Goal: Task Accomplishment & Management: Manage account settings

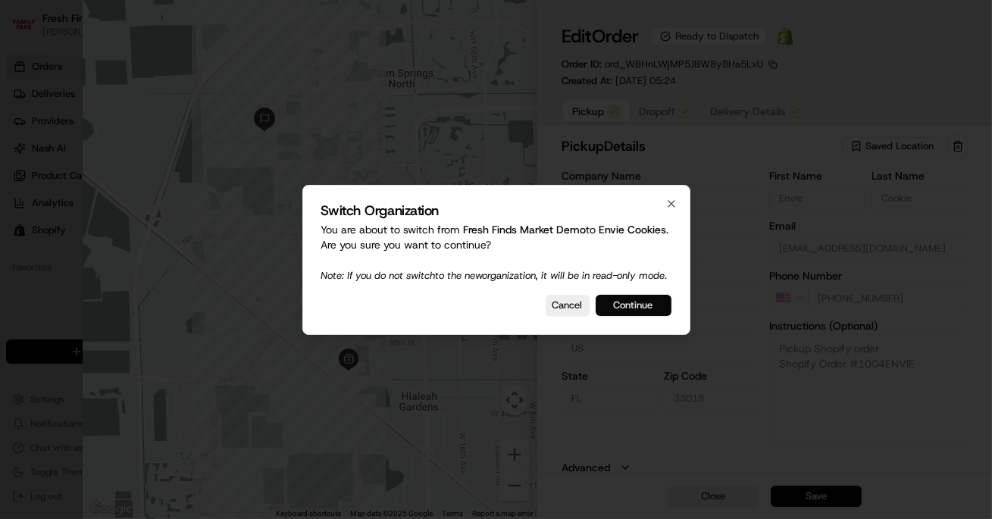
click at [652, 316] on button "Continue" at bounding box center [633, 305] width 76 height 21
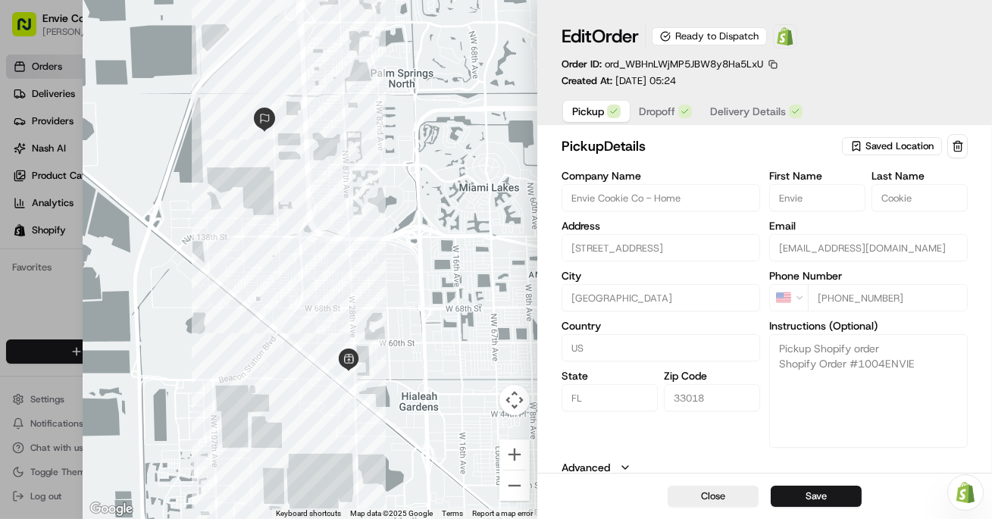
click at [682, 495] on button "Close" at bounding box center [712, 496] width 91 height 21
type input "+1"
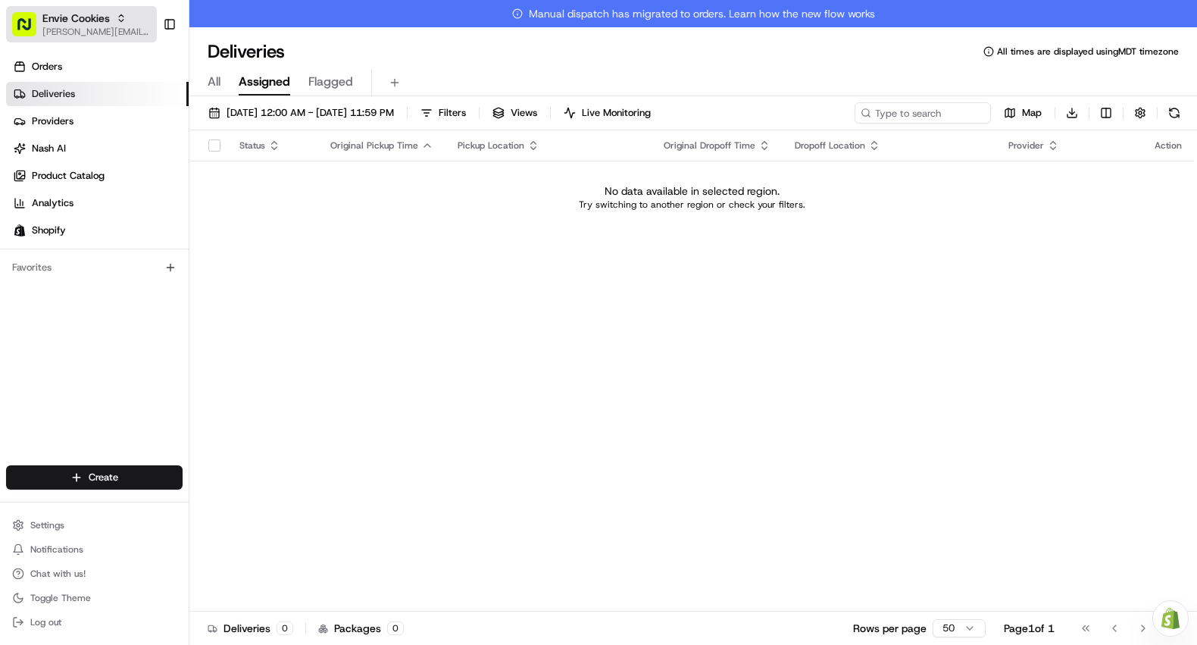
click at [93, 19] on span "Envie Cookies" at bounding box center [75, 18] width 67 height 15
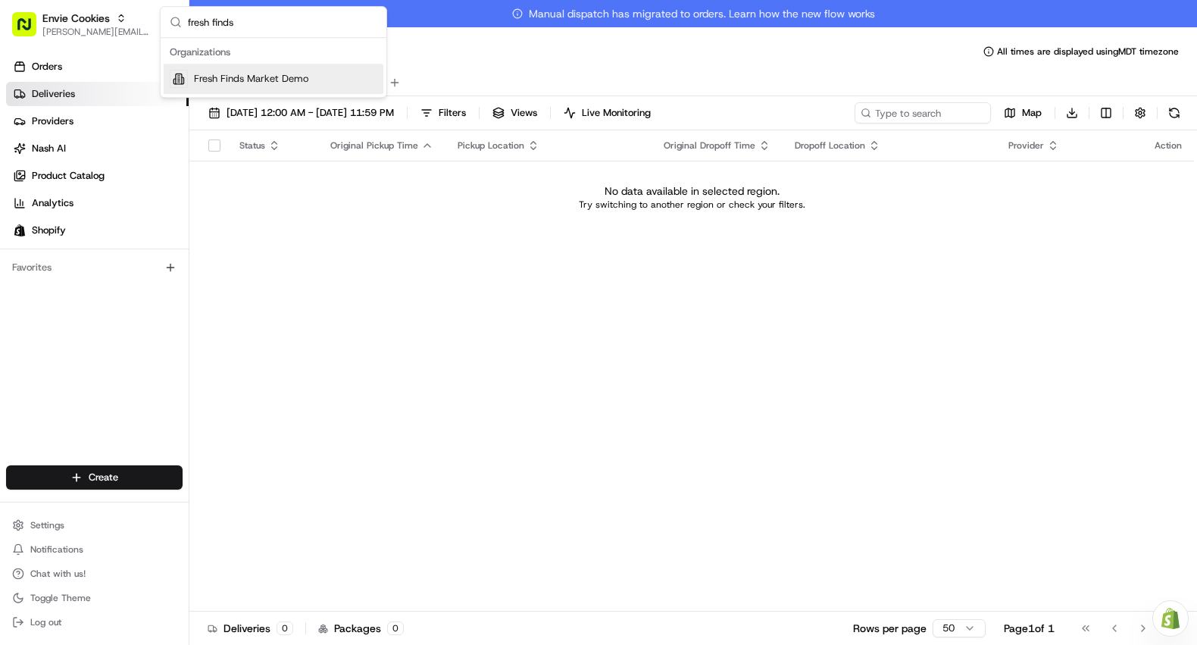
type input "fresh finds"
click at [303, 80] on span "Fresh Finds Market Demo" at bounding box center [251, 79] width 114 height 14
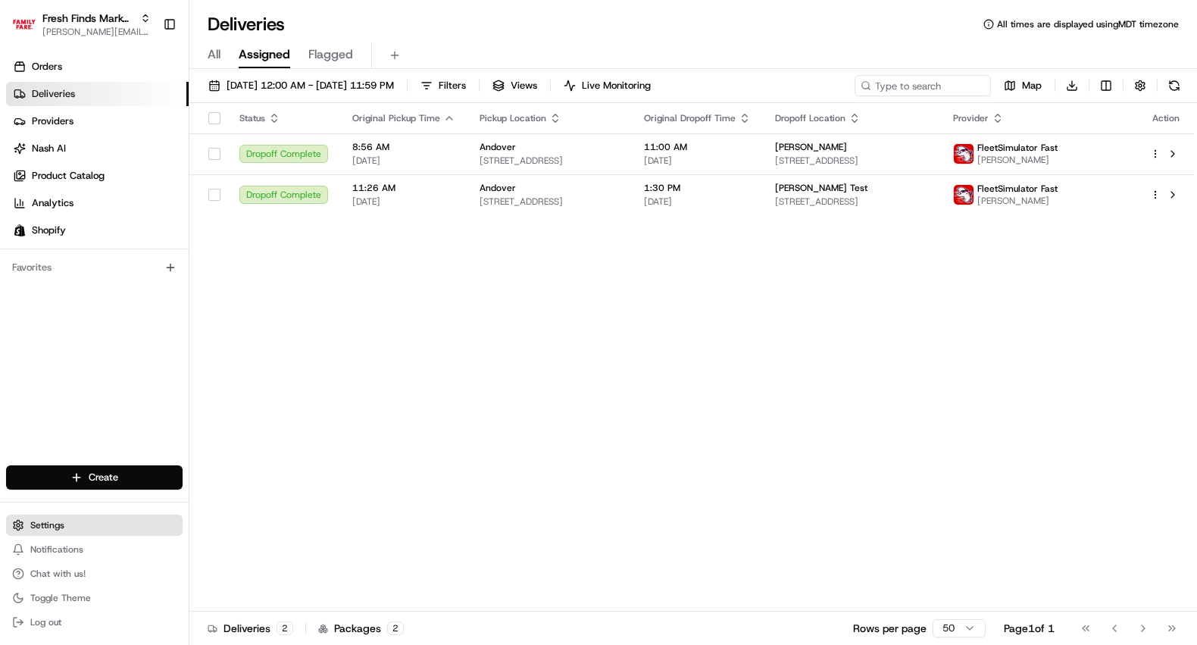
click at [57, 524] on span "Settings" at bounding box center [47, 525] width 34 height 12
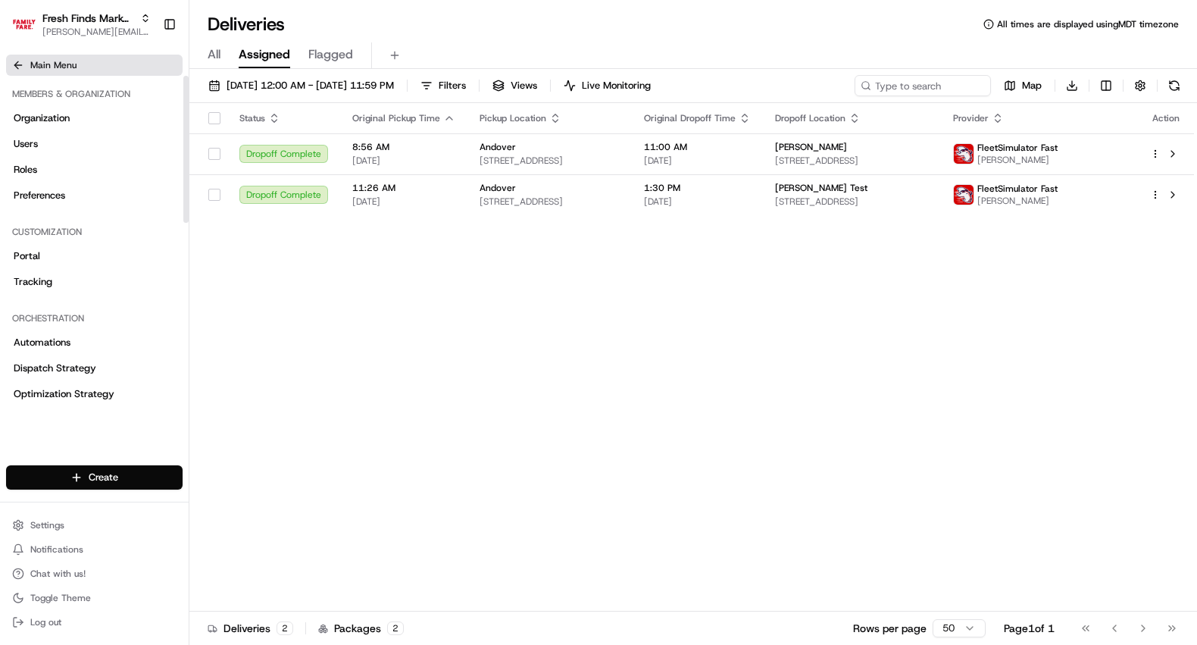
click at [39, 74] on button "Main Menu" at bounding box center [94, 65] width 176 height 21
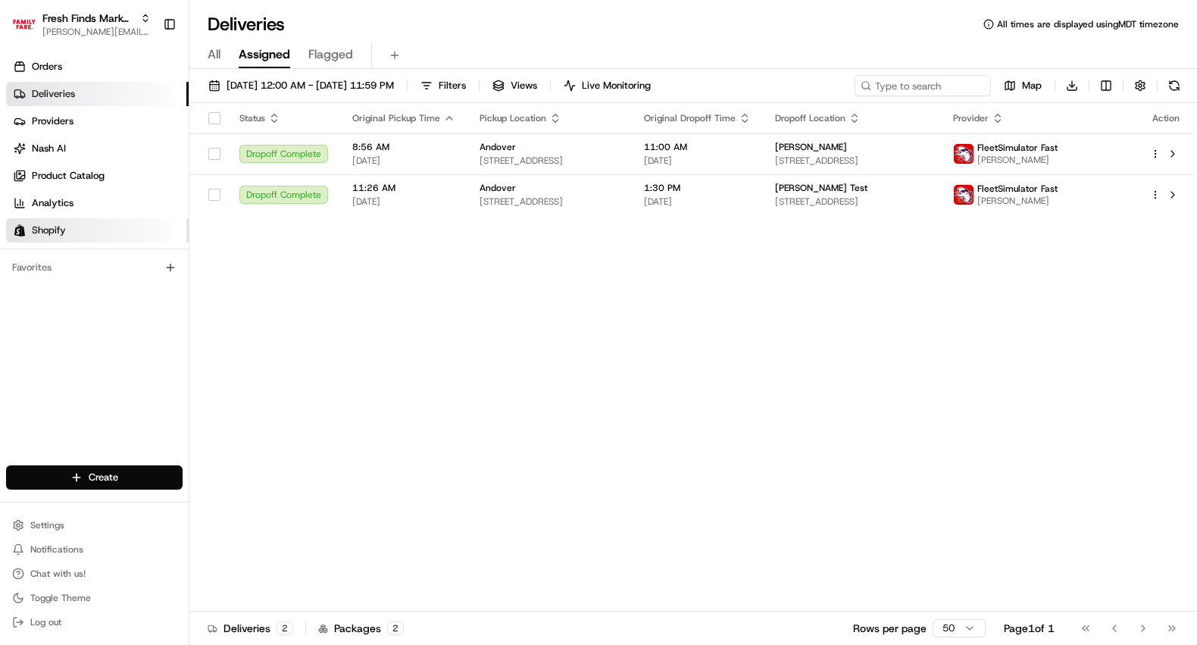
click at [73, 231] on link "Shopify" at bounding box center [97, 230] width 183 height 24
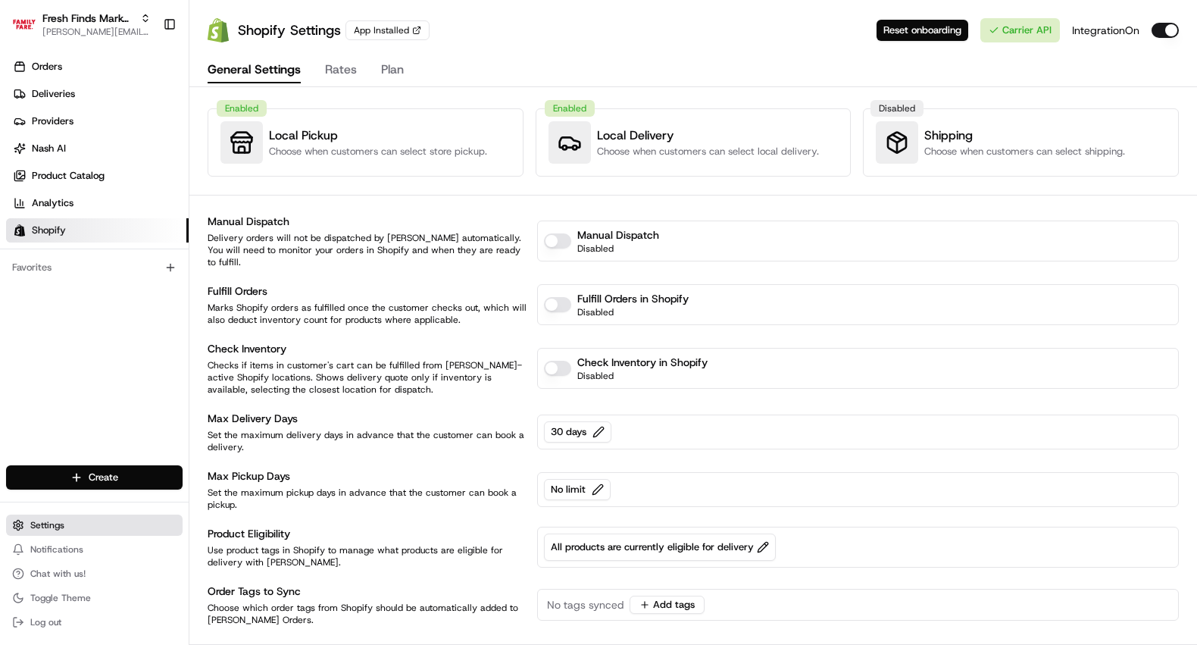
click at [43, 529] on span "Settings" at bounding box center [47, 525] width 34 height 12
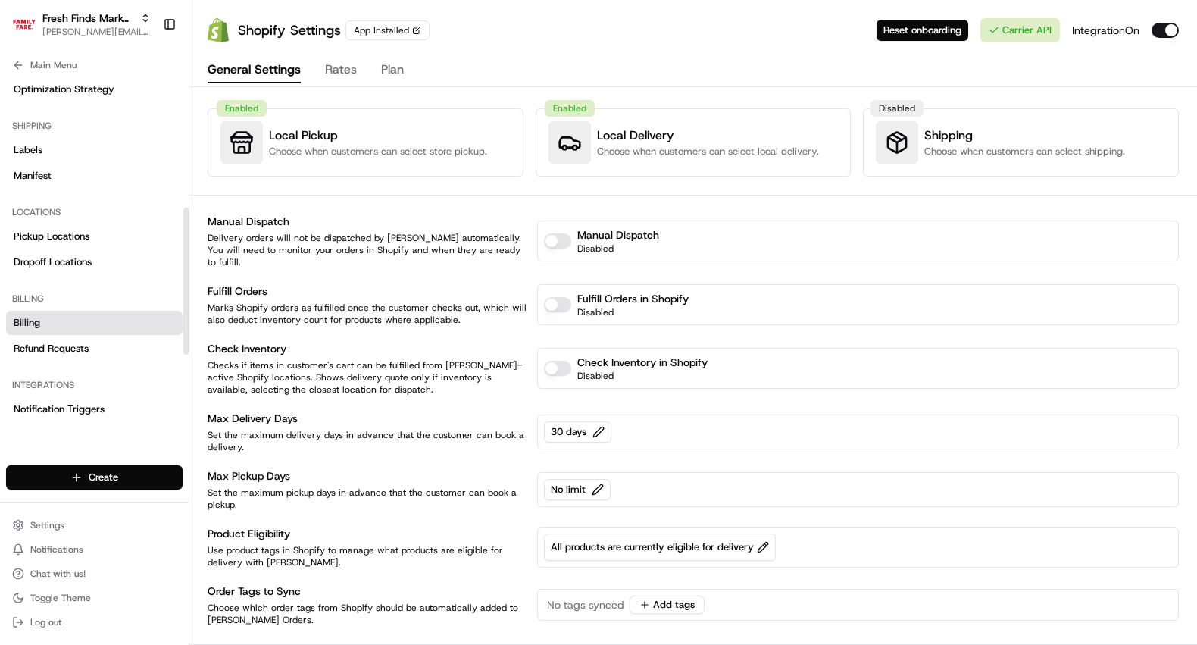
scroll to position [305, 0]
drag, startPoint x: 186, startPoint y: 203, endPoint x: 173, endPoint y: 330, distance: 127.9
click at [183, 334] on div at bounding box center [185, 281] width 5 height 147
click at [89, 230] on span "Pickup Locations" at bounding box center [52, 236] width 76 height 14
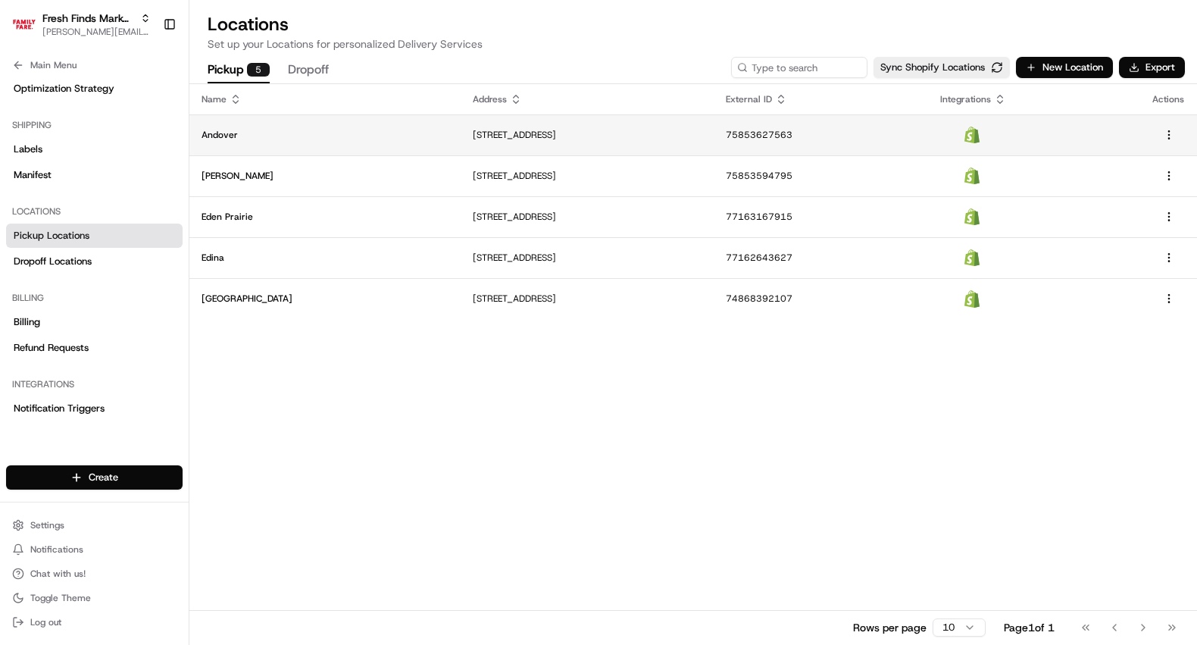
click at [600, 146] on td "[STREET_ADDRESS]" at bounding box center [587, 134] width 253 height 41
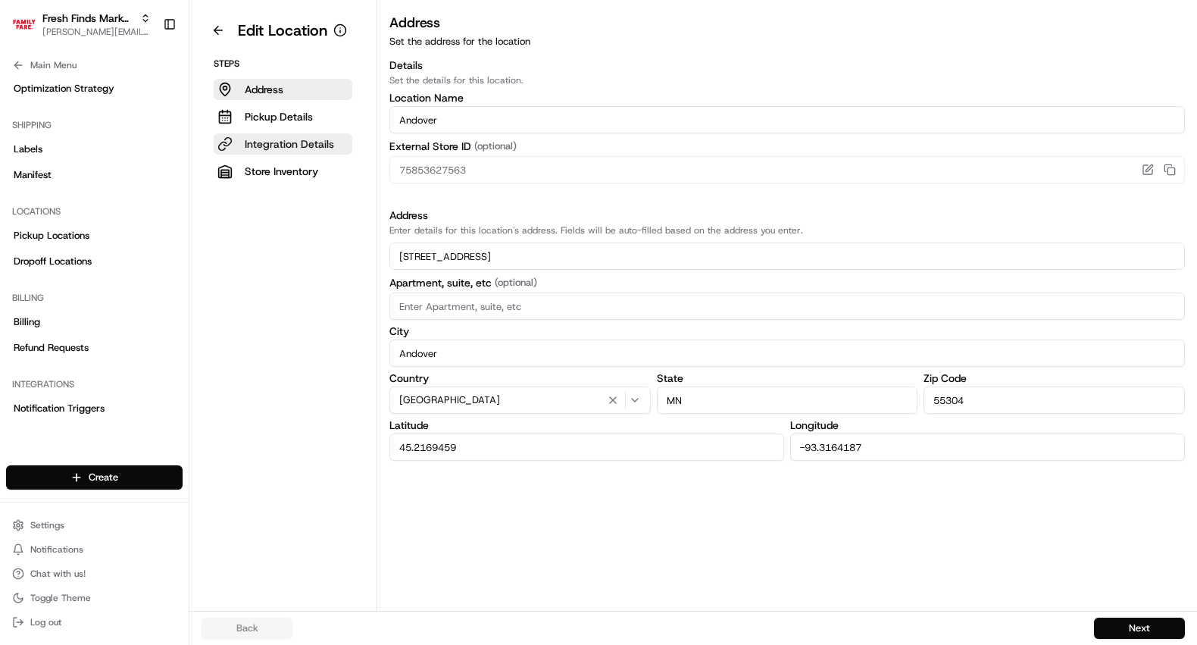
click at [295, 142] on p "Integration Details" at bounding box center [289, 143] width 89 height 15
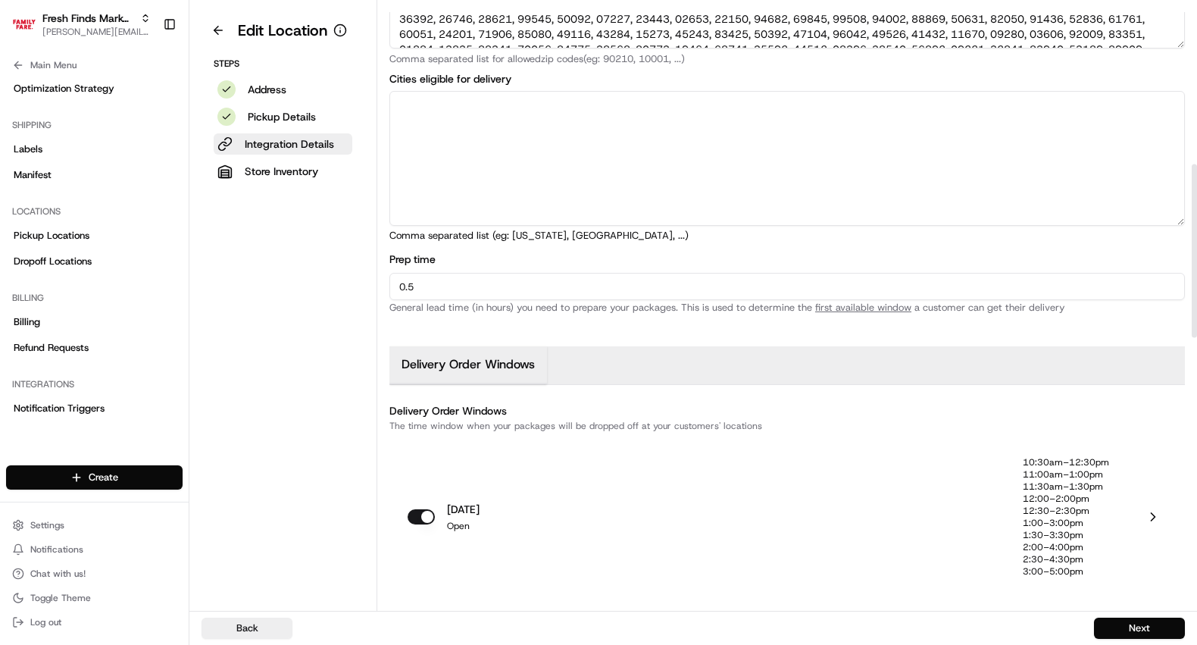
scroll to position [653, 0]
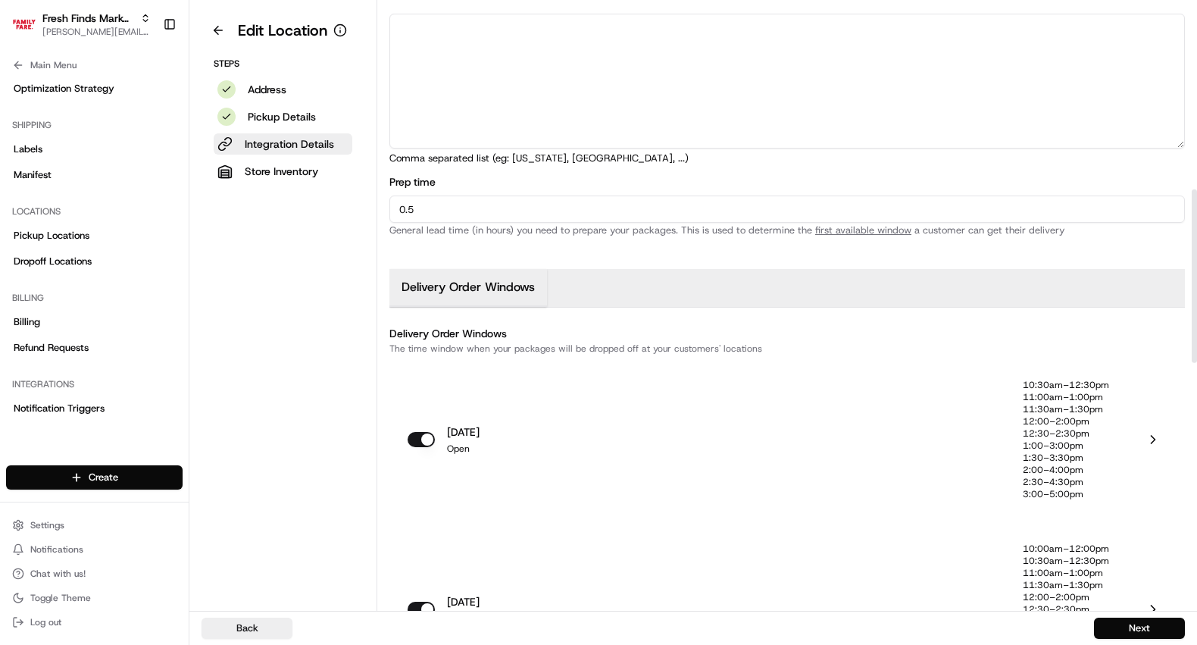
click at [1152, 442] on icon at bounding box center [1152, 439] width 15 height 15
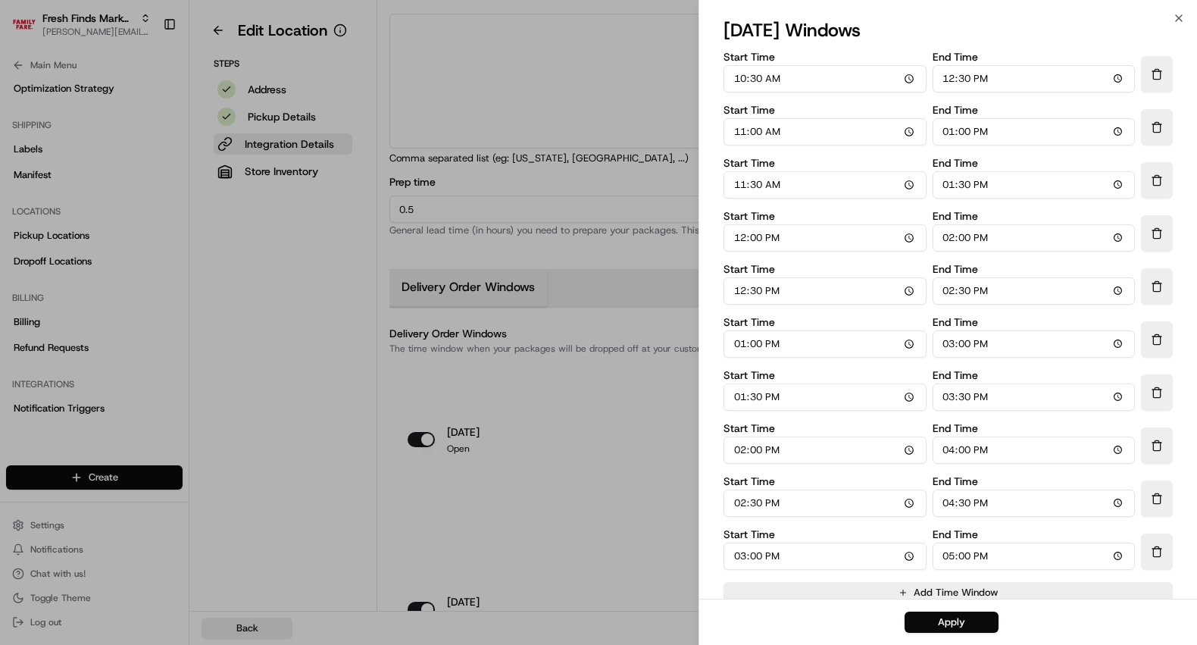
click at [952, 76] on input "12:30" at bounding box center [1033, 78] width 203 height 27
type input "11:30"
click at [944, 134] on input "13:00" at bounding box center [1033, 131] width 203 height 27
type input "12:00"
click at [943, 184] on input "13:30" at bounding box center [1033, 184] width 203 height 27
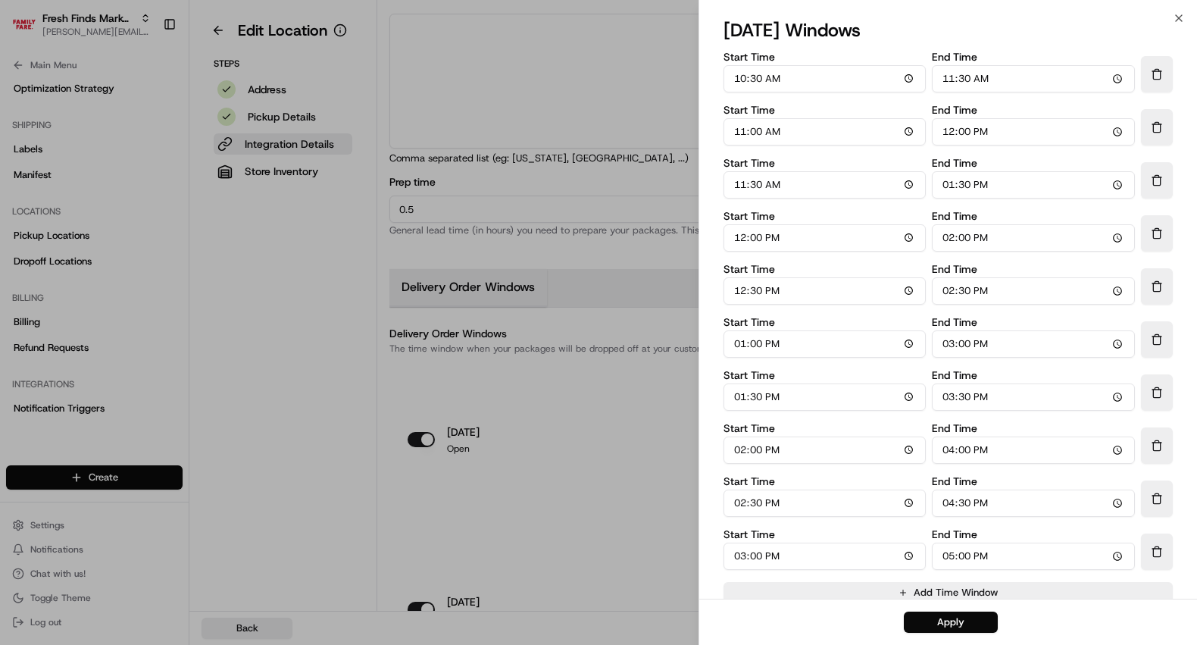
type input "12:30"
click at [950, 241] on input "14:00" at bounding box center [1033, 237] width 203 height 27
type input "13:00"
click at [946, 291] on input "14:30" at bounding box center [1033, 290] width 203 height 27
type input "13:30"
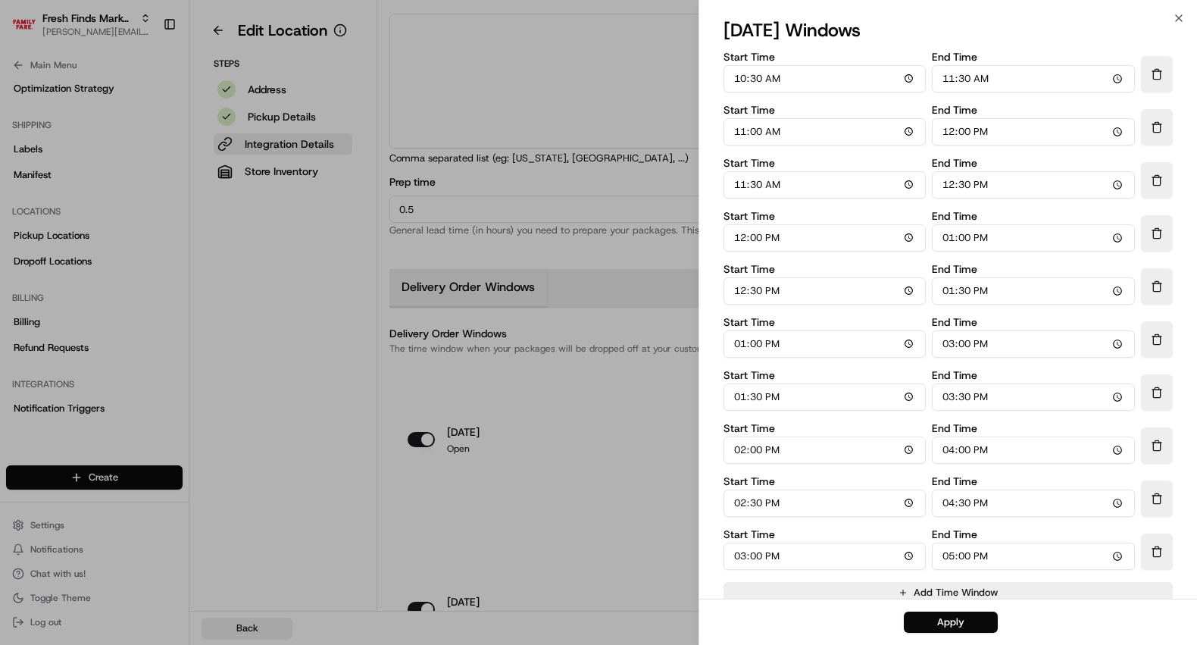
click at [945, 334] on input "15:00" at bounding box center [1033, 343] width 203 height 27
type input "14:00"
click at [947, 399] on input "15:30" at bounding box center [1033, 396] width 203 height 27
type input "14:30"
click at [947, 458] on input "16:00" at bounding box center [1033, 449] width 203 height 27
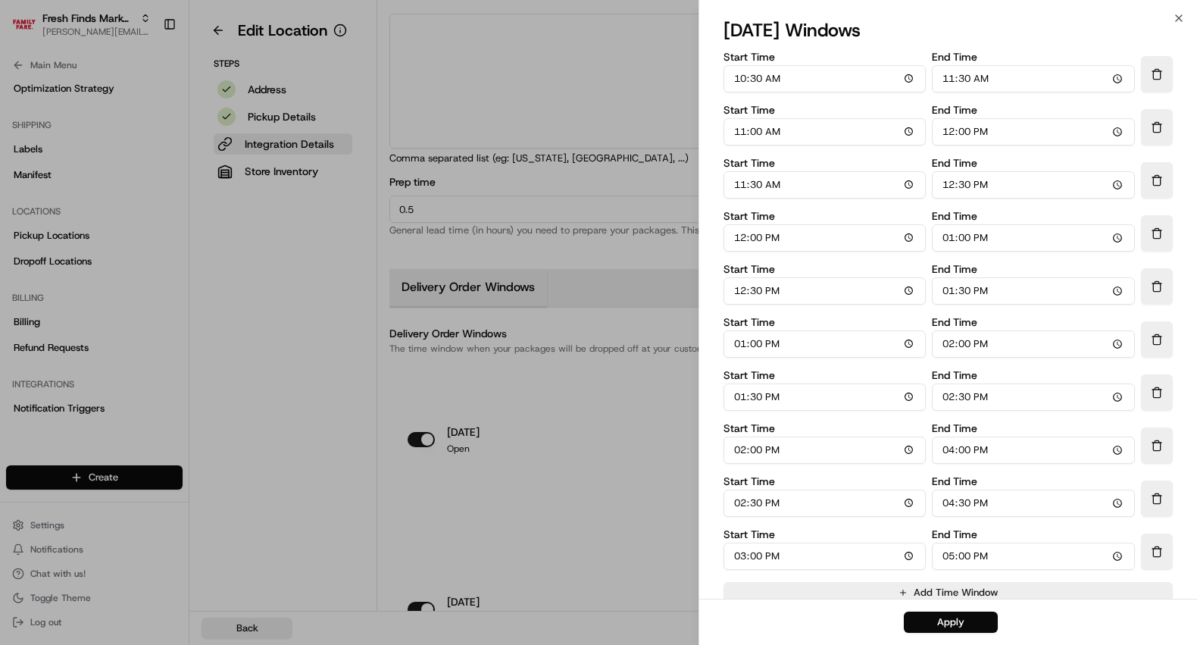
type input "15:00"
click at [949, 502] on input "16:30" at bounding box center [1033, 502] width 203 height 27
type input "15:30"
click at [954, 559] on input "17:00" at bounding box center [1033, 555] width 203 height 27
type input "16:00"
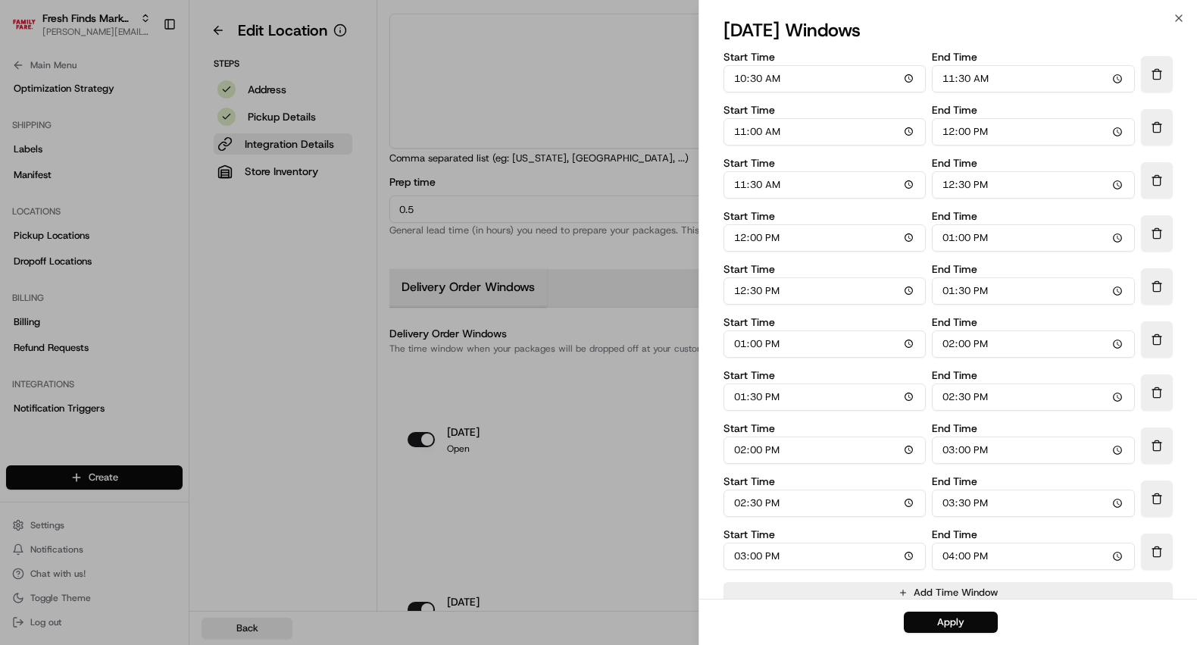
drag, startPoint x: 934, startPoint y: 624, endPoint x: 936, endPoint y: 609, distance: 15.3
click at [934, 624] on button "Apply" at bounding box center [951, 621] width 94 height 21
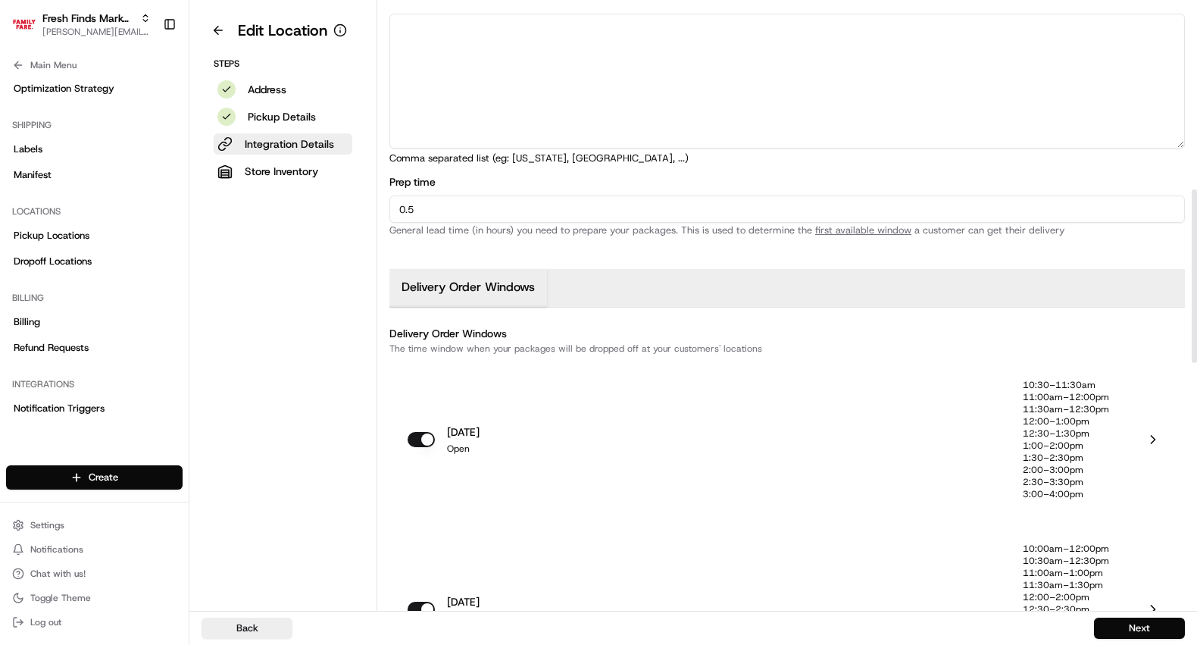
click at [1082, 574] on p "11:00am–1:00pm" at bounding box center [1066, 573] width 86 height 12
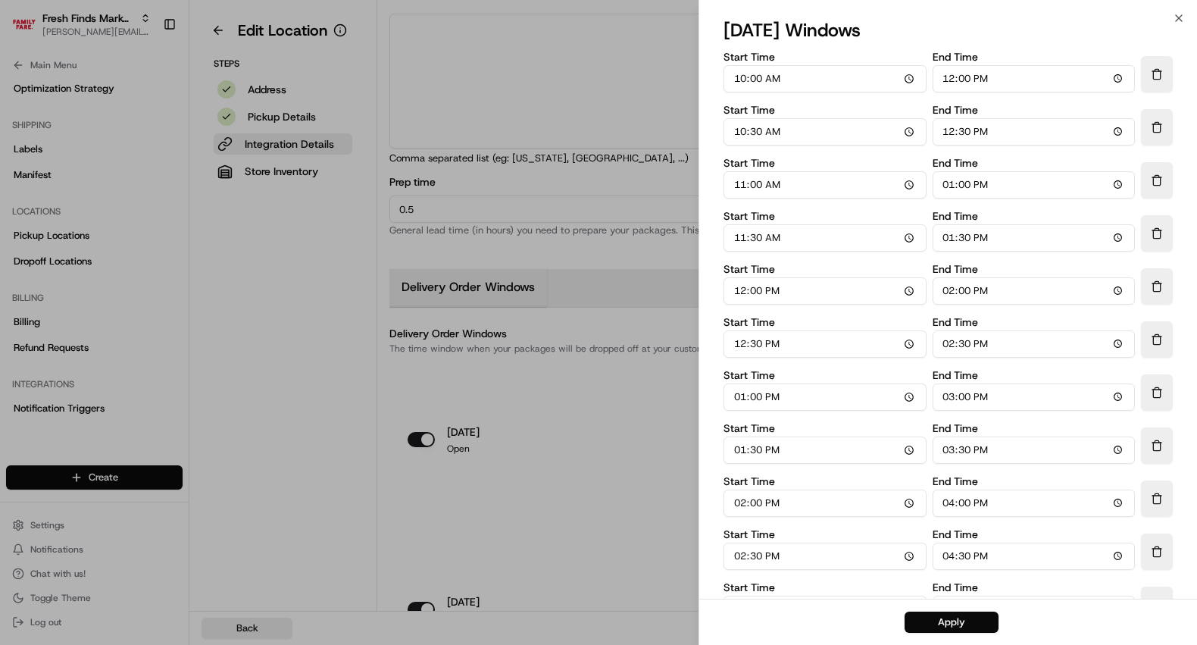
scroll to position [99, 0]
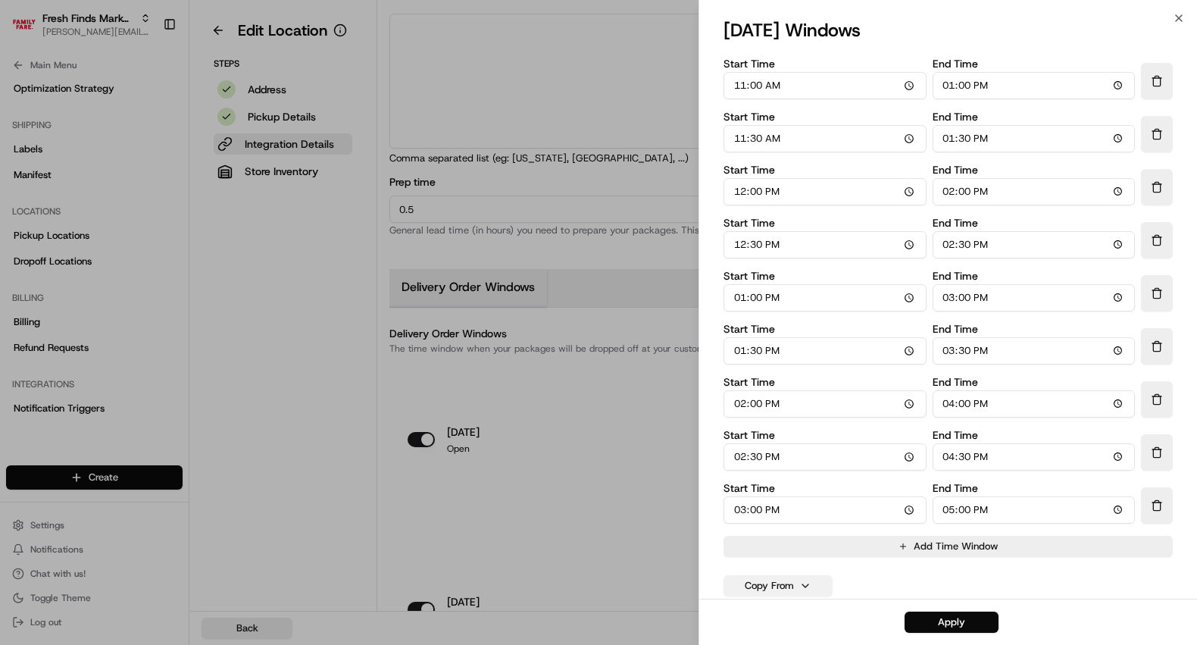
click at [778, 588] on button "Copy From" at bounding box center [777, 585] width 109 height 21
click at [753, 401] on button "monday" at bounding box center [778, 405] width 100 height 27
click at [951, 624] on button "Apply" at bounding box center [951, 621] width 94 height 21
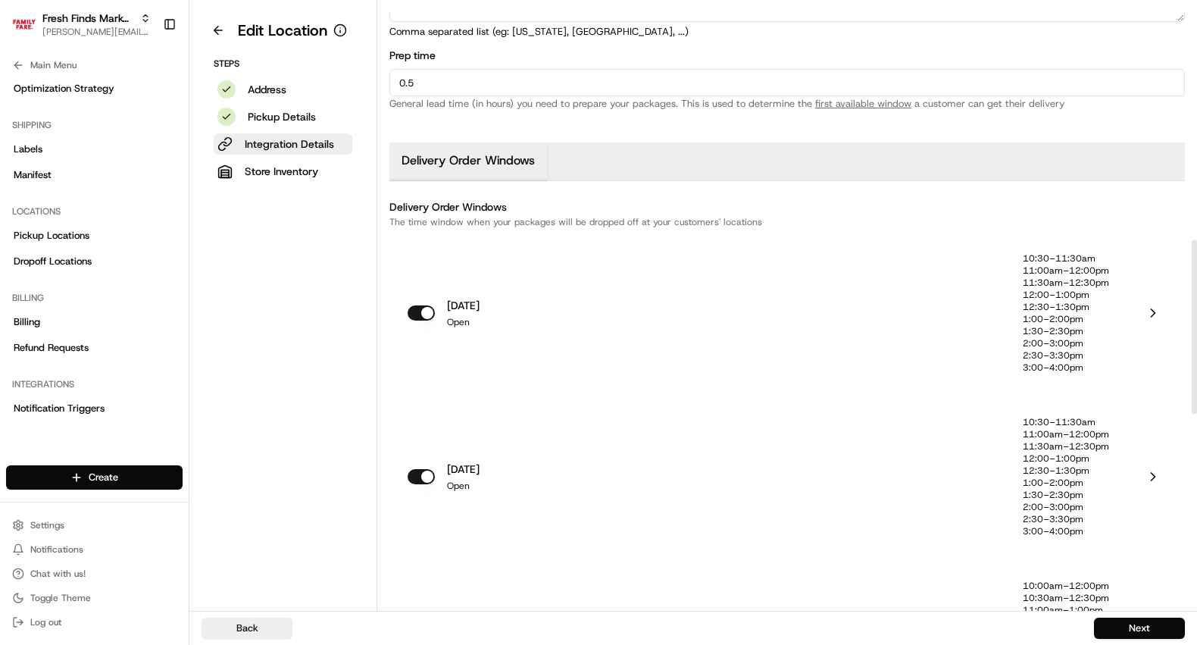
scroll to position [874, 0]
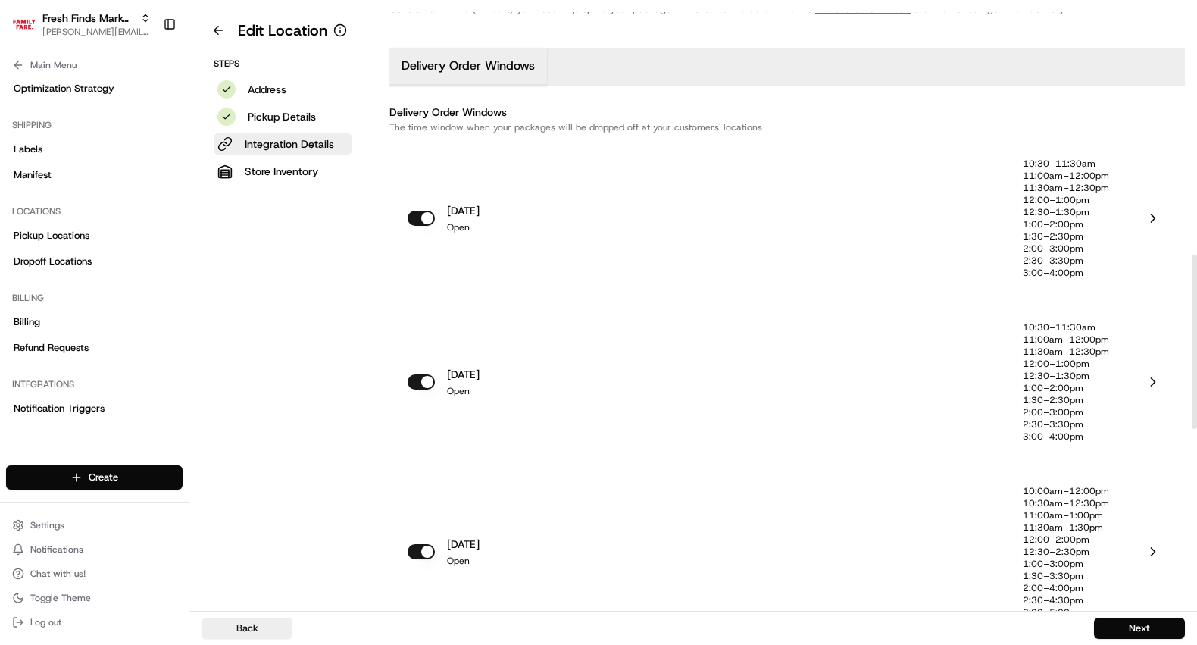
click at [1107, 526] on p "11:30am–1:30pm" at bounding box center [1066, 527] width 86 height 12
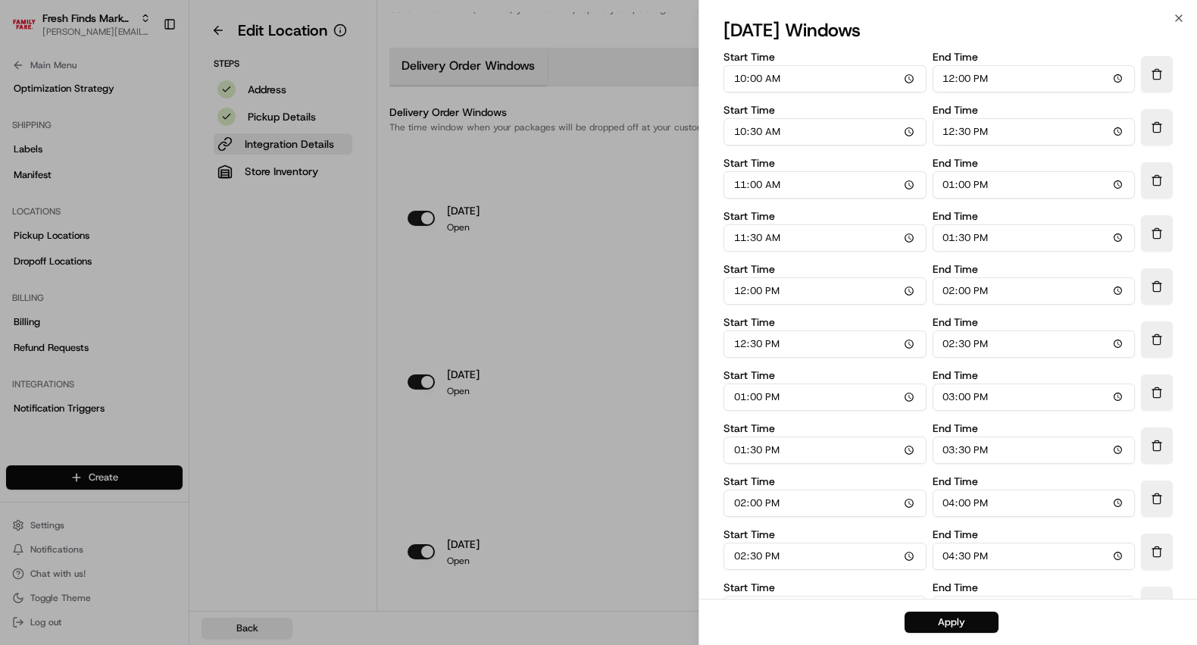
scroll to position [99, 0]
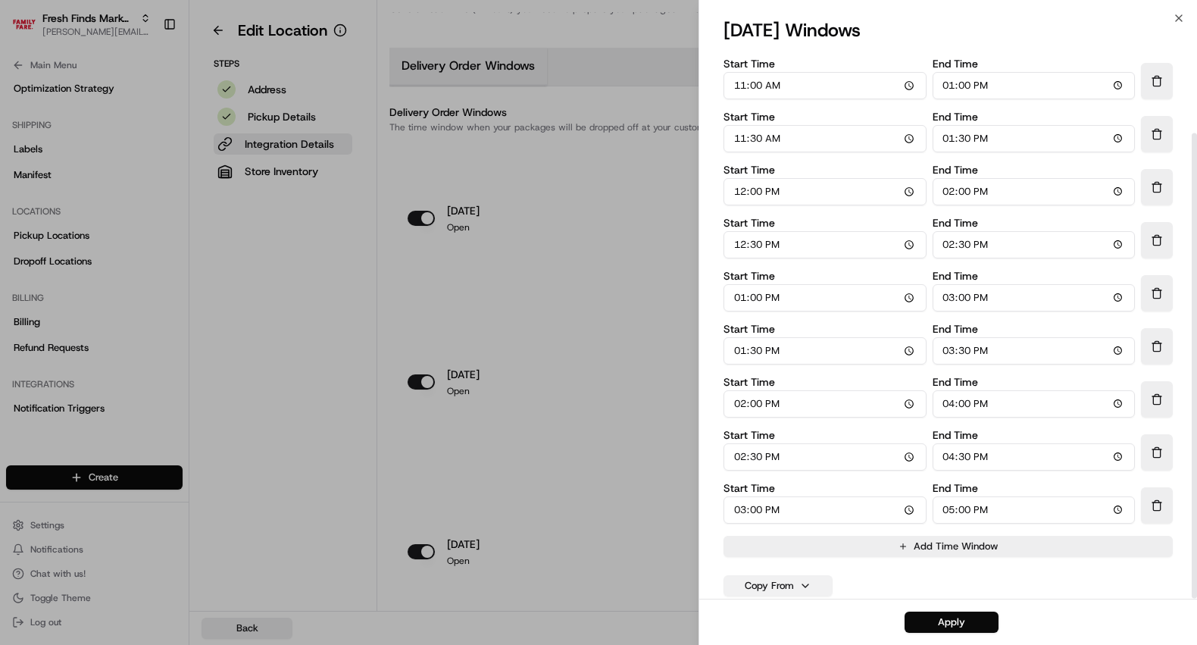
click at [783, 593] on button "Copy From" at bounding box center [777, 585] width 109 height 21
click at [761, 430] on button "tuesday" at bounding box center [778, 436] width 100 height 27
click at [942, 639] on div "Apply" at bounding box center [948, 621] width 498 height 46
click at [942, 623] on button "Apply" at bounding box center [951, 621] width 94 height 21
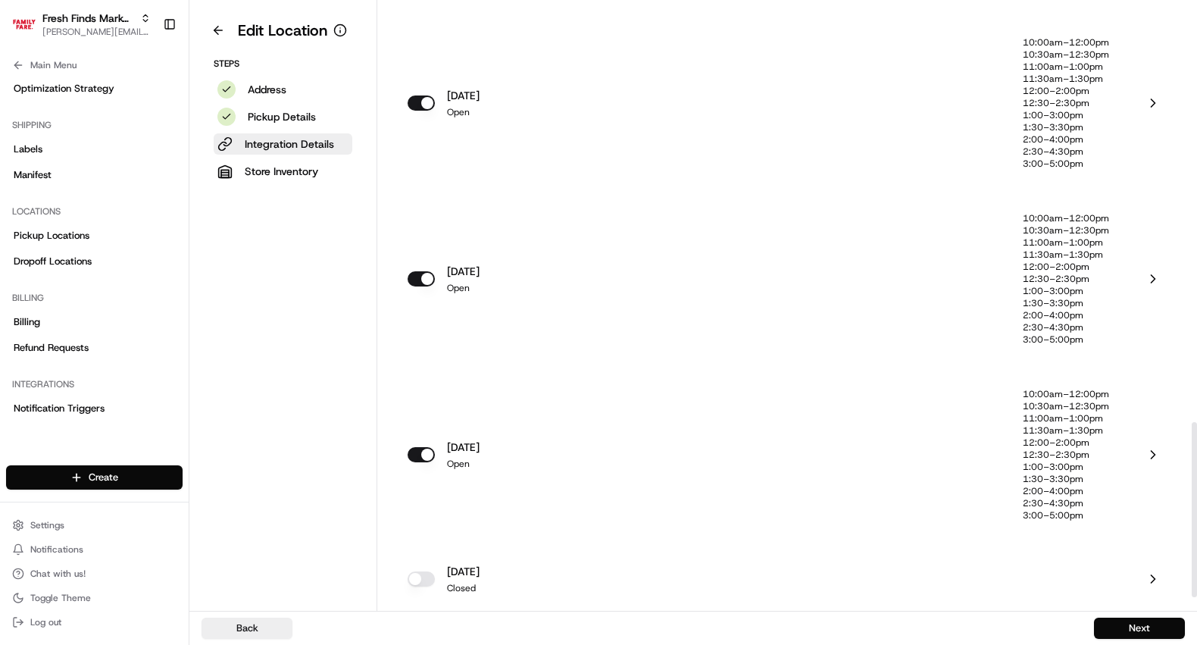
scroll to position [1191, 0]
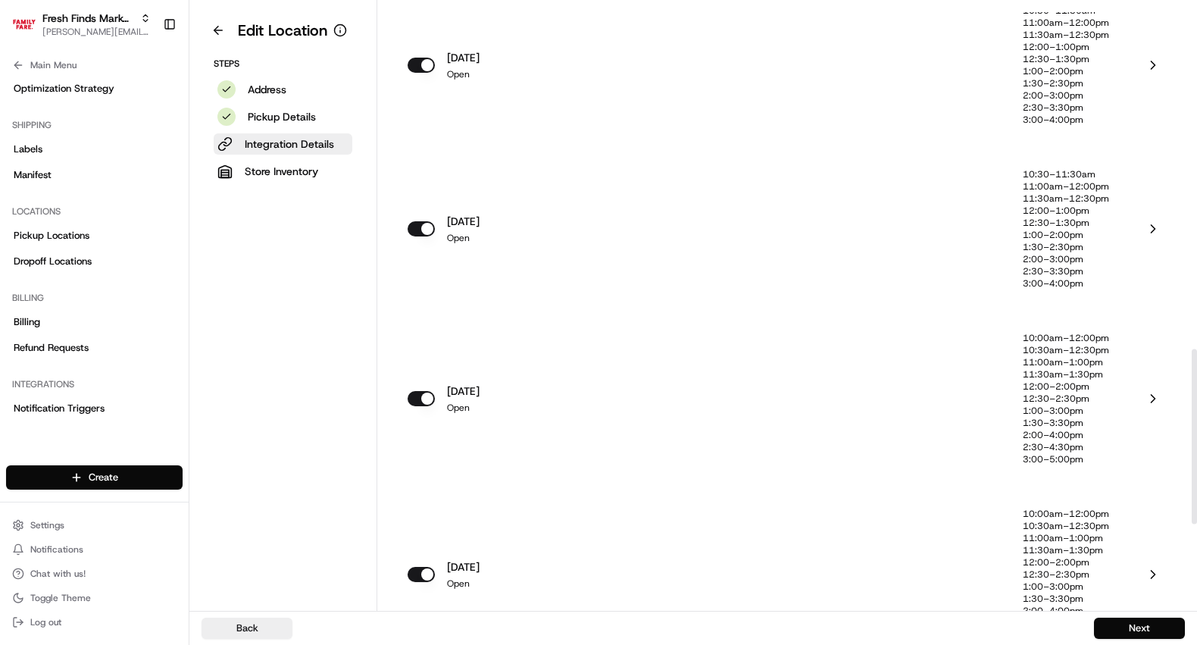
click at [1067, 368] on p "11:30am–1:30pm" at bounding box center [1066, 374] width 86 height 12
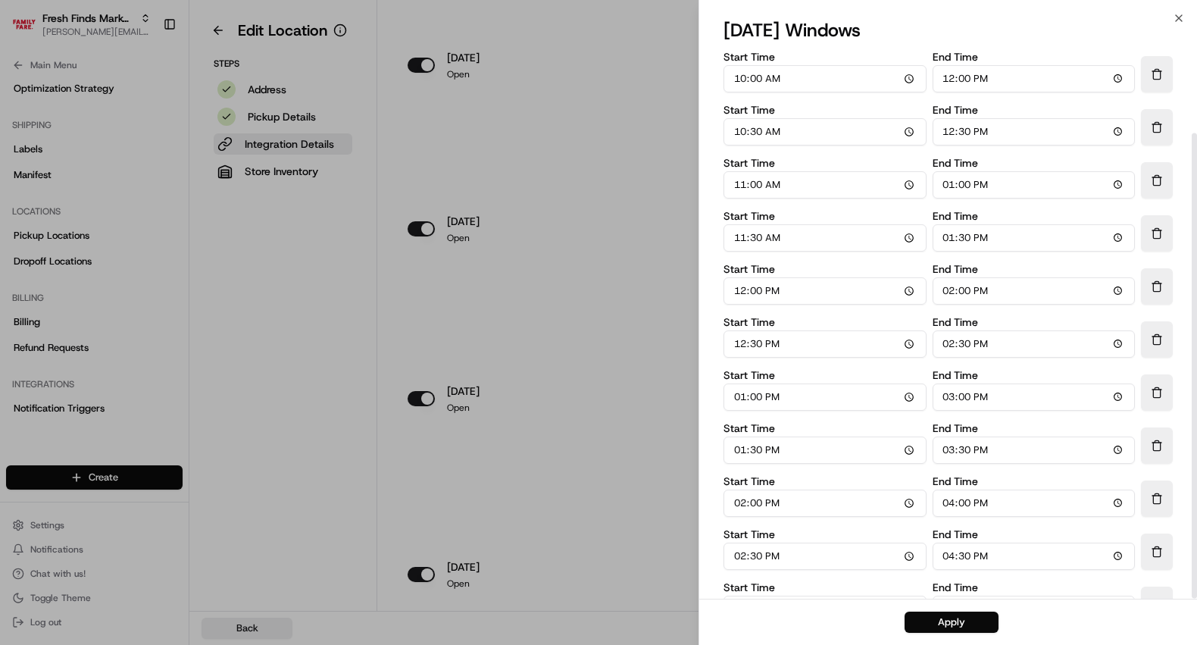
scroll to position [99, 0]
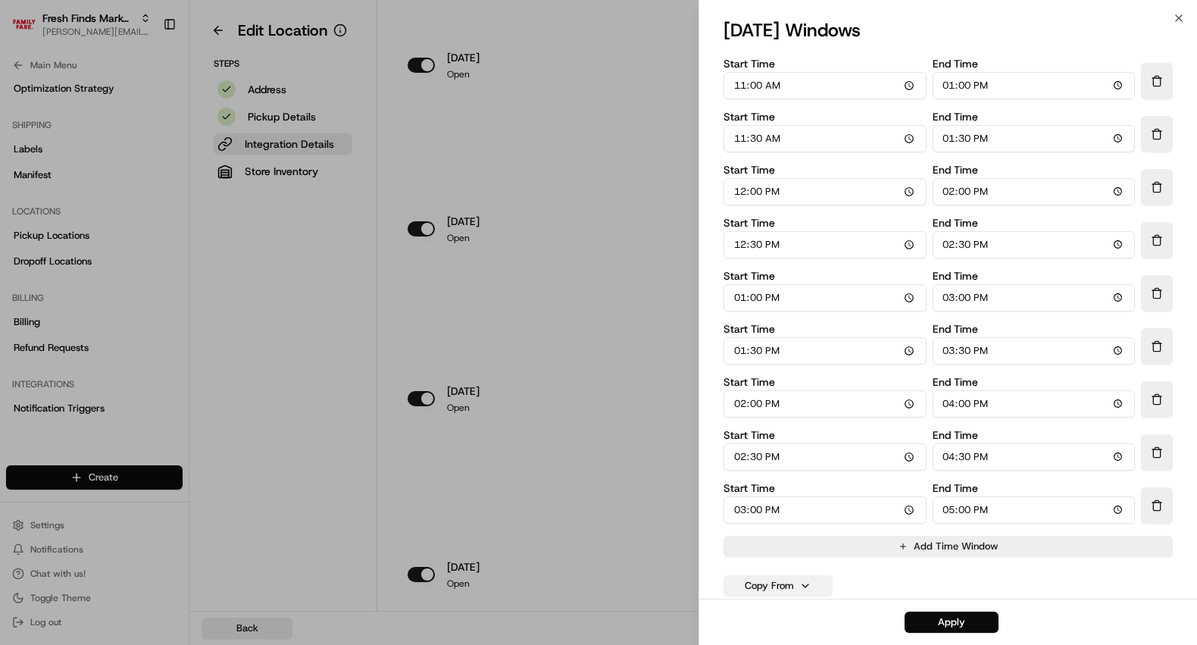
click at [786, 582] on button "Copy From" at bounding box center [777, 585] width 109 height 21
click at [776, 428] on button "tuesday" at bounding box center [778, 436] width 100 height 27
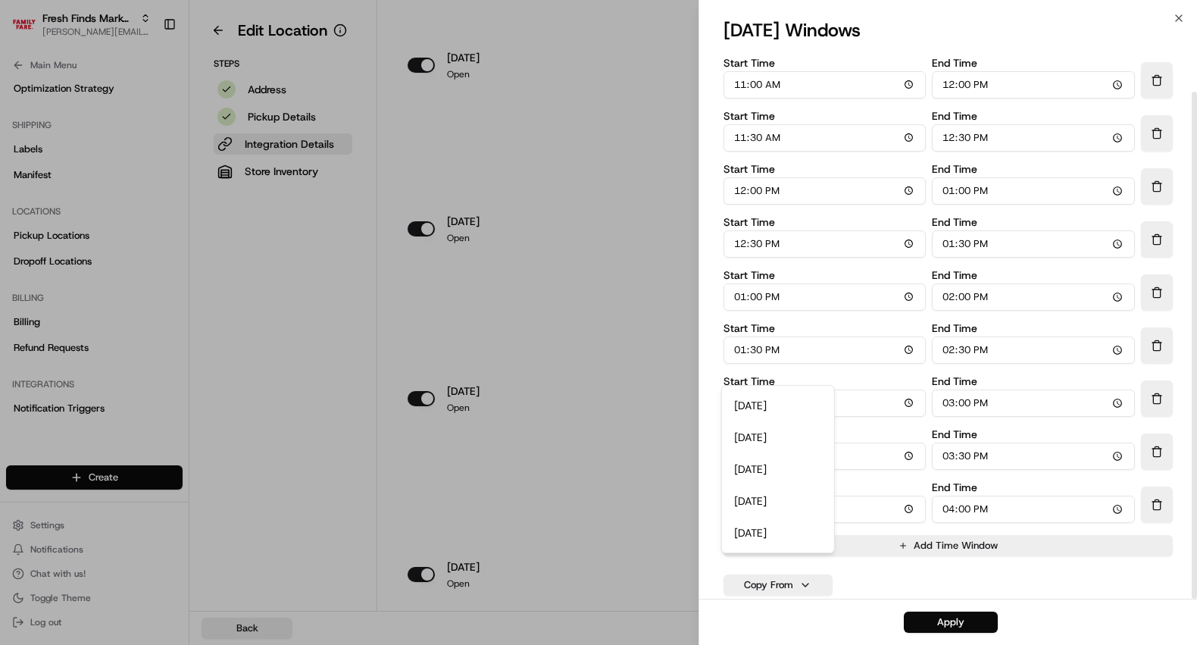
scroll to position [46, 0]
click at [927, 620] on button "Apply" at bounding box center [951, 621] width 94 height 21
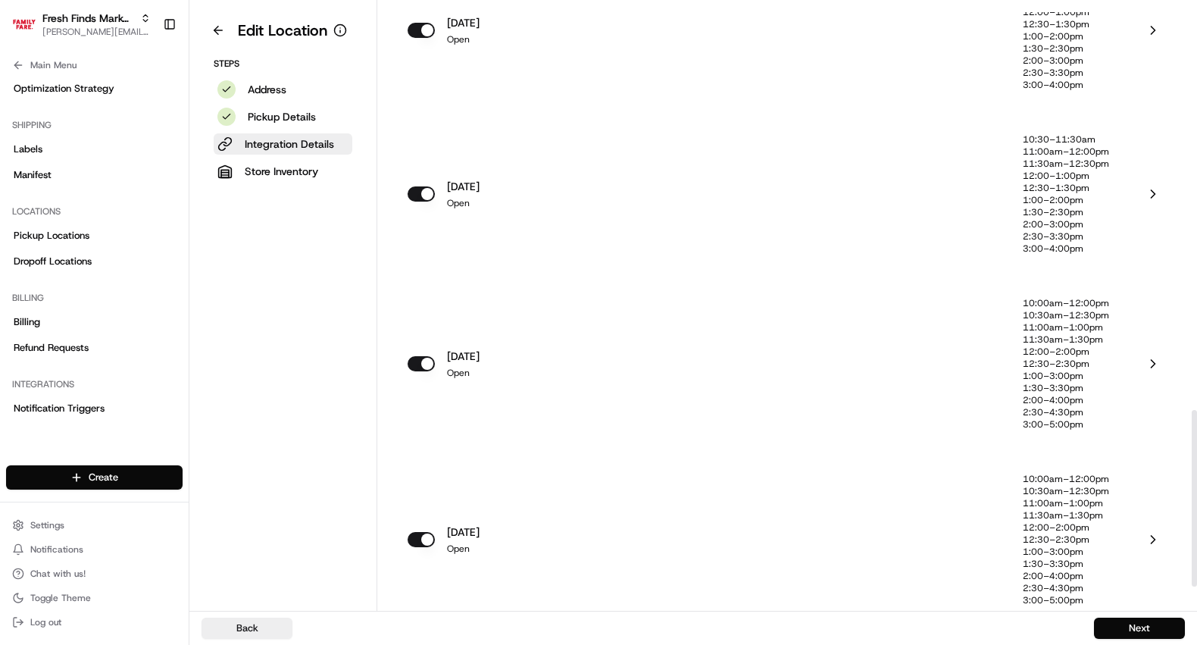
scroll to position [1391, 0]
click at [1085, 357] on p "12:30–2:30pm" at bounding box center [1066, 361] width 86 height 12
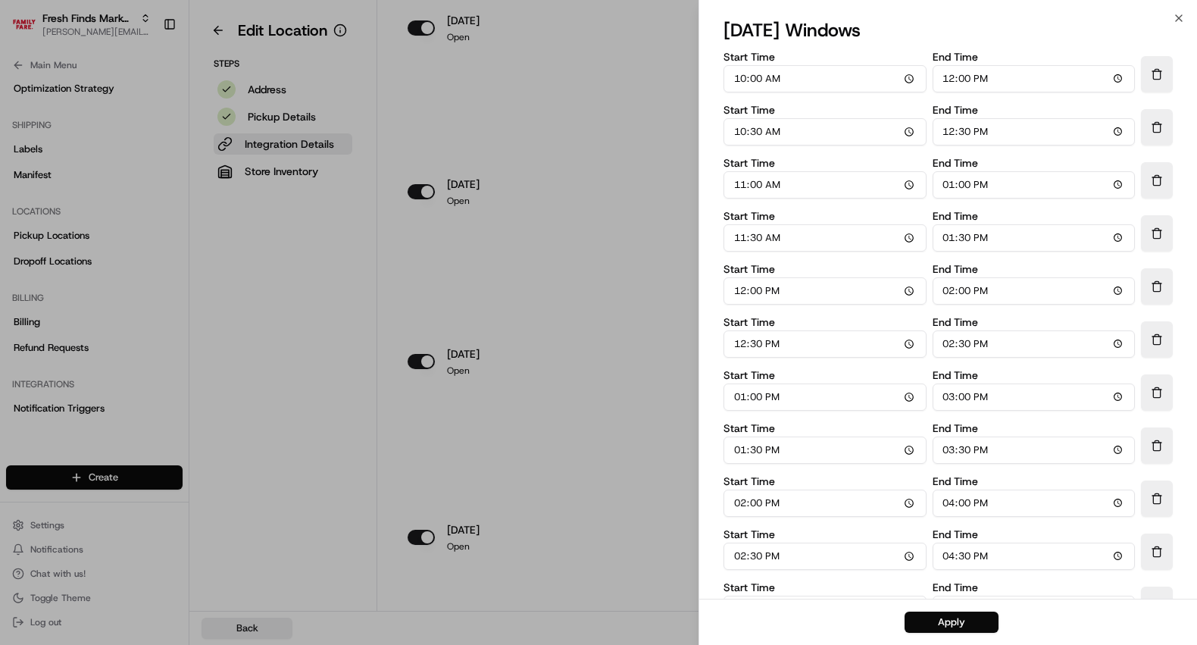
scroll to position [99, 0]
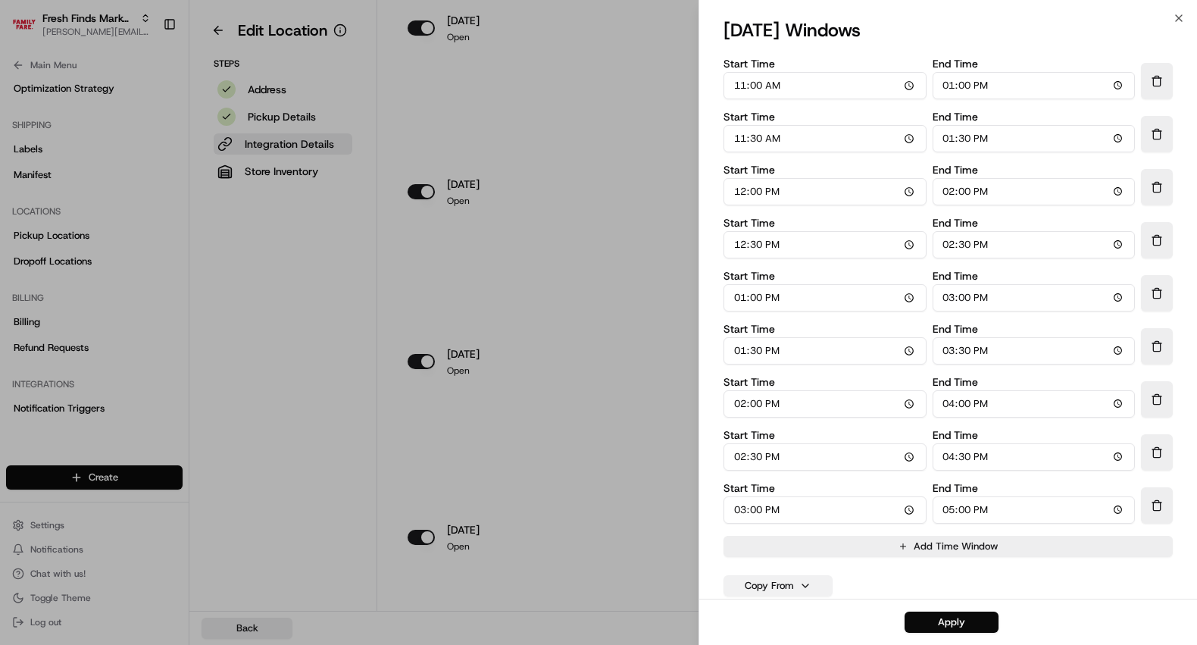
click at [793, 591] on button "Copy From" at bounding box center [777, 585] width 109 height 21
click at [774, 410] on button "monday" at bounding box center [778, 405] width 100 height 27
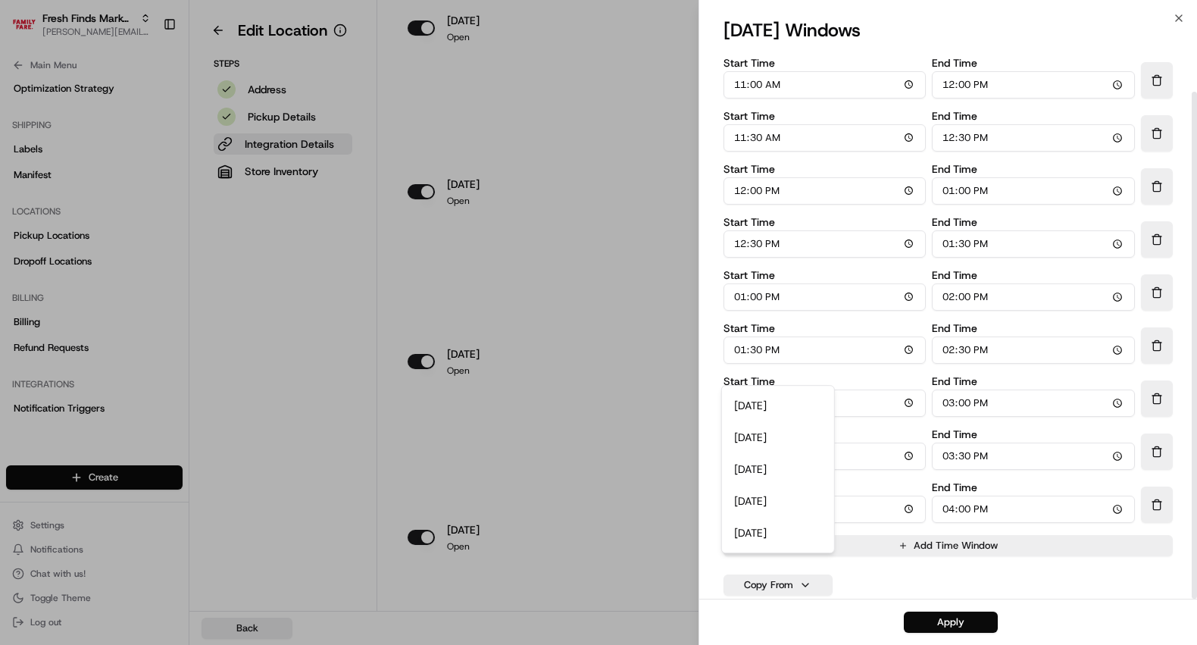
scroll to position [46, 0]
click at [923, 631] on button "Apply" at bounding box center [951, 621] width 94 height 21
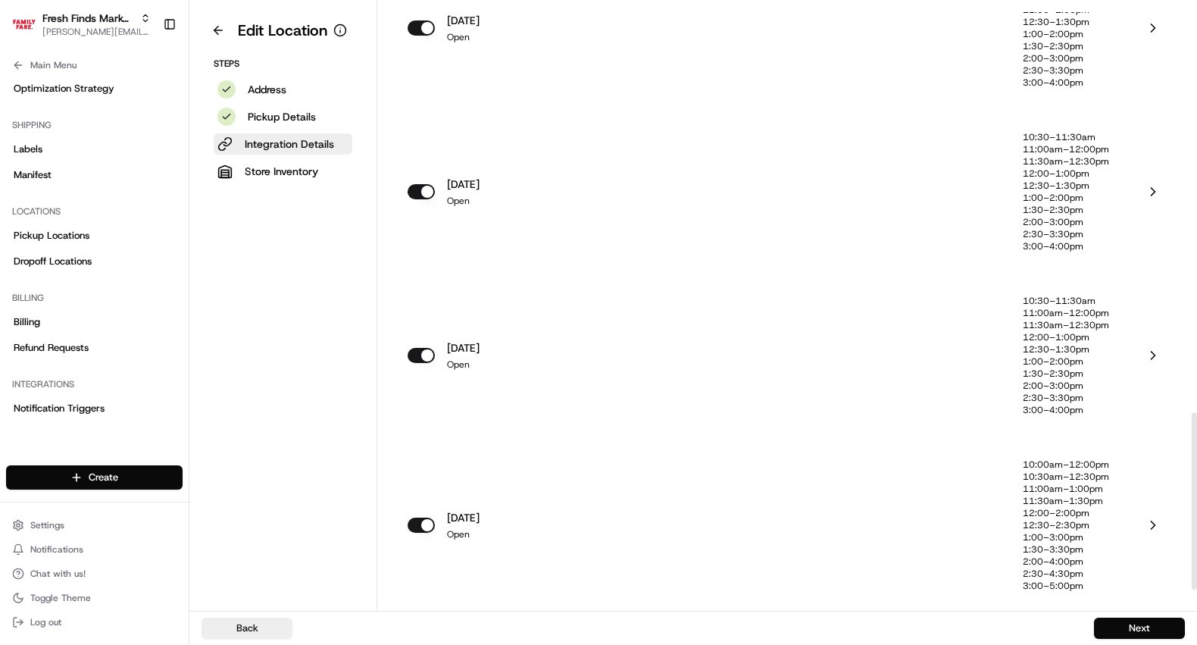
scroll to position [1462, 0]
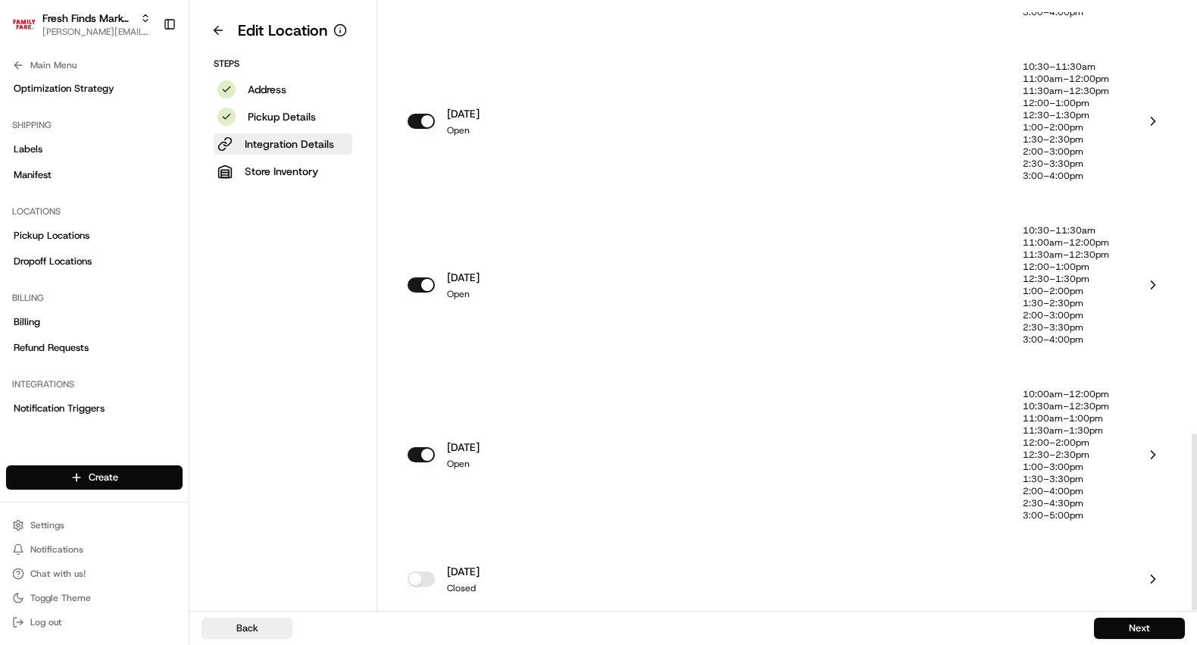
click at [1054, 448] on p "12:30–2:30pm" at bounding box center [1066, 454] width 86 height 12
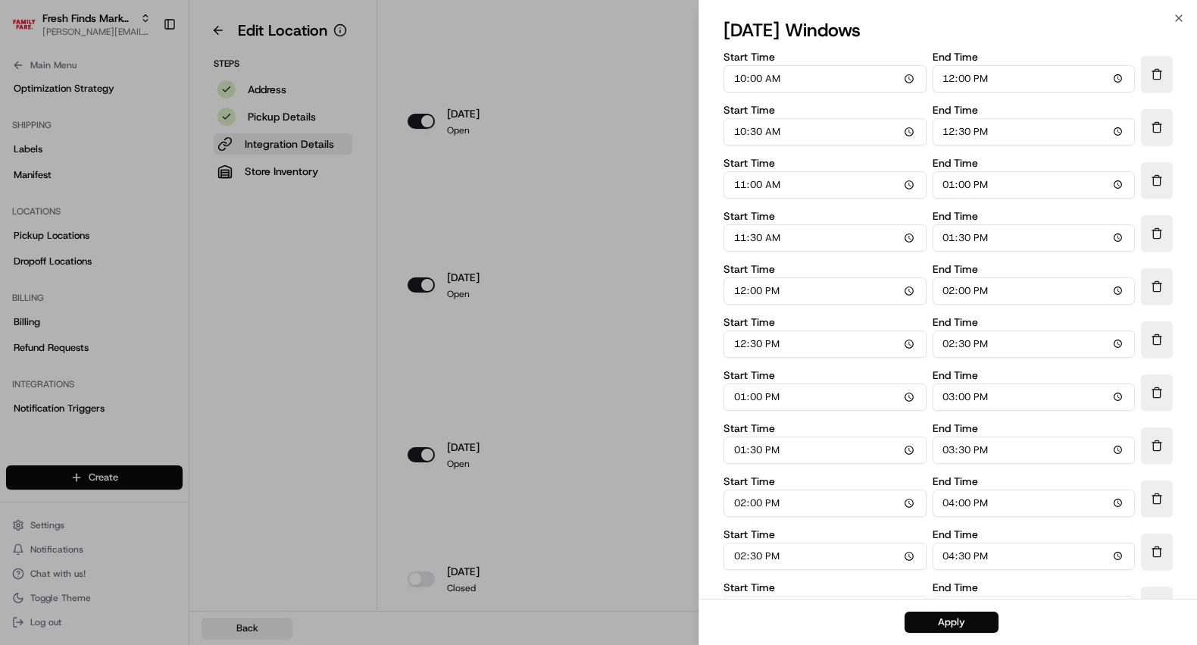
scroll to position [99, 0]
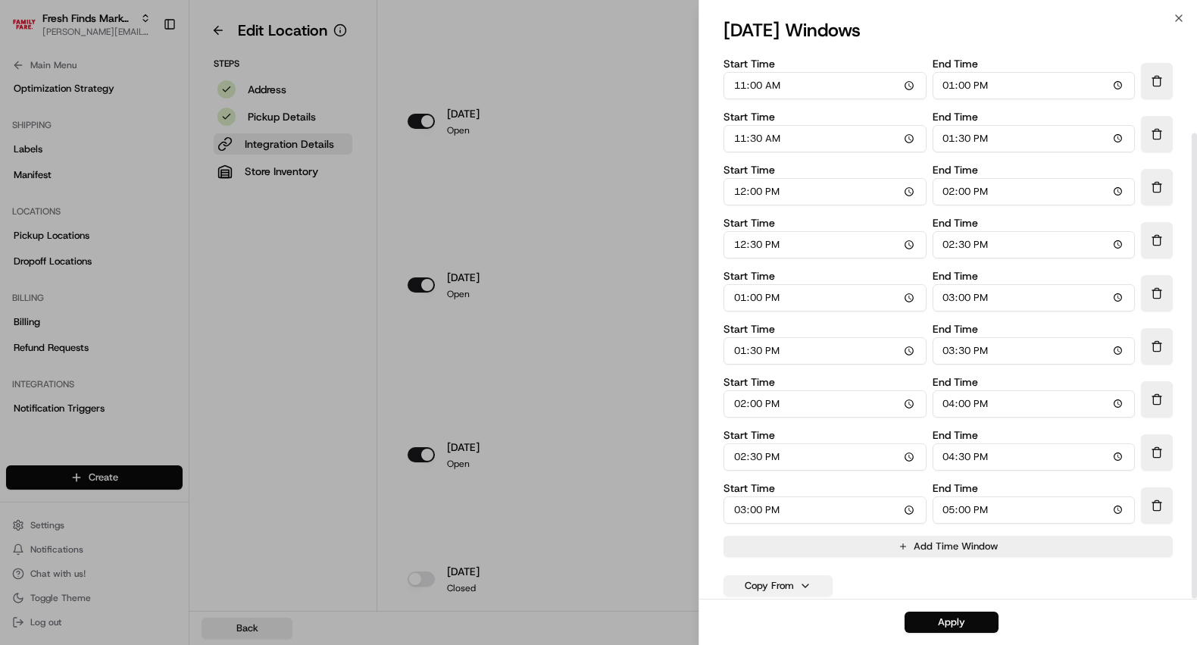
click at [787, 579] on button "Copy From" at bounding box center [777, 585] width 109 height 21
click at [773, 404] on button "monday" at bounding box center [778, 405] width 100 height 27
click at [956, 628] on button "Apply" at bounding box center [951, 621] width 94 height 21
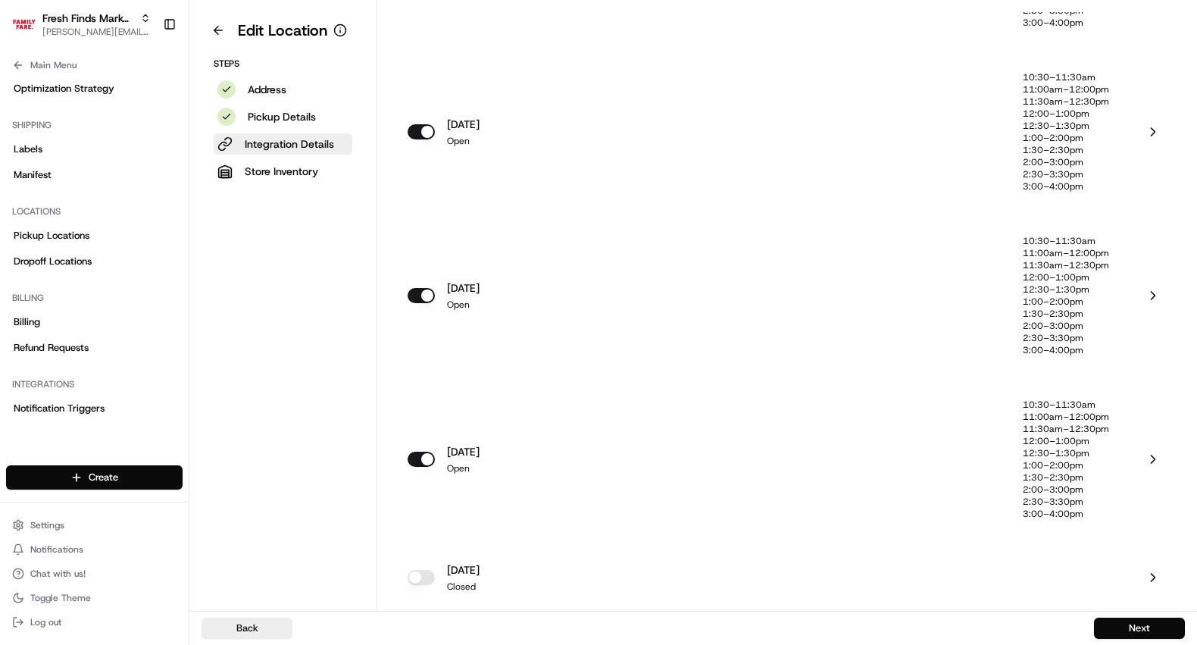
scroll to position [1450, 0]
click at [1115, 632] on button "Next" at bounding box center [1139, 627] width 91 height 21
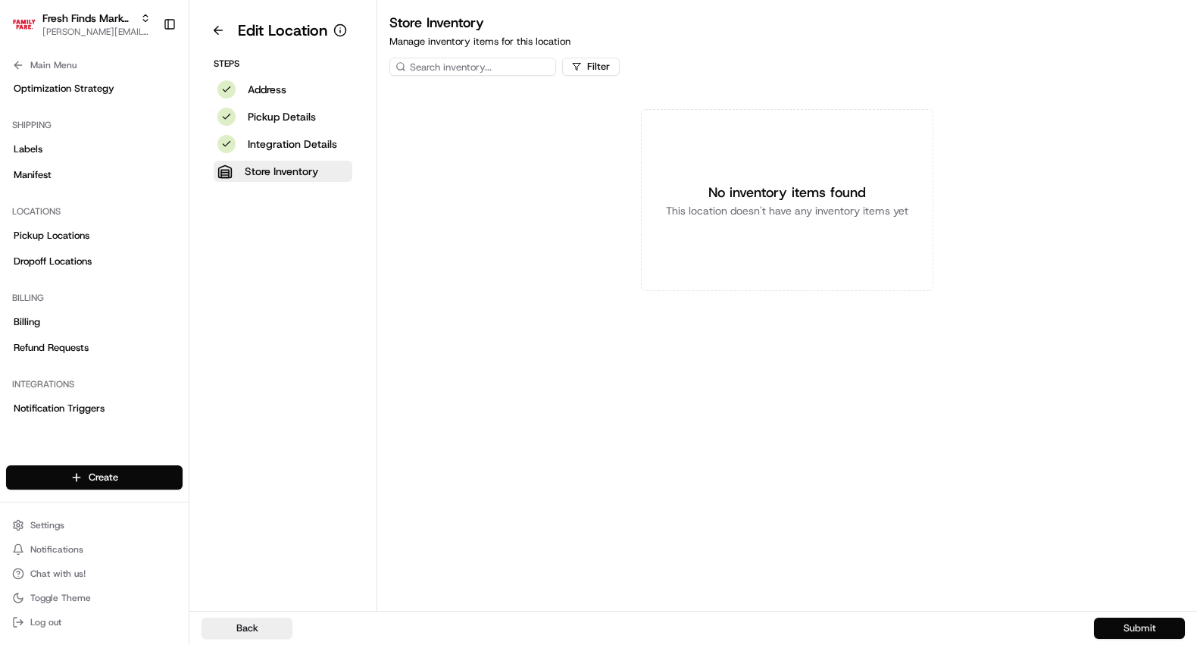
scroll to position [0, 0]
click at [1115, 632] on button "Submit" at bounding box center [1139, 627] width 91 height 21
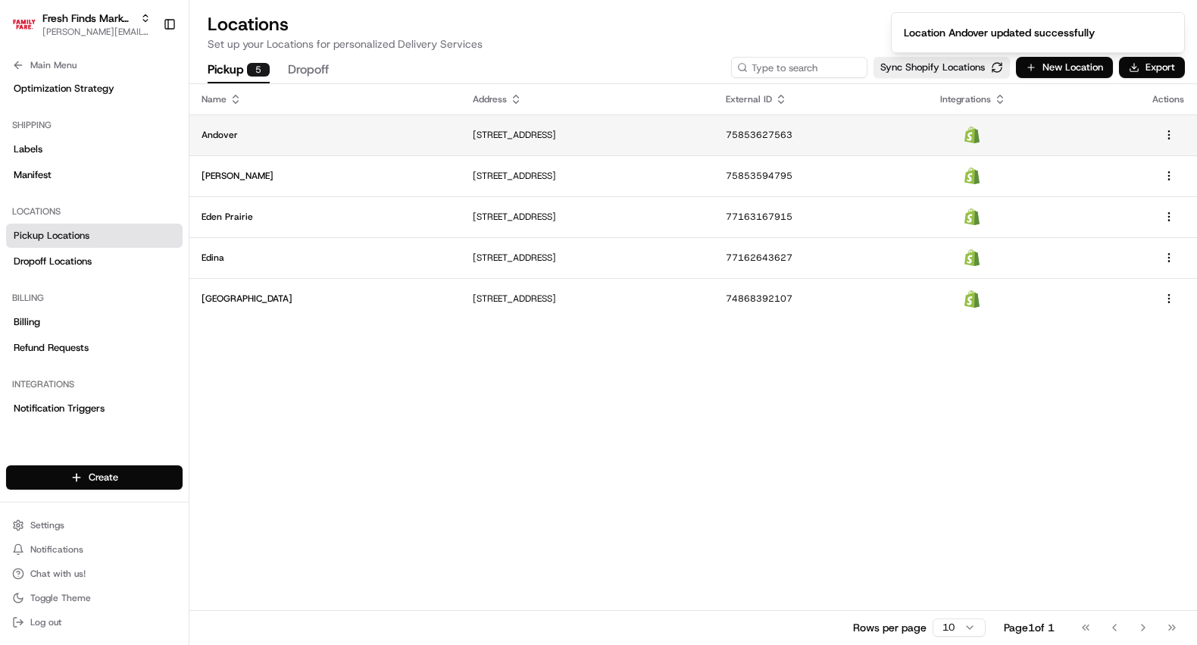
click at [473, 138] on p "[STREET_ADDRESS]" at bounding box center [587, 135] width 229 height 12
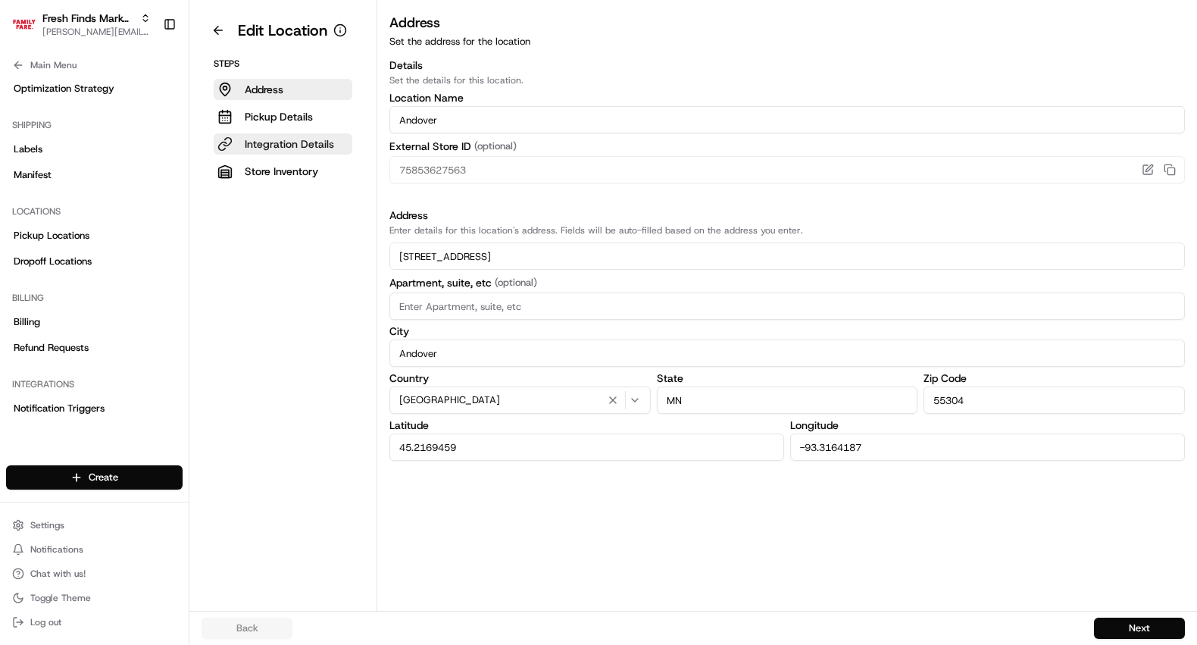
click at [323, 147] on p "Integration Details" at bounding box center [289, 143] width 89 height 15
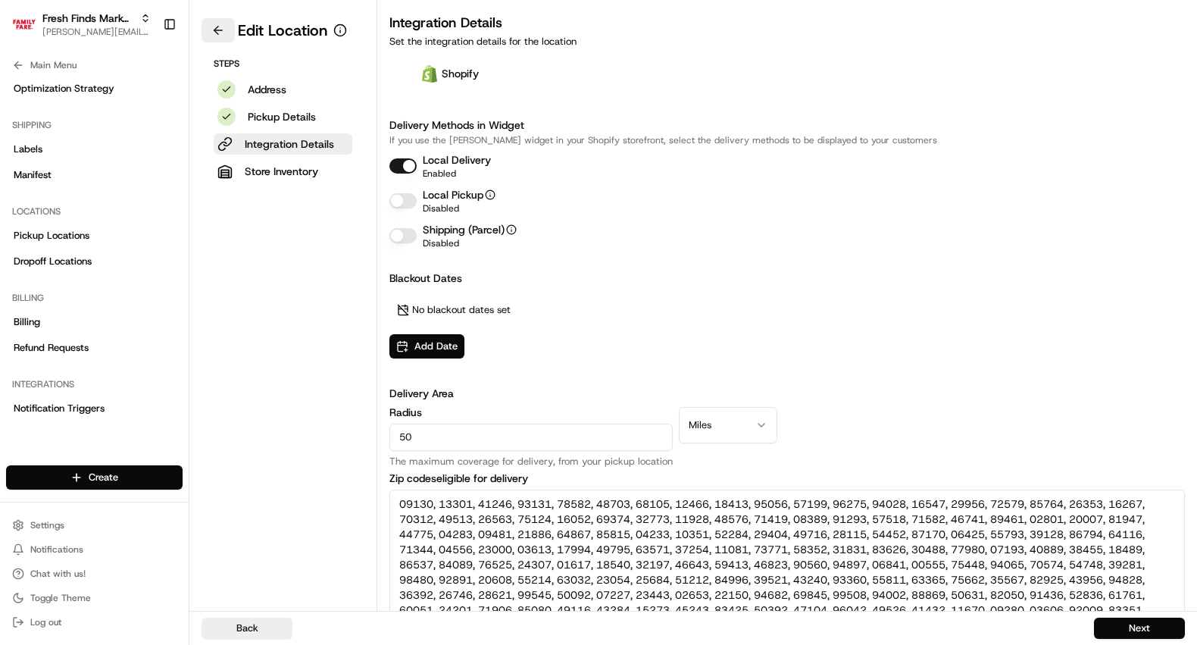
click at [219, 33] on button at bounding box center [217, 30] width 33 height 24
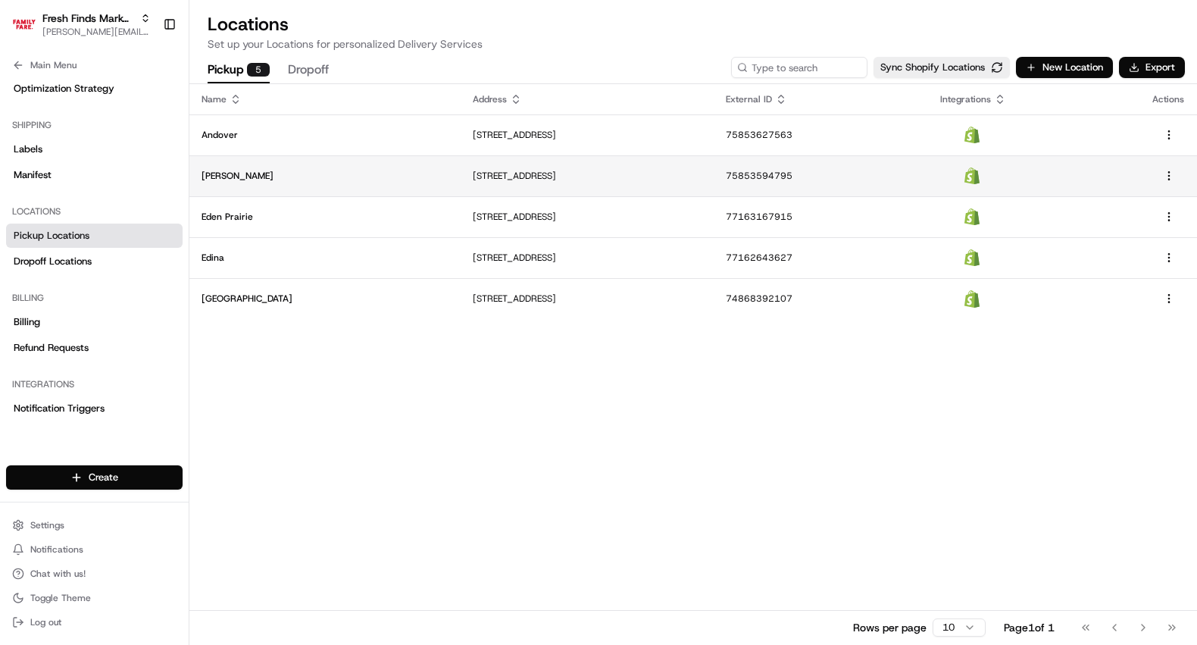
click at [249, 176] on p "[PERSON_NAME]" at bounding box center [324, 176] width 247 height 12
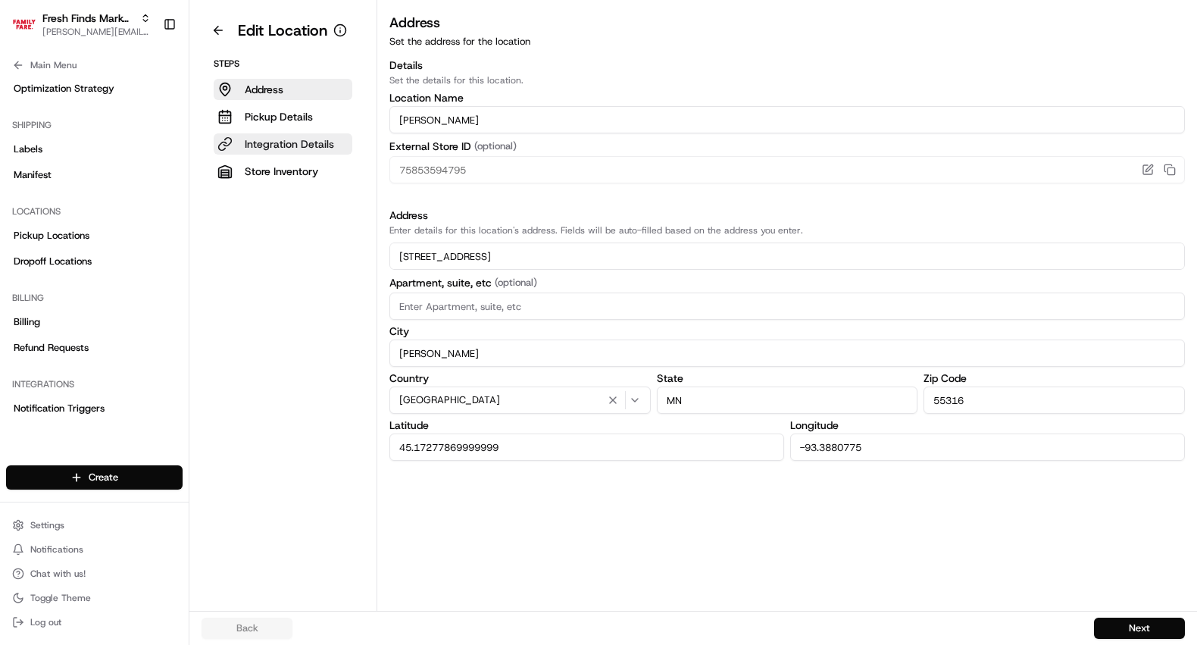
click at [284, 140] on p "Integration Details" at bounding box center [289, 143] width 89 height 15
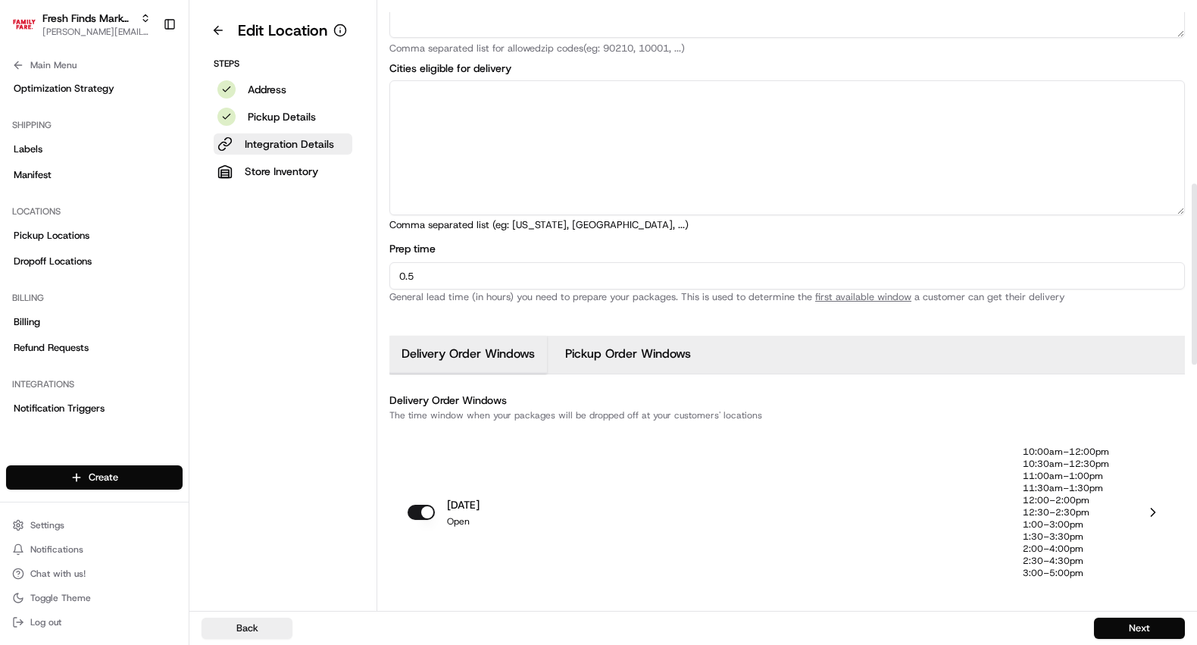
scroll to position [721, 0]
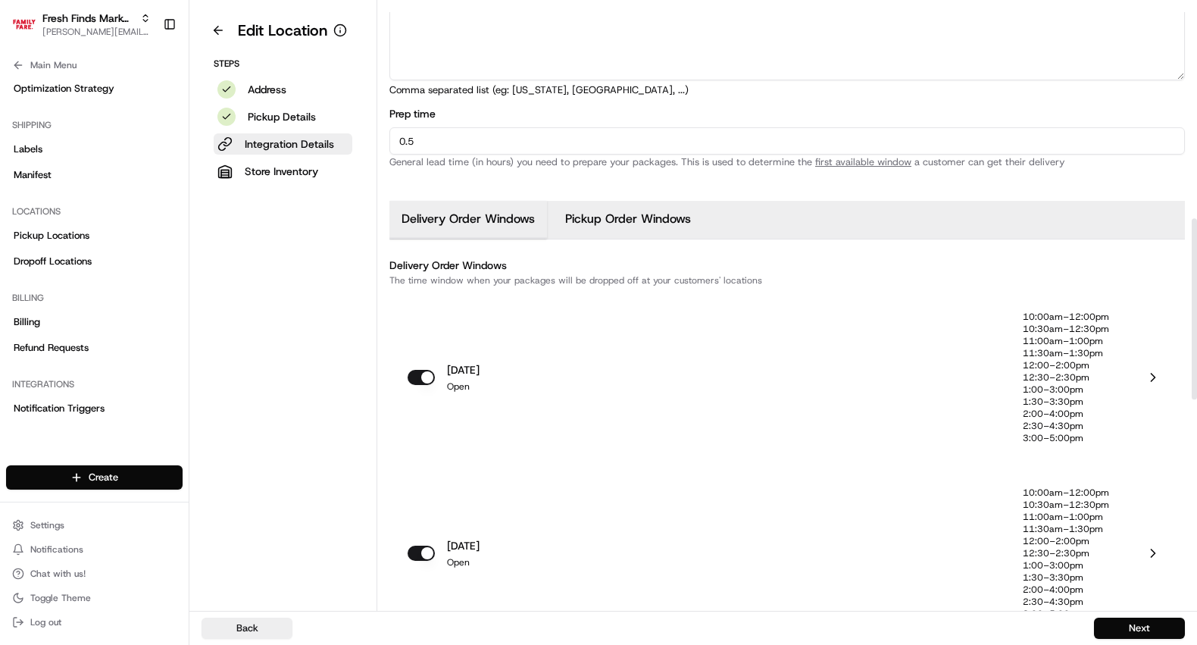
click at [1088, 395] on p "1:30–3:30pm" at bounding box center [1066, 401] width 86 height 12
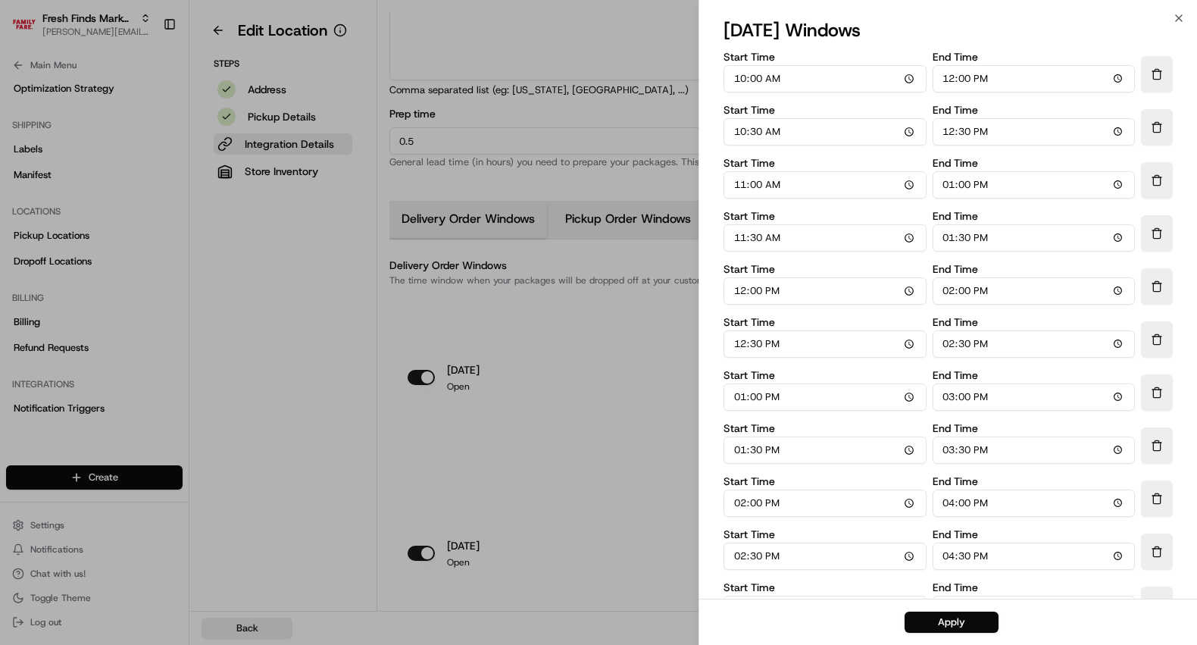
click at [942, 83] on input "12:00" at bounding box center [1033, 78] width 203 height 27
type input "11:00"
click at [946, 135] on input "12:30" at bounding box center [1033, 131] width 203 height 27
type input "11:30"
click at [948, 185] on input "13:00" at bounding box center [1033, 184] width 203 height 27
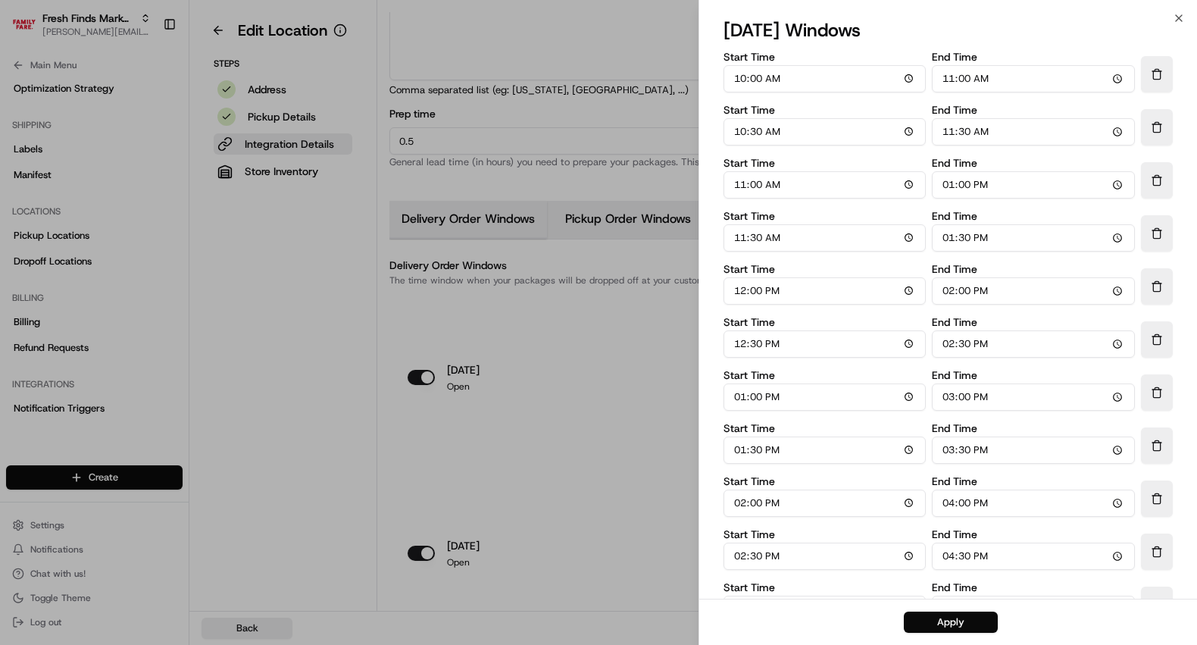
type input "12:00"
click at [951, 237] on input "13:30" at bounding box center [1033, 237] width 203 height 27
type input "12:30"
click at [953, 283] on input "14:00" at bounding box center [1033, 290] width 203 height 27
type input "13:00"
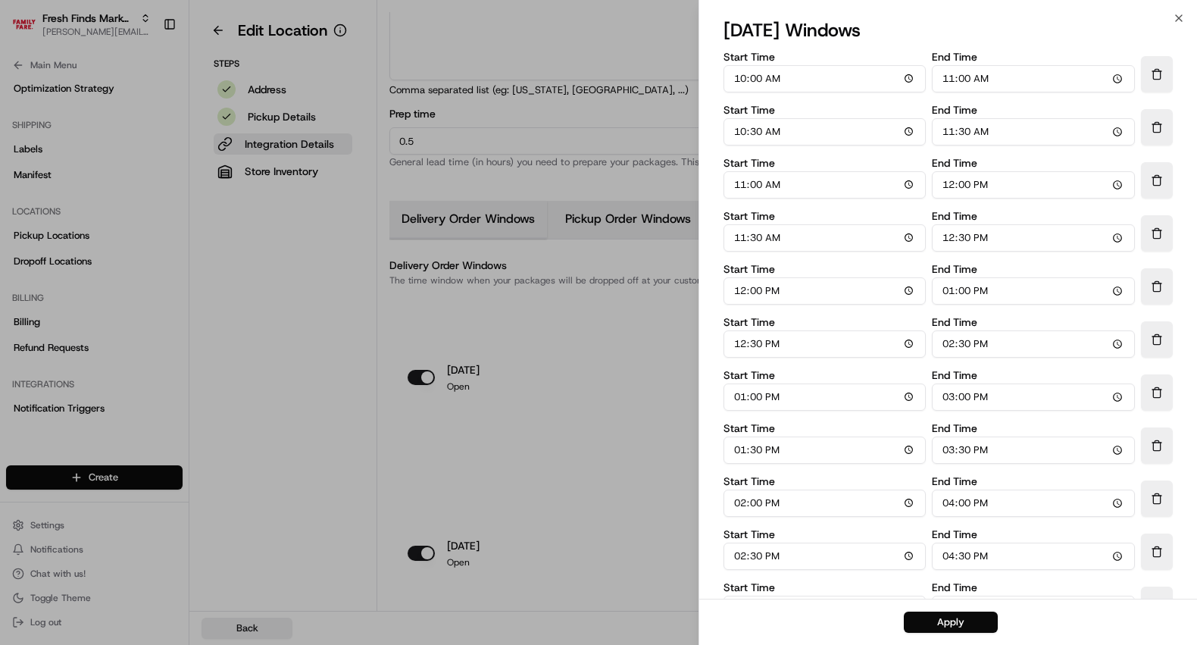
click at [946, 342] on input "14:30" at bounding box center [1033, 343] width 203 height 27
type input "13:30"
click at [951, 392] on input "15:00" at bounding box center [1033, 396] width 203 height 27
type input "14:00"
click at [951, 447] on input "15:30" at bounding box center [1033, 449] width 203 height 27
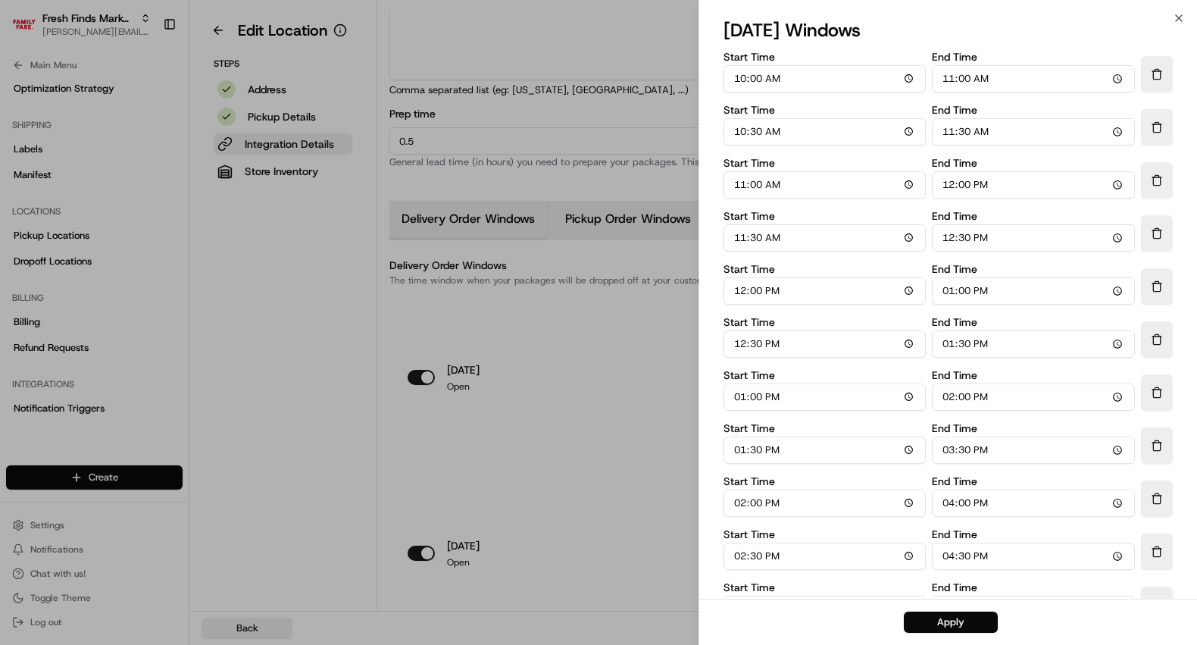
type input "14:30"
click at [946, 503] on input "16:00" at bounding box center [1033, 502] width 203 height 27
type input "15:00"
click at [951, 551] on input "16:30" at bounding box center [1033, 555] width 203 height 27
type input "15:30"
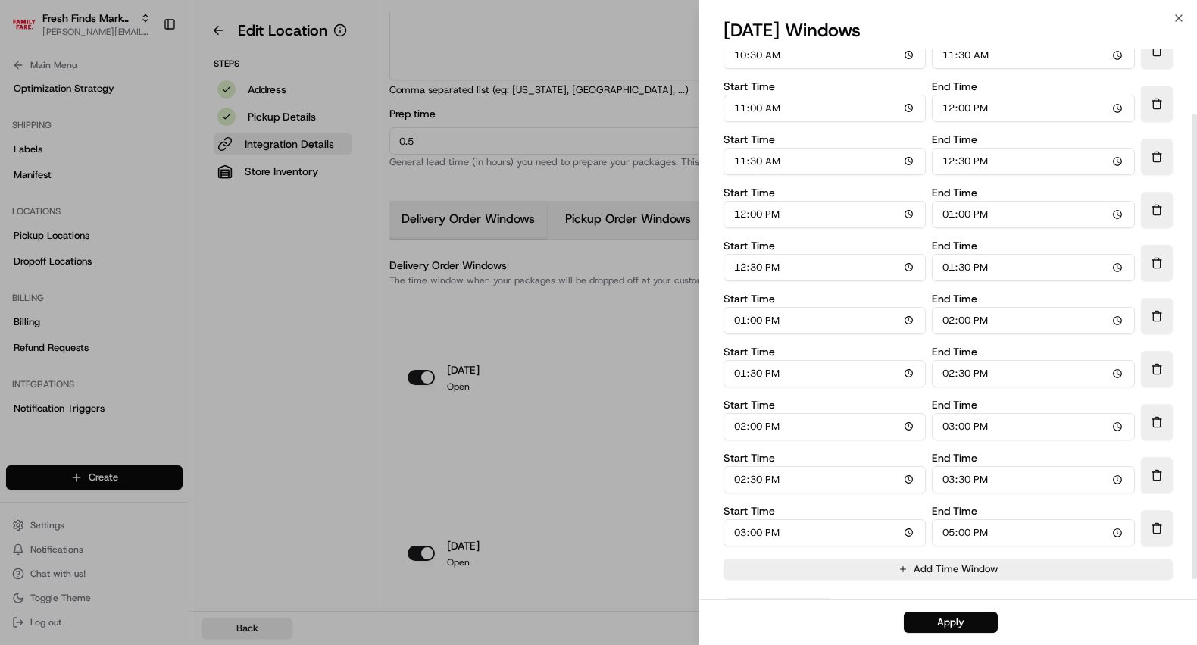
scroll to position [99, 0]
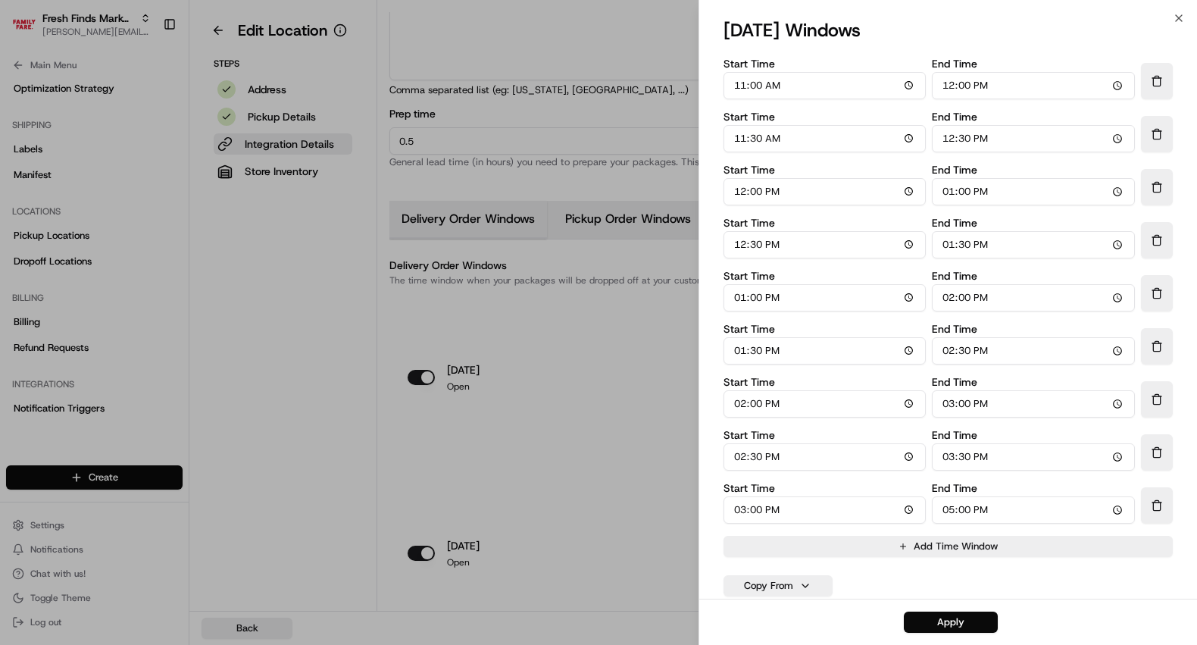
click at [948, 511] on input "17:00" at bounding box center [1033, 509] width 203 height 27
type input "16:00"
click at [961, 629] on button "Apply" at bounding box center [951, 621] width 94 height 21
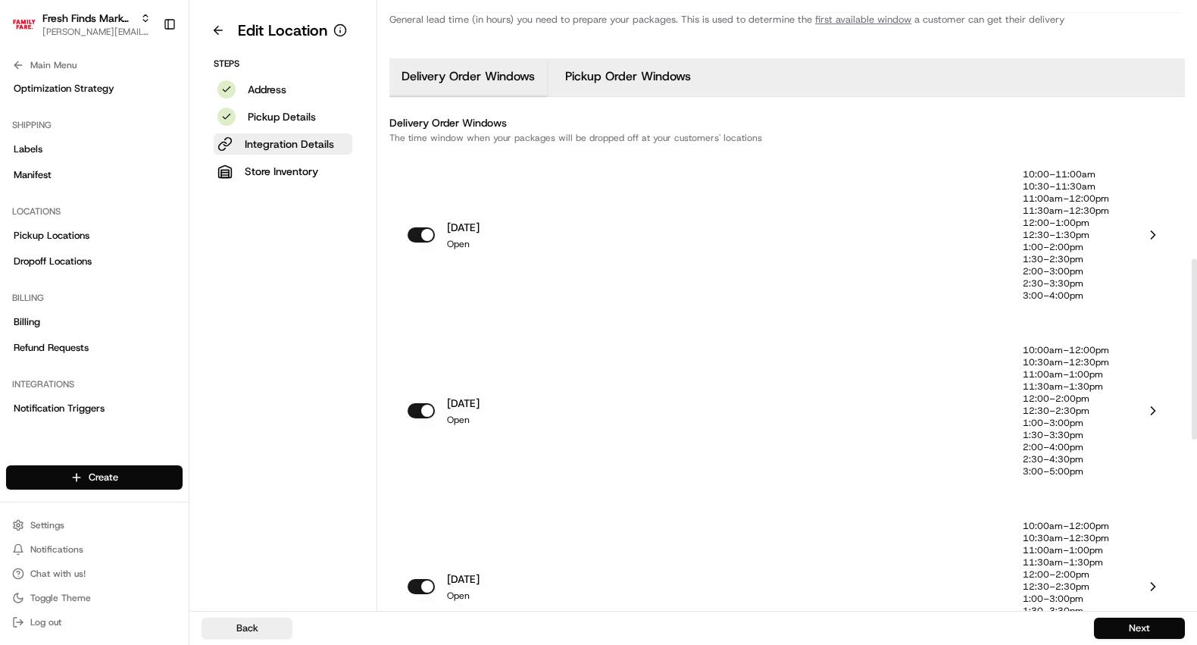
scroll to position [867, 0]
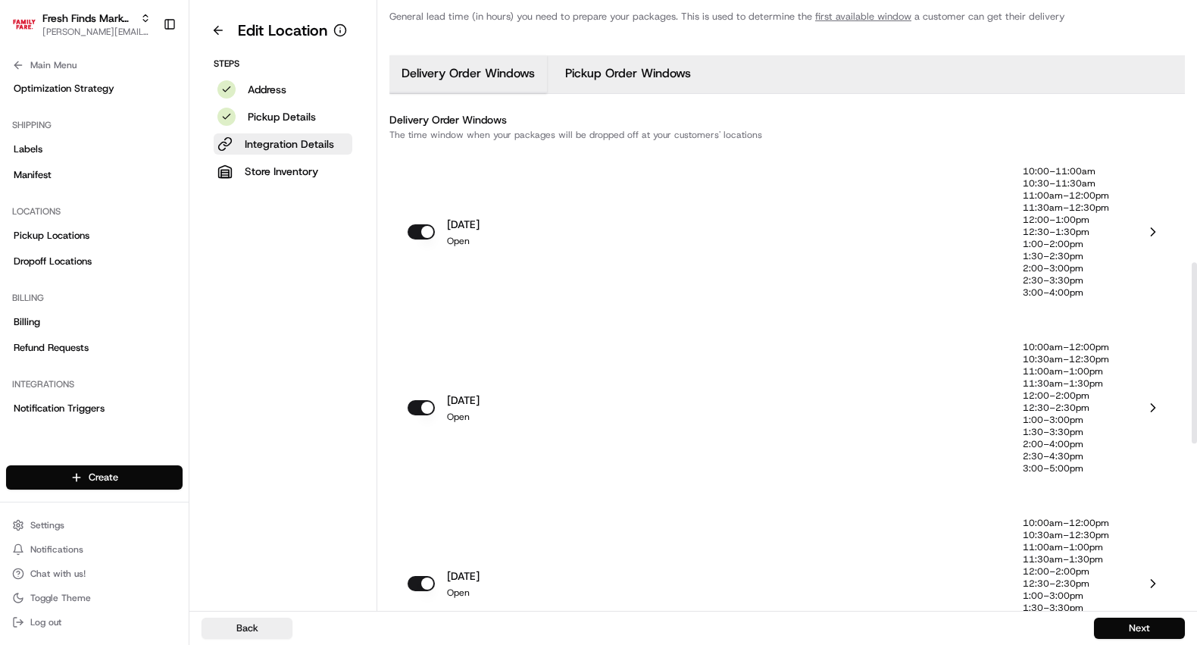
click at [1081, 367] on p "11:00am–1:00pm" at bounding box center [1066, 371] width 86 height 12
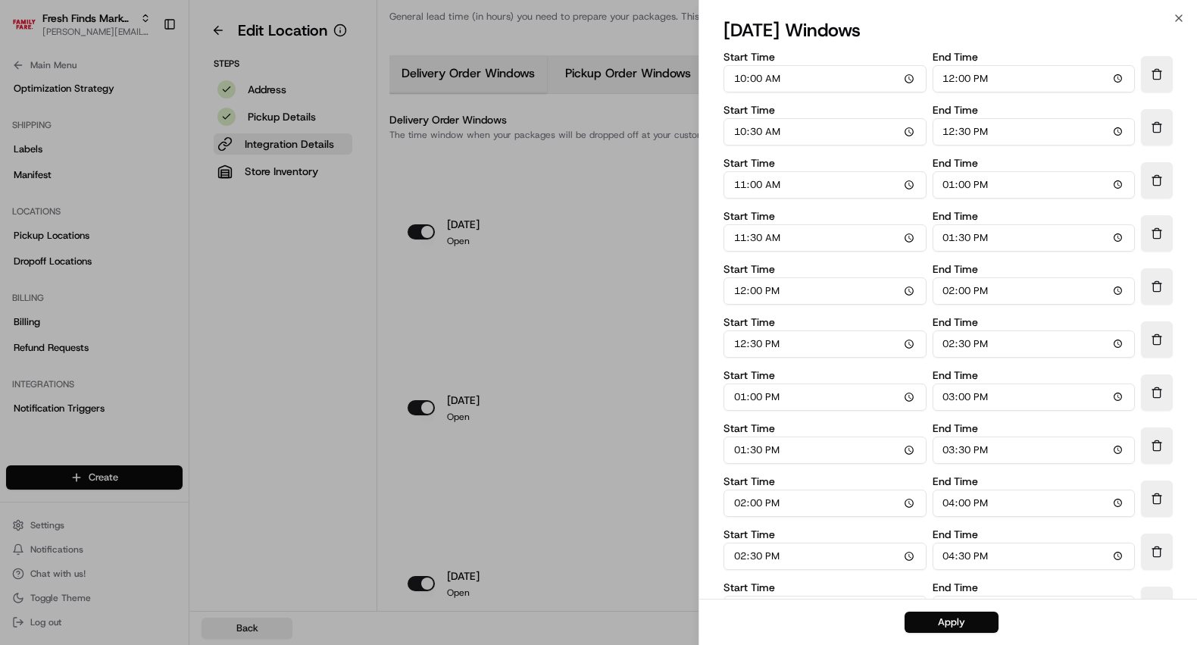
scroll to position [99, 0]
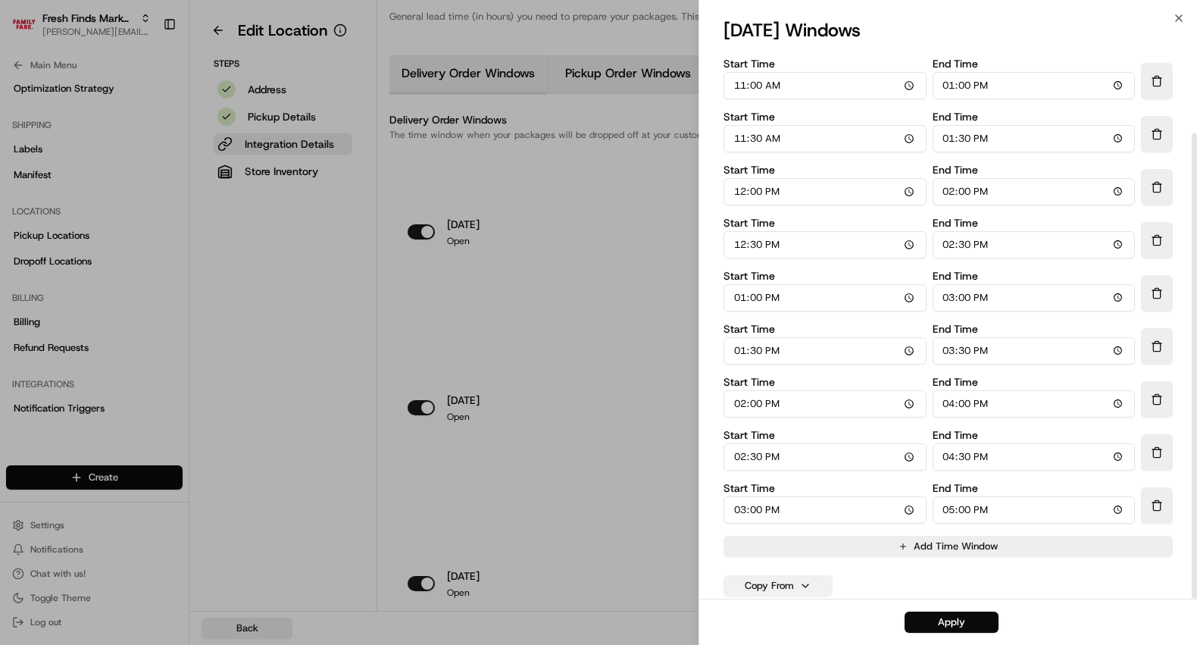
click at [765, 582] on button "Copy From" at bounding box center [777, 585] width 109 height 21
click at [761, 437] on button "monday" at bounding box center [778, 436] width 100 height 27
click at [929, 623] on button "Apply" at bounding box center [951, 621] width 94 height 21
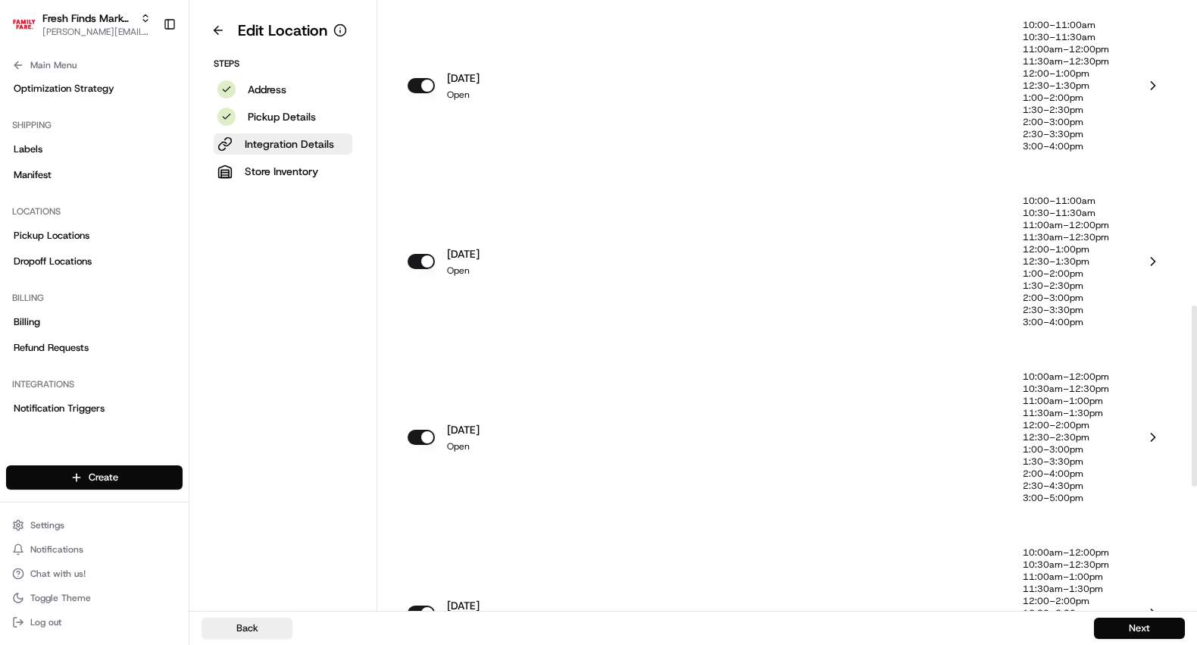
scroll to position [1026, 0]
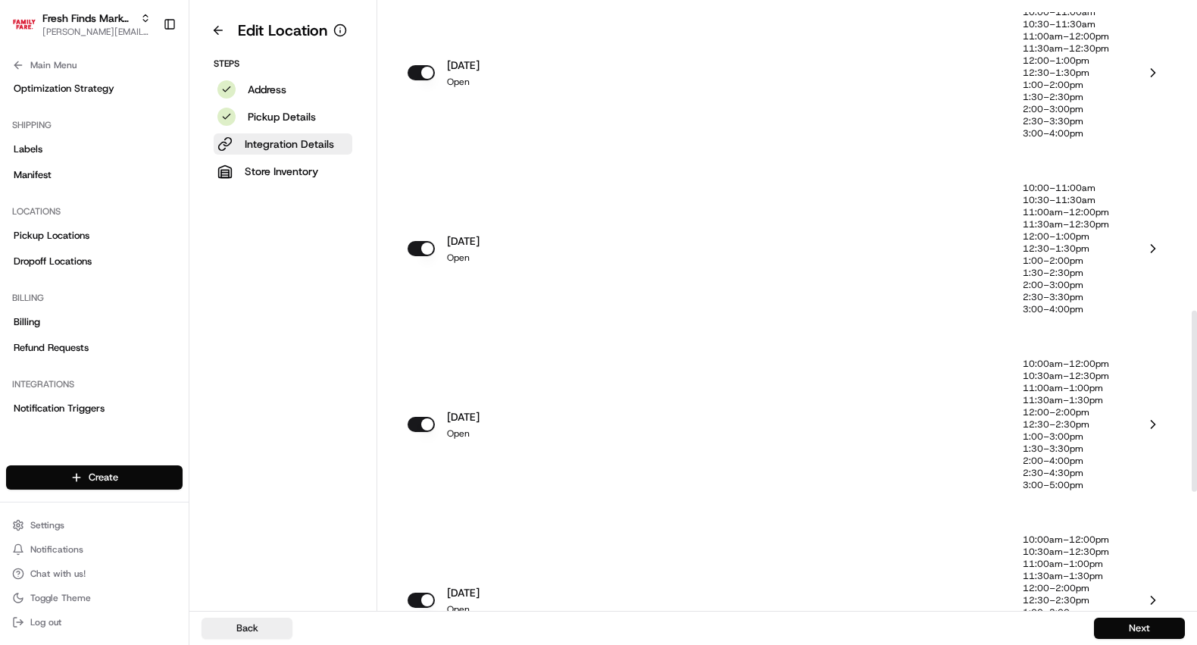
click at [1069, 439] on p "1:00–3:00pm" at bounding box center [1066, 436] width 86 height 12
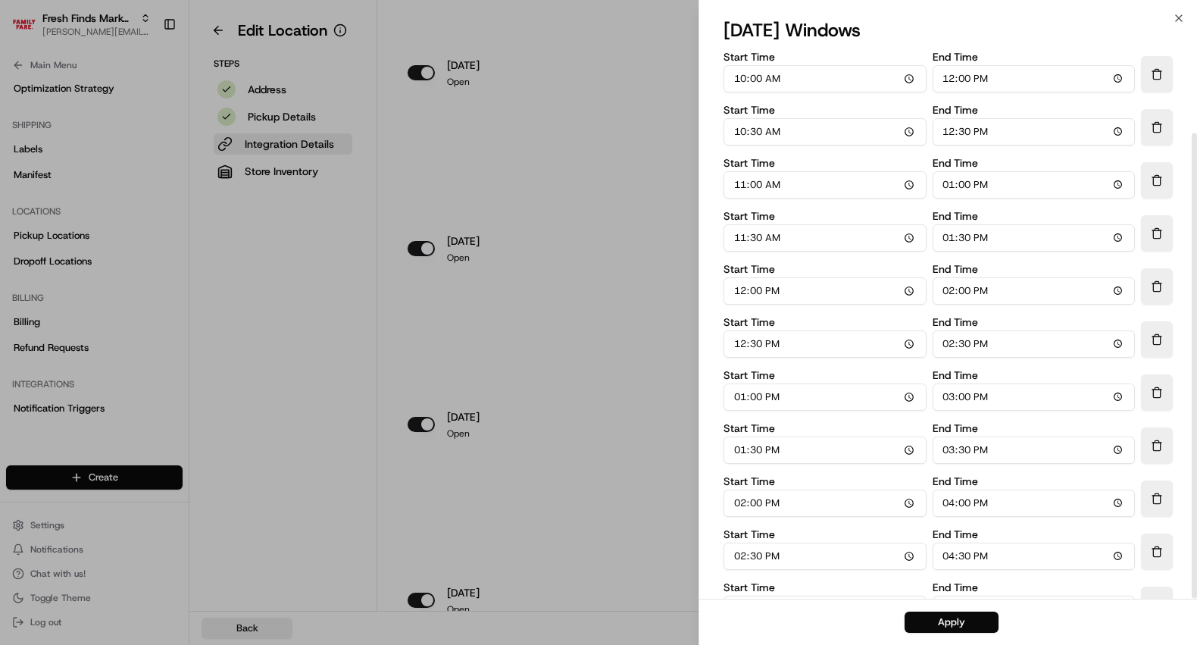
scroll to position [99, 0]
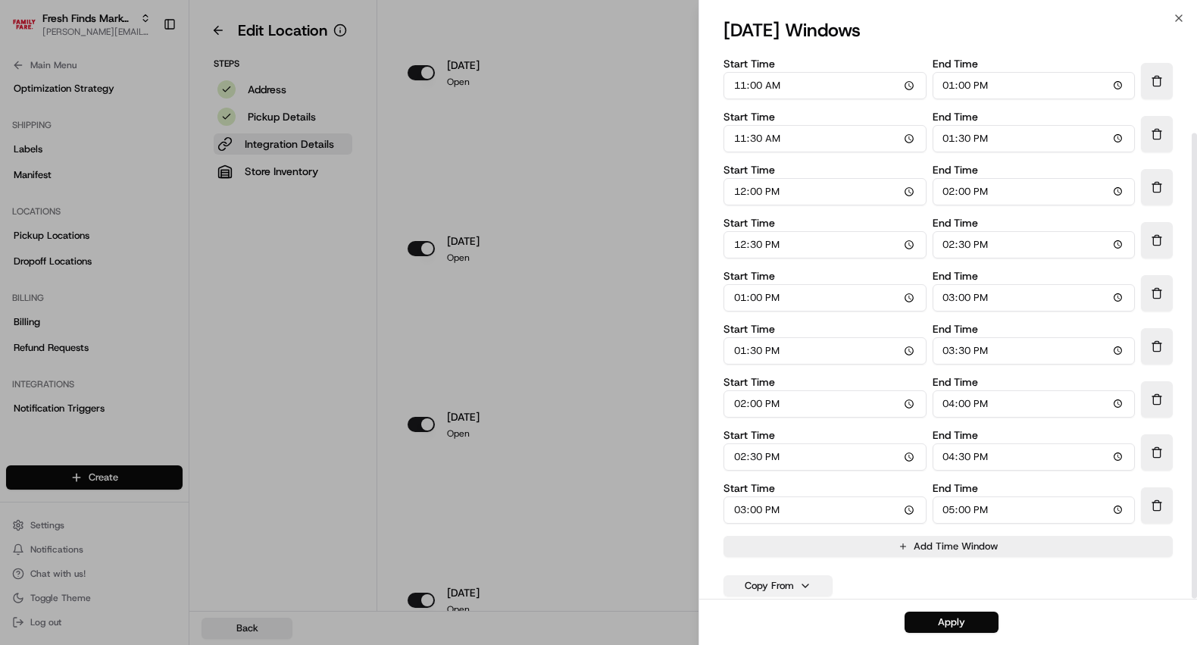
click at [810, 584] on button "Copy From" at bounding box center [777, 585] width 109 height 21
click at [784, 440] on button "monday" at bounding box center [778, 436] width 100 height 27
click at [931, 623] on button "Apply" at bounding box center [951, 621] width 94 height 21
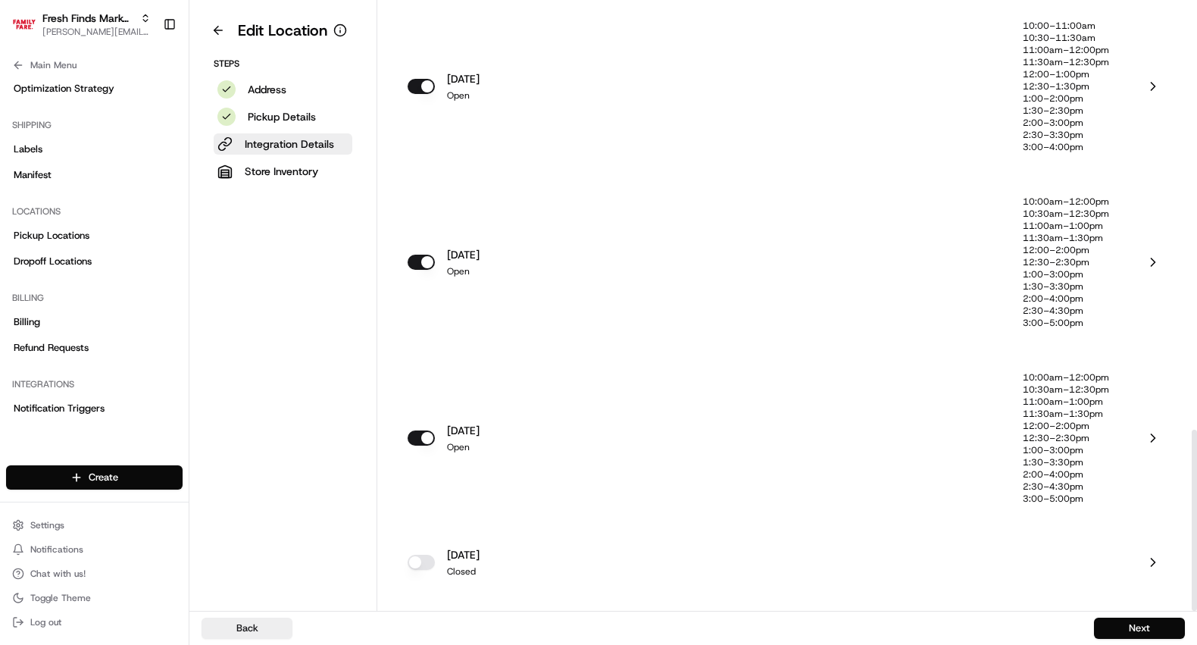
scroll to position [1420, 0]
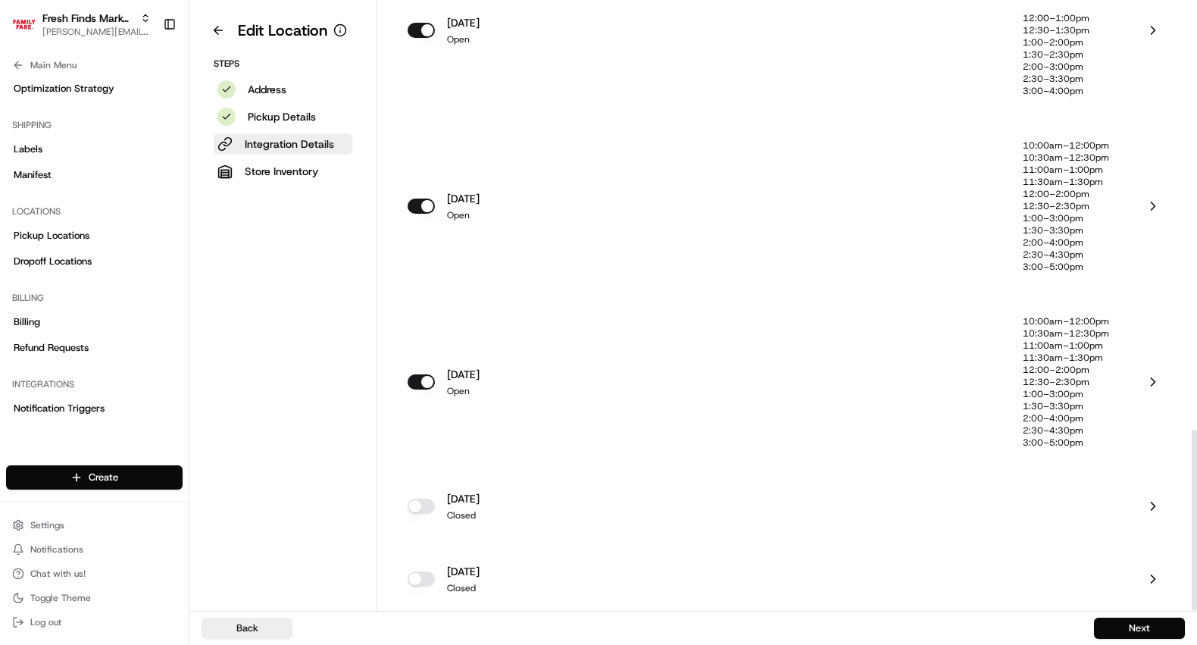
click at [1060, 204] on p "12:30–2:30pm" at bounding box center [1066, 206] width 86 height 12
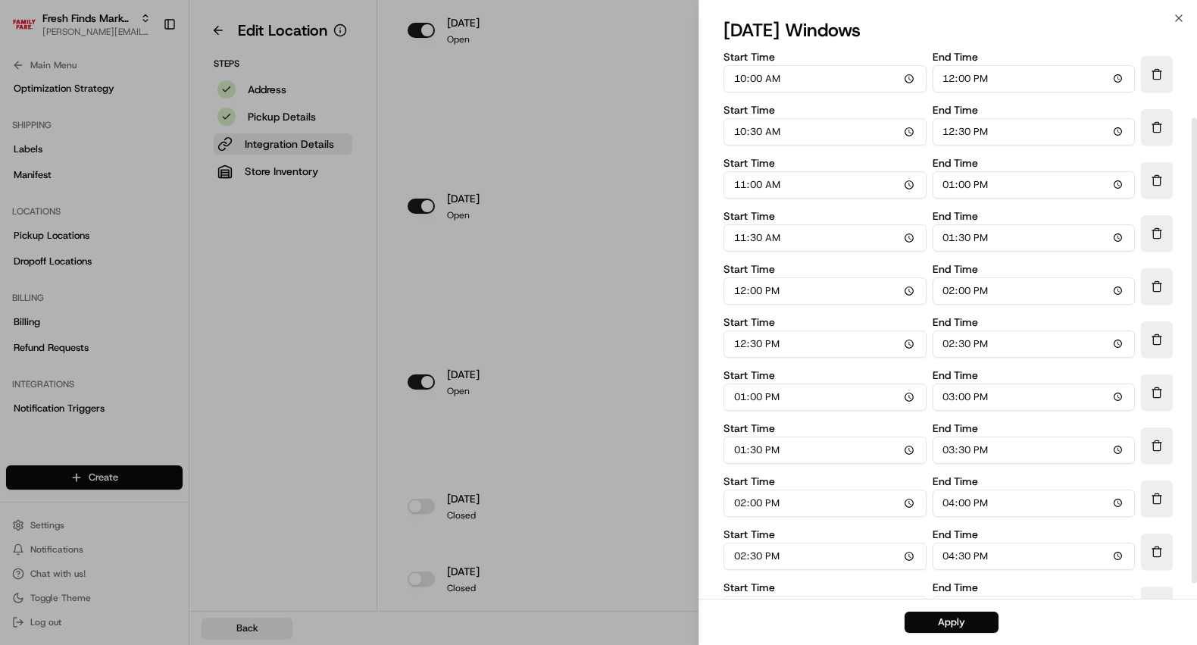
scroll to position [99, 0]
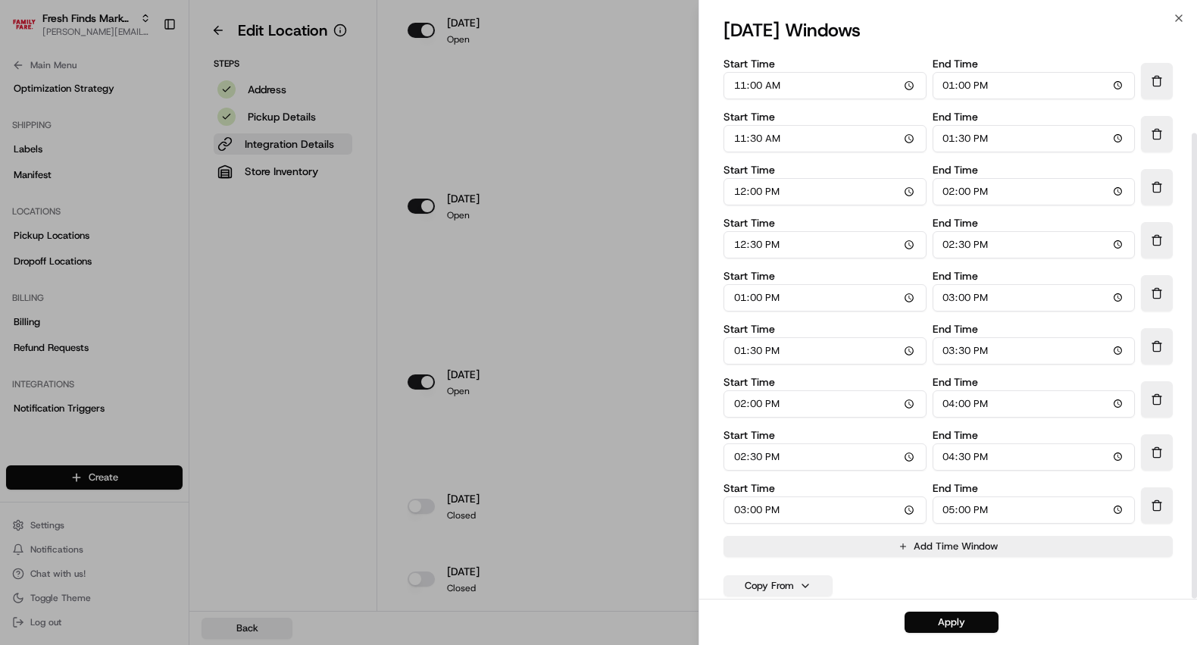
click at [788, 581] on button "Copy From" at bounding box center [777, 585] width 109 height 21
click at [776, 443] on button "monday" at bounding box center [778, 436] width 100 height 27
click at [935, 620] on button "Apply" at bounding box center [951, 621] width 94 height 21
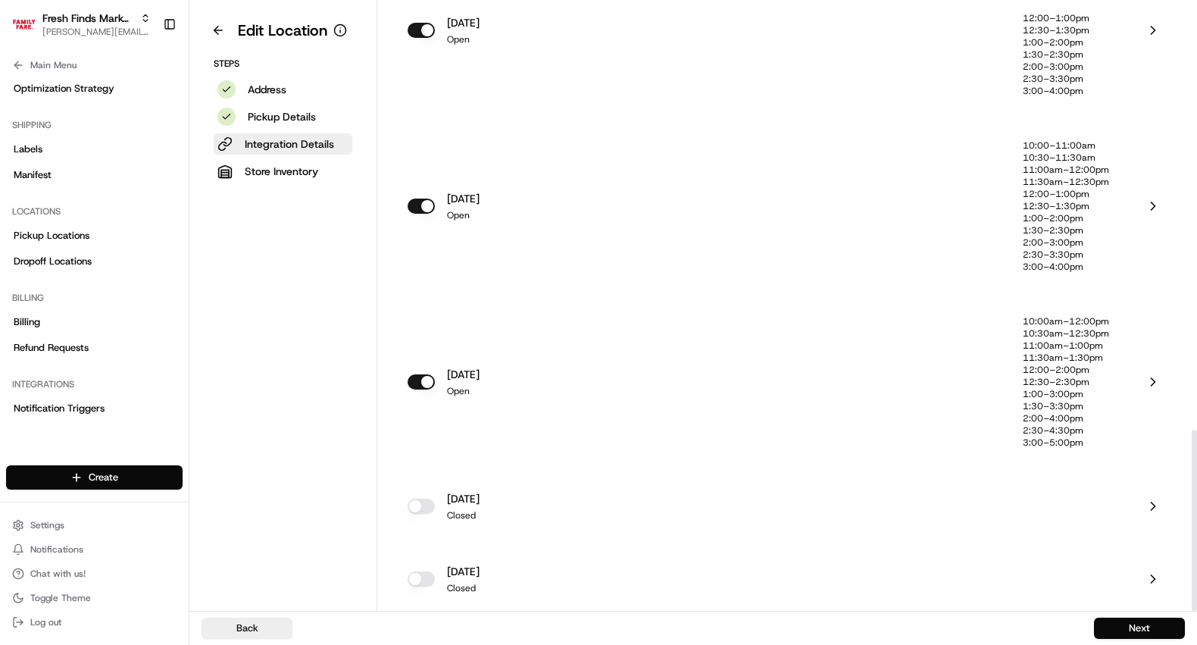
click at [1085, 400] on p "1:30–3:30pm" at bounding box center [1066, 406] width 86 height 12
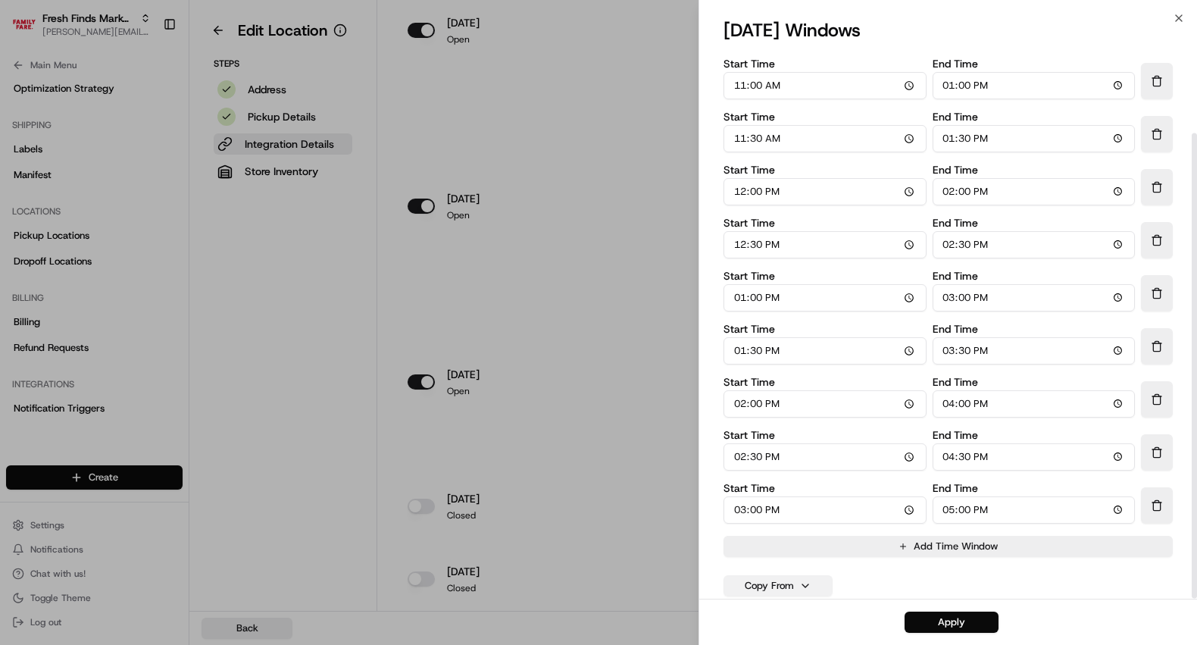
click at [786, 581] on button "Copy From" at bounding box center [777, 585] width 109 height 21
click at [766, 434] on button "monday" at bounding box center [778, 436] width 100 height 27
click at [951, 625] on button "Apply" at bounding box center [951, 621] width 94 height 21
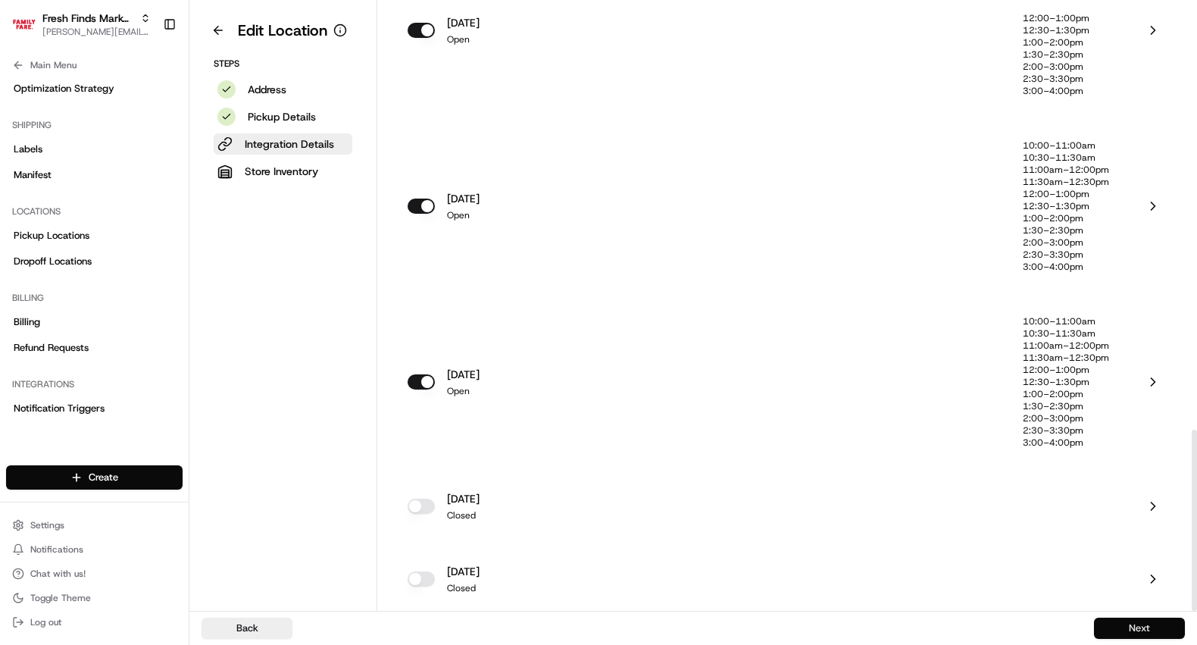
click at [1150, 622] on button "Next" at bounding box center [1139, 627] width 91 height 21
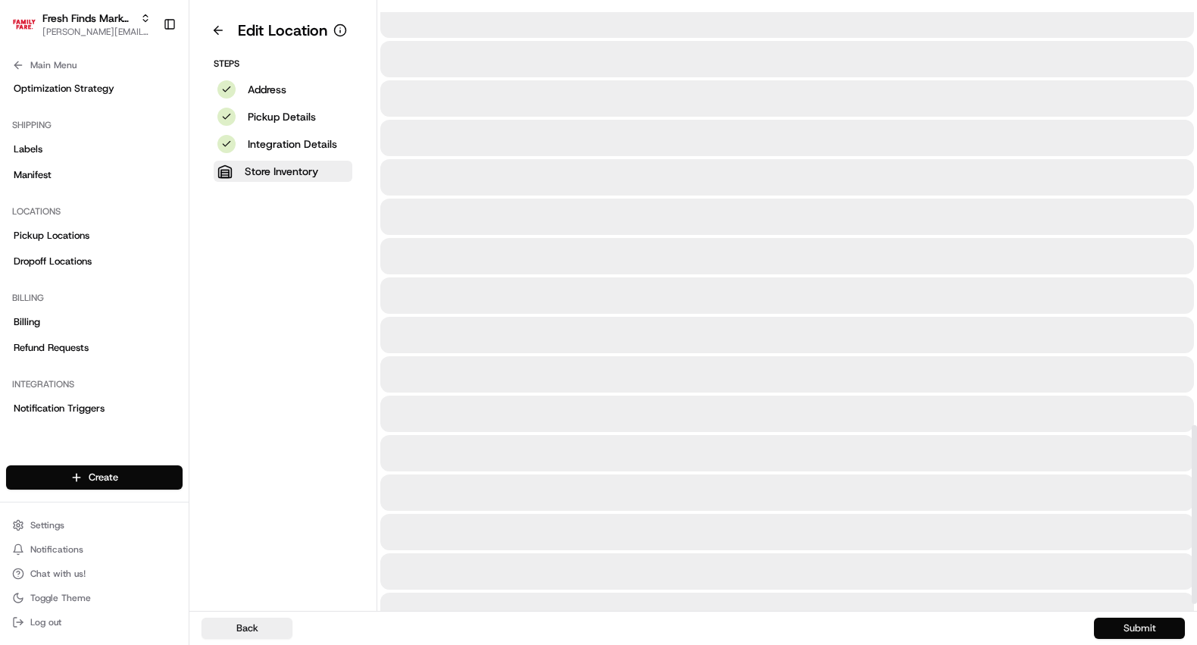
scroll to position [0, 0]
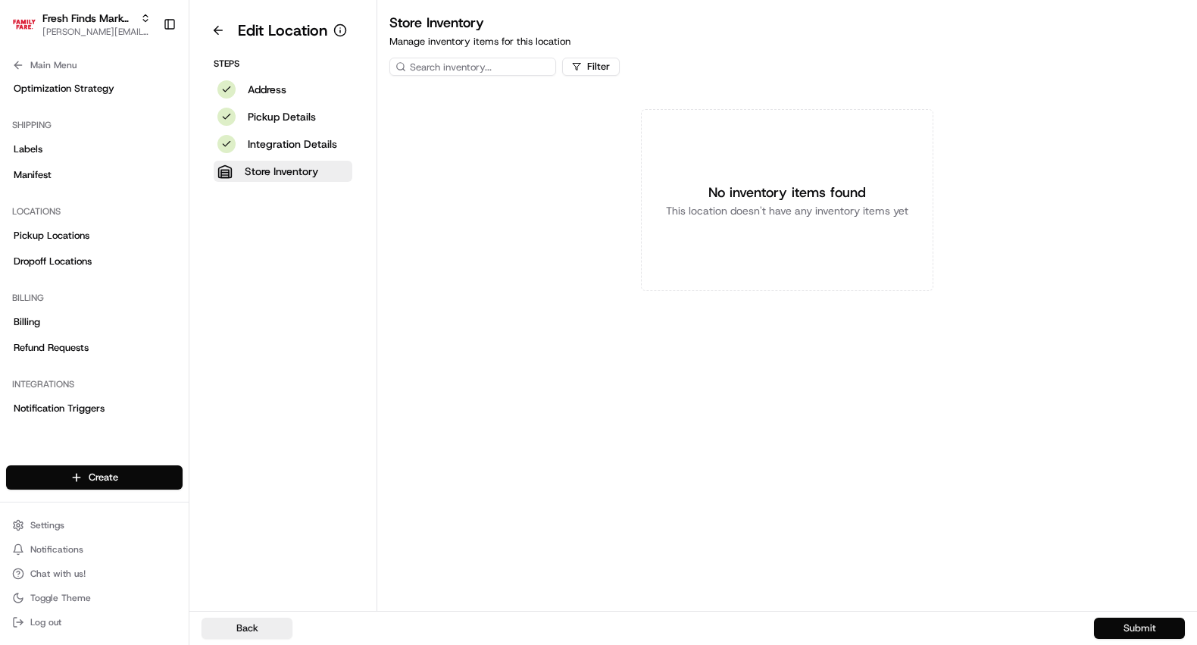
click at [1149, 623] on button "Submit" at bounding box center [1139, 627] width 91 height 21
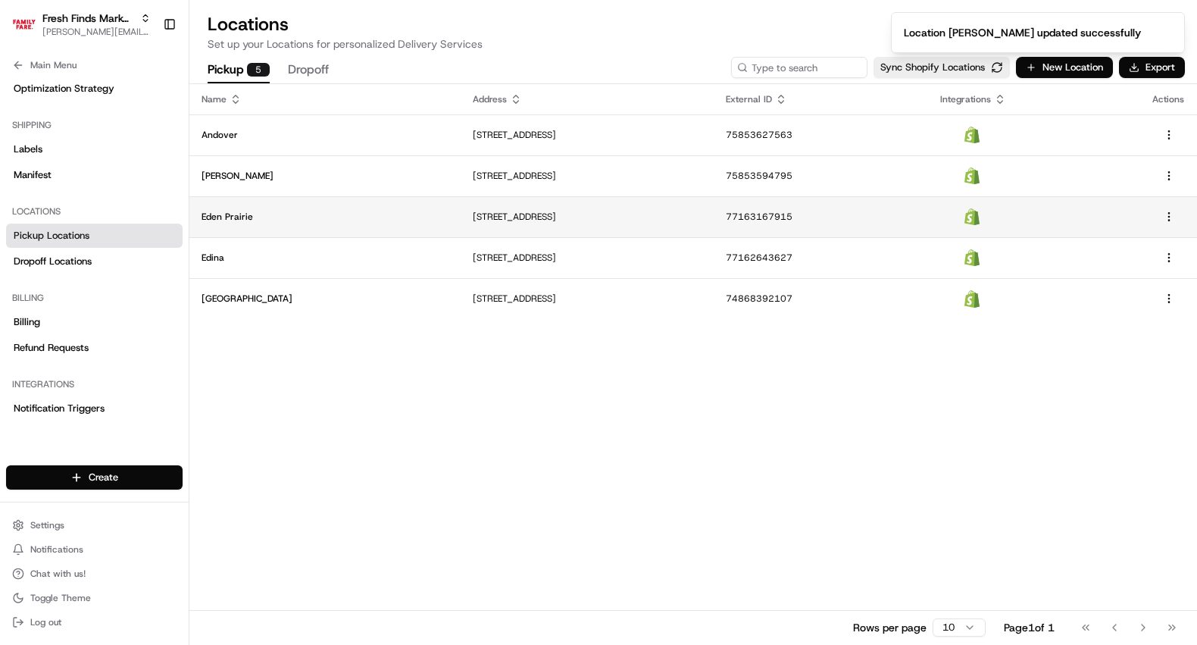
click at [243, 214] on p "Eden Prairie" at bounding box center [324, 217] width 247 height 12
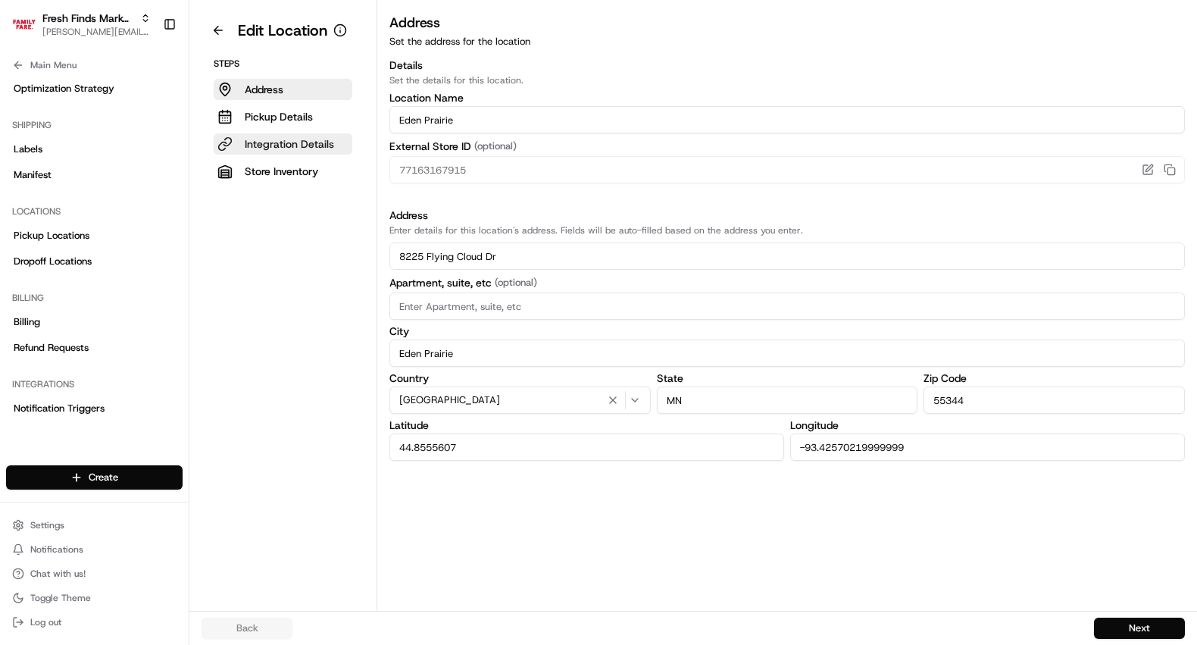
click at [289, 140] on p "Integration Details" at bounding box center [289, 143] width 89 height 15
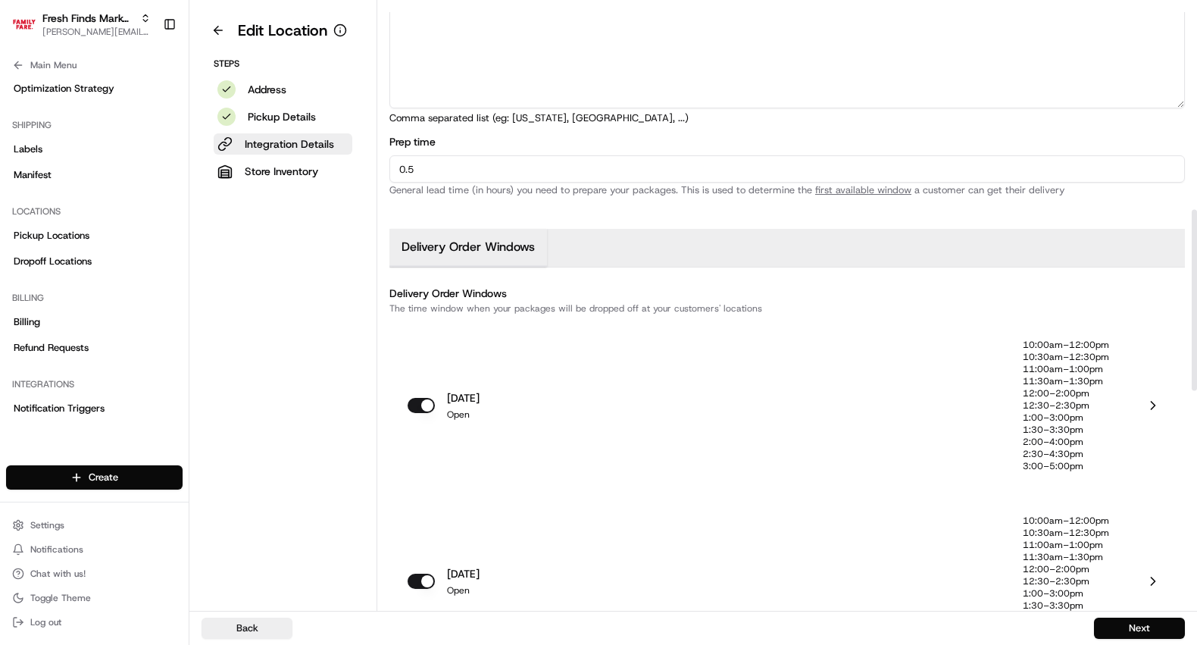
scroll to position [697, 0]
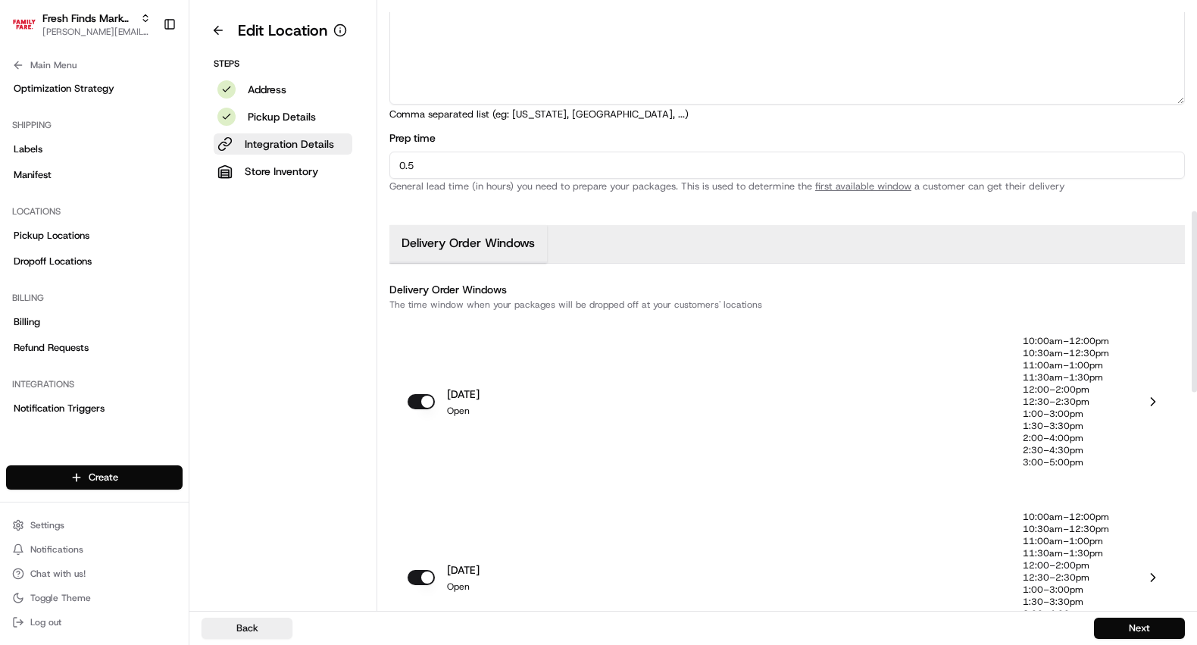
click at [1071, 404] on p "12:30–2:30pm" at bounding box center [1066, 401] width 86 height 12
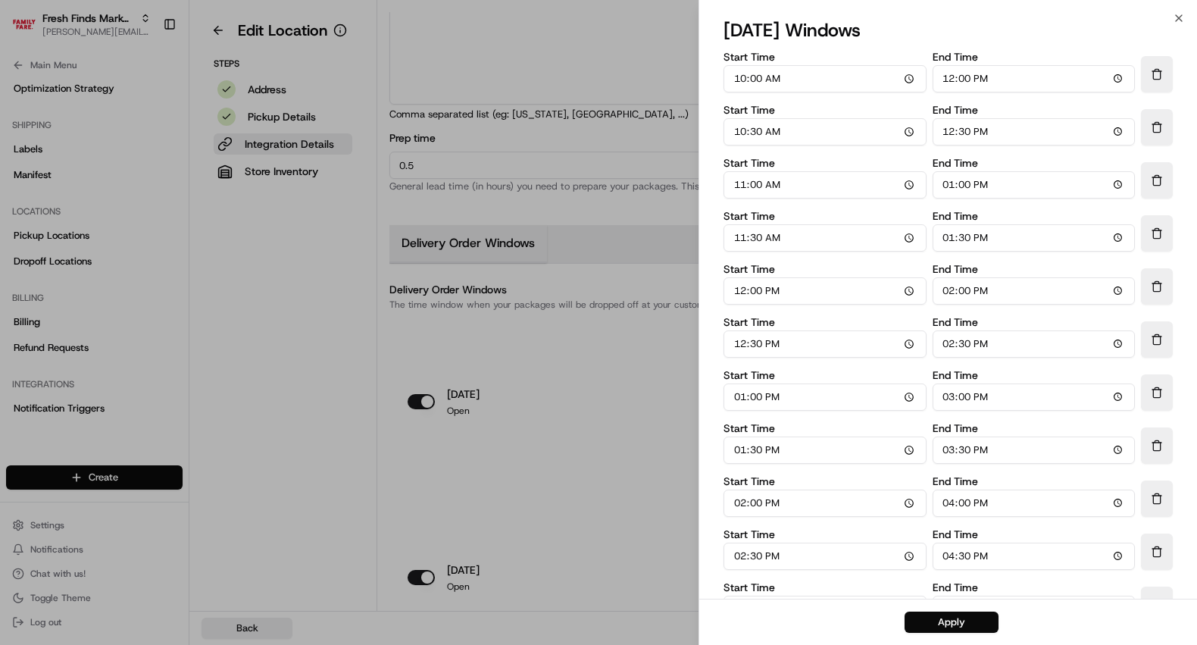
click at [953, 80] on input "12:00" at bounding box center [1033, 78] width 203 height 27
type input "11:00"
click at [955, 135] on input "12:30" at bounding box center [1033, 131] width 203 height 27
type input "11:30"
click at [951, 183] on input "13:00" at bounding box center [1033, 184] width 203 height 27
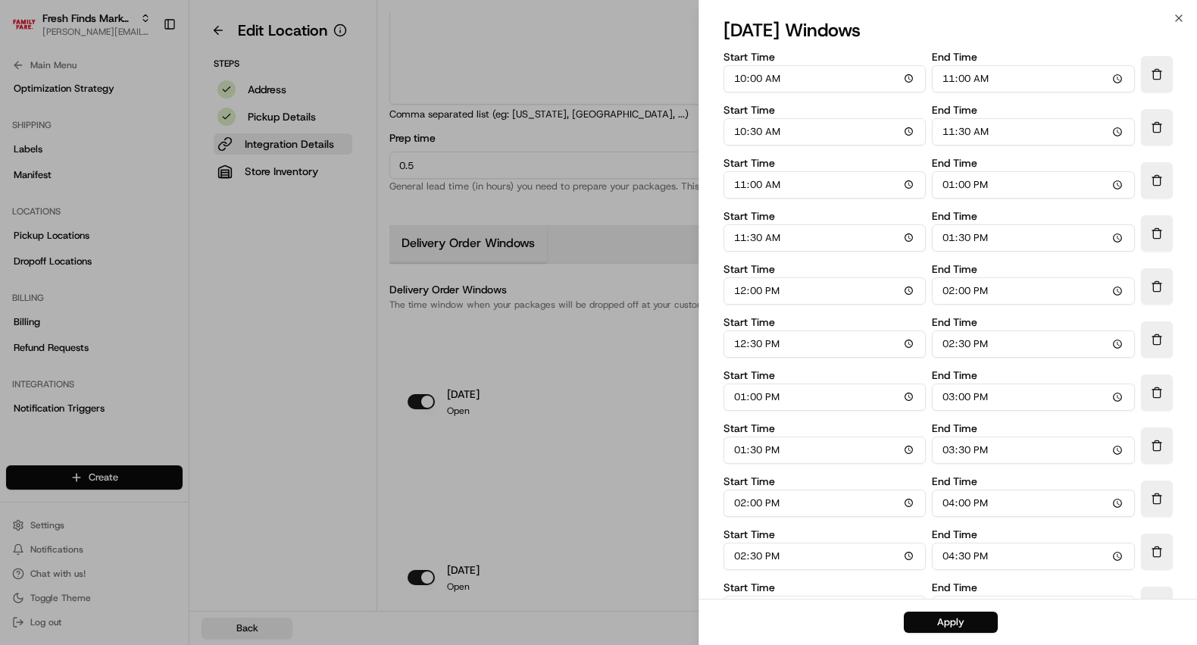
type input "12:00"
click at [948, 238] on input "13:30" at bounding box center [1033, 237] width 203 height 27
type input "12:30"
click at [948, 290] on input "14:00" at bounding box center [1033, 290] width 203 height 27
type input "13:00"
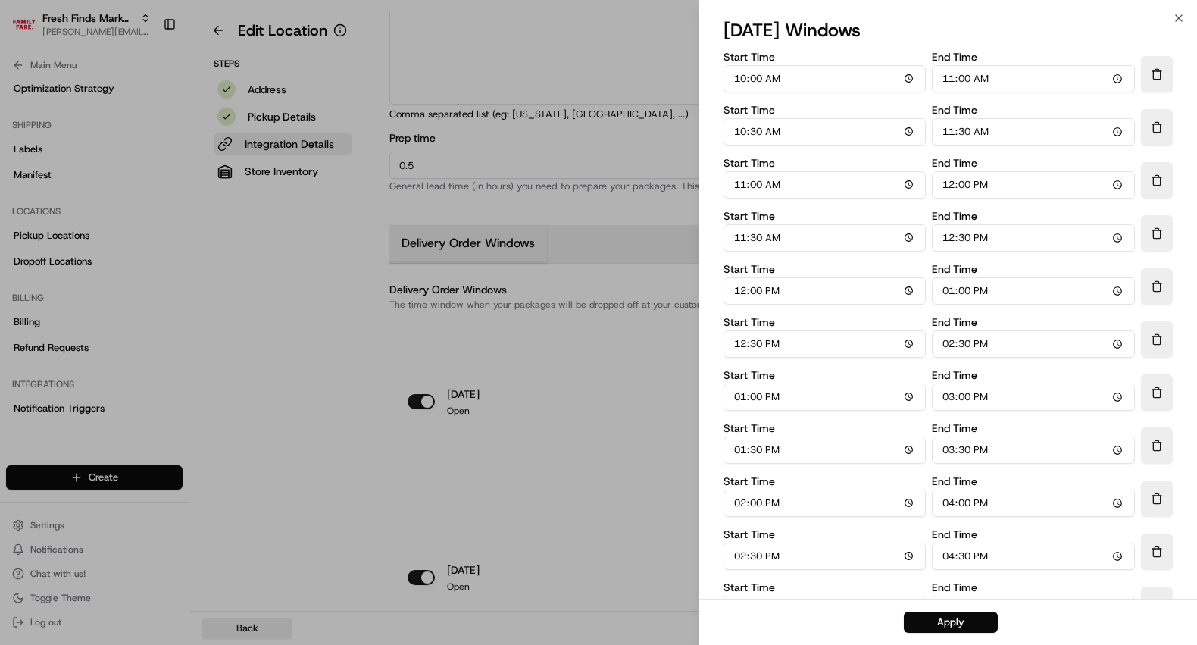
click at [945, 345] on input "14:30" at bounding box center [1033, 343] width 203 height 27
type input "13:30"
click at [951, 391] on input "15:00" at bounding box center [1033, 396] width 203 height 27
type input "14:00"
click at [951, 454] on input "15:30" at bounding box center [1033, 449] width 203 height 27
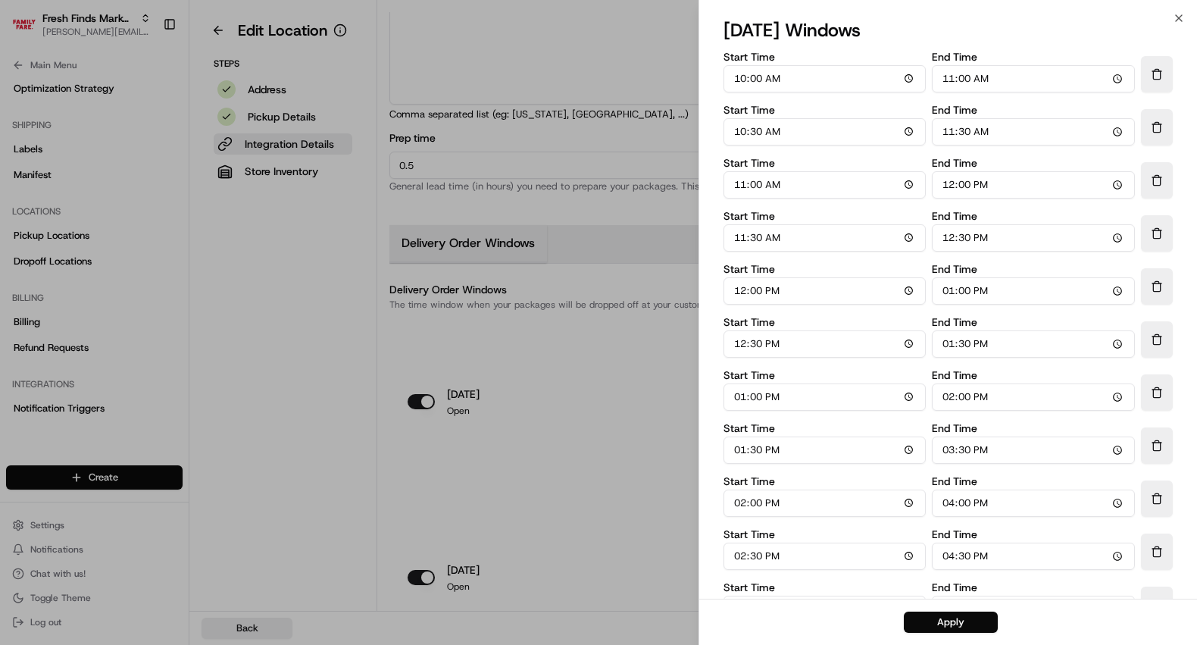
type input "14:30"
click at [951, 504] on input "16:00" at bounding box center [1033, 502] width 203 height 27
type input "15:00"
click at [952, 553] on input "16:30" at bounding box center [1033, 555] width 203 height 27
type input "15:30"
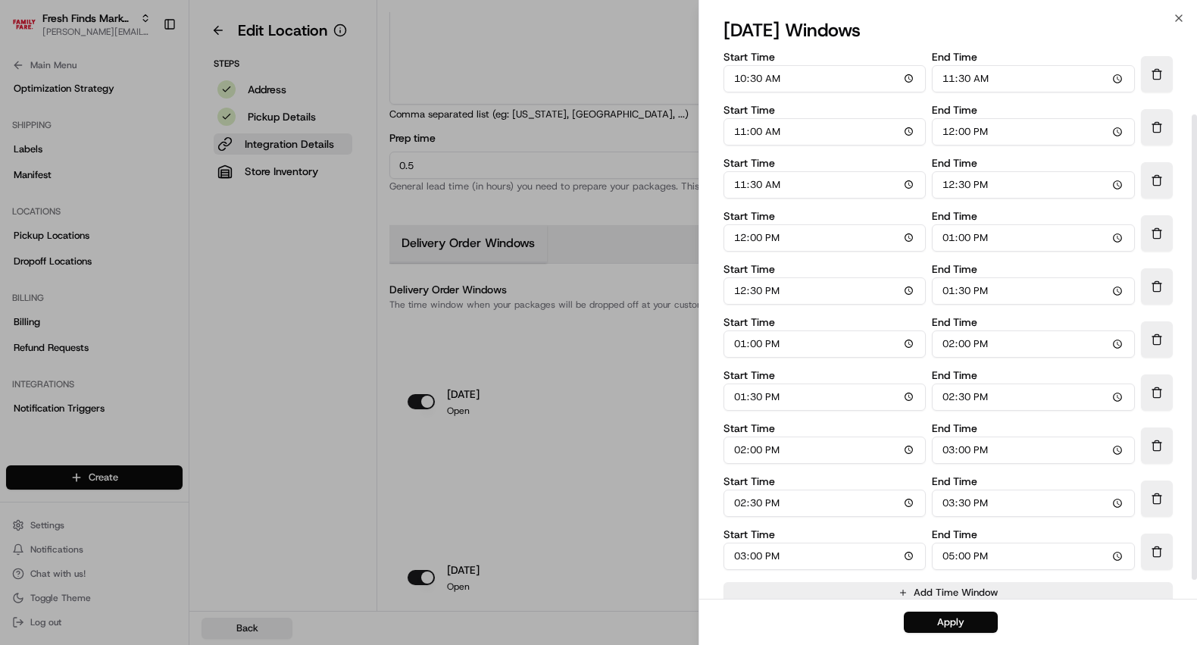
scroll to position [99, 0]
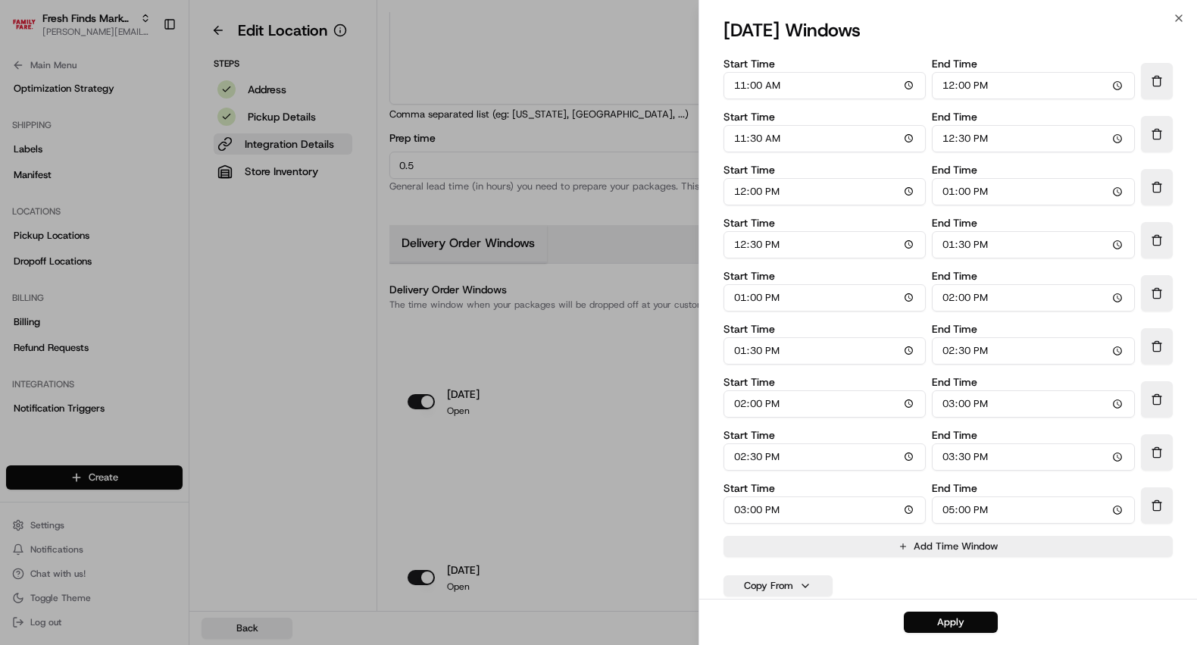
click at [952, 511] on input "17:00" at bounding box center [1033, 509] width 203 height 27
type input "16:00"
click at [971, 623] on button "Apply" at bounding box center [951, 621] width 94 height 21
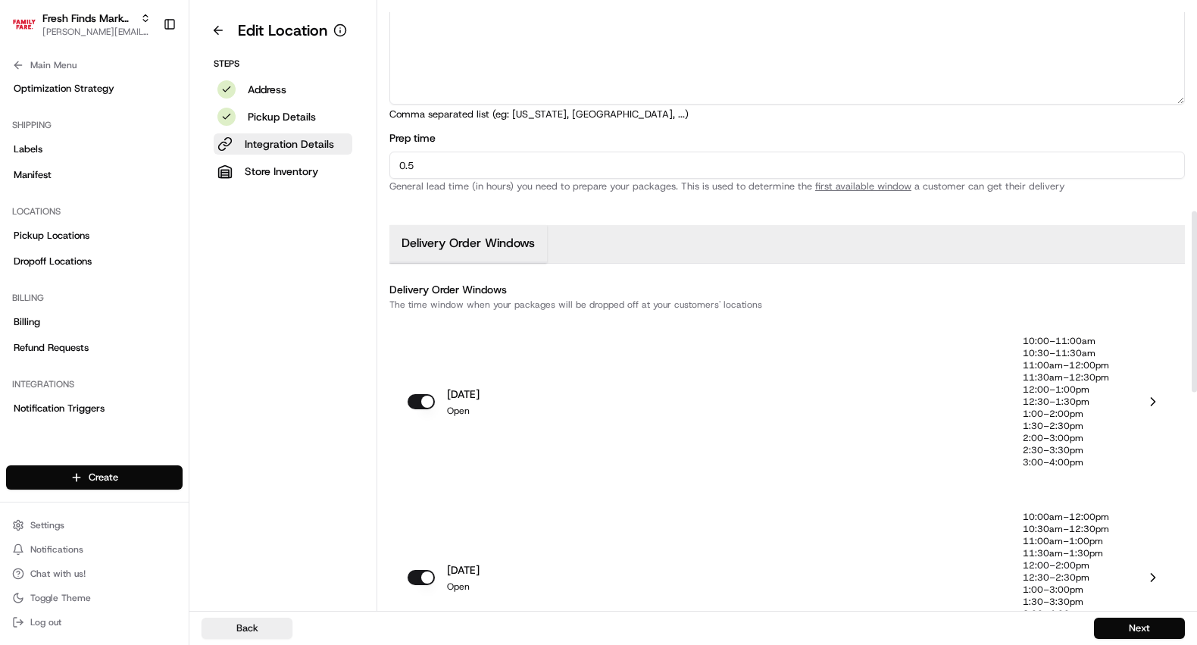
click at [1056, 523] on p "10:30am–12:30pm" at bounding box center [1066, 529] width 86 height 12
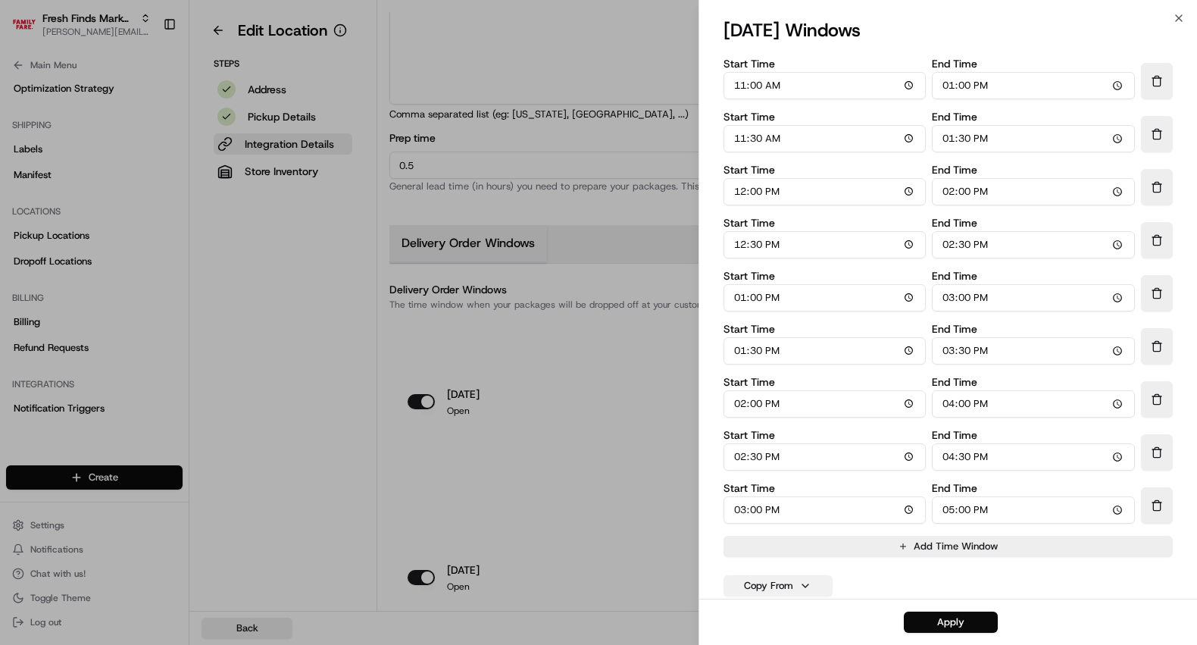
click at [767, 582] on button "Copy From" at bounding box center [777, 585] width 109 height 21
click at [753, 433] on button "monday" at bounding box center [778, 436] width 100 height 27
click at [978, 620] on button "Apply" at bounding box center [951, 621] width 94 height 21
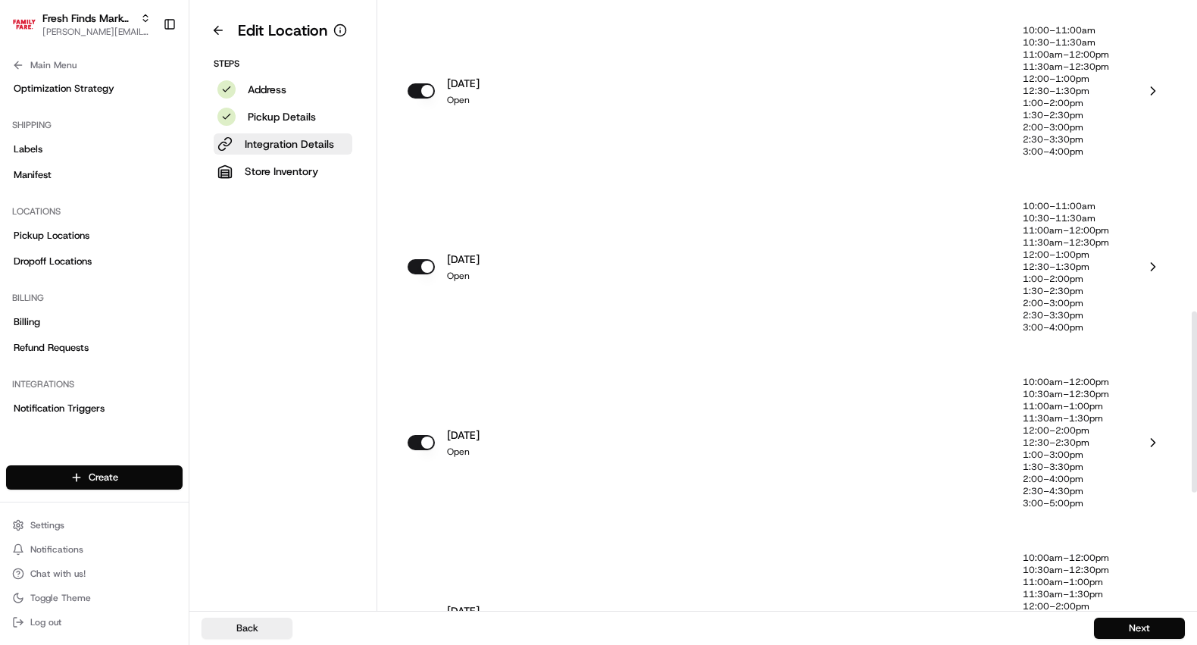
scroll to position [1029, 0]
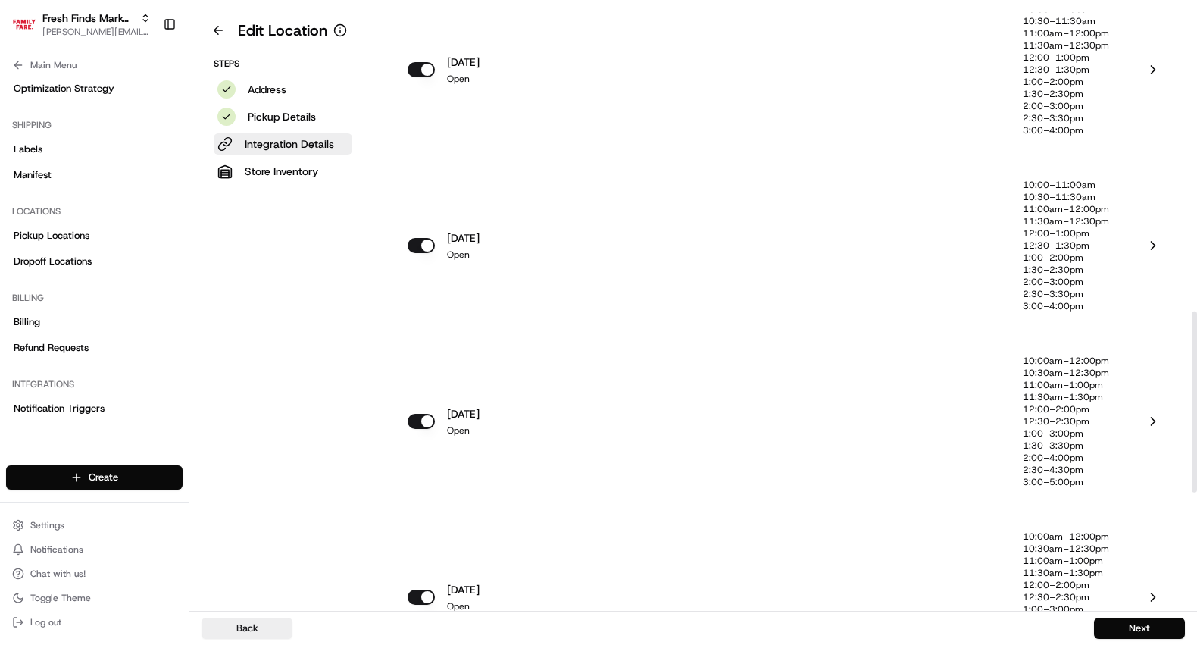
click at [1057, 429] on p "1:00–3:00pm" at bounding box center [1066, 433] width 86 height 12
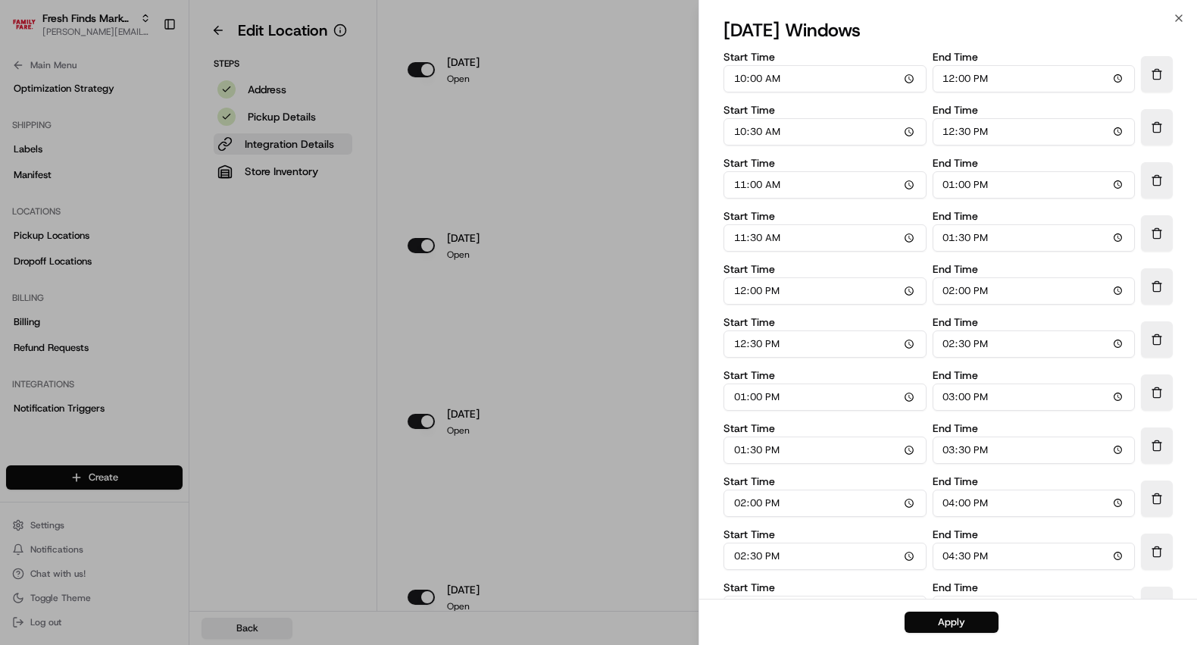
scroll to position [99, 0]
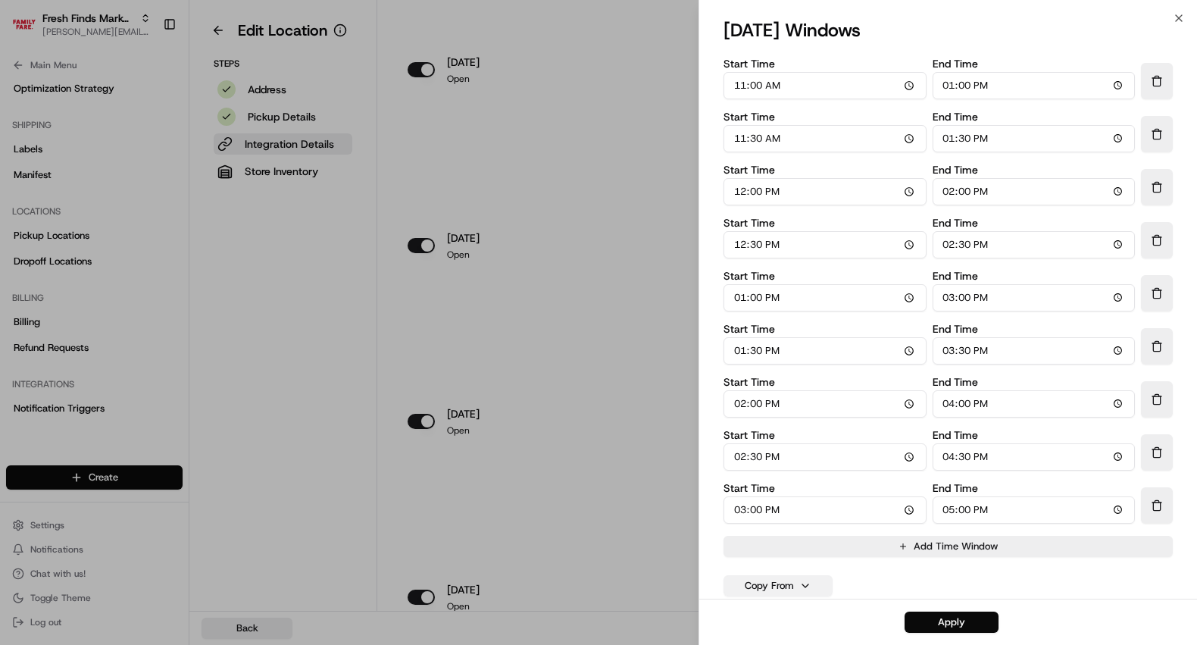
click at [802, 585] on button "Copy From" at bounding box center [777, 585] width 109 height 21
click at [781, 436] on button "monday" at bounding box center [778, 436] width 100 height 27
click at [944, 626] on button "Apply" at bounding box center [951, 621] width 94 height 21
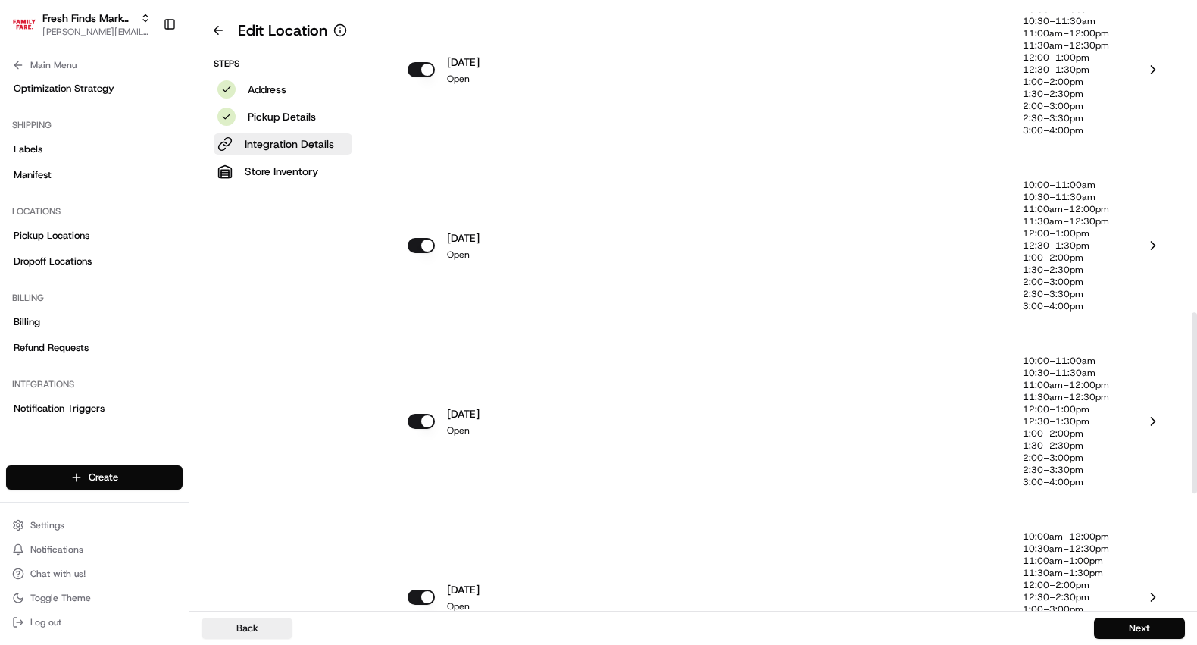
scroll to position [1154, 0]
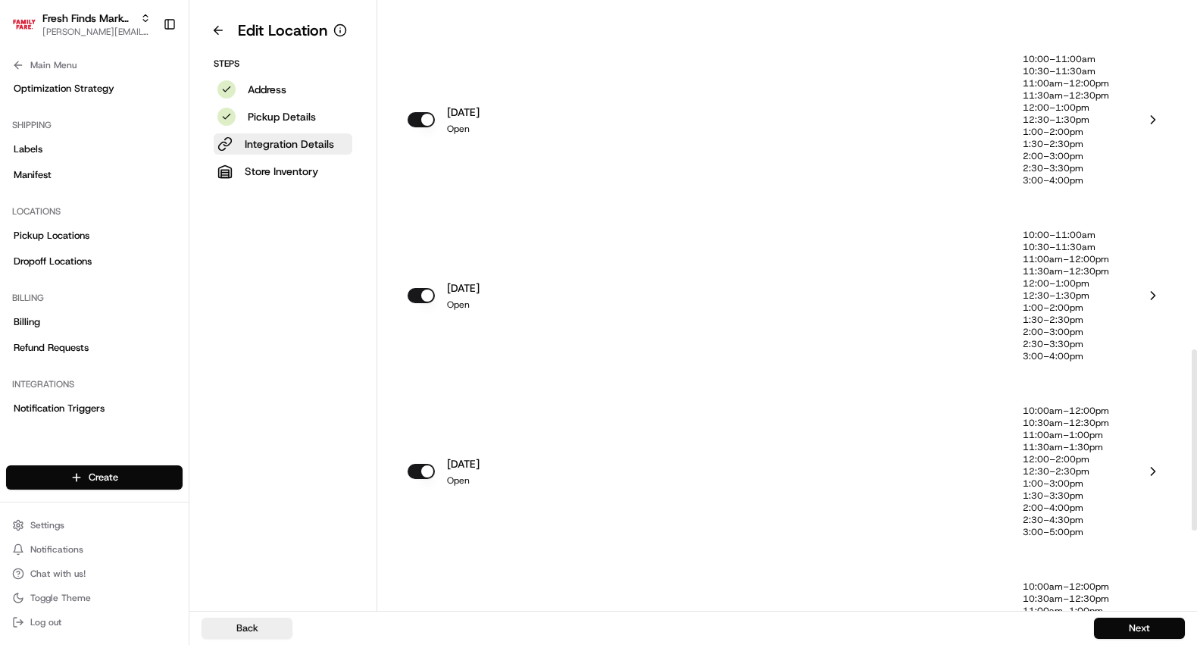
click at [1052, 460] on p "12:00–2:00pm" at bounding box center [1066, 459] width 86 height 12
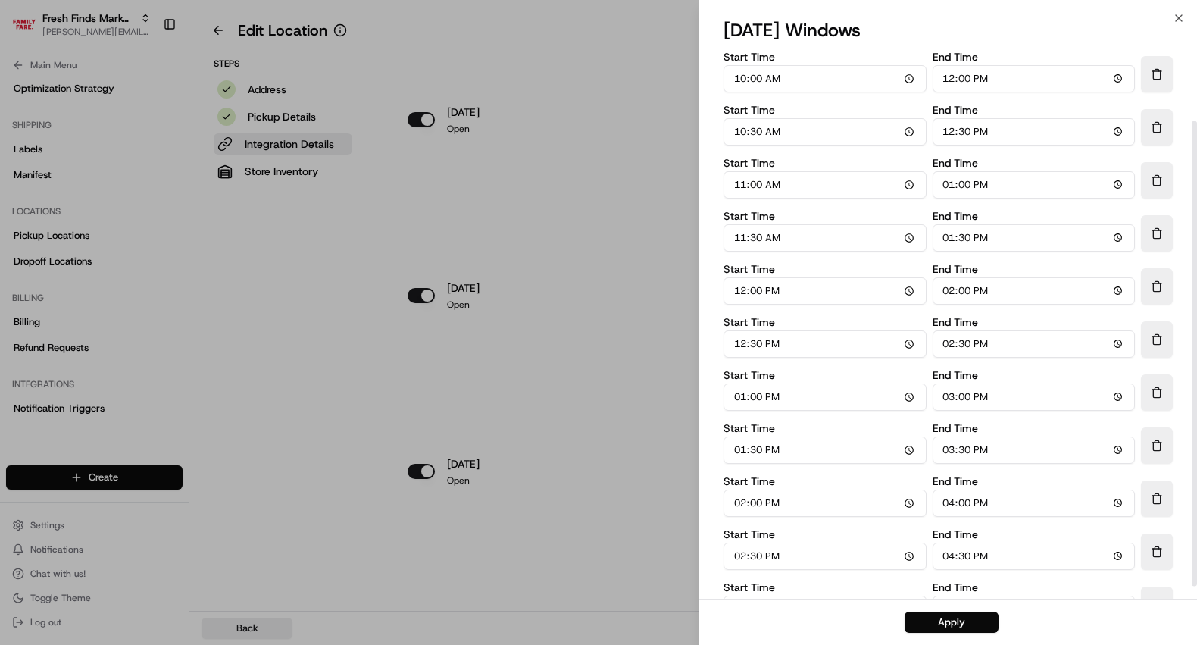
scroll to position [99, 0]
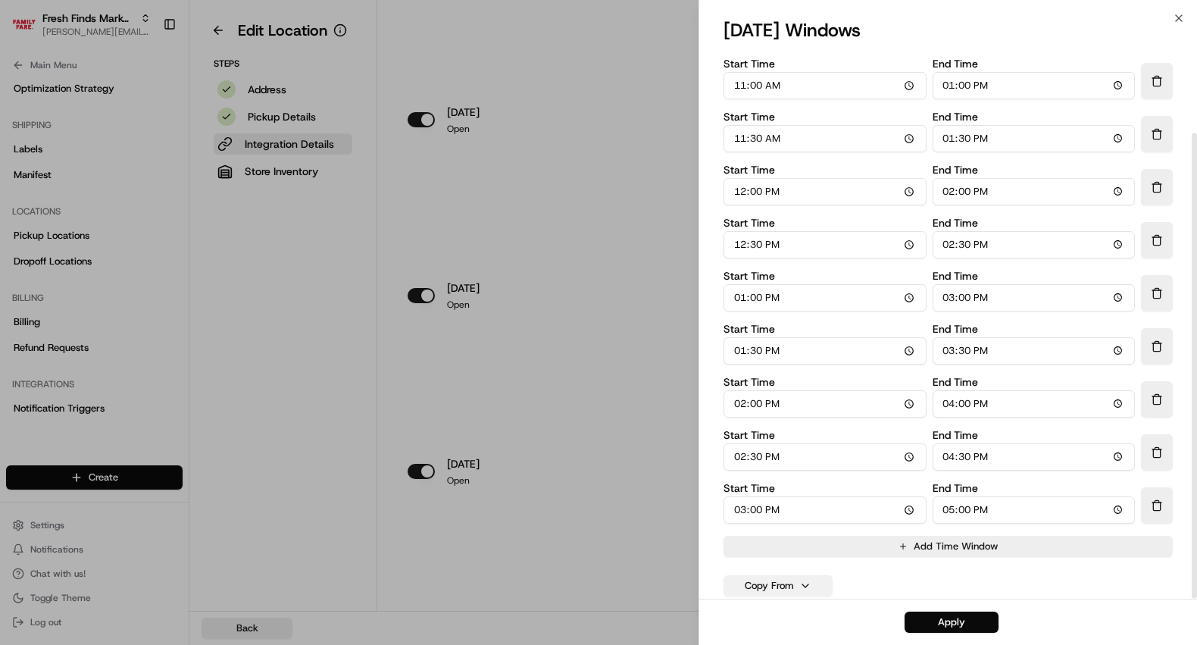
click at [788, 575] on button "Copy From" at bounding box center [777, 585] width 109 height 21
click at [768, 439] on button "monday" at bounding box center [778, 436] width 100 height 27
click at [945, 623] on button "Apply" at bounding box center [951, 621] width 94 height 21
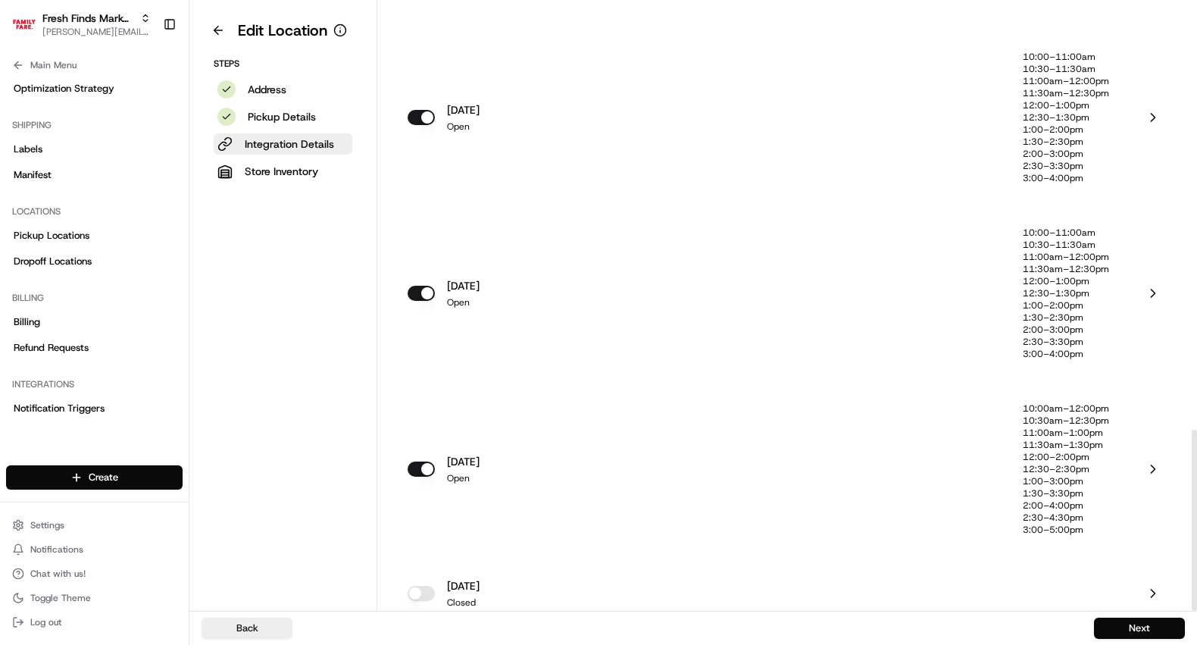
scroll to position [1420, 0]
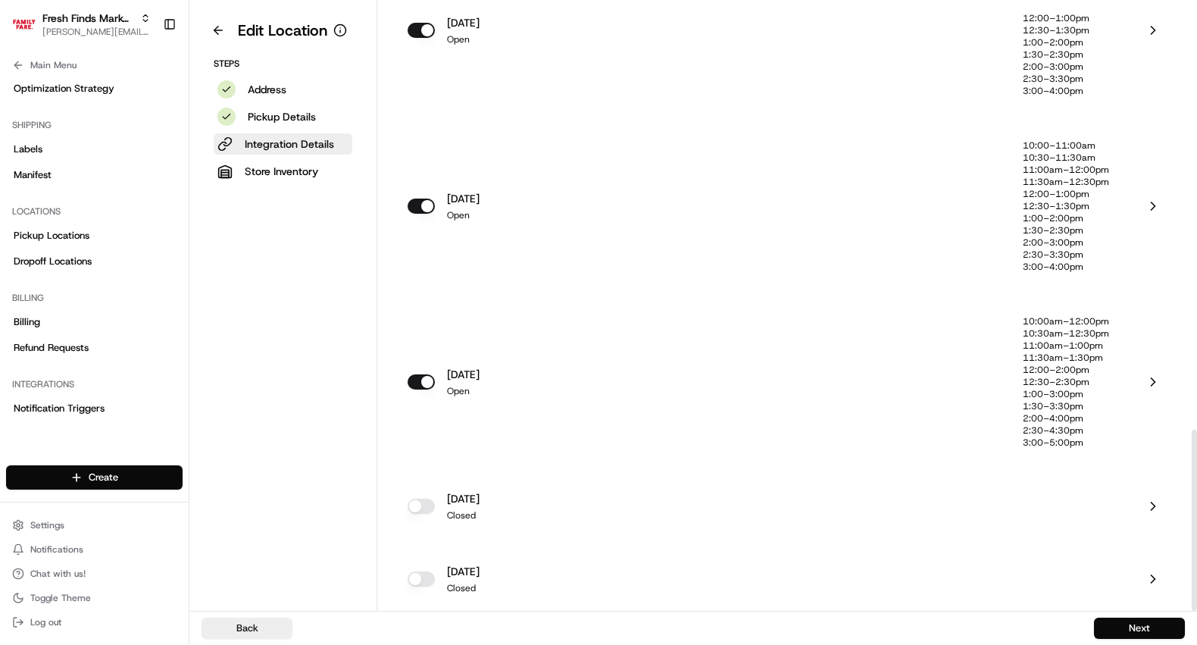
click at [1076, 348] on p "11:00am–1:00pm" at bounding box center [1066, 345] width 86 height 12
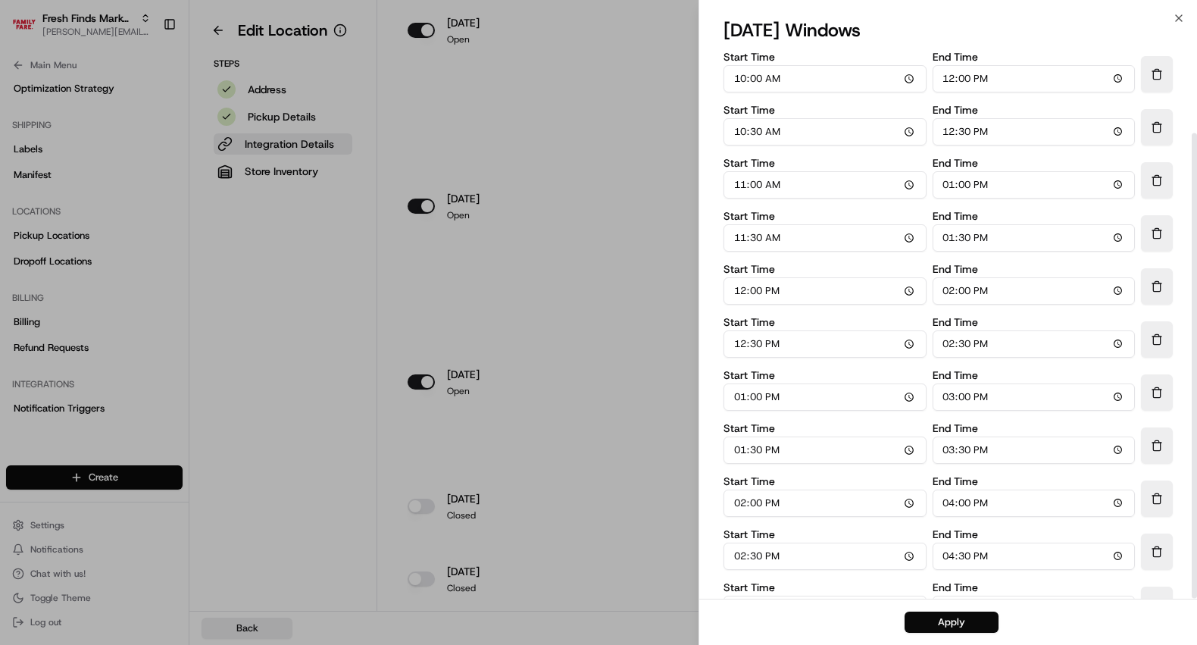
scroll to position [99, 0]
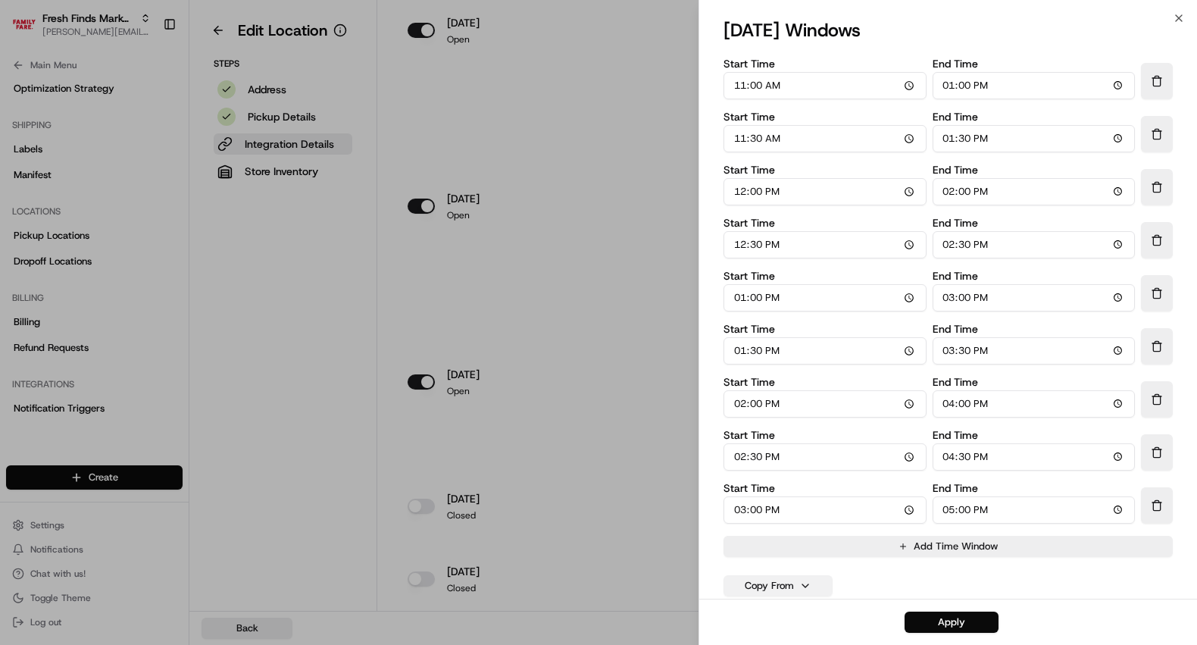
click at [795, 581] on button "Copy From" at bounding box center [777, 585] width 109 height 21
click at [765, 436] on button "monday" at bounding box center [778, 436] width 100 height 27
click at [957, 624] on button "Apply" at bounding box center [951, 621] width 94 height 21
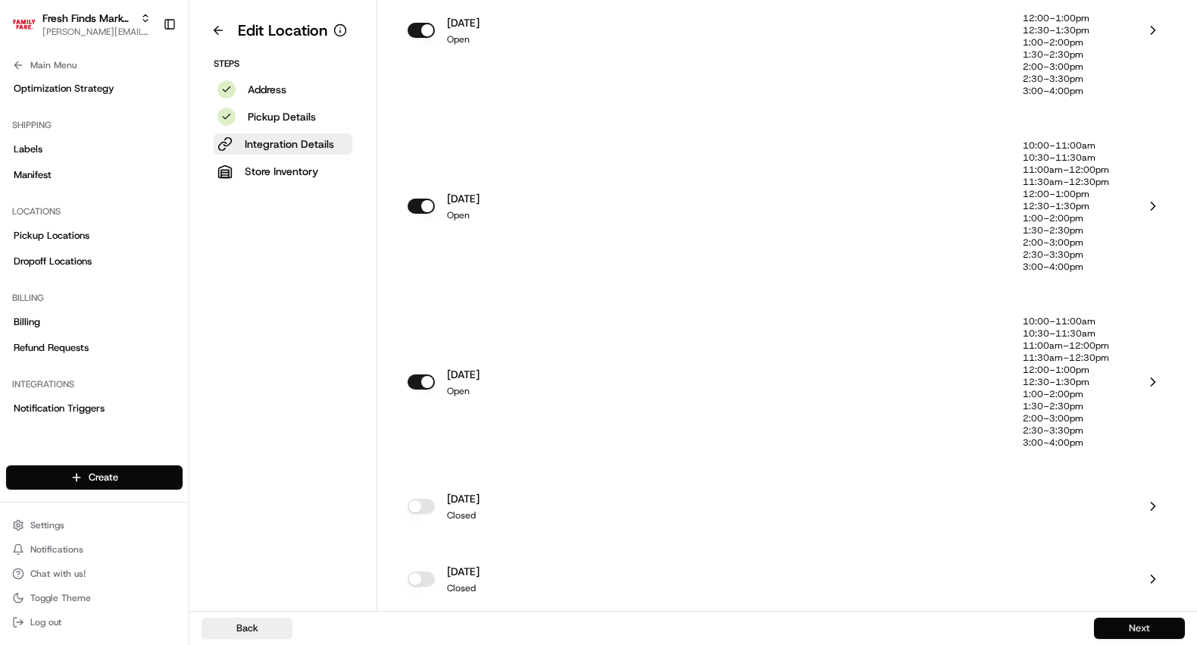
click at [1102, 626] on button "Next" at bounding box center [1139, 627] width 91 height 21
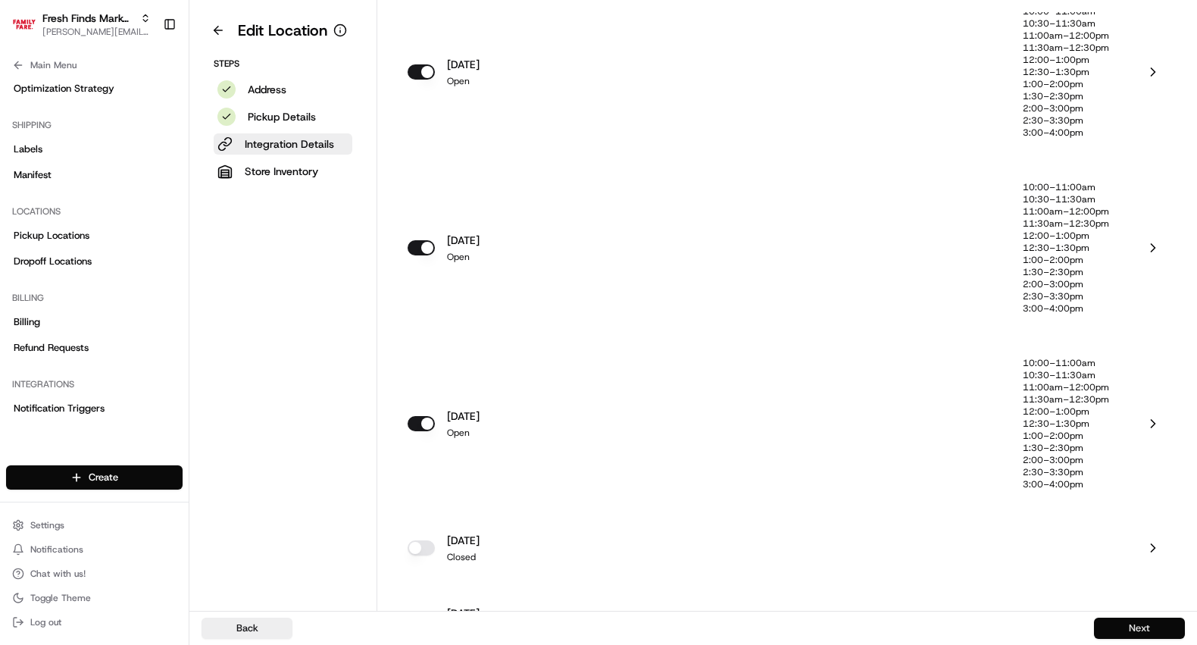
scroll to position [1460, 0]
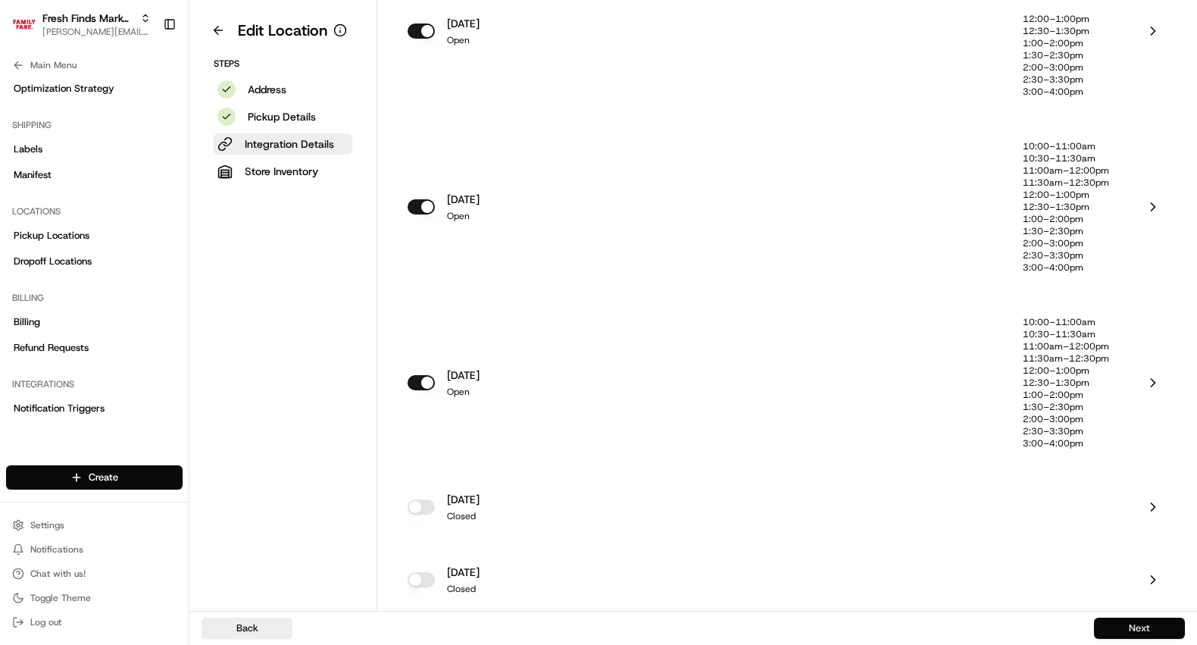
click at [1121, 626] on button "Next" at bounding box center [1139, 627] width 91 height 21
click at [1117, 632] on button "Next" at bounding box center [1139, 627] width 91 height 21
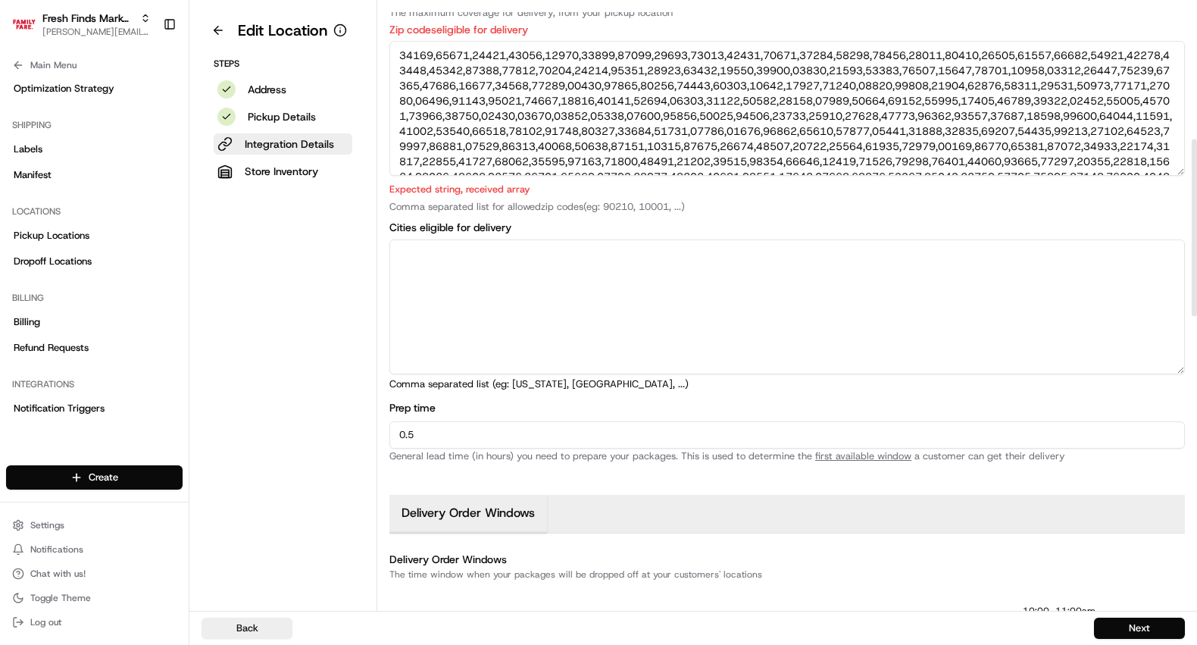
scroll to position [0, 0]
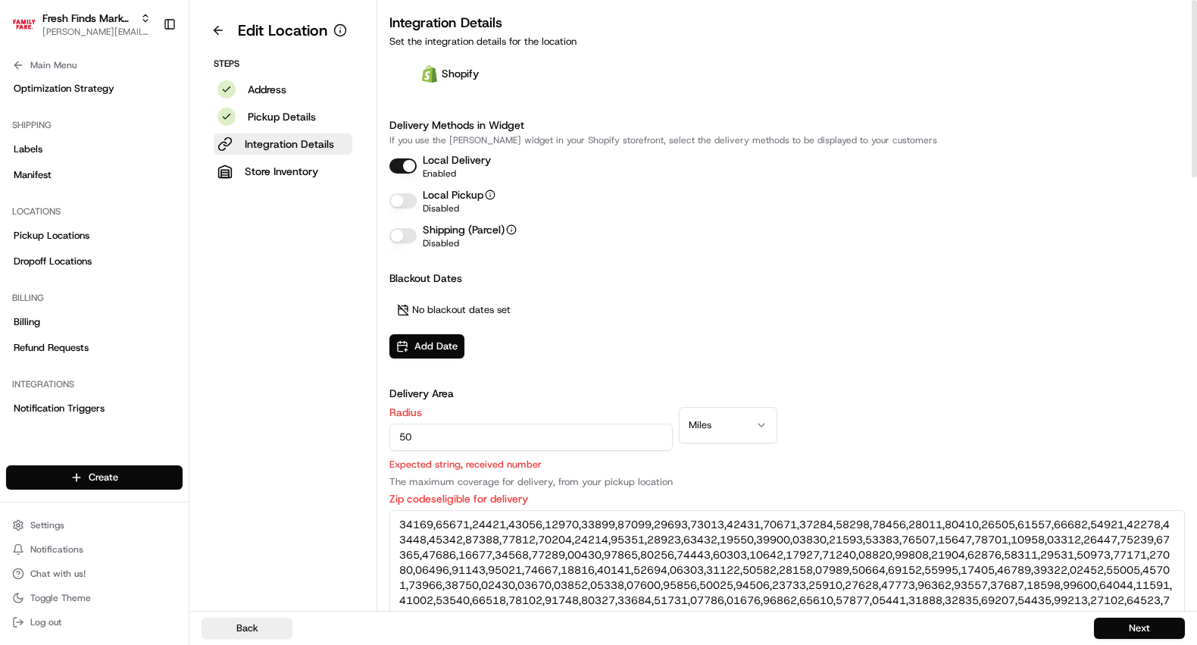
click at [408, 443] on input "50" at bounding box center [530, 436] width 283 height 27
type input "5"
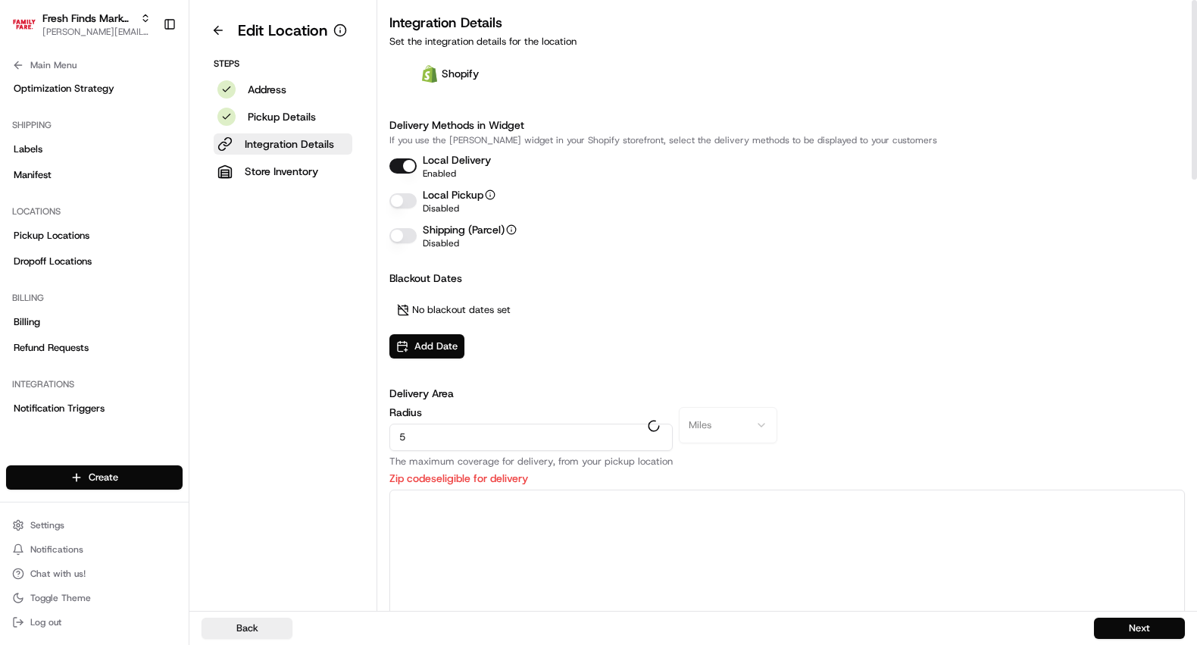
type input "50"
click at [1127, 626] on button "Next" at bounding box center [1139, 627] width 91 height 21
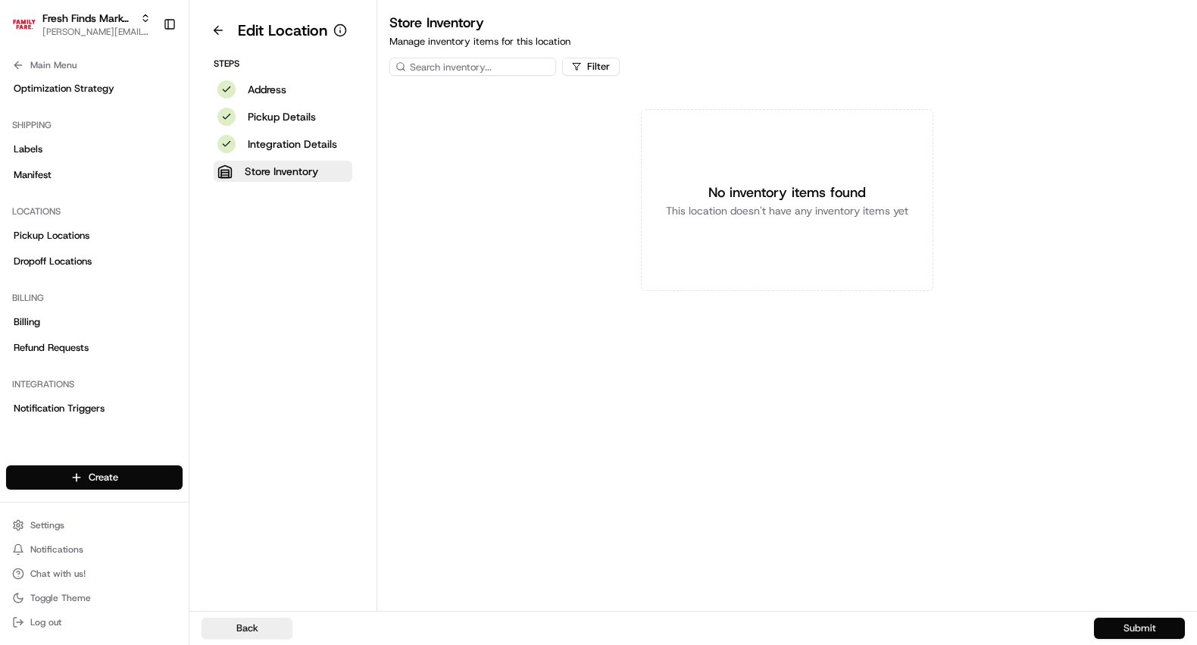
click at [1127, 626] on button "Submit" at bounding box center [1139, 627] width 91 height 21
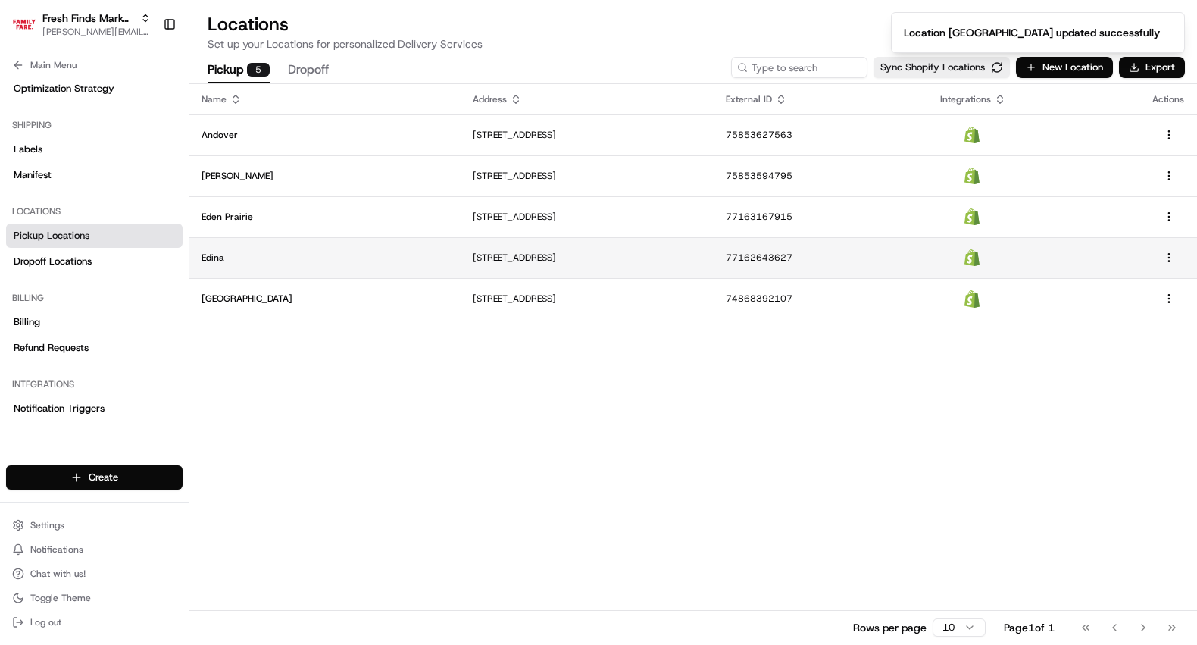
click at [515, 242] on td "7000 York Ave S, Edina, MN 55435, US" at bounding box center [587, 257] width 253 height 41
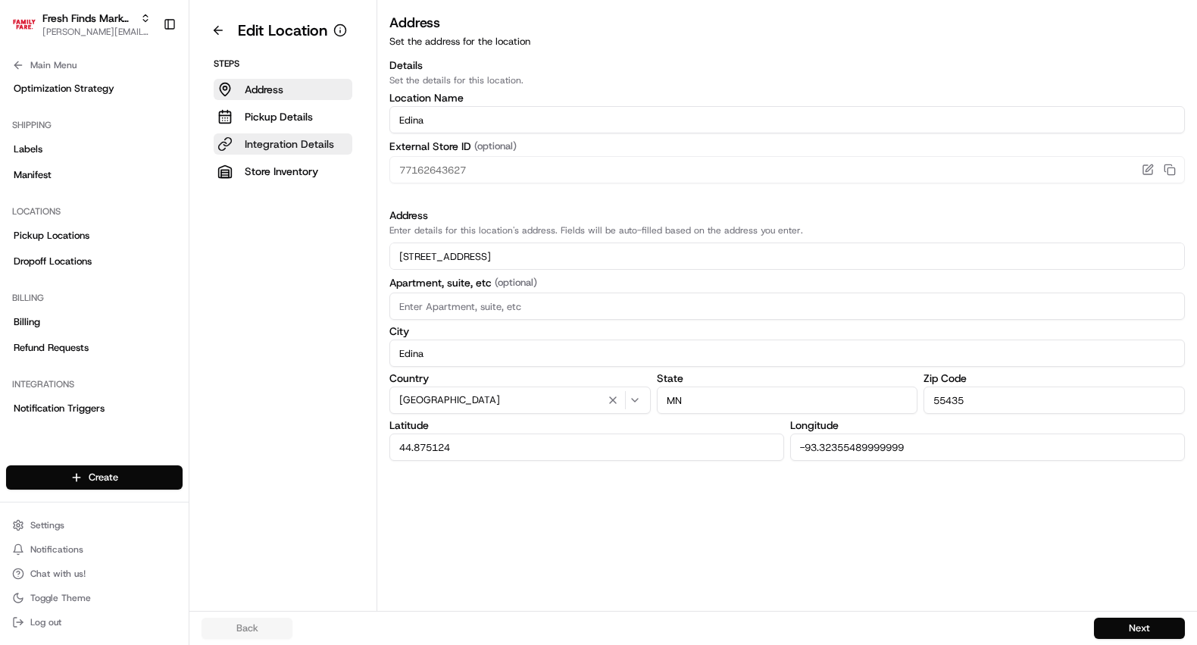
click at [278, 138] on p "Integration Details" at bounding box center [289, 143] width 89 height 15
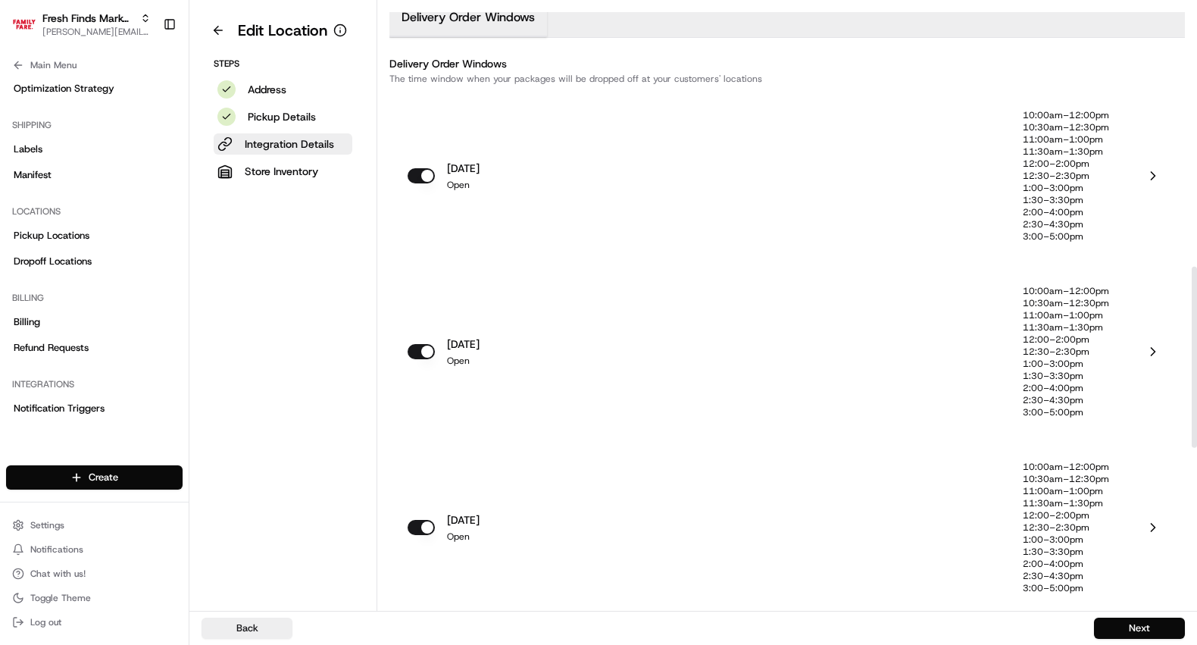
scroll to position [880, 0]
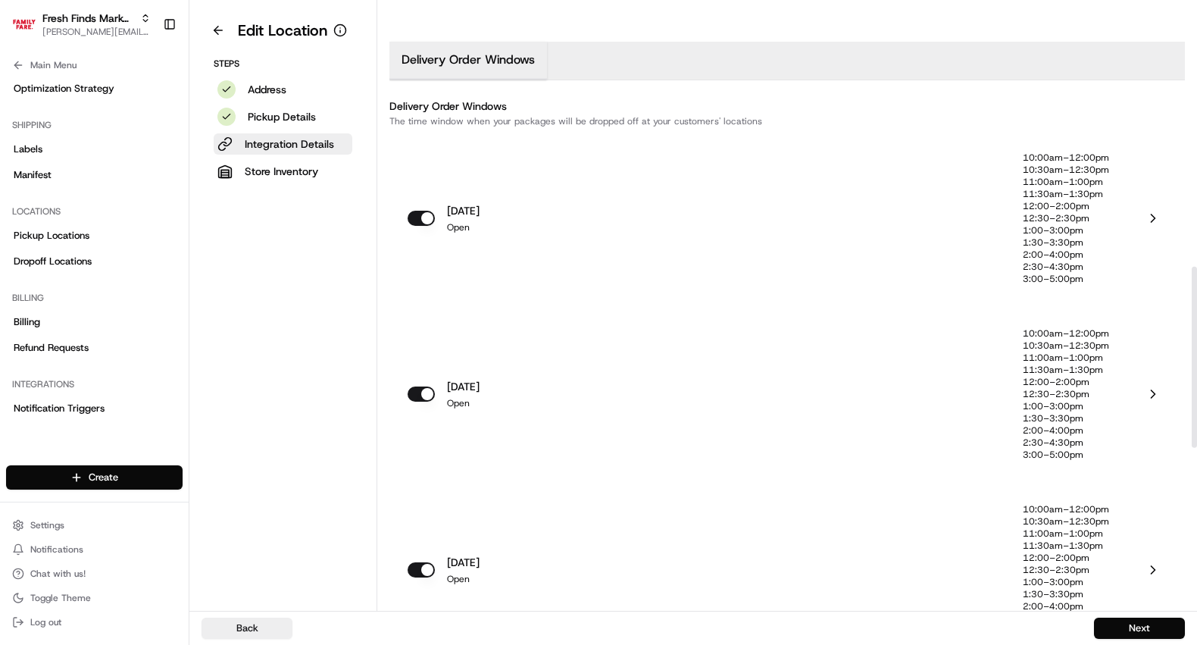
click at [1068, 227] on p "1:00–3:00pm" at bounding box center [1066, 230] width 86 height 12
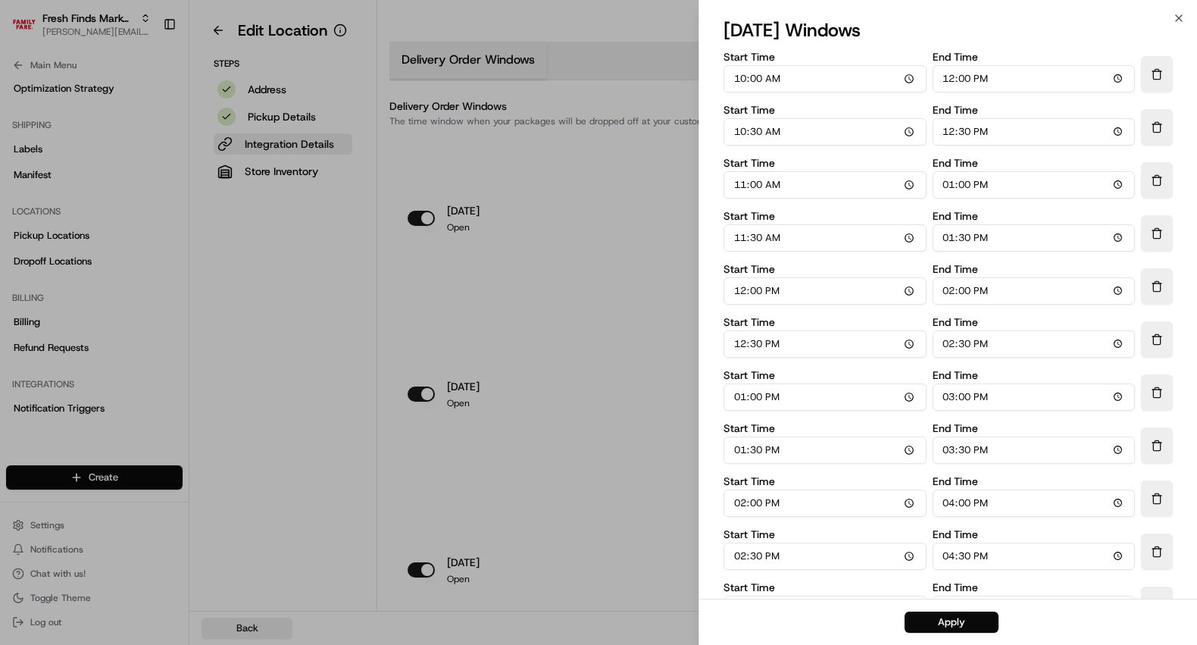
click at [957, 83] on input "12:00" at bounding box center [1033, 78] width 203 height 27
type input "11:00"
click at [947, 132] on input "12:30" at bounding box center [1033, 131] width 203 height 27
type input "11:30"
click at [952, 186] on input "13:00" at bounding box center [1033, 184] width 203 height 27
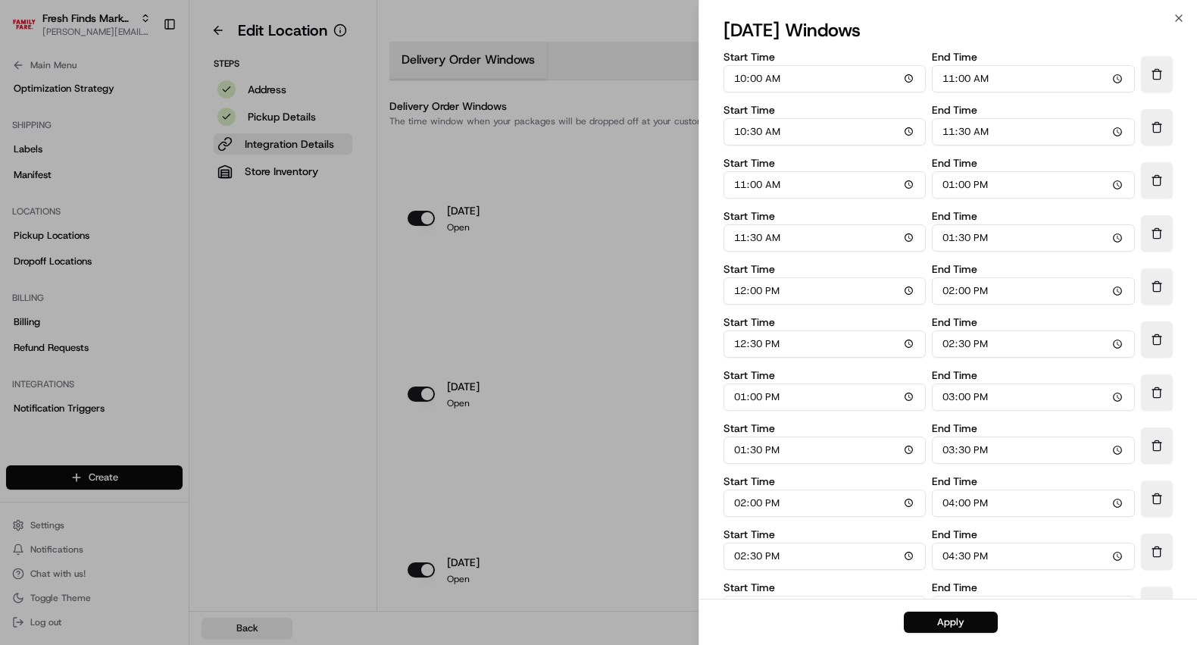
type input "12:00"
click at [948, 240] on input "13:30" at bounding box center [1033, 237] width 203 height 27
type input "12:30"
click at [951, 289] on input "14:00" at bounding box center [1033, 290] width 203 height 27
type input "13:00"
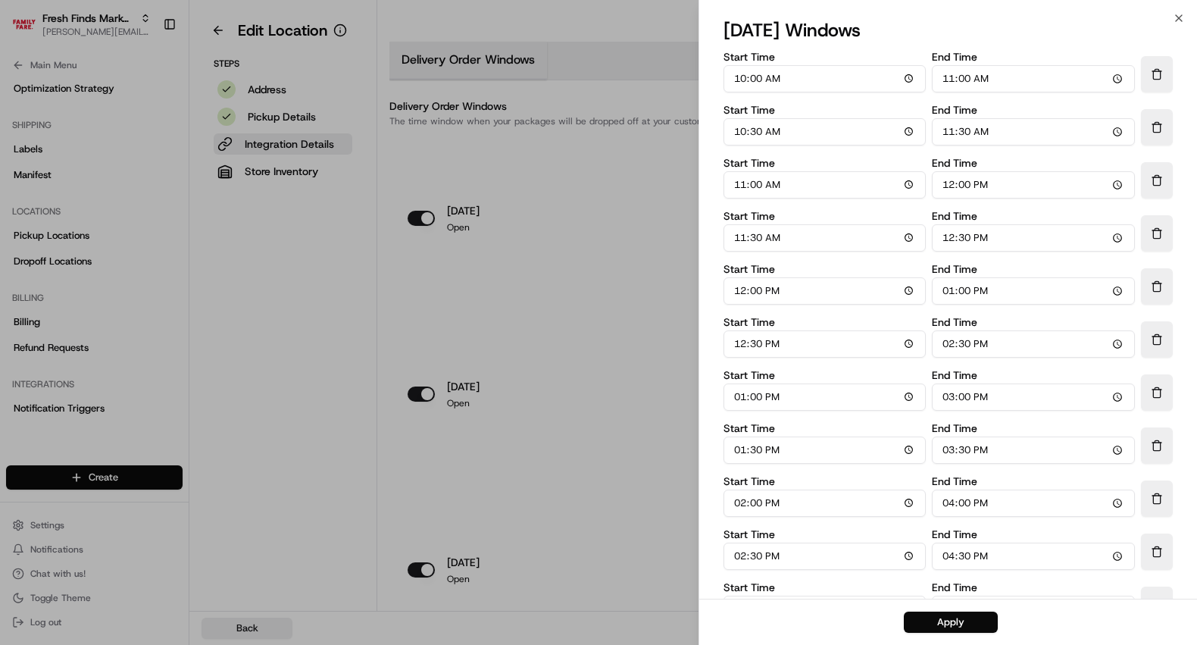
click at [950, 348] on input "14:30" at bounding box center [1033, 343] width 203 height 27
type input "13:30"
click at [950, 396] on input "15:00" at bounding box center [1033, 396] width 203 height 27
type input "14:00"
click at [948, 446] on input "15:30" at bounding box center [1033, 449] width 203 height 27
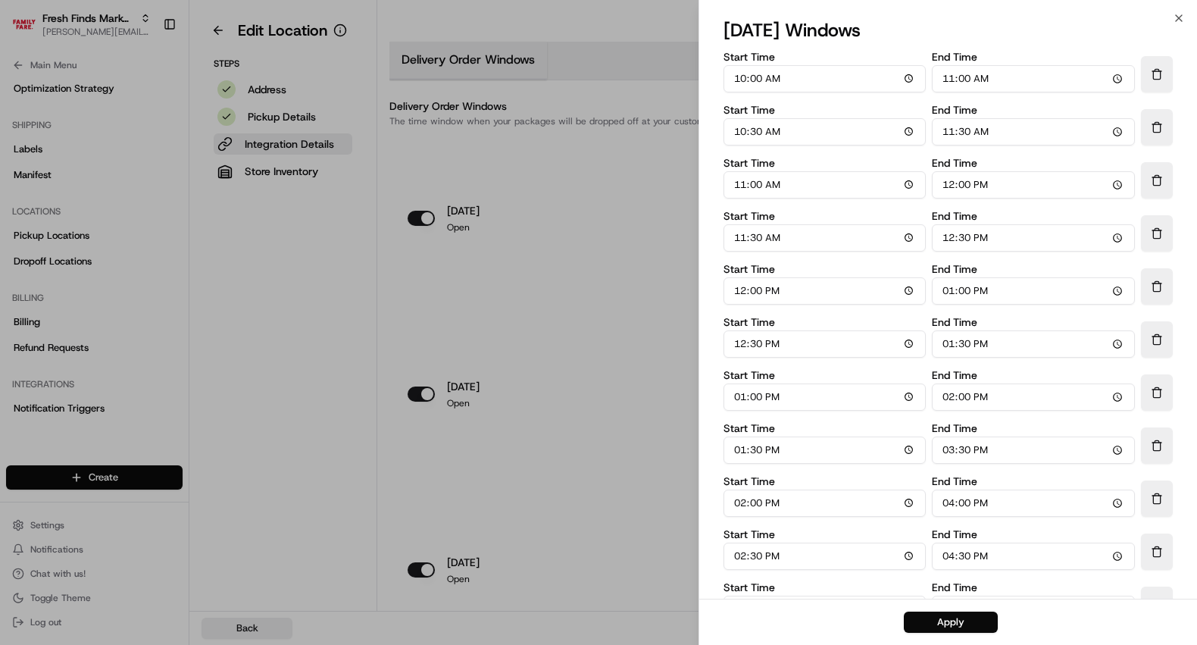
type input "14:30"
click at [948, 502] on input "16:00" at bounding box center [1033, 502] width 203 height 27
type input "15:00"
click at [954, 556] on input "16:30" at bounding box center [1033, 555] width 203 height 27
type input "15:30"
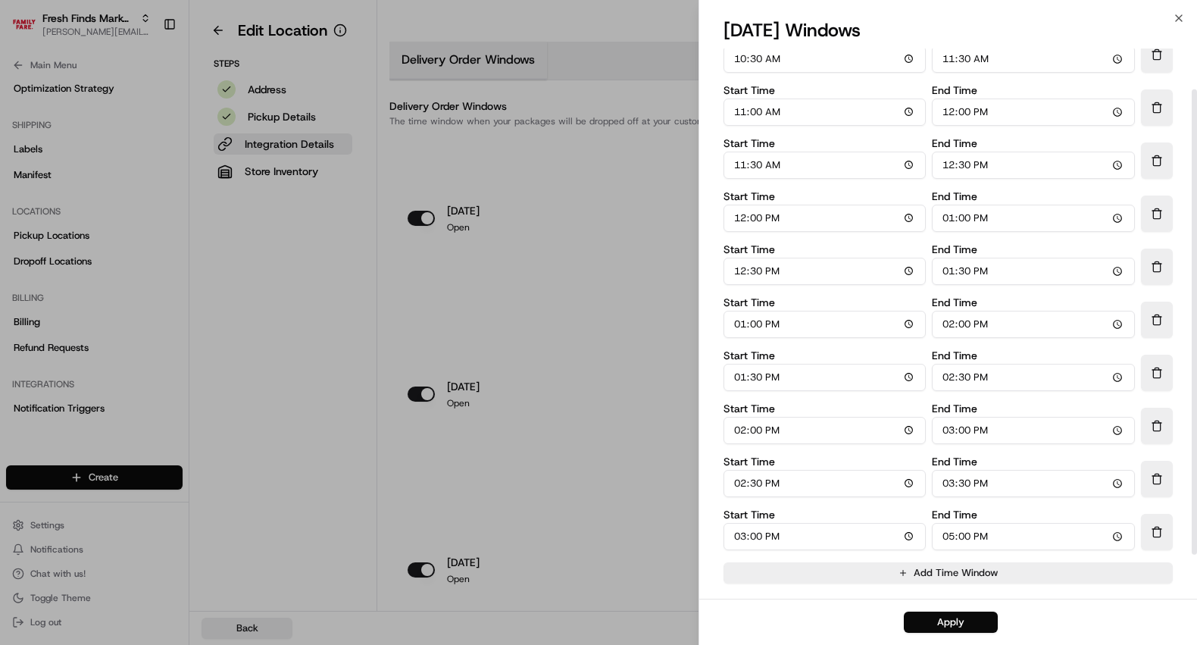
scroll to position [99, 0]
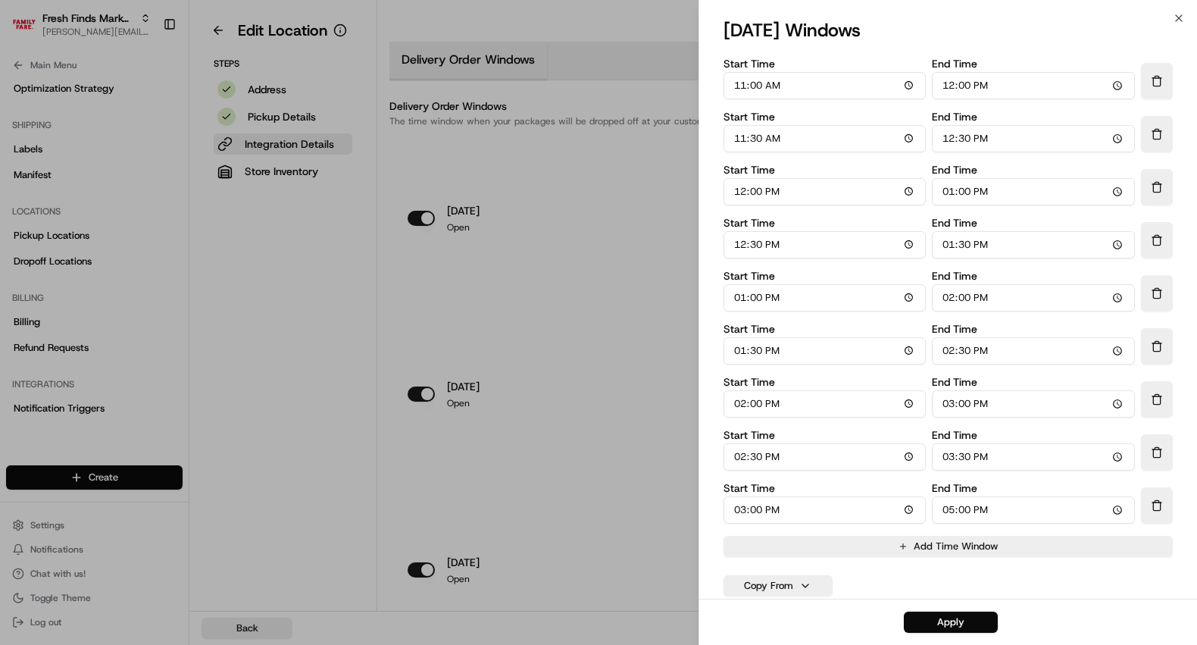
click at [945, 508] on input "17:00" at bounding box center [1033, 509] width 203 height 27
type input "16:00"
click at [951, 626] on button "Apply" at bounding box center [951, 621] width 94 height 21
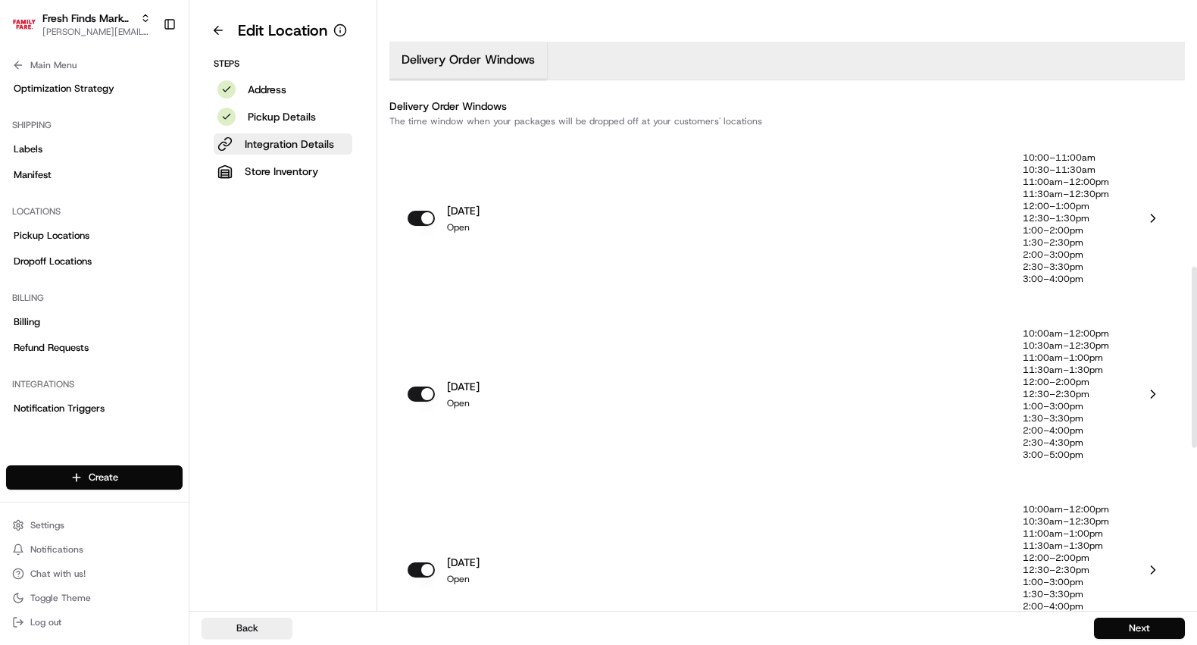
click at [1067, 400] on p "1:00–3:00pm" at bounding box center [1066, 406] width 86 height 12
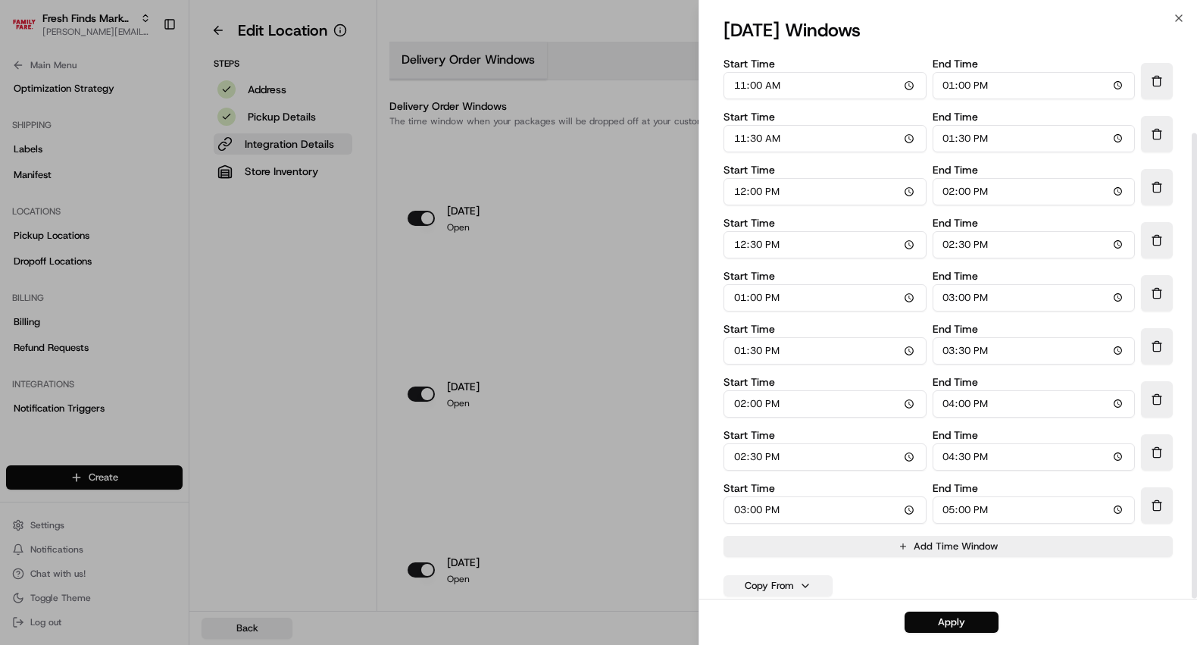
click at [790, 577] on button "Copy From" at bounding box center [777, 585] width 109 height 21
click at [760, 436] on button "monday" at bounding box center [778, 436] width 100 height 27
click at [953, 619] on button "Apply" at bounding box center [951, 621] width 94 height 21
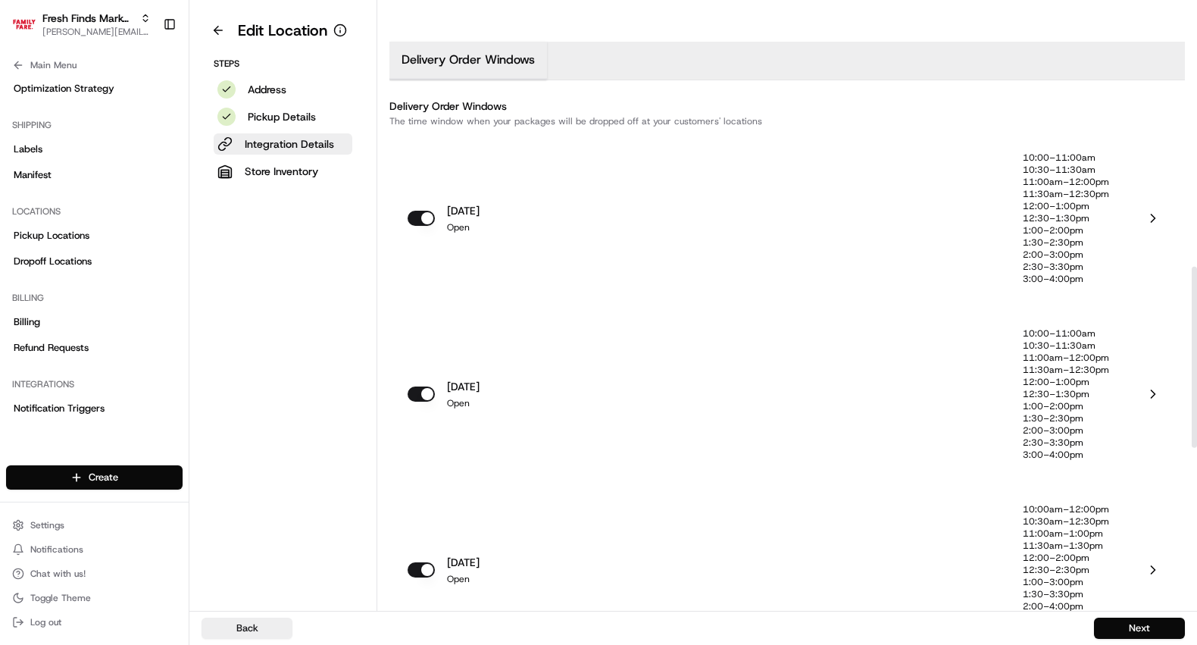
click at [1051, 533] on p "11:00am–1:00pm" at bounding box center [1066, 533] width 86 height 12
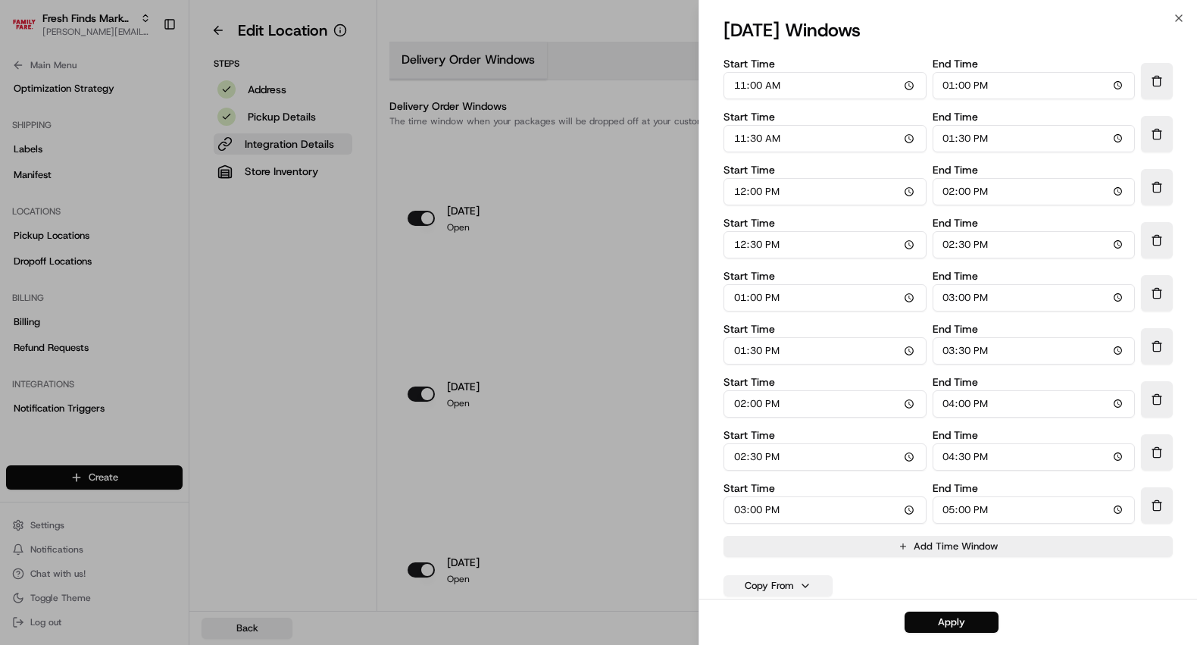
click at [783, 583] on button "Copy From" at bounding box center [777, 585] width 109 height 21
click at [767, 439] on button "monday" at bounding box center [778, 436] width 100 height 27
click at [935, 621] on button "Apply" at bounding box center [951, 621] width 94 height 21
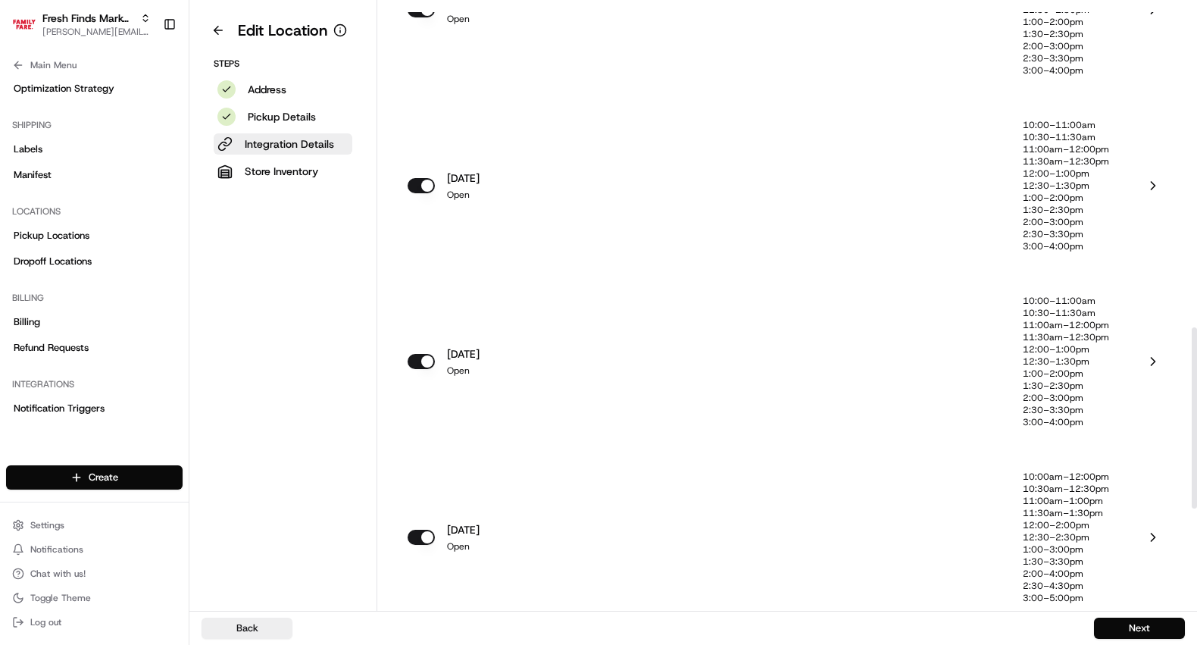
scroll to position [1103, 0]
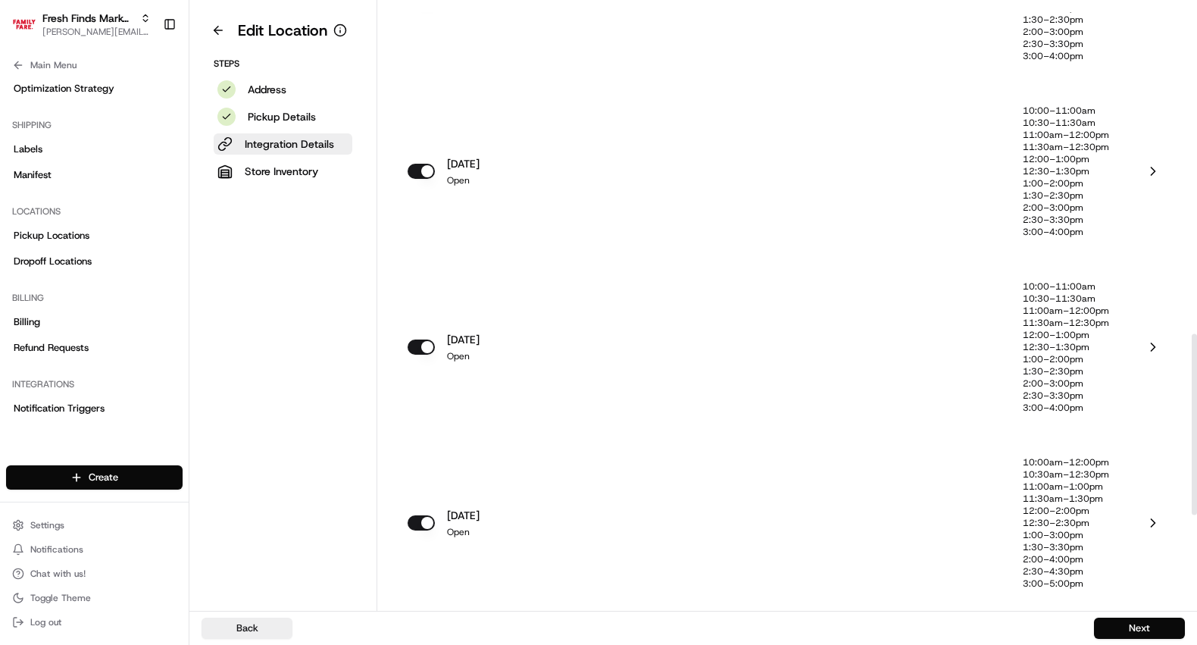
click at [1056, 529] on p "1:00–3:00pm" at bounding box center [1066, 535] width 86 height 12
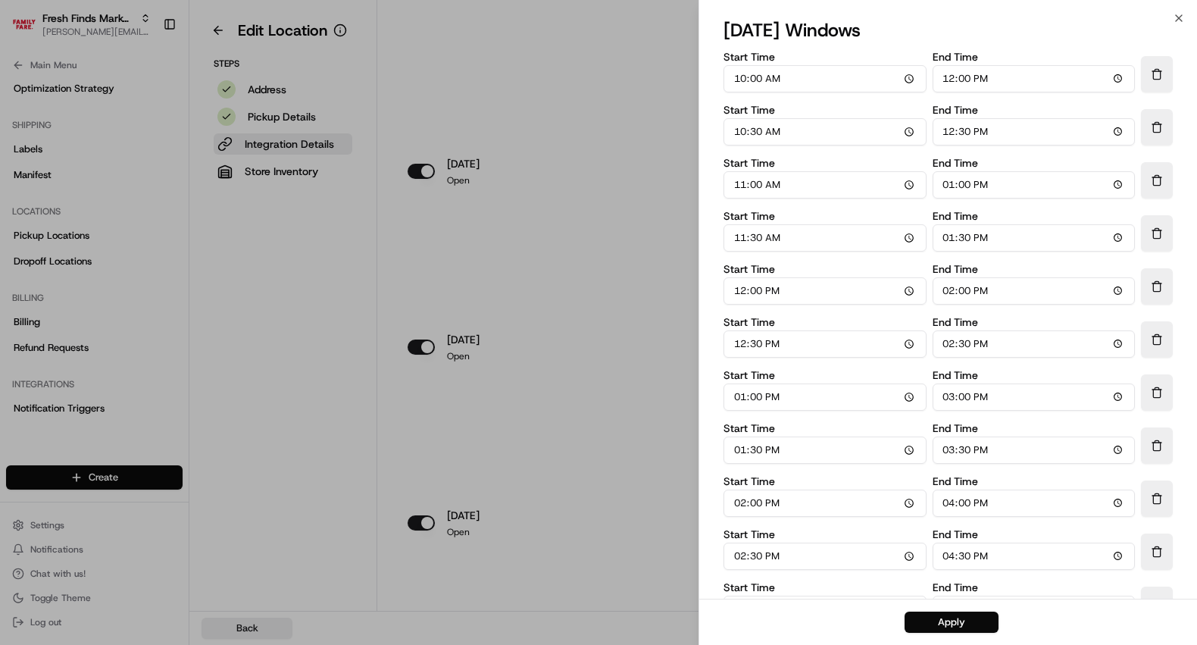
scroll to position [99, 0]
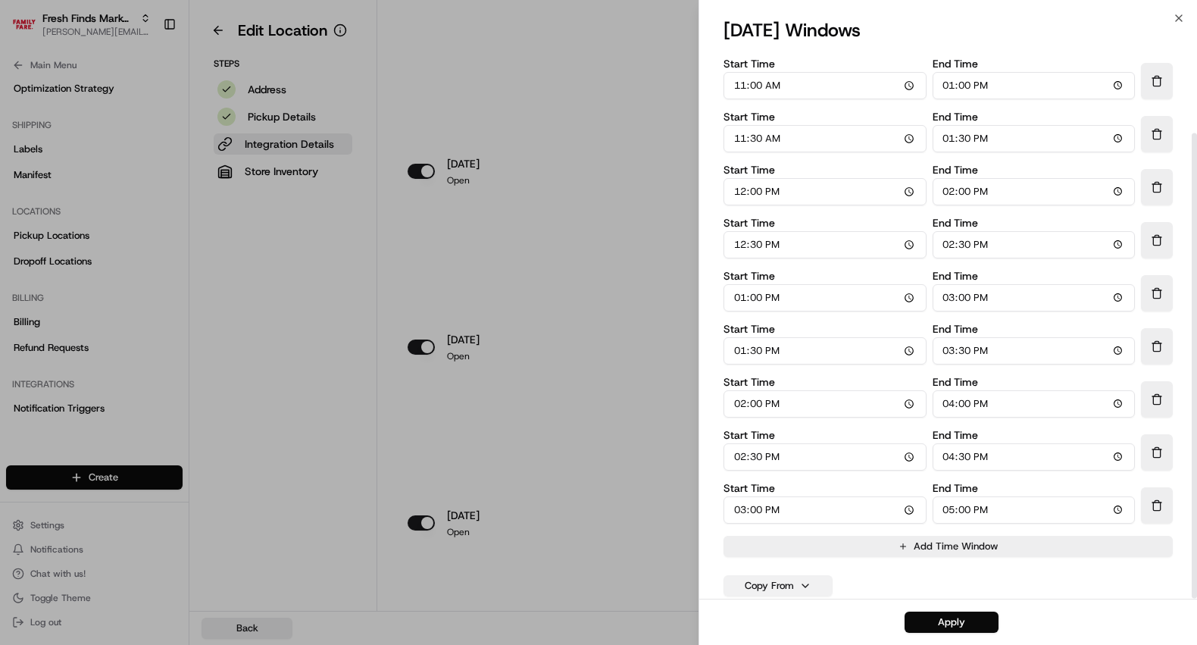
click at [805, 591] on button "Copy From" at bounding box center [777, 585] width 109 height 21
click at [767, 436] on button "monday" at bounding box center [778, 436] width 100 height 27
click at [935, 624] on button "Apply" at bounding box center [951, 621] width 94 height 21
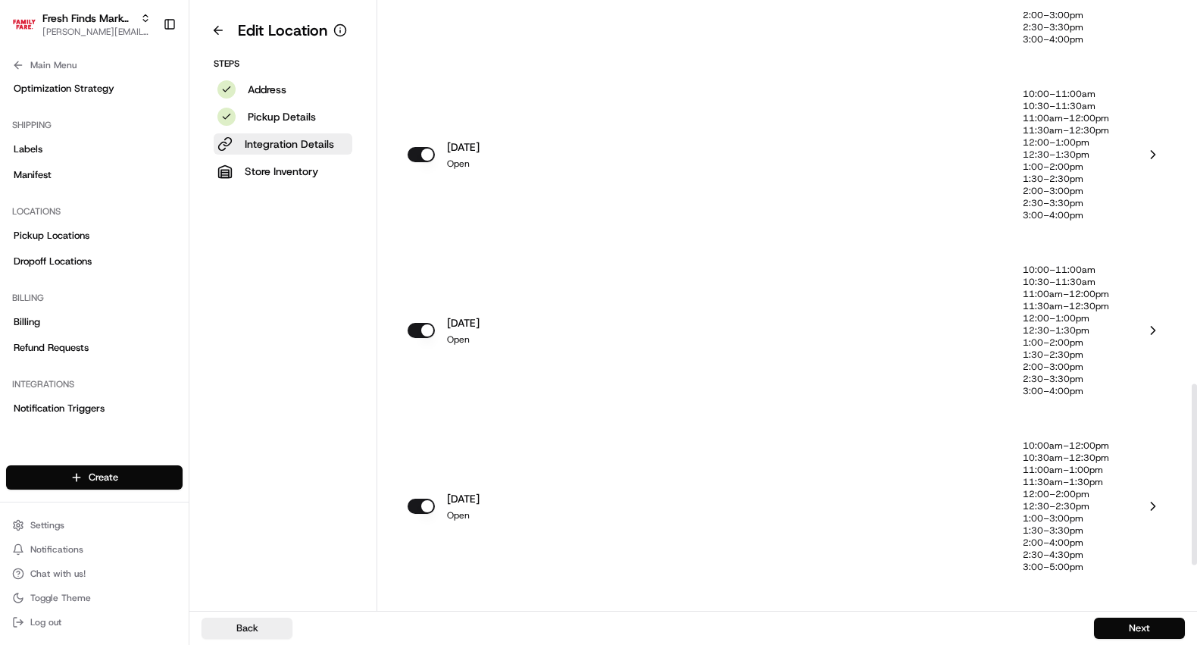
scroll to position [1345, 0]
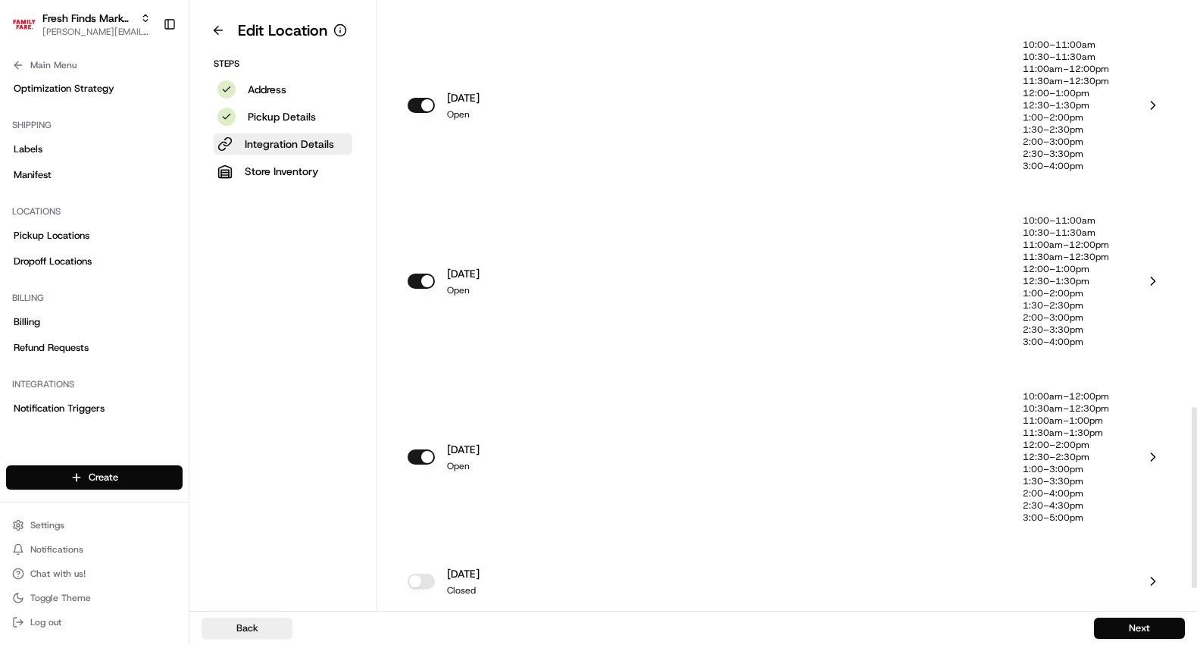
click at [1095, 420] on p "11:00am–1:00pm" at bounding box center [1066, 420] width 86 height 12
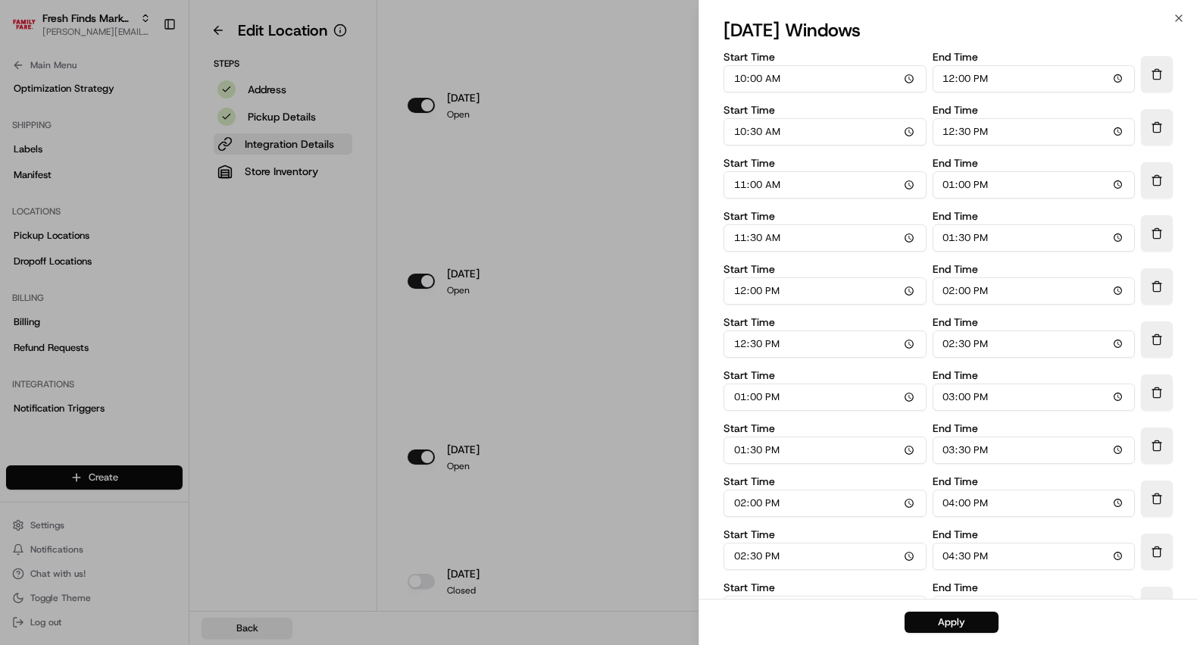
scroll to position [99, 0]
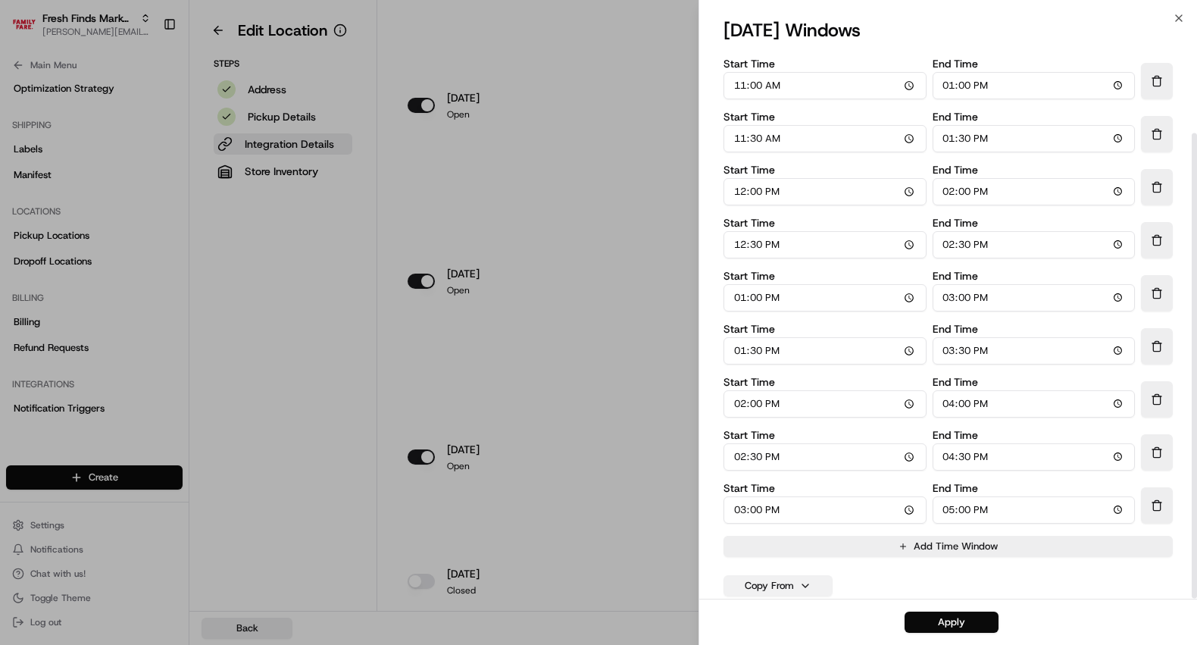
click at [774, 579] on button "Copy From" at bounding box center [777, 585] width 109 height 21
click at [776, 433] on button "monday" at bounding box center [778, 436] width 100 height 27
click at [938, 615] on button "Apply" at bounding box center [951, 621] width 94 height 21
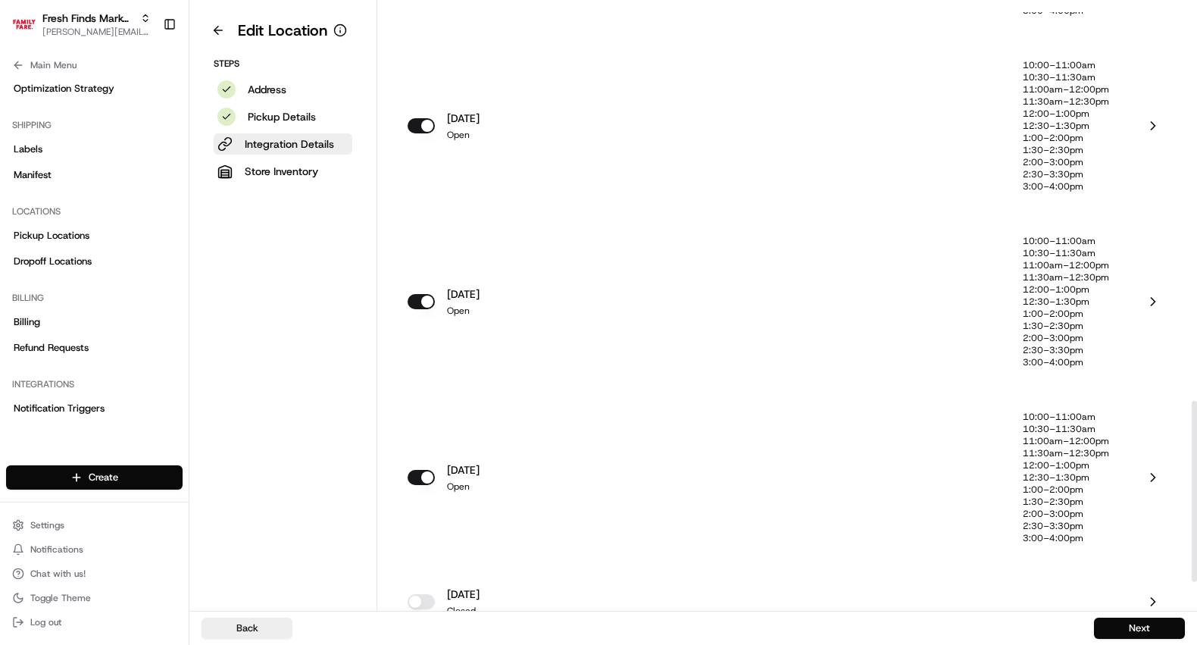
scroll to position [1420, 0]
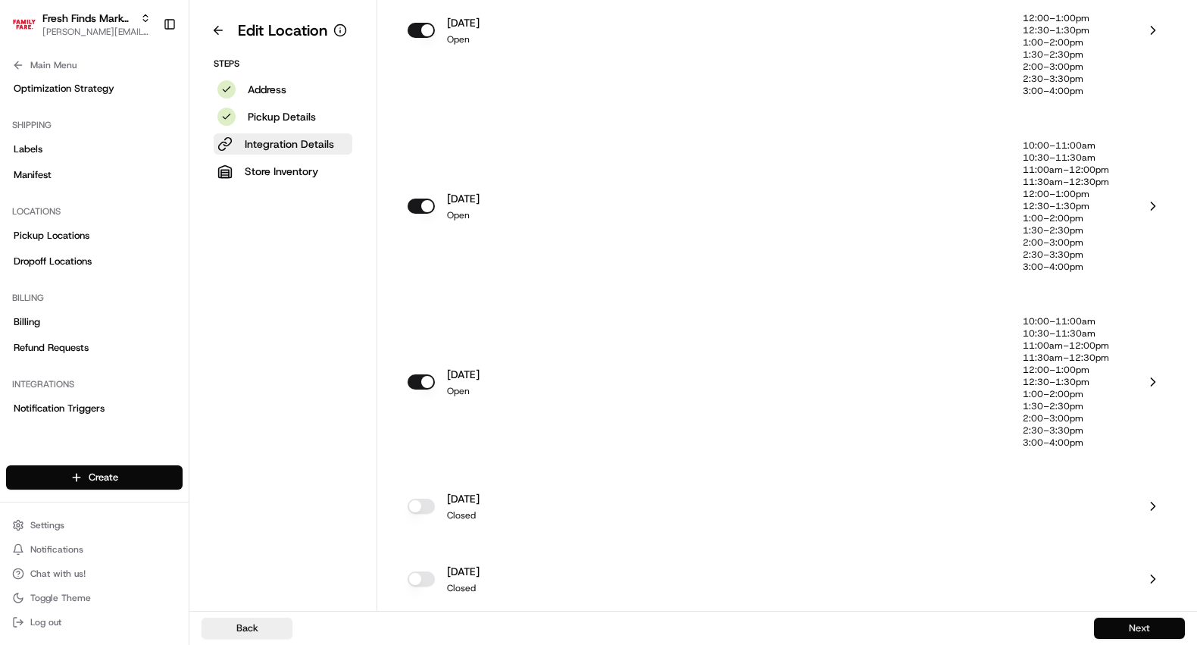
click at [1126, 626] on button "Next" at bounding box center [1139, 627] width 91 height 21
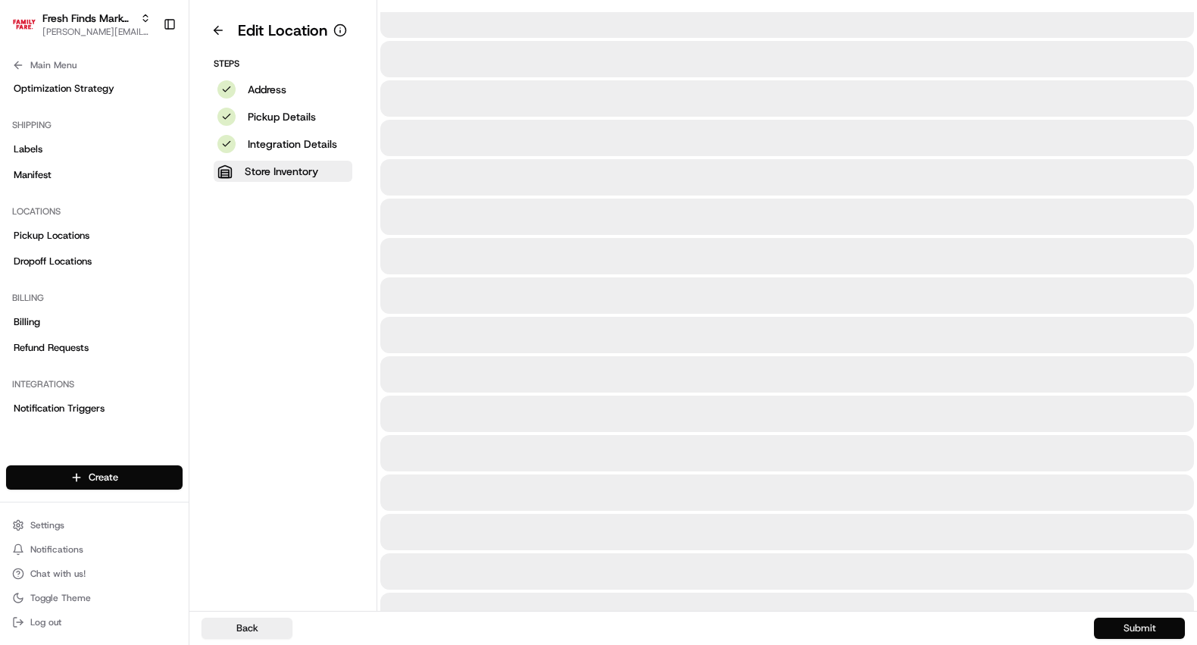
scroll to position [0, 0]
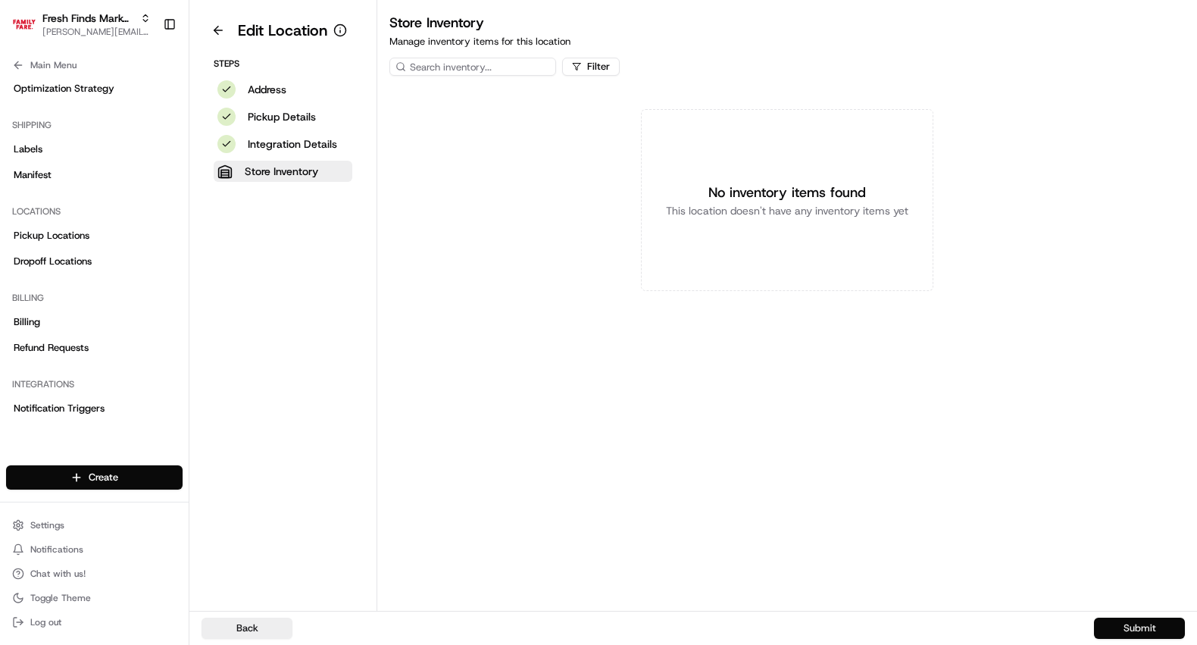
click at [1135, 620] on button "Submit" at bounding box center [1139, 627] width 91 height 21
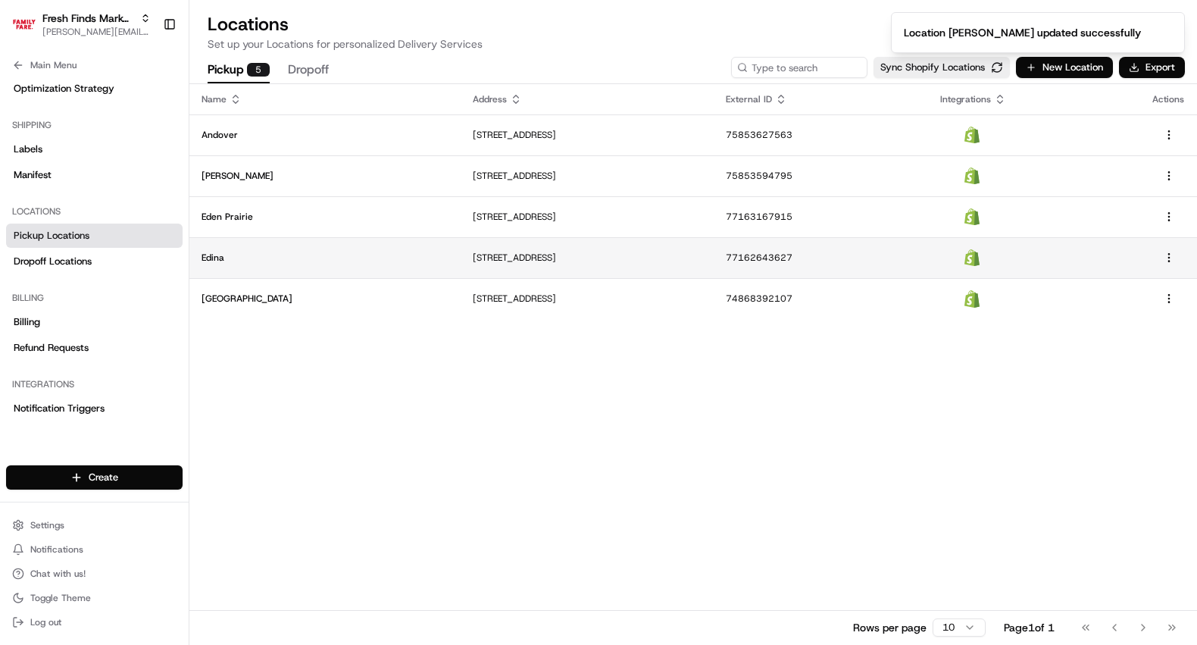
click at [230, 247] on td "Edina" at bounding box center [324, 257] width 271 height 41
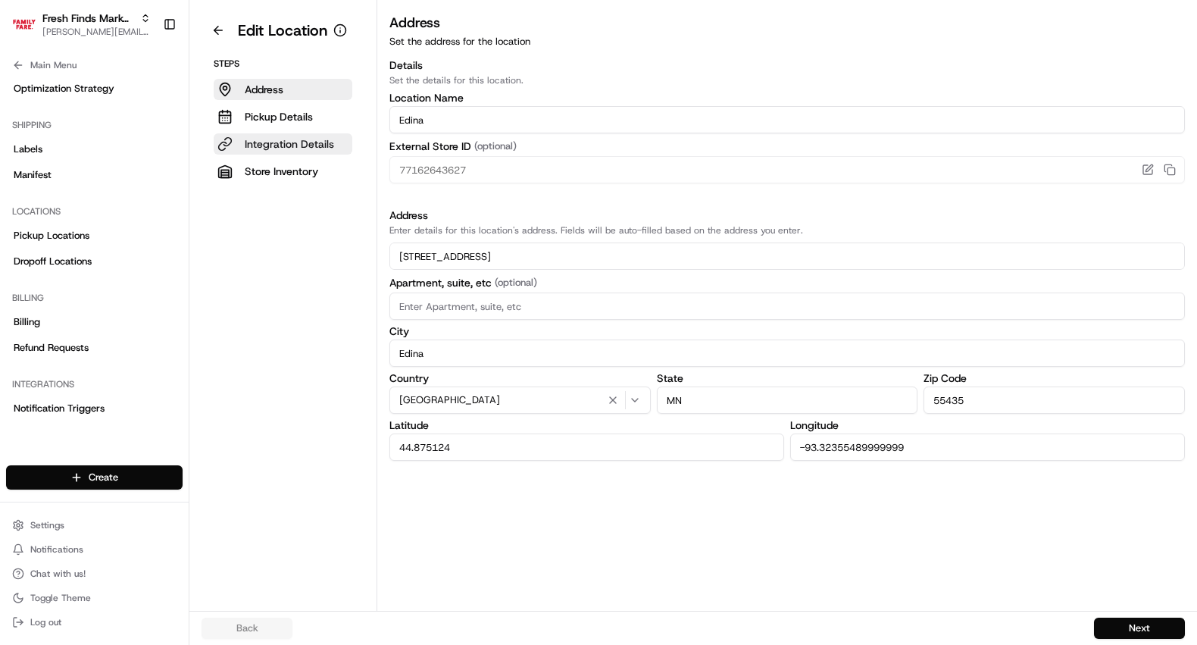
click at [239, 139] on button "Integration Details" at bounding box center [283, 143] width 139 height 21
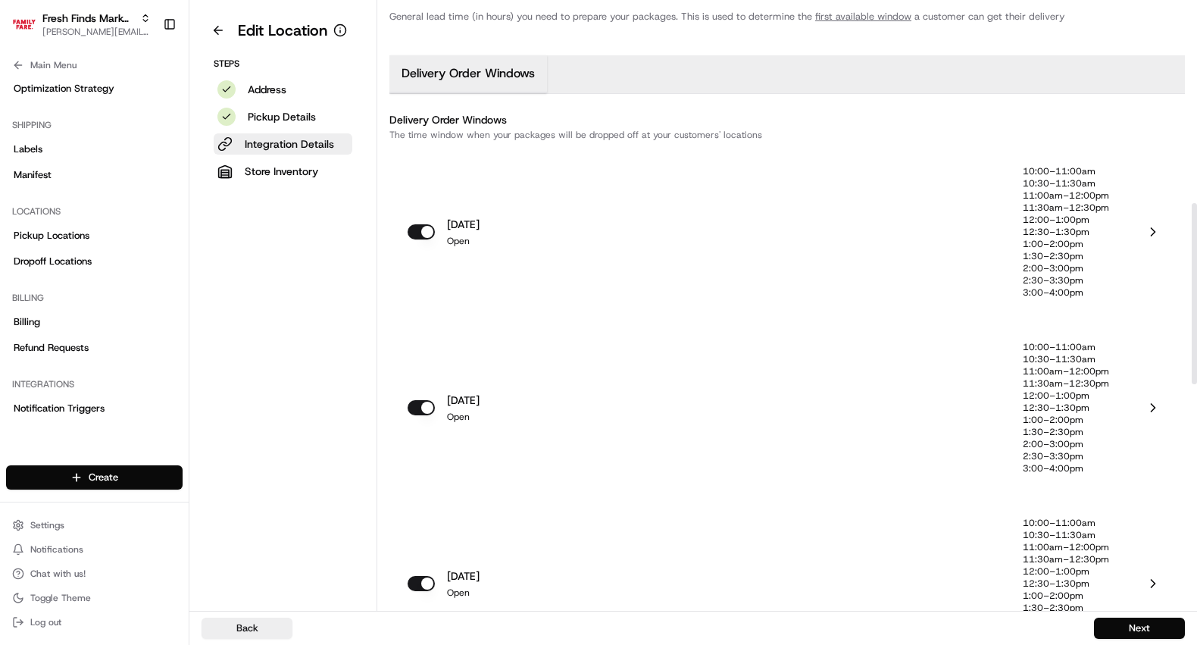
scroll to position [925, 0]
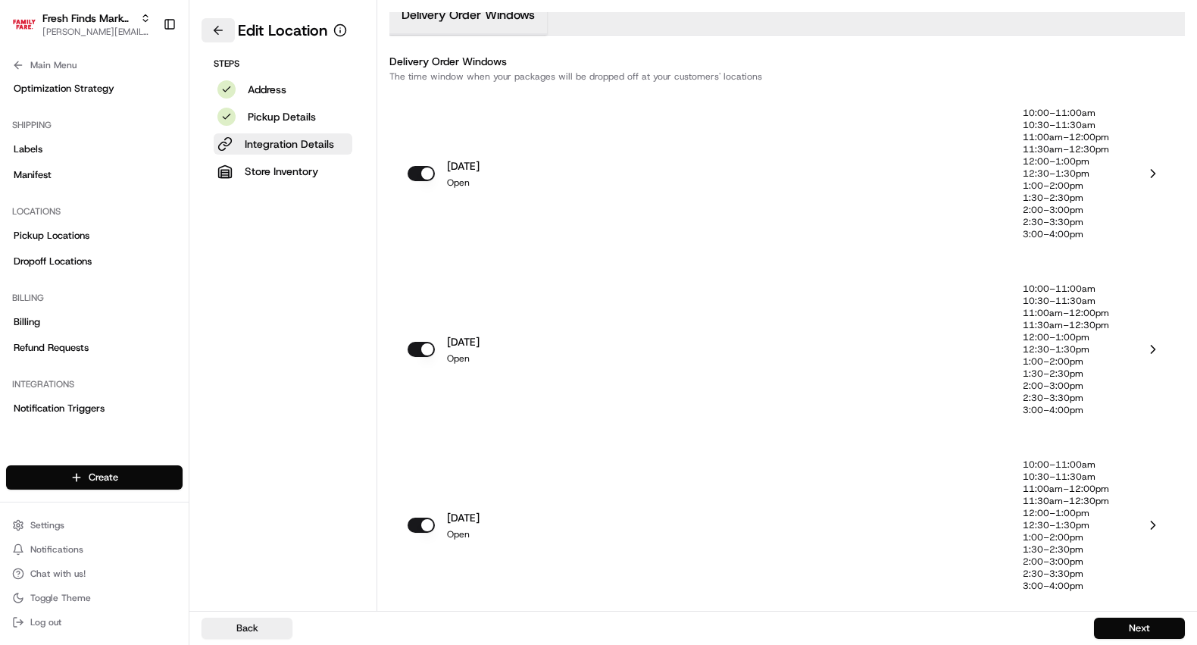
click at [215, 33] on button at bounding box center [217, 30] width 33 height 24
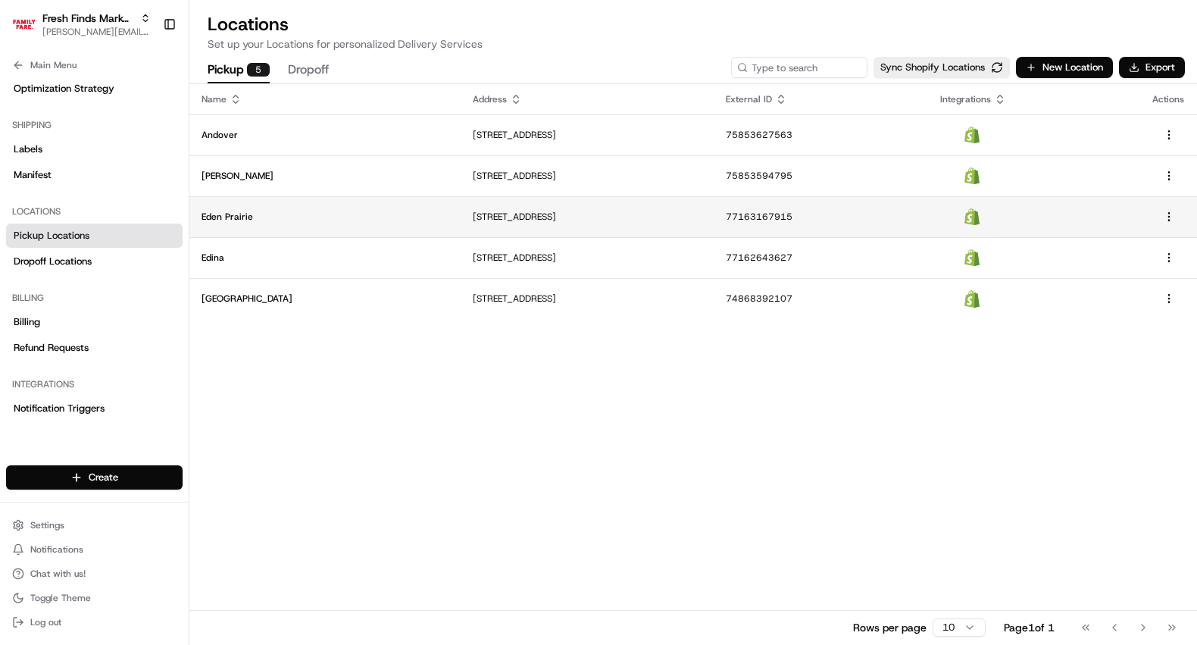
click at [283, 213] on p "Eden Prairie" at bounding box center [324, 217] width 247 height 12
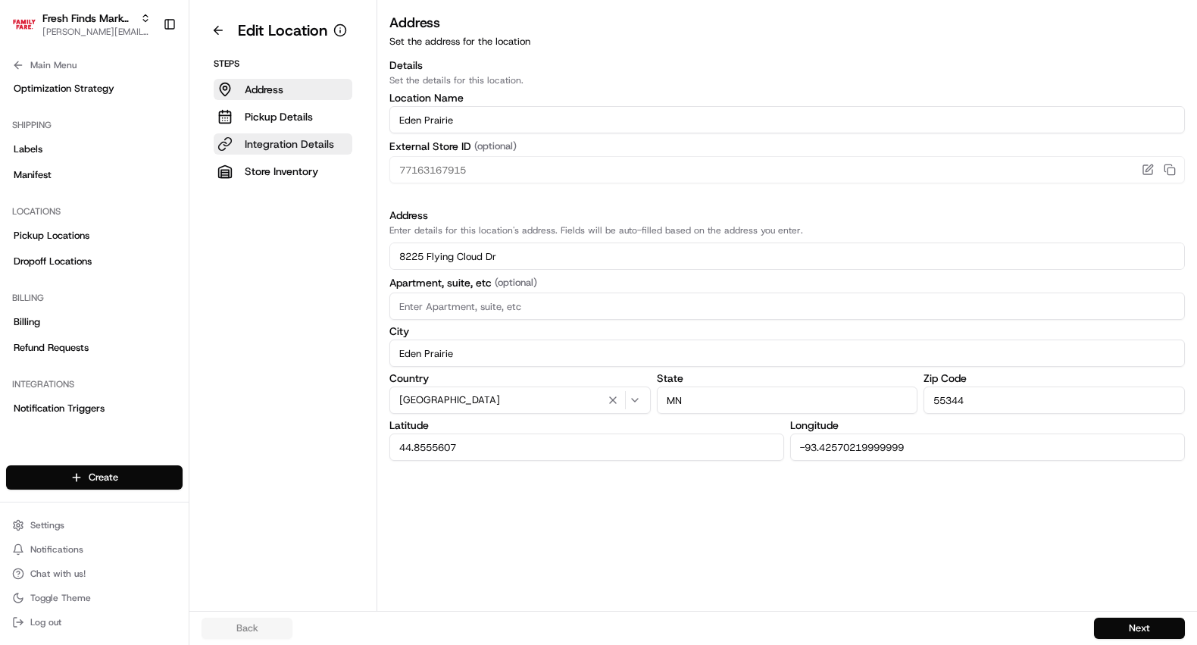
click at [330, 139] on p "Integration Details" at bounding box center [289, 143] width 89 height 15
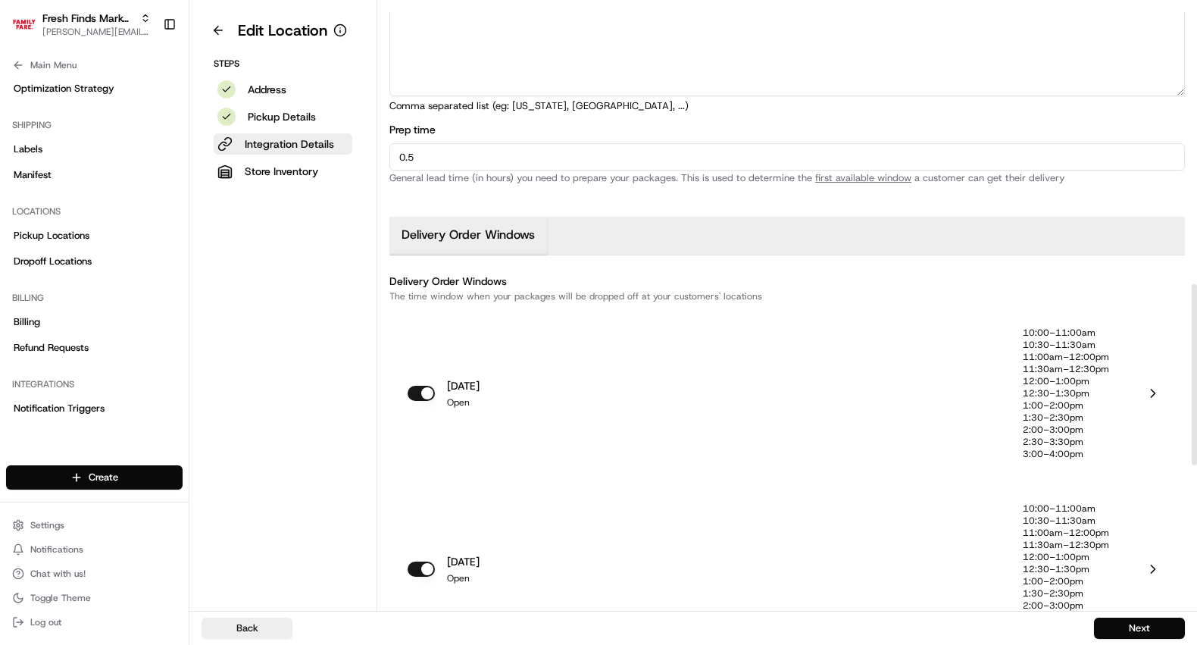
scroll to position [988, 0]
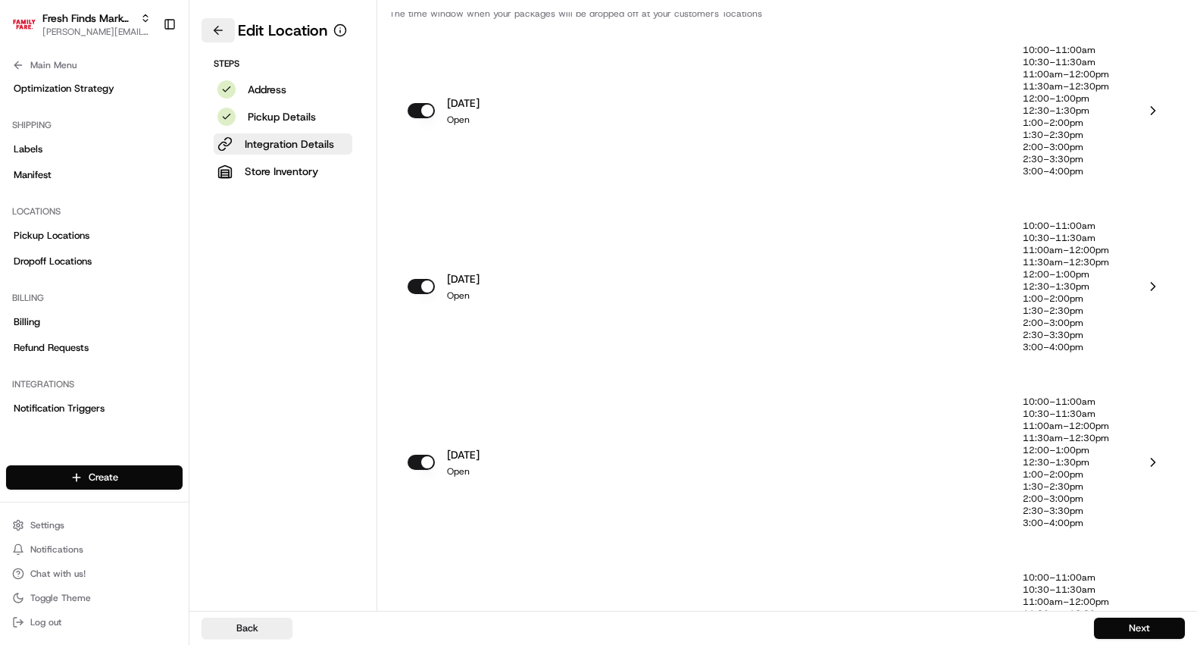
click at [218, 33] on button at bounding box center [217, 30] width 33 height 24
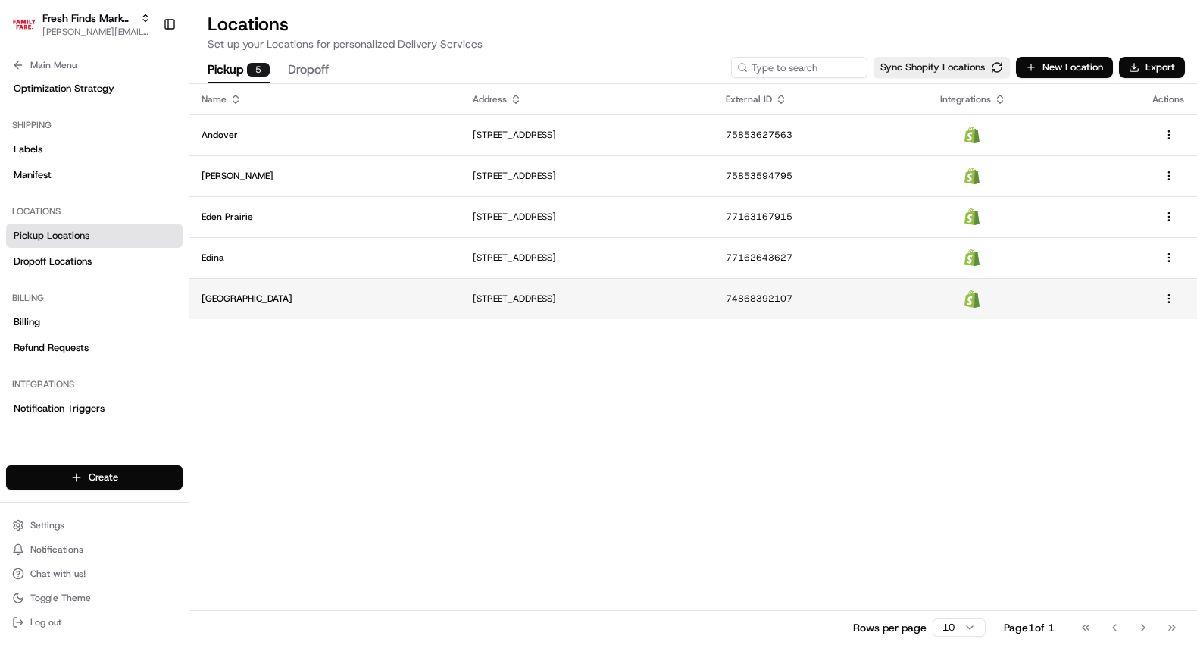
click at [273, 311] on td "Maple Grove North" at bounding box center [324, 298] width 271 height 41
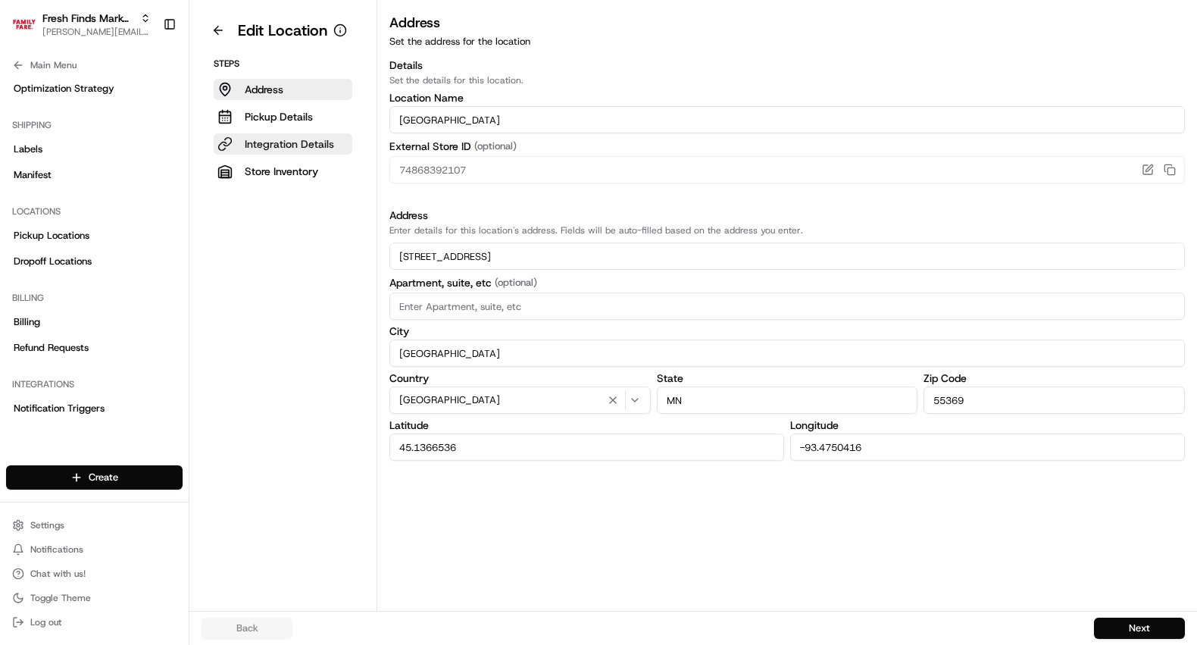
click at [287, 148] on p "Integration Details" at bounding box center [289, 143] width 89 height 15
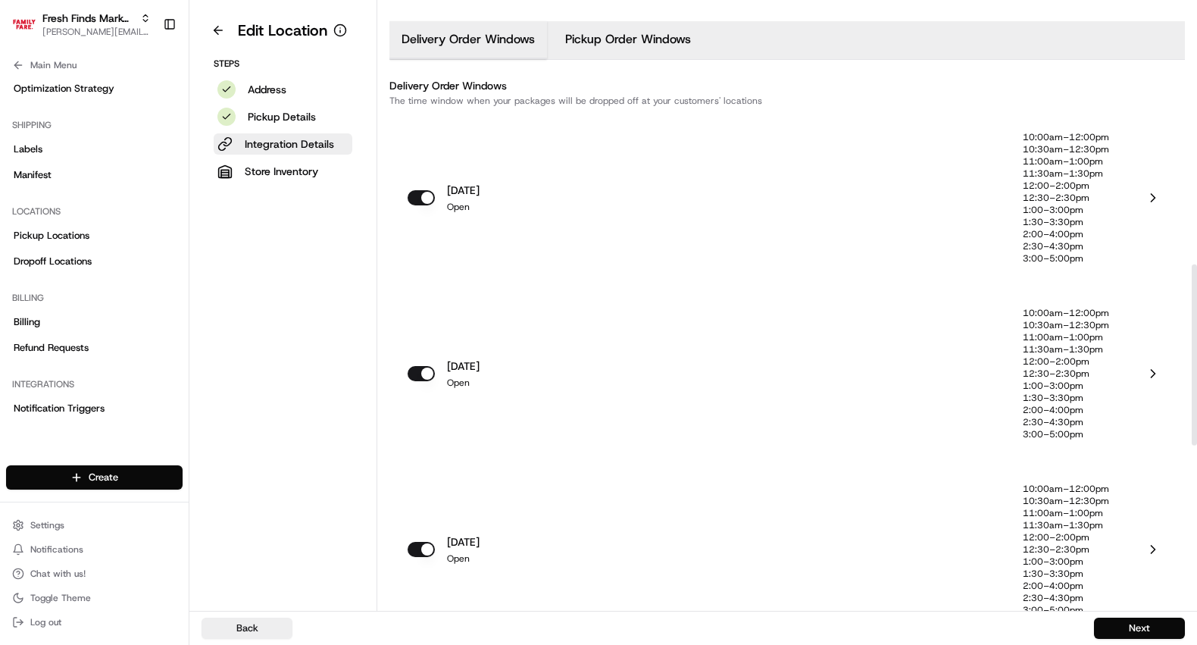
scroll to position [873, 0]
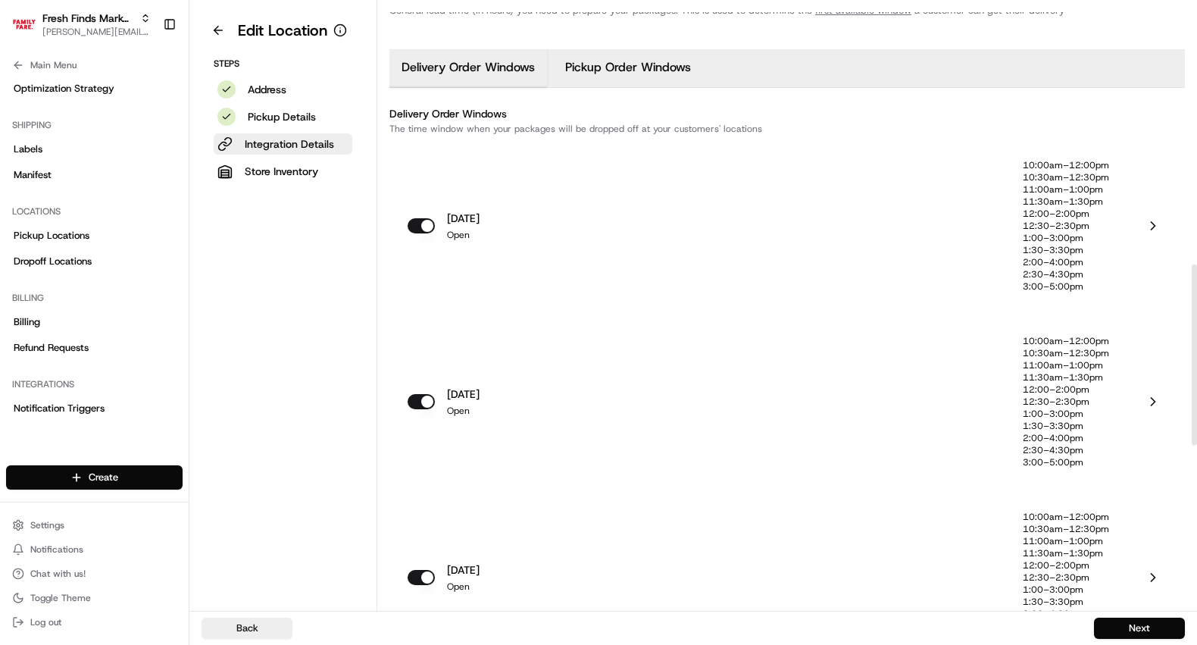
click at [1060, 229] on p "12:30–2:30pm" at bounding box center [1066, 226] width 86 height 12
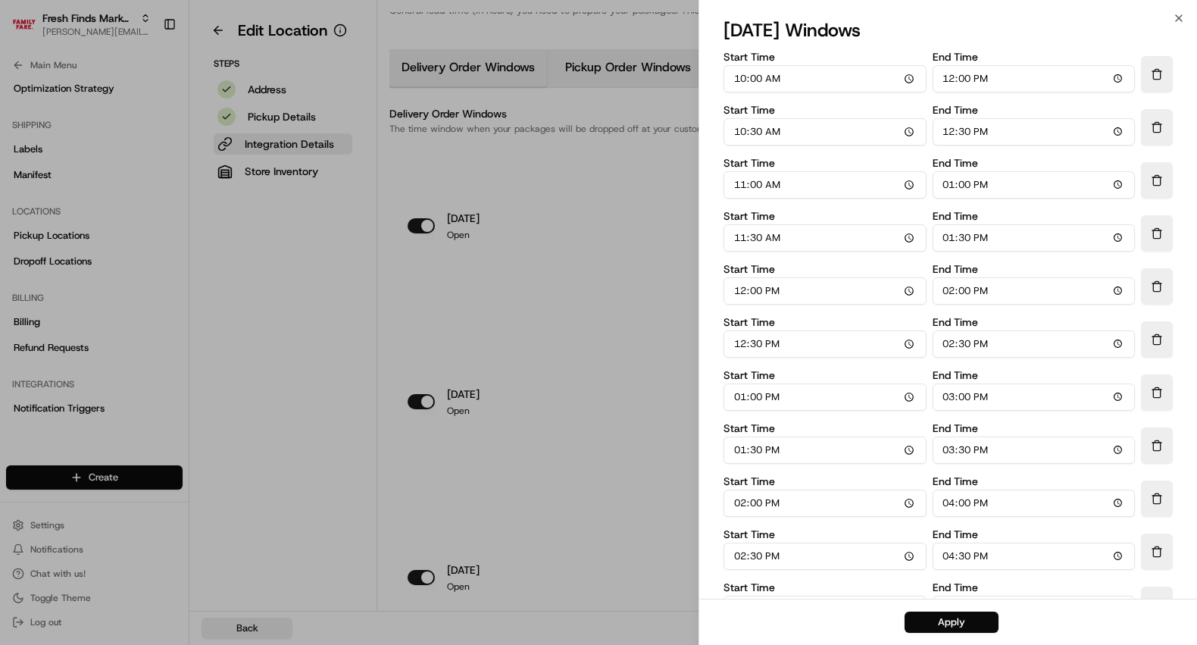
click at [946, 85] on input "12:00" at bounding box center [1033, 78] width 203 height 27
type input "11:00"
click at [954, 133] on input "12:30" at bounding box center [1033, 131] width 203 height 27
type input "11:30"
click at [949, 192] on input "13:00" at bounding box center [1033, 184] width 203 height 27
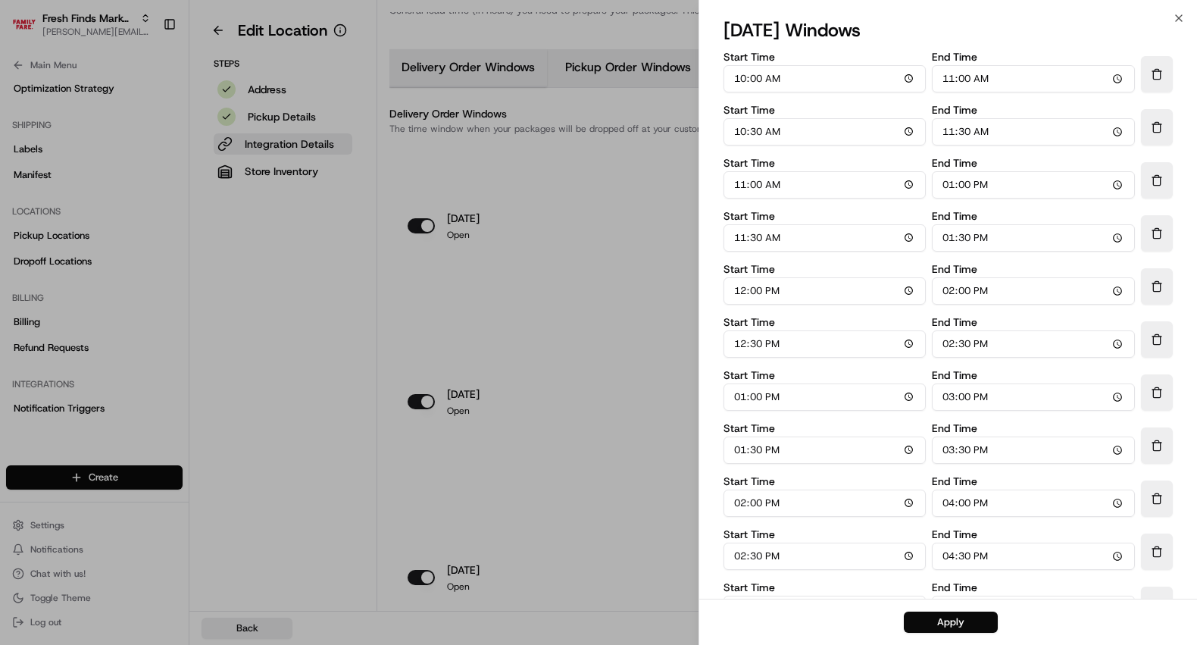
type input "12:00"
click at [949, 245] on input "13:30" at bounding box center [1033, 237] width 203 height 27
type input "12:30"
click at [955, 294] on input "14:00" at bounding box center [1033, 290] width 203 height 27
type input "13:00"
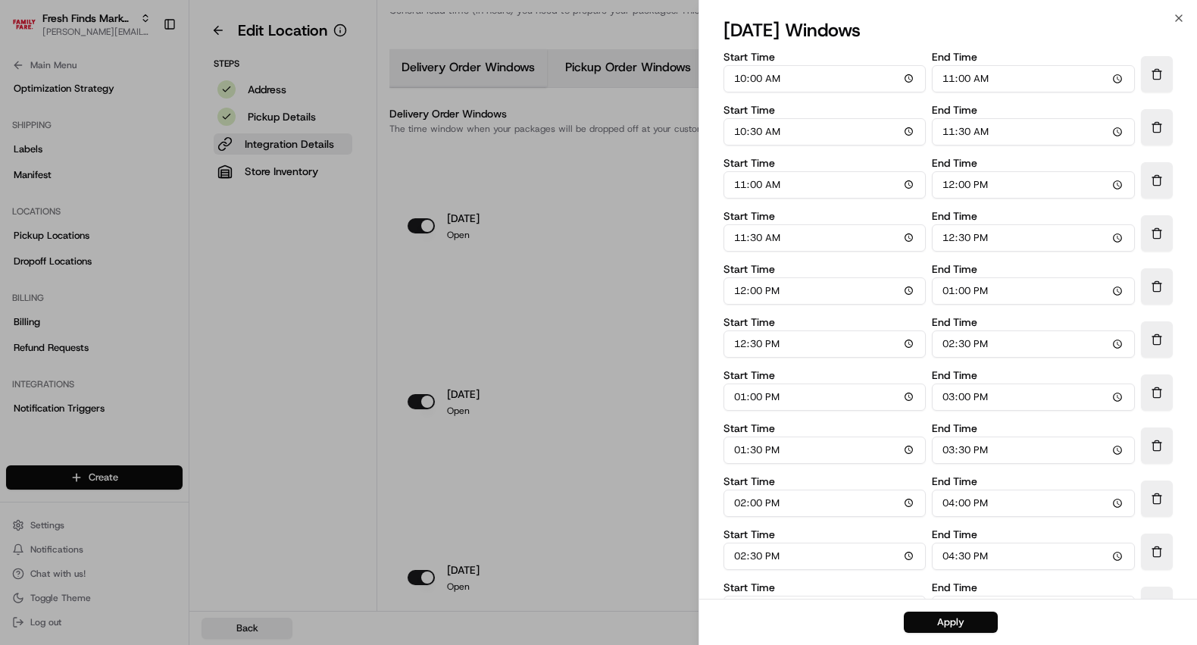
click at [953, 347] on input "14:30" at bounding box center [1033, 343] width 203 height 27
type input "13:30"
click at [951, 399] on input "15:00" at bounding box center [1033, 396] width 203 height 27
type input "14:00"
click at [952, 450] on input "15:30" at bounding box center [1033, 449] width 203 height 27
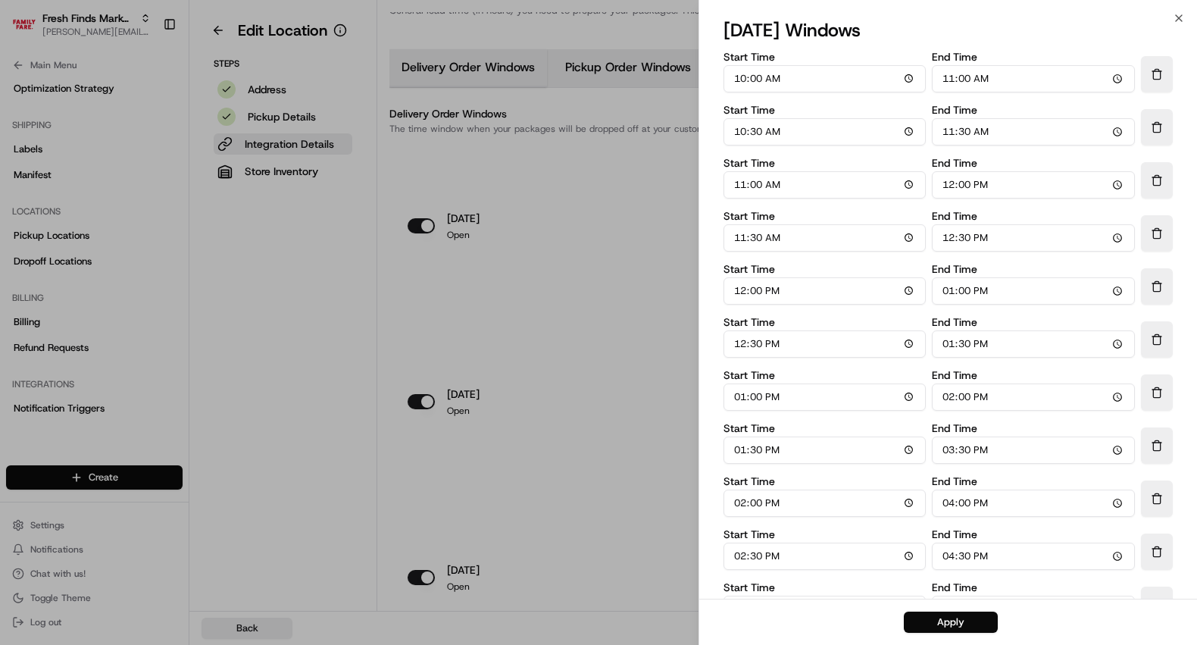
type input "14:30"
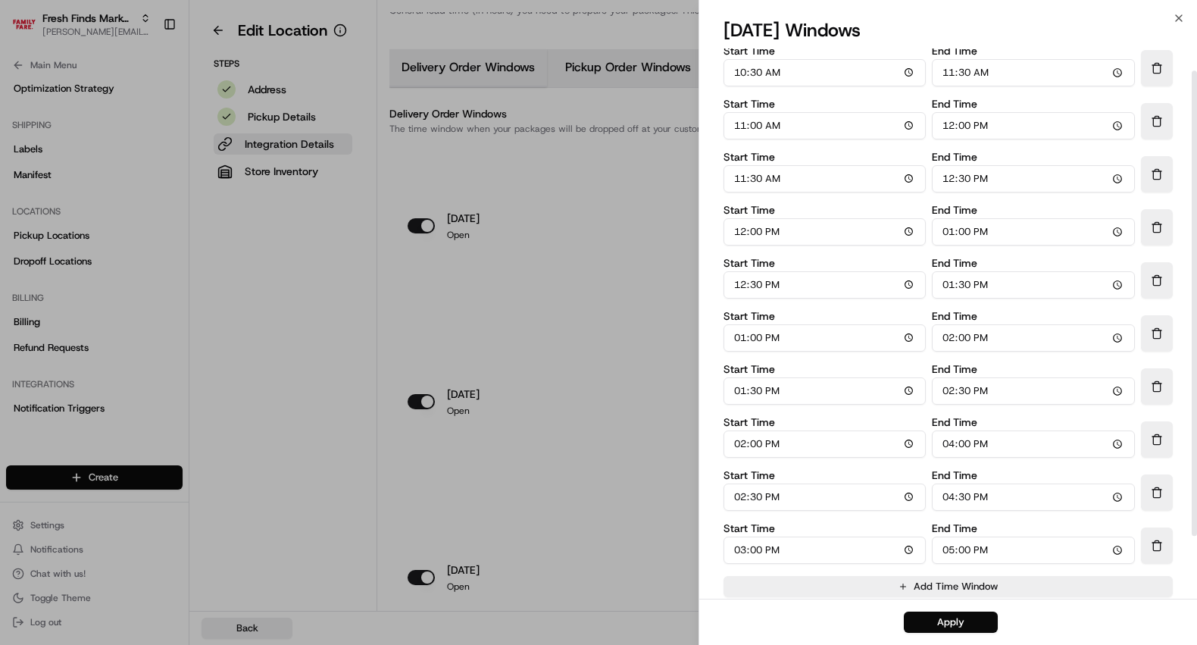
scroll to position [80, 0]
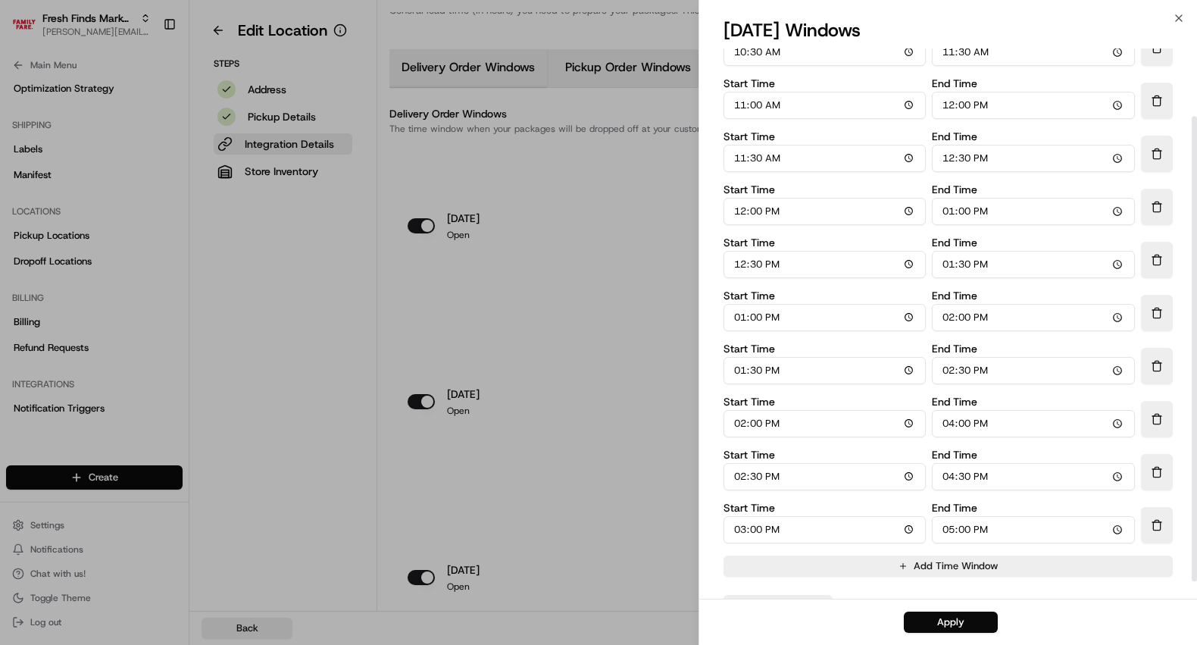
click at [948, 426] on input "16:00" at bounding box center [1033, 423] width 203 height 27
type input "15:00"
click at [952, 478] on input "16:30" at bounding box center [1033, 476] width 203 height 27
type input "15:30"
click at [951, 532] on input "17:00" at bounding box center [1033, 529] width 203 height 27
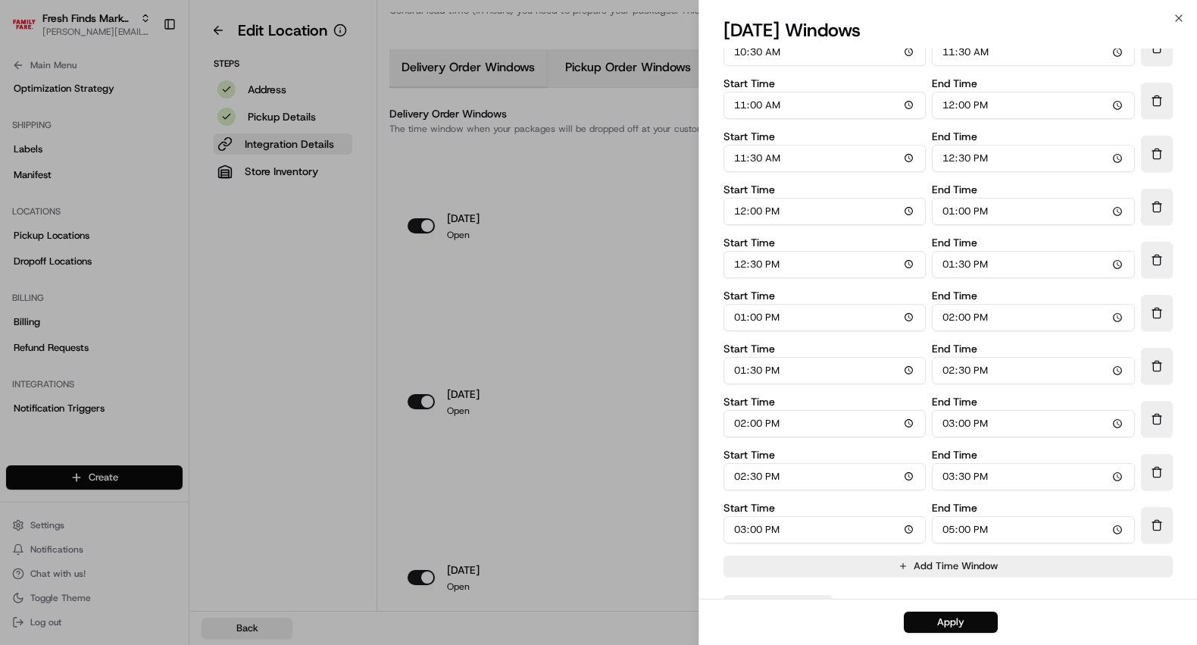
type input "16:00"
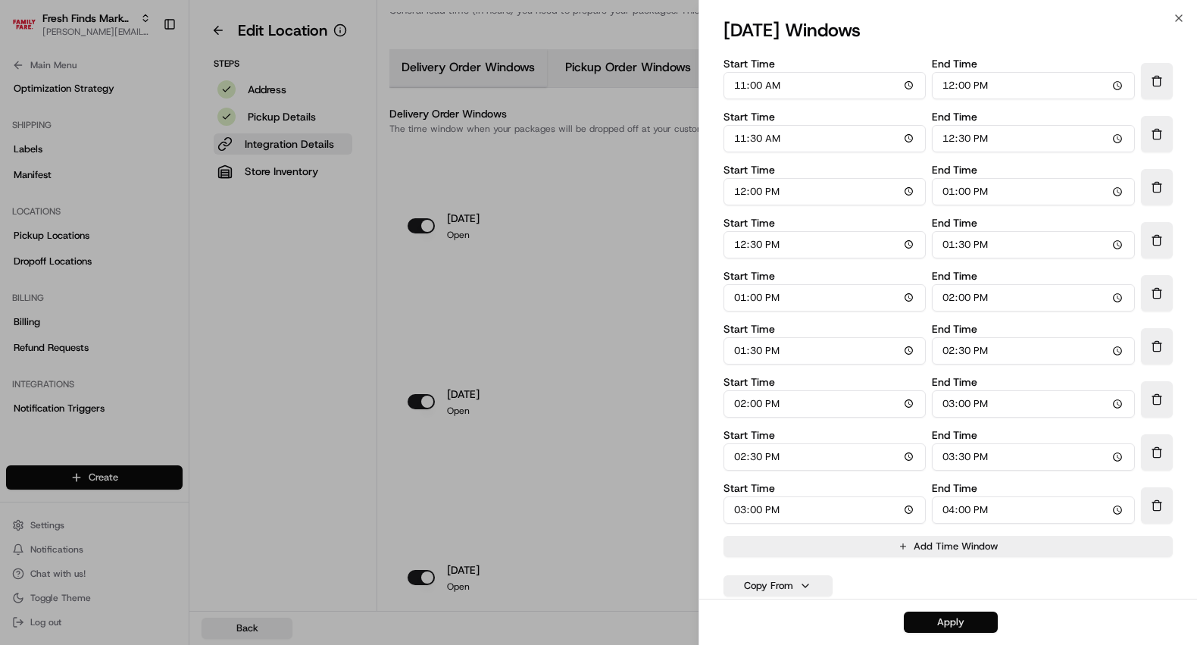
click at [960, 624] on button "Apply" at bounding box center [951, 621] width 94 height 21
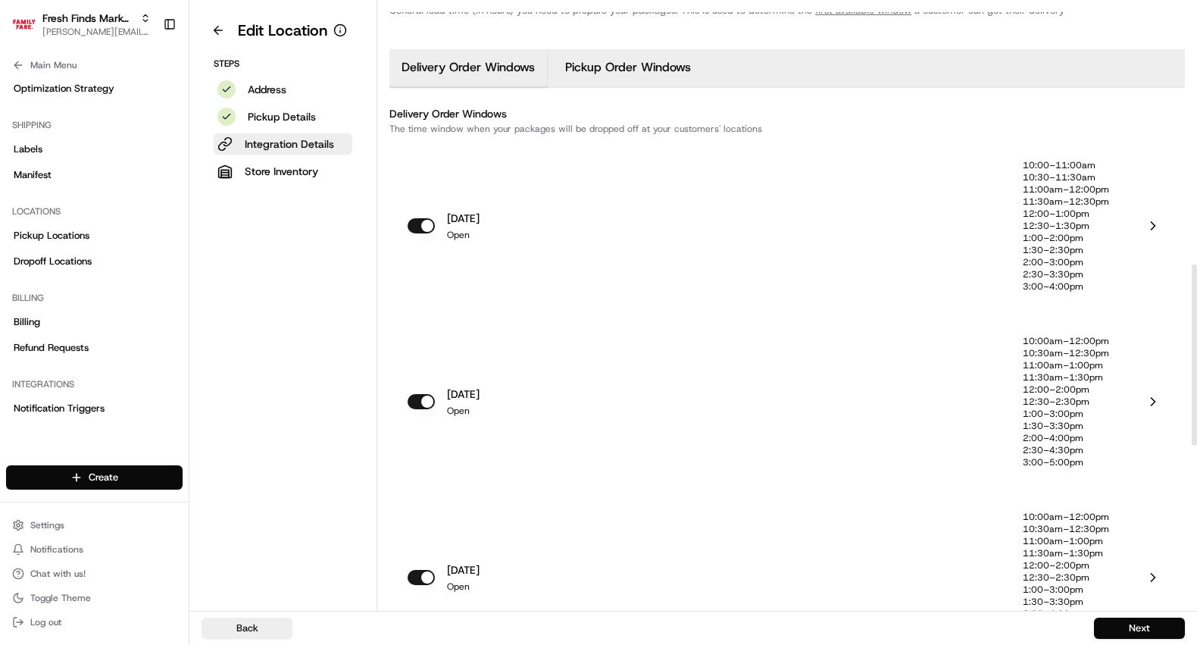
click at [1073, 398] on p "12:30–2:30pm" at bounding box center [1066, 401] width 86 height 12
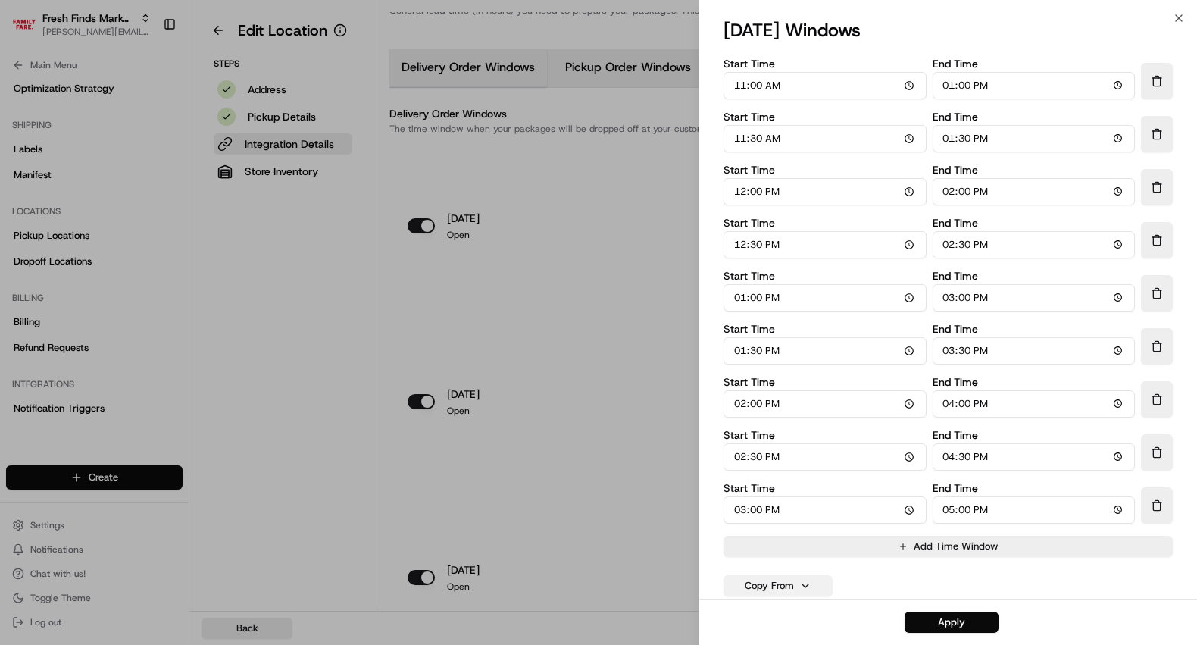
click at [761, 587] on button "Copy From" at bounding box center [777, 585] width 109 height 21
click at [748, 444] on button "monday" at bounding box center [778, 436] width 100 height 27
click at [938, 619] on button "Apply" at bounding box center [951, 621] width 94 height 21
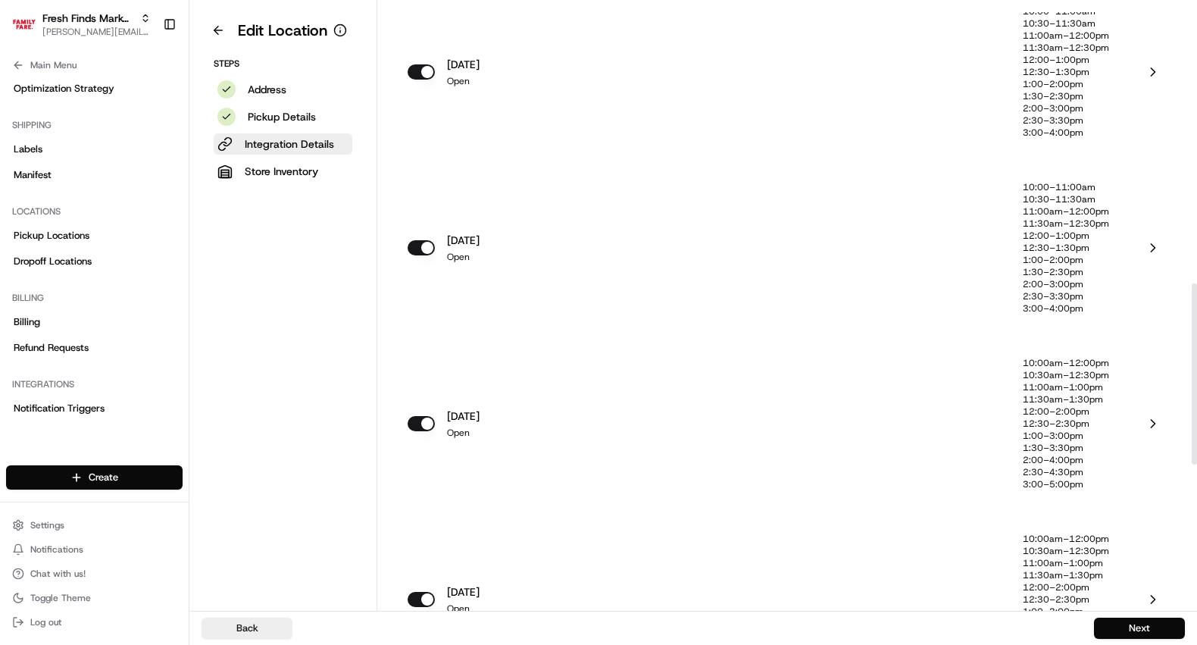
scroll to position [1045, 0]
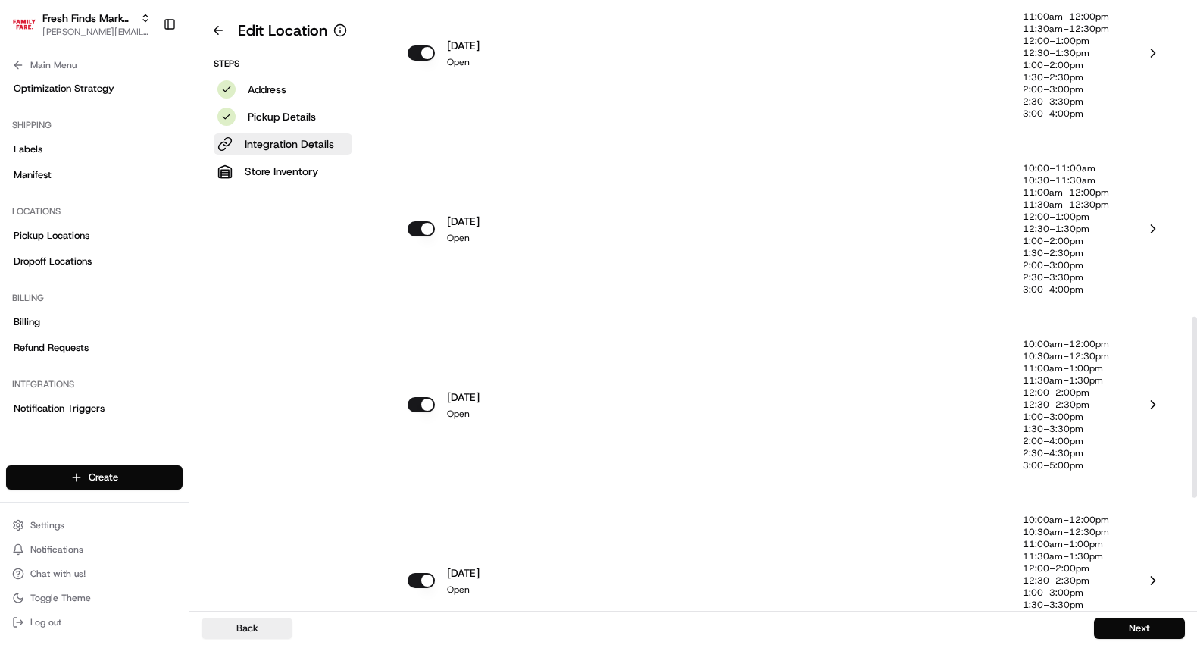
click at [1066, 405] on p "12:30–2:30pm" at bounding box center [1066, 404] width 86 height 12
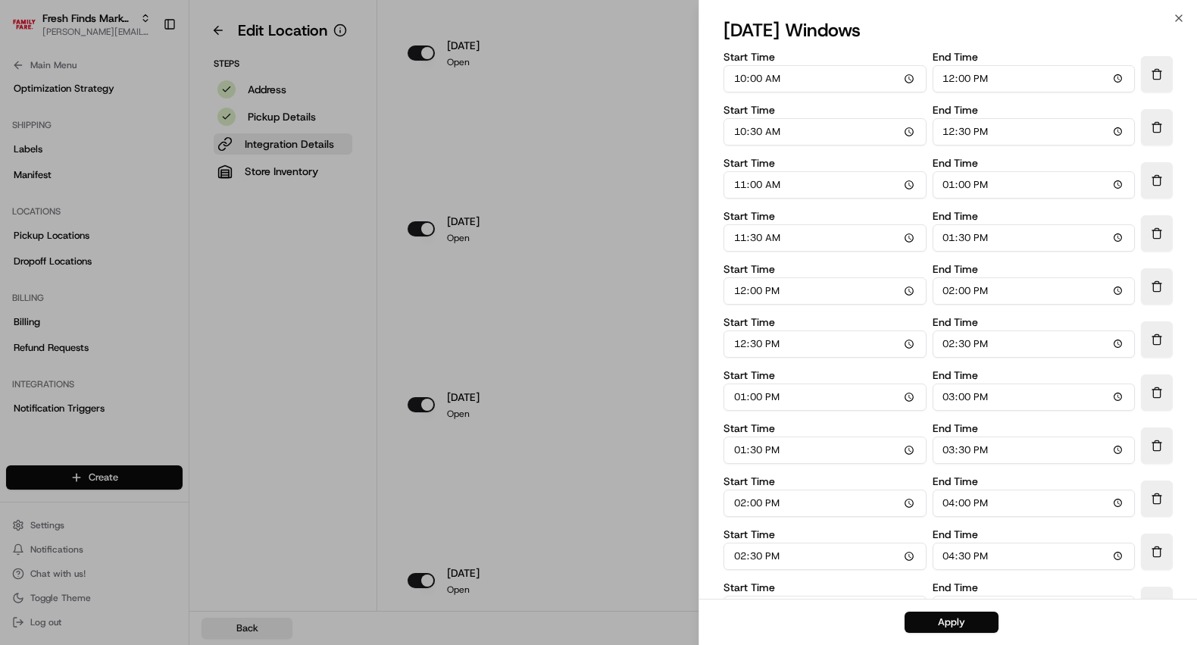
scroll to position [99, 0]
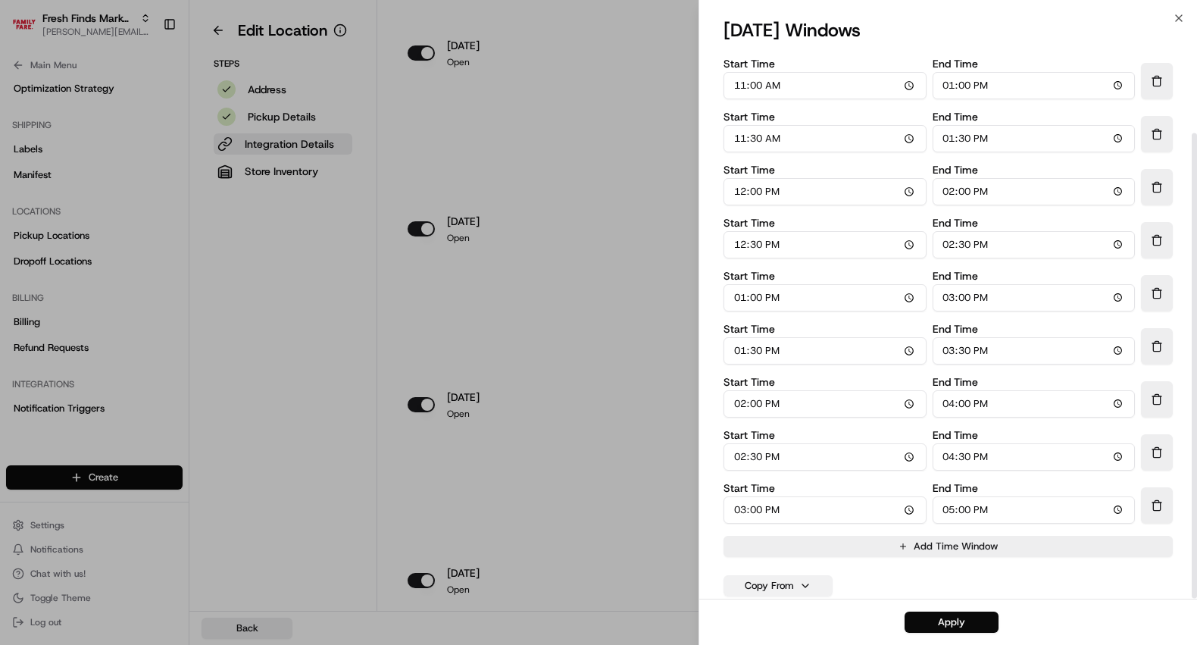
click at [813, 584] on button "Copy From" at bounding box center [777, 585] width 109 height 21
click at [768, 433] on button "monday" at bounding box center [778, 436] width 100 height 27
click at [957, 621] on button "Apply" at bounding box center [951, 621] width 94 height 21
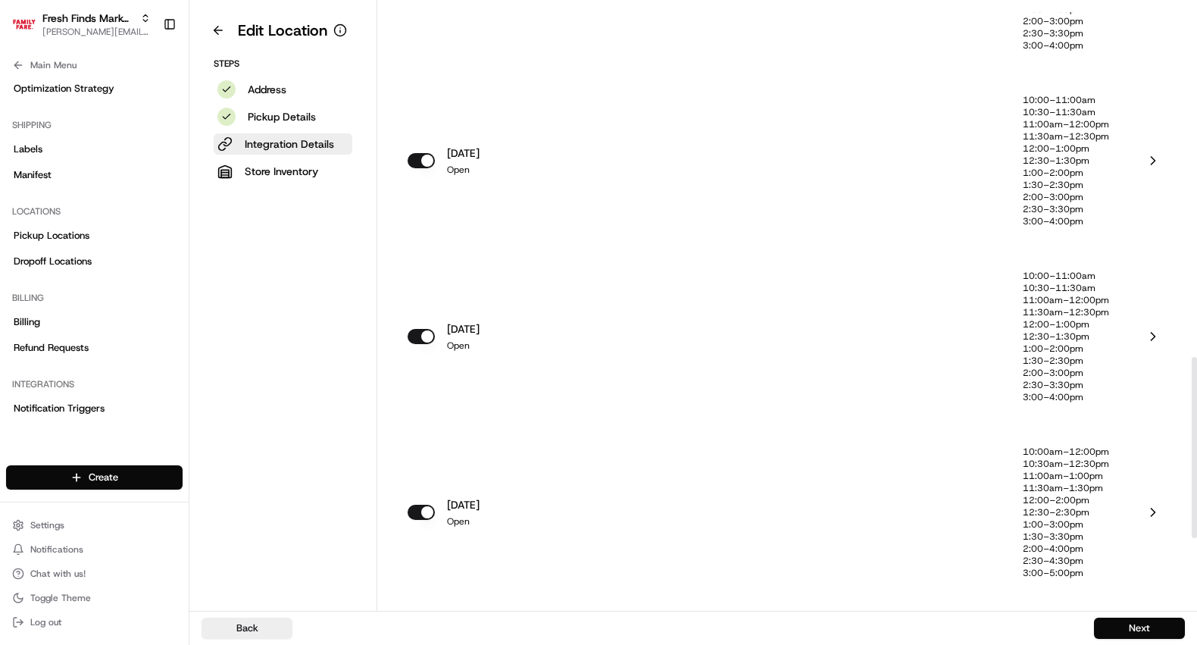
scroll to position [1203, 0]
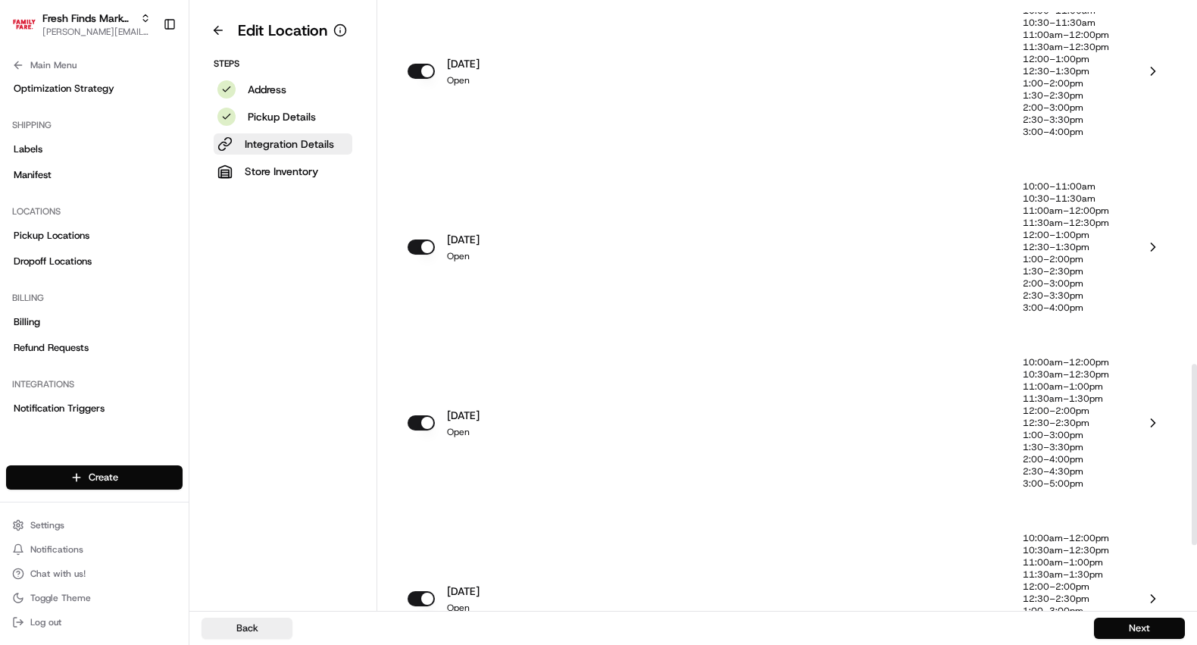
click at [1060, 460] on p "2:00–4:00pm" at bounding box center [1066, 459] width 86 height 12
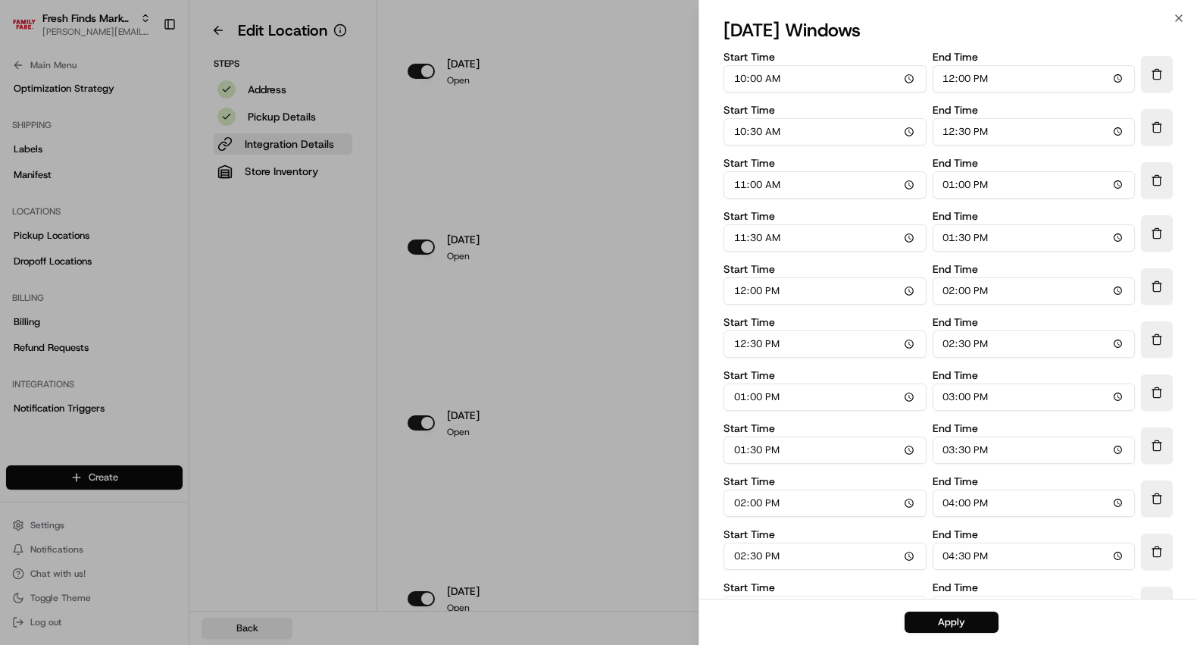
scroll to position [99, 0]
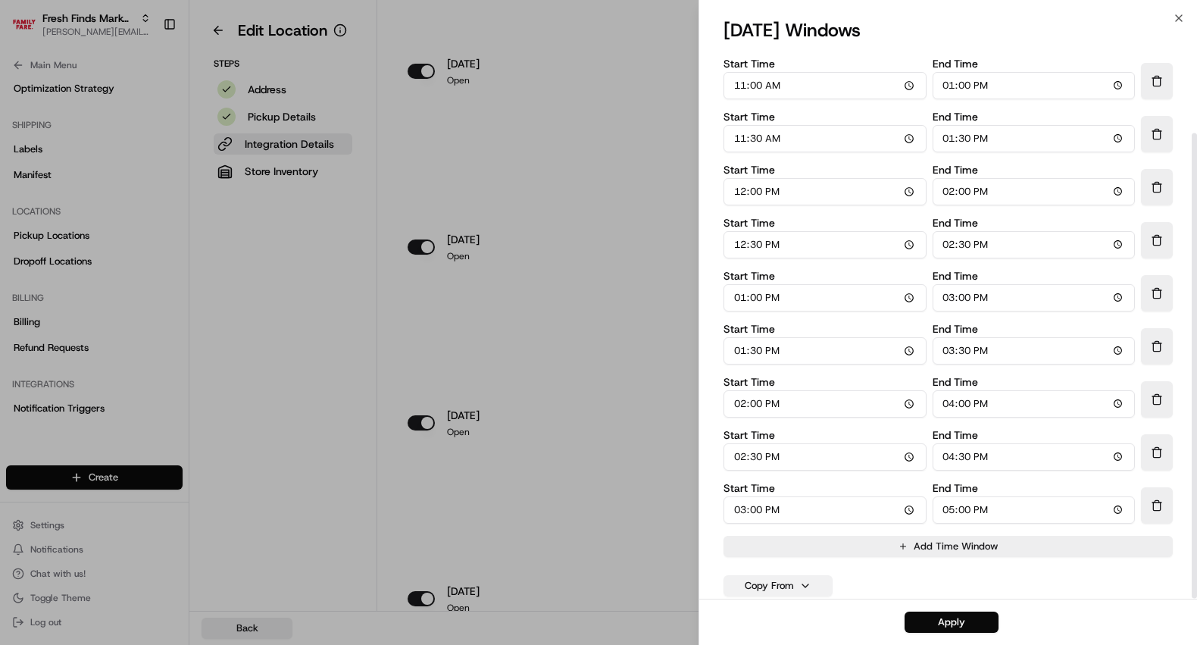
click at [803, 580] on button "Copy From" at bounding box center [777, 585] width 109 height 21
click at [790, 440] on button "monday" at bounding box center [778, 436] width 100 height 27
click at [948, 613] on button "Apply" at bounding box center [951, 621] width 94 height 21
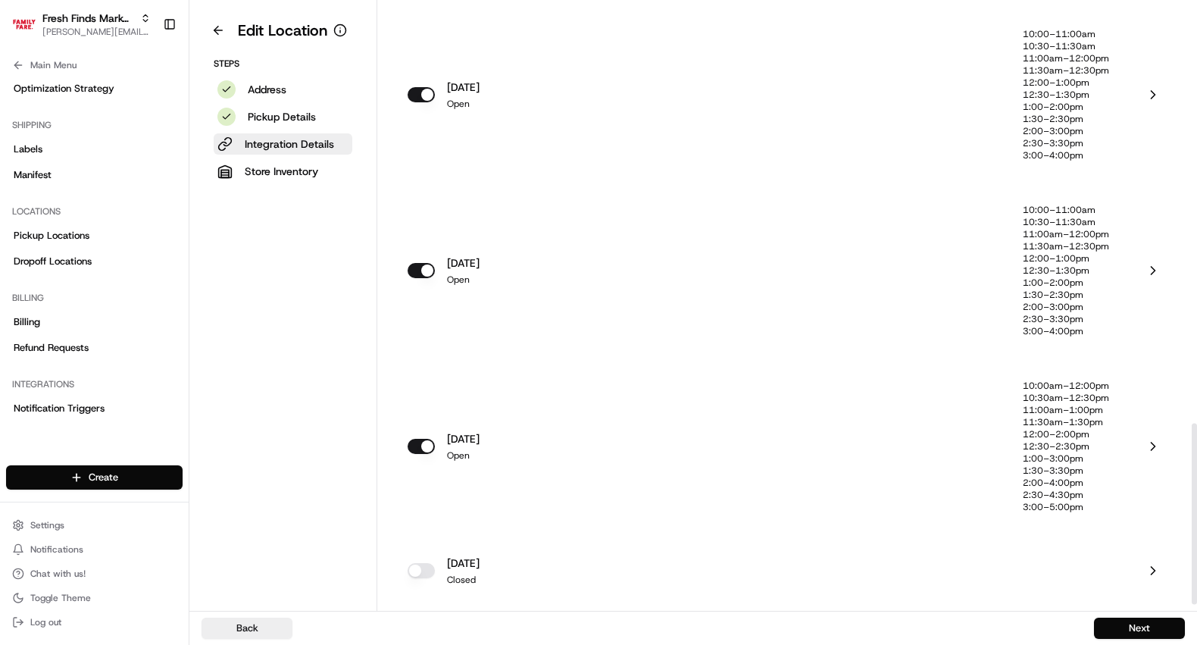
scroll to position [1404, 0]
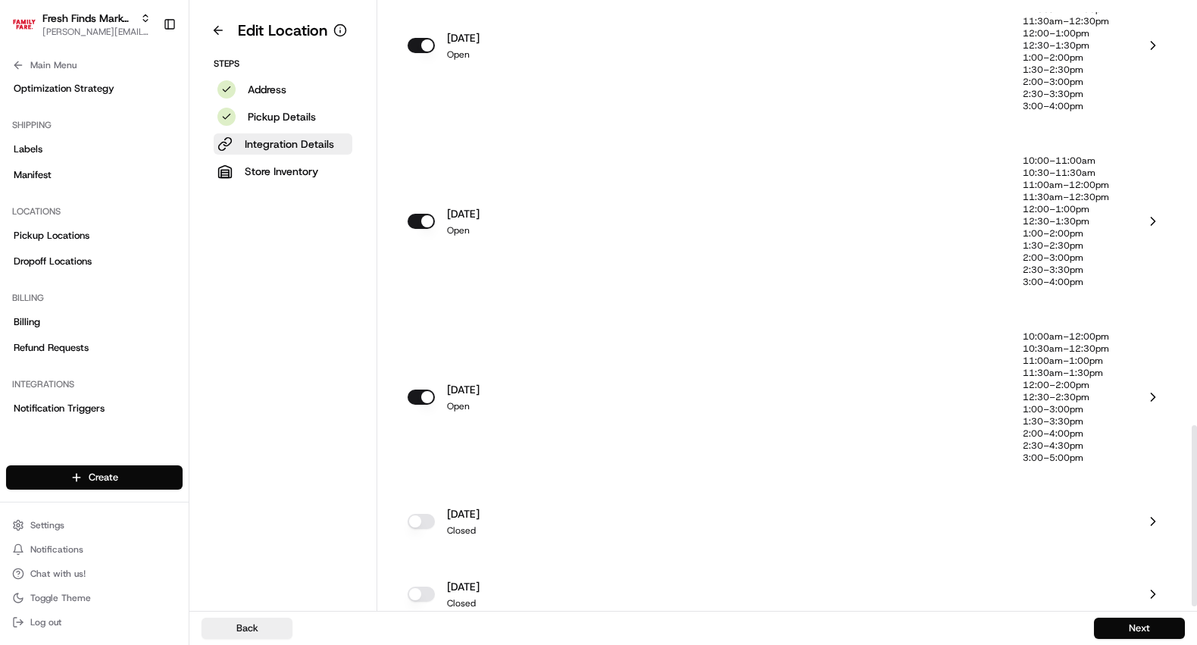
click at [1069, 434] on p "2:00–4:00pm" at bounding box center [1066, 433] width 86 height 12
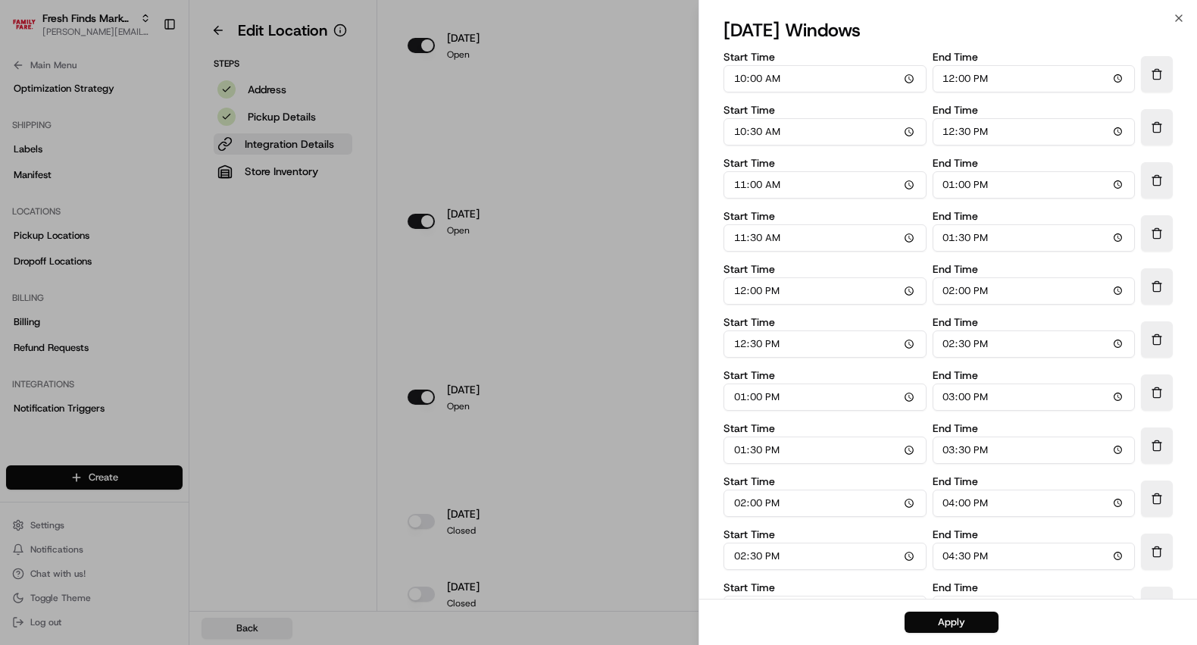
scroll to position [99, 0]
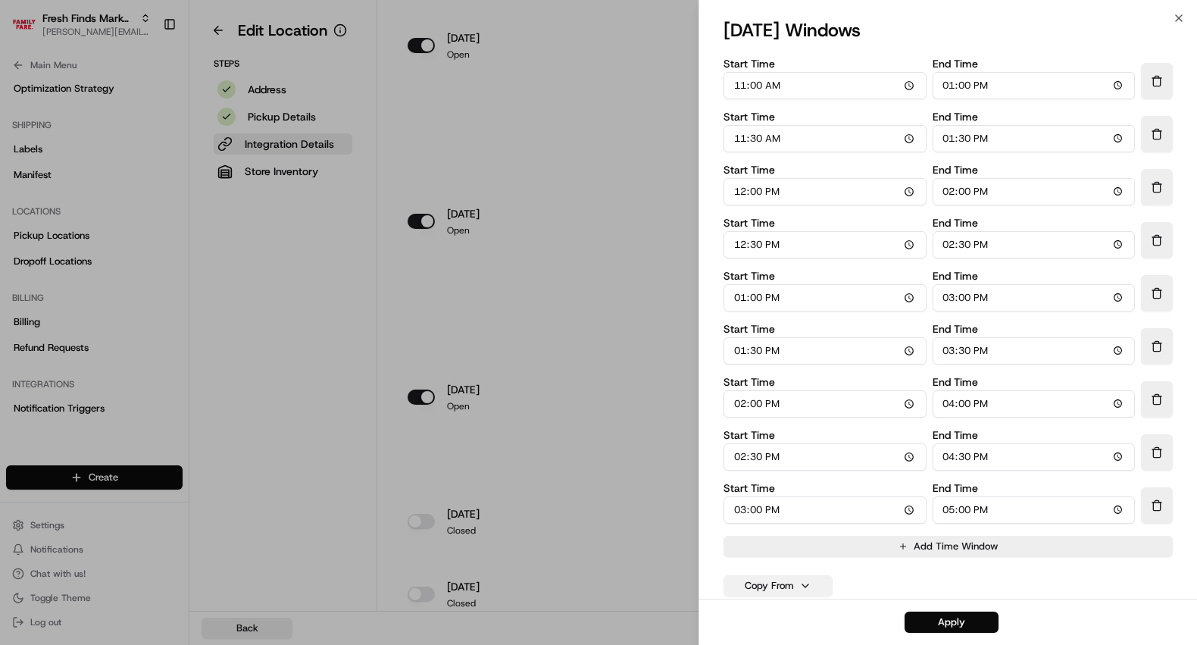
click at [783, 587] on button "Copy From" at bounding box center [777, 585] width 109 height 21
click at [772, 433] on button "monday" at bounding box center [778, 436] width 100 height 27
click at [943, 614] on button "Apply" at bounding box center [951, 621] width 94 height 21
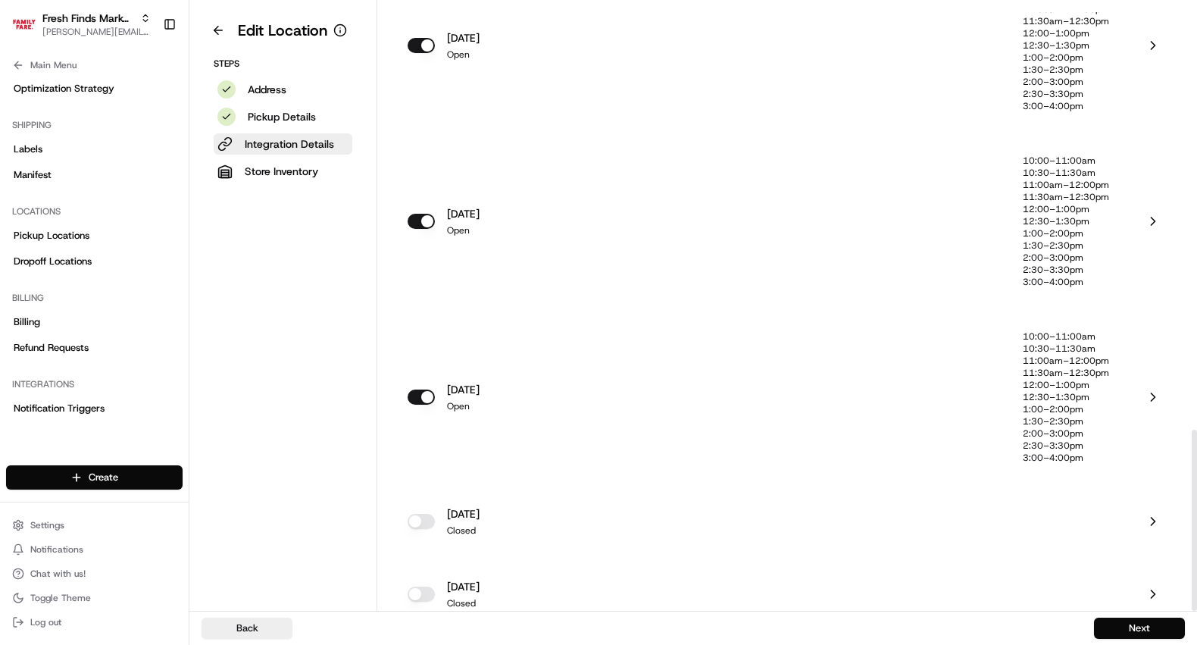
scroll to position [1420, 0]
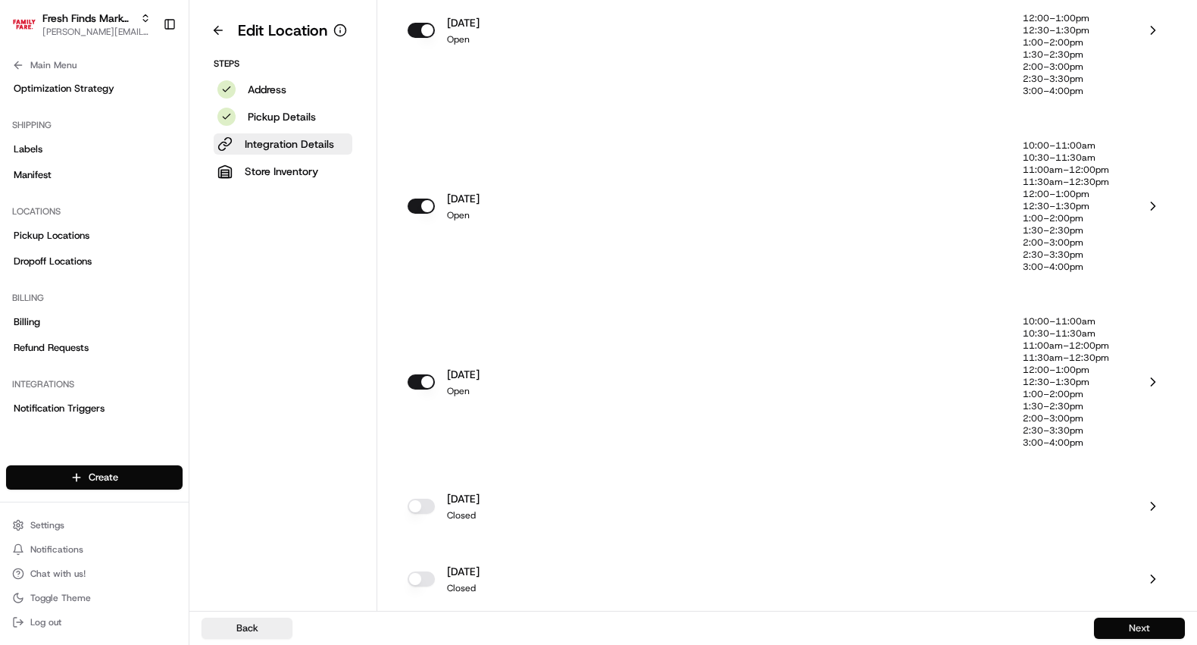
click at [1138, 627] on button "Next" at bounding box center [1139, 627] width 91 height 21
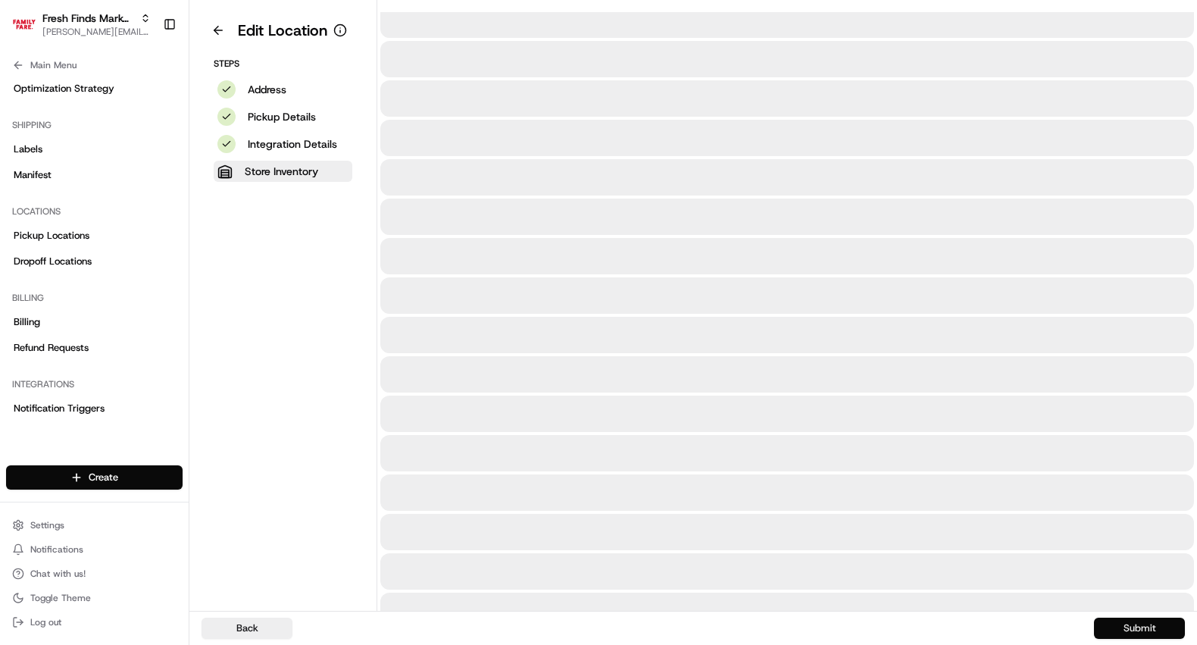
scroll to position [0, 0]
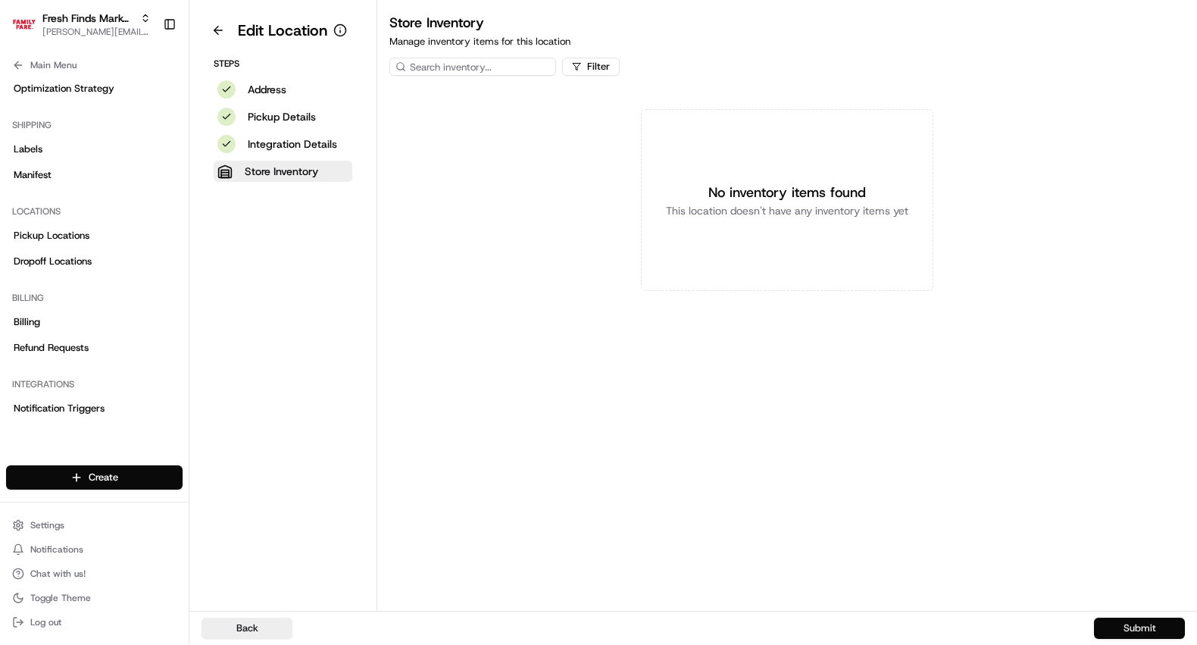
click at [1138, 627] on button "Submit" at bounding box center [1139, 627] width 91 height 21
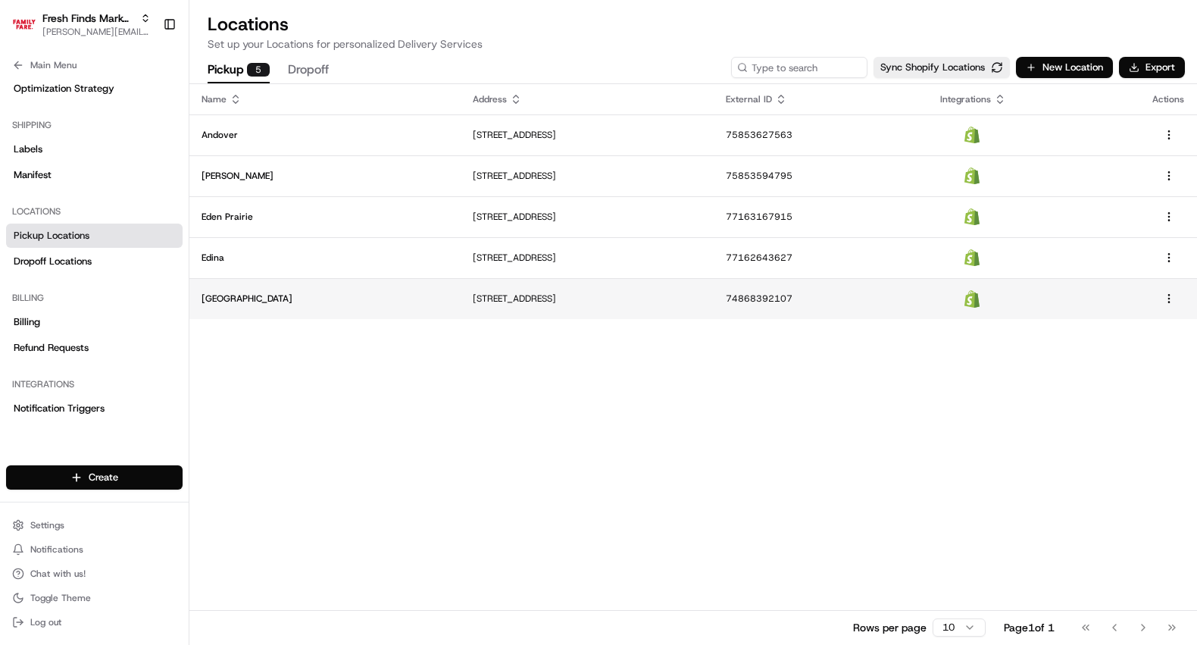
click at [310, 297] on p "Maple Grove North" at bounding box center [324, 298] width 247 height 12
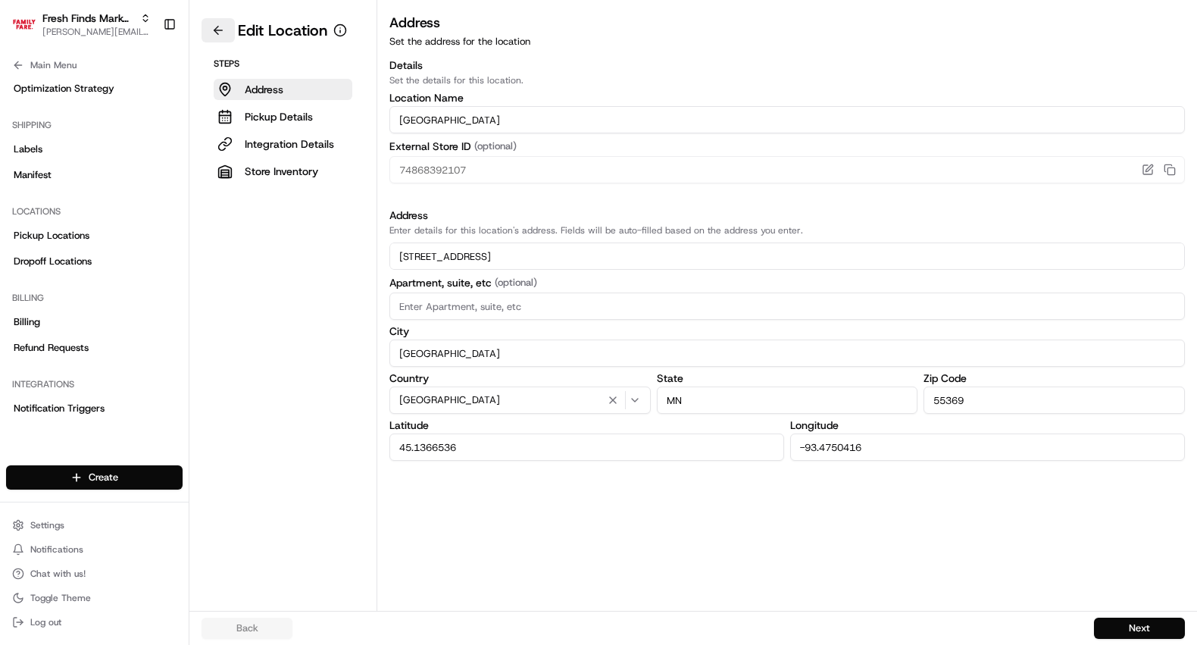
click at [218, 30] on button at bounding box center [217, 30] width 33 height 24
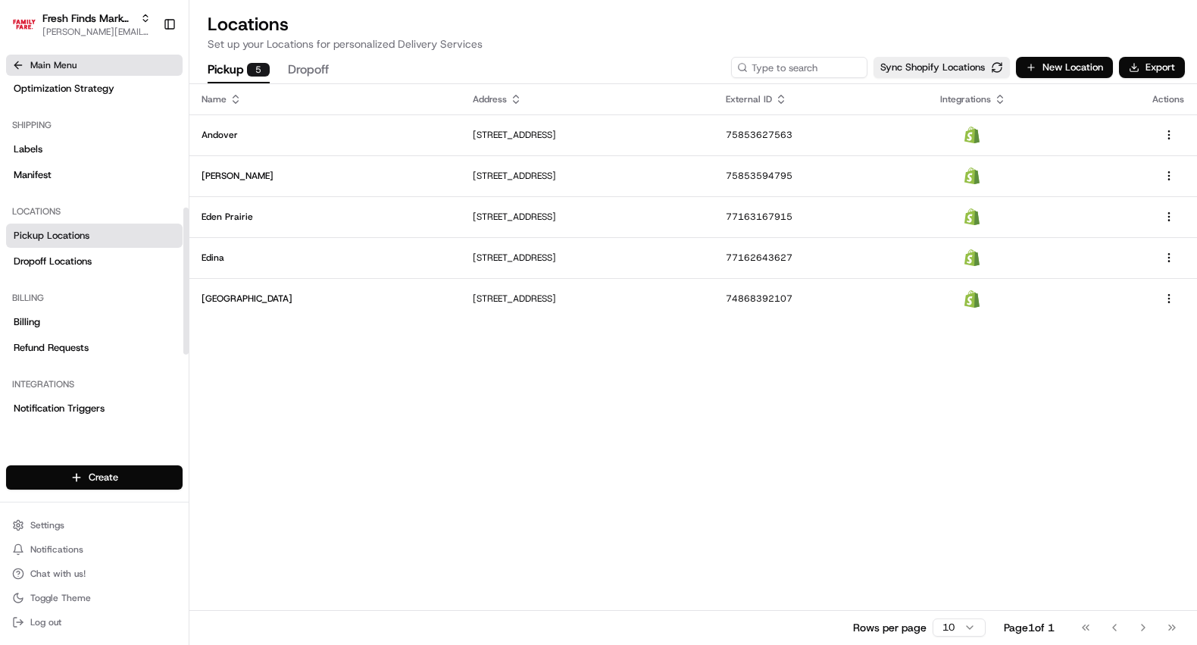
click at [20, 65] on icon at bounding box center [18, 65] width 12 height 12
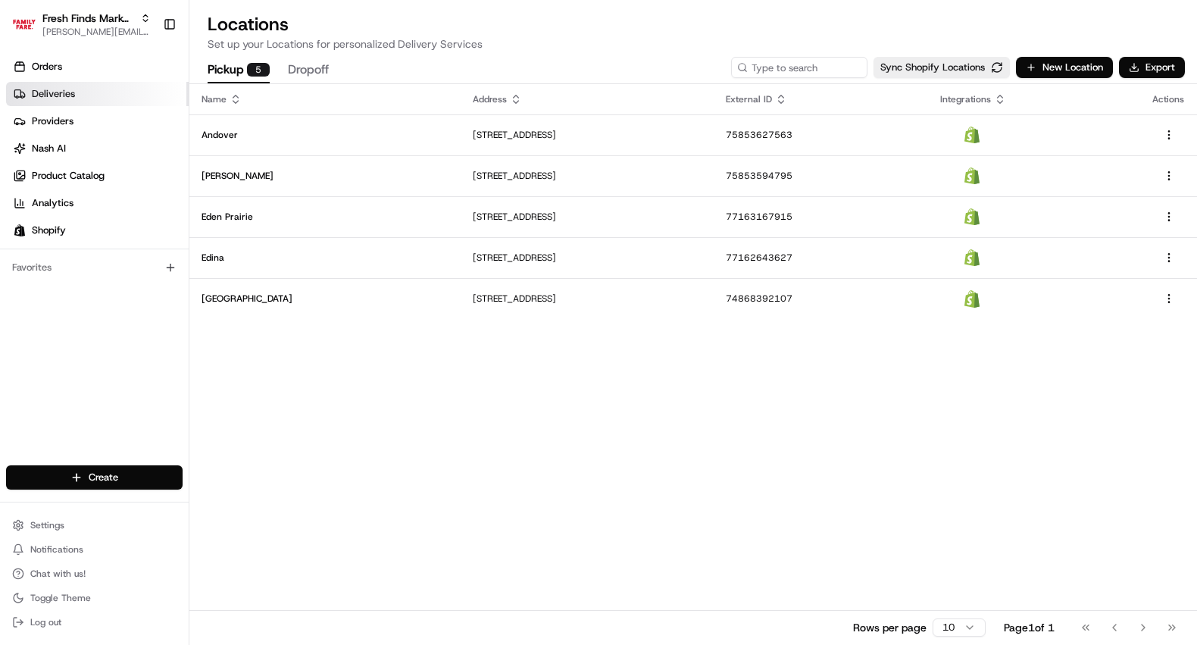
click at [32, 95] on span "Deliveries" at bounding box center [53, 94] width 43 height 14
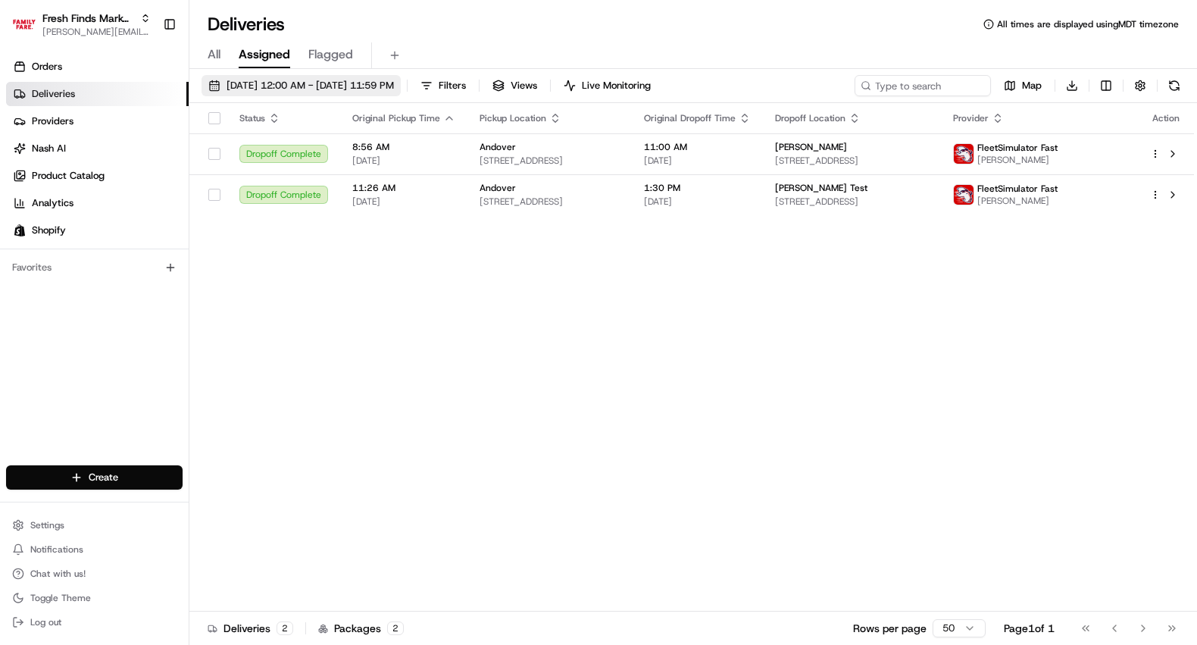
click at [398, 92] on button "08/18/2025 12:00 AM - 08/24/2025 11:59 PM" at bounding box center [300, 85] width 199 height 21
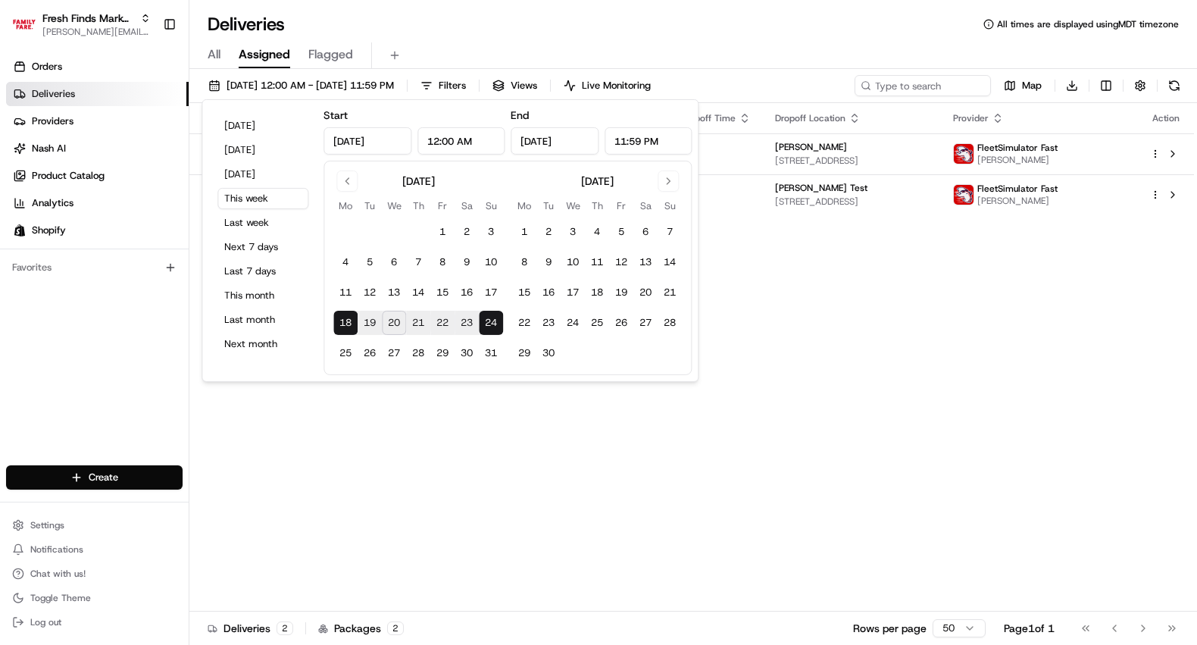
click at [436, 413] on div "Status Original Pickup Time Pickup Location Original Dropoff Time Dropoff Locat…" at bounding box center [691, 357] width 1004 height 508
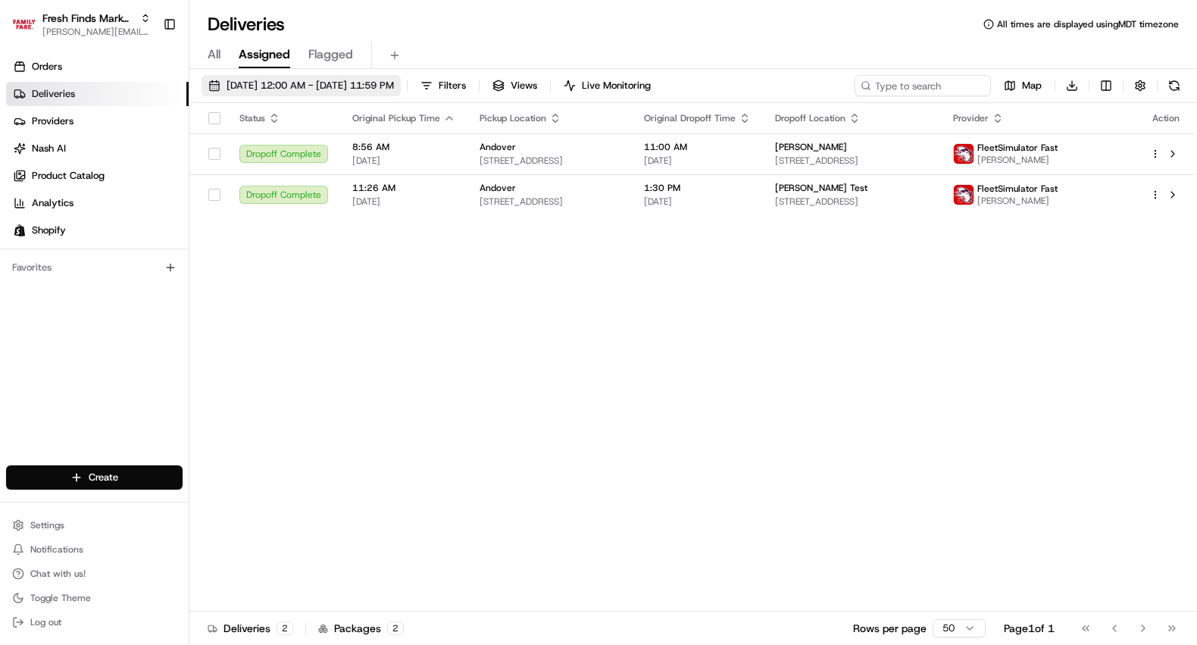
click at [317, 80] on span "08/18/2025 12:00 AM - 08/24/2025 11:59 PM" at bounding box center [309, 86] width 167 height 14
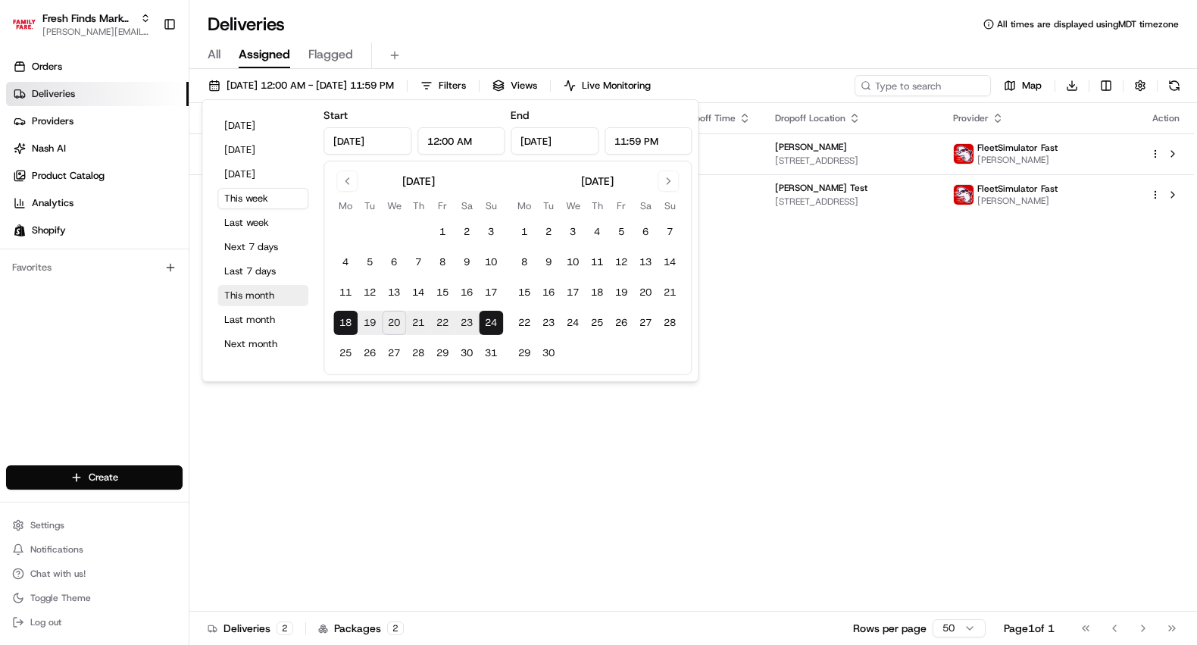
click at [253, 298] on button "This month" at bounding box center [262, 295] width 91 height 21
type input "Aug 1, 2025"
type input "Aug 31, 2025"
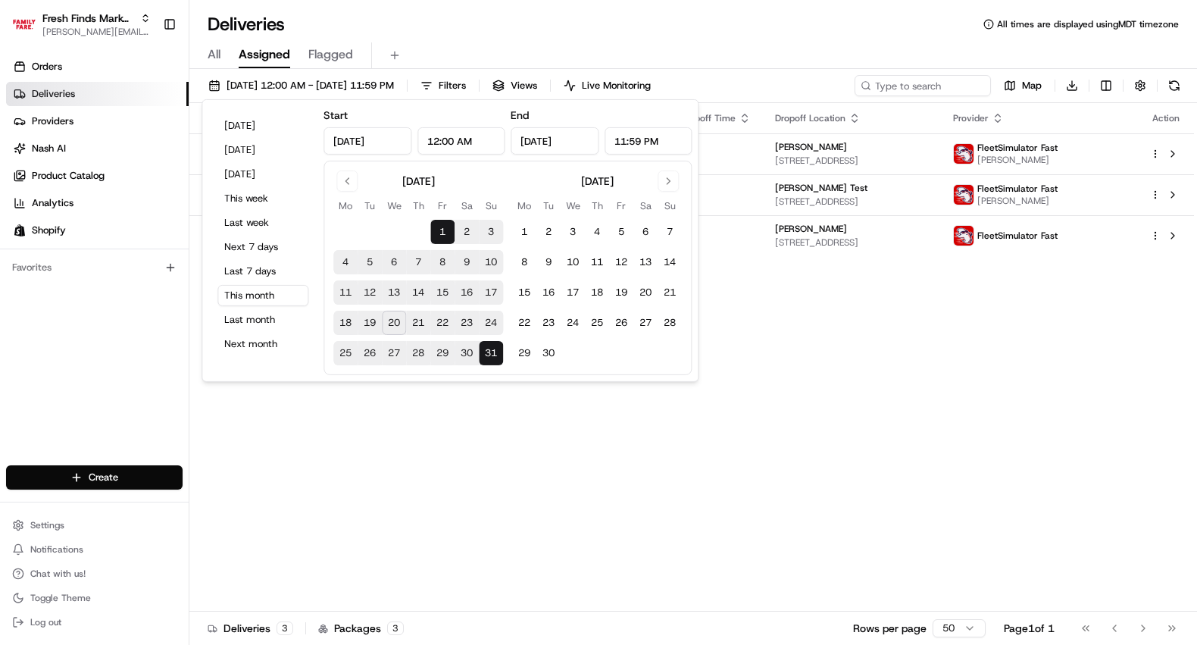
click at [815, 50] on div "All Assigned Flagged" at bounding box center [692, 55] width 1007 height 27
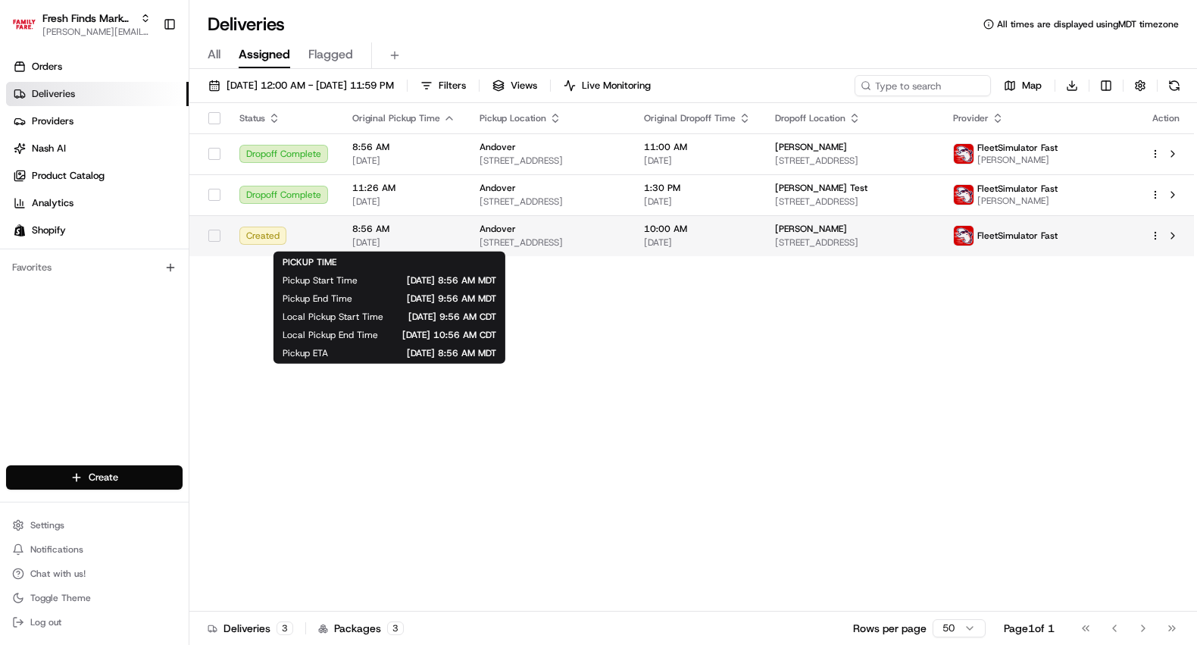
click at [436, 240] on span "[DATE]" at bounding box center [403, 242] width 103 height 12
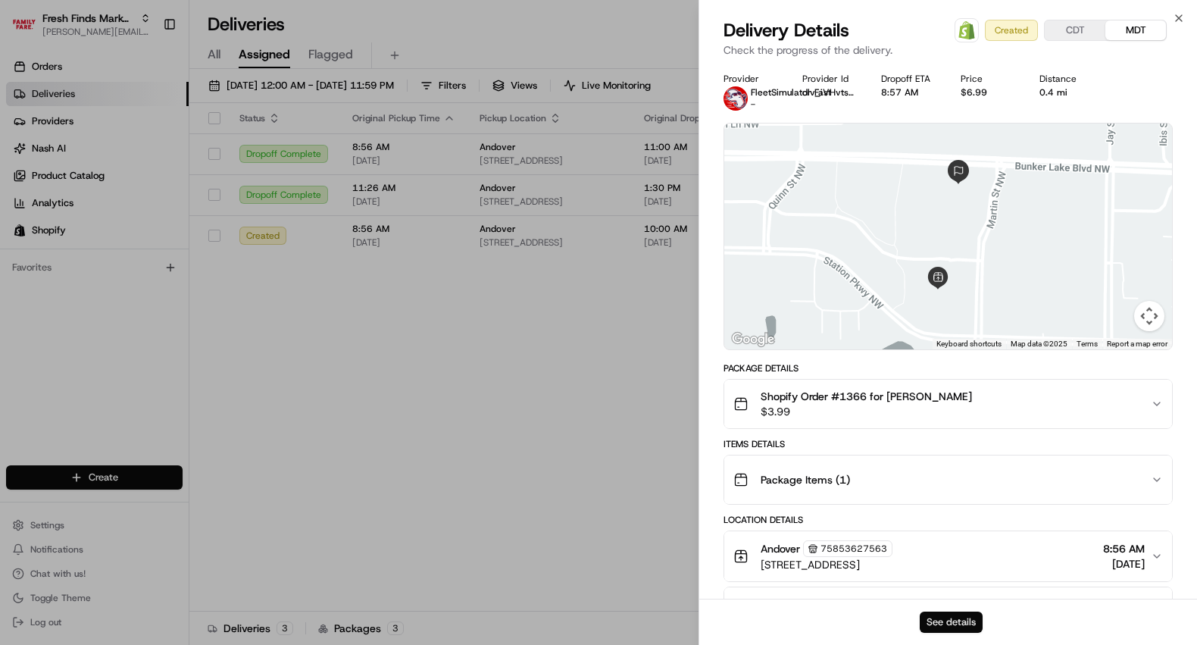
click at [944, 627] on button "See details" at bounding box center [951, 621] width 63 height 21
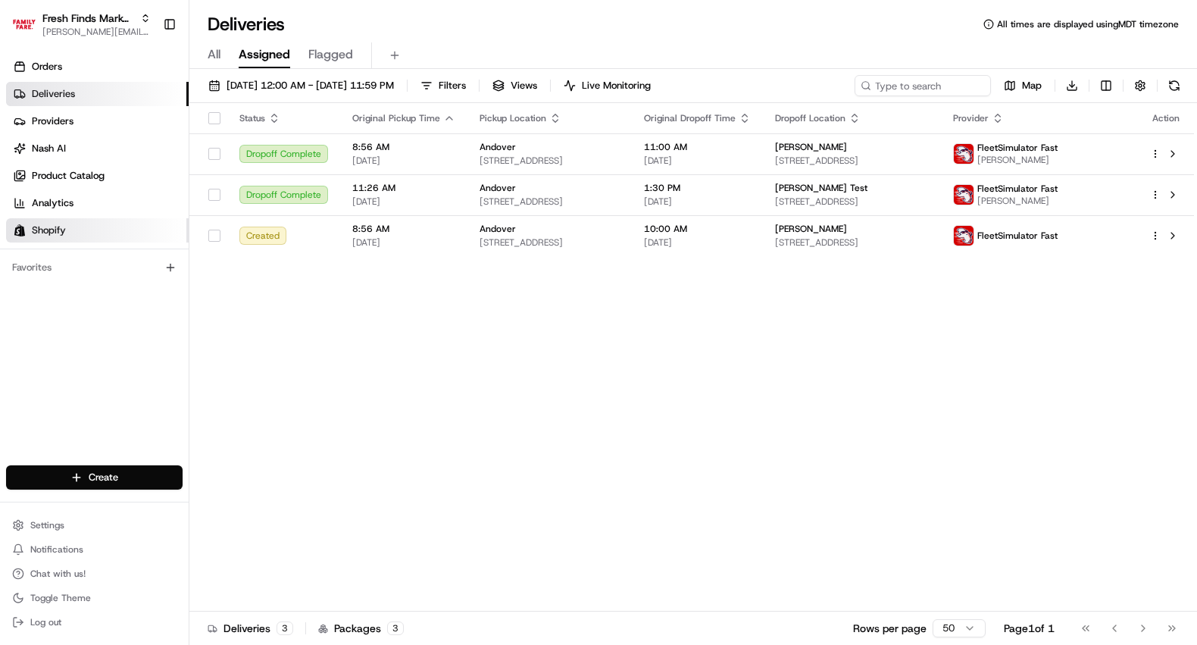
click at [86, 230] on link "Shopify" at bounding box center [97, 230] width 183 height 24
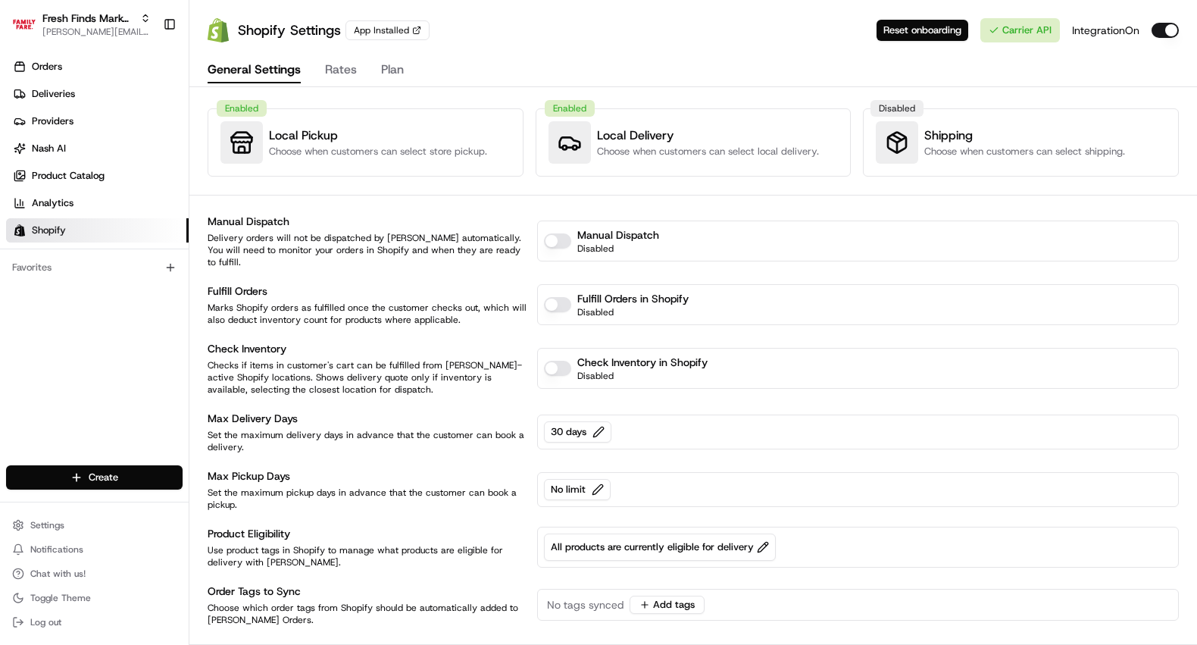
click at [342, 72] on button "Rates" at bounding box center [341, 71] width 32 height 26
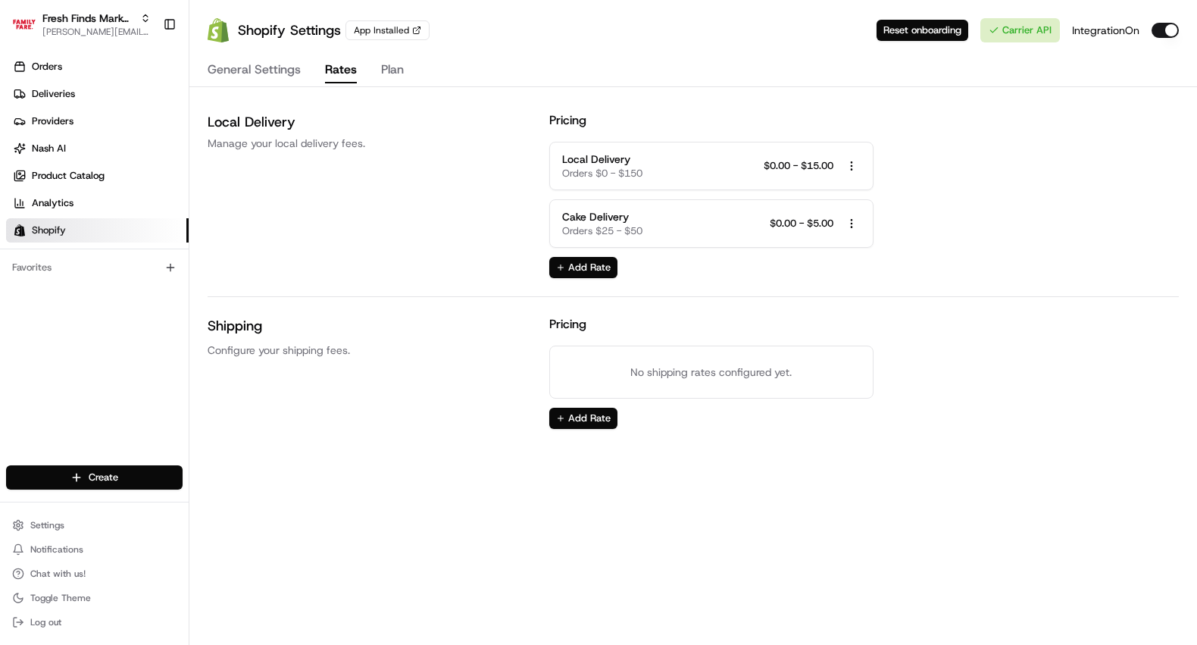
click at [680, 167] on div "Local Delivery Orders $0 - $150 $0.00 - $15.00 Open menu" at bounding box center [711, 165] width 298 height 29
click at [858, 164] on html "Fresh Finds Market Demo benny@usenash.com Toggle Sidebar Orders Deliveries Prov…" at bounding box center [598, 322] width 1197 height 645
click at [833, 194] on span "Edit Rate" at bounding box center [851, 193] width 41 height 14
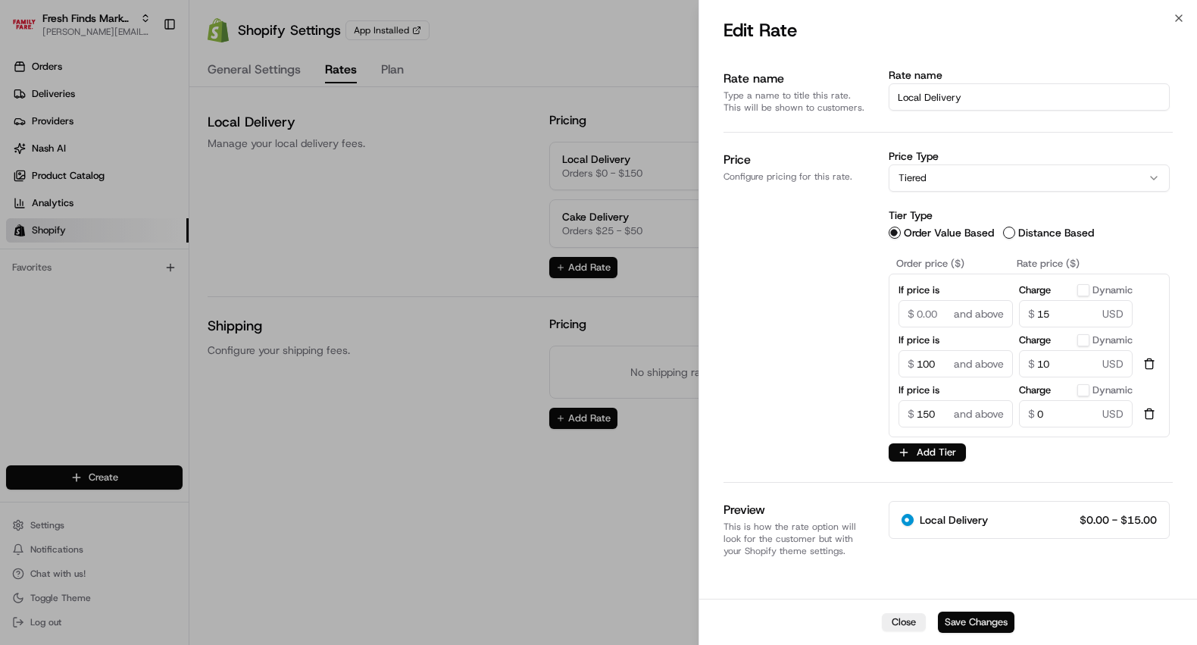
click at [999, 620] on button "Save Changes" at bounding box center [976, 621] width 77 height 21
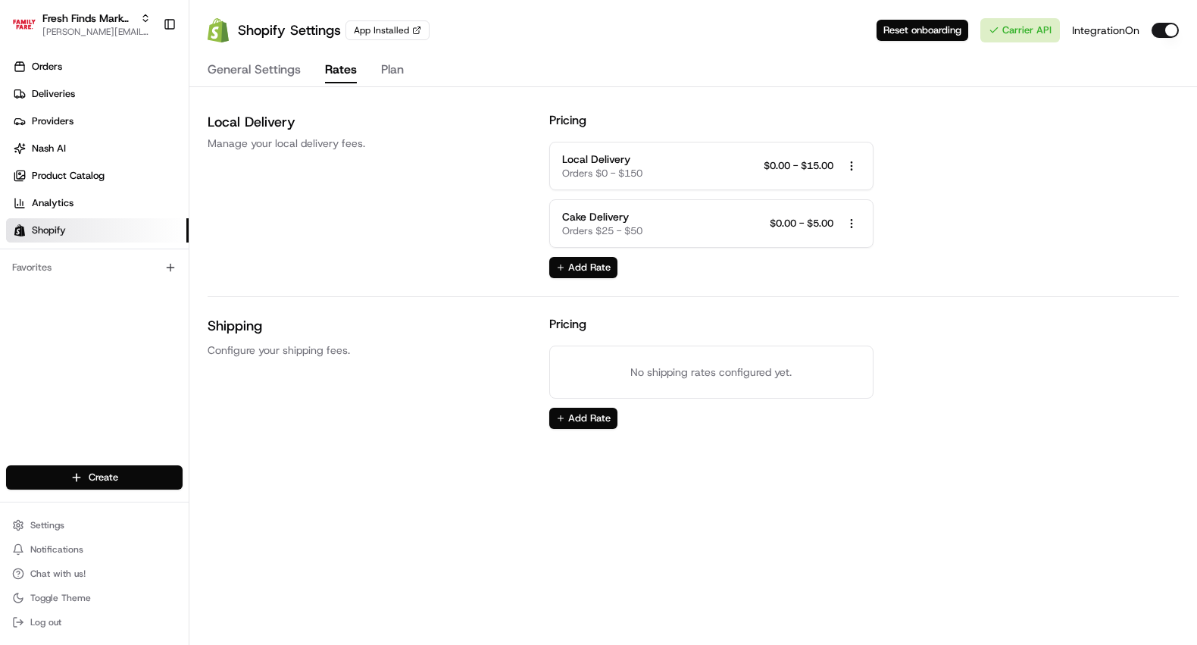
click at [229, 74] on button "General Settings" at bounding box center [254, 71] width 93 height 26
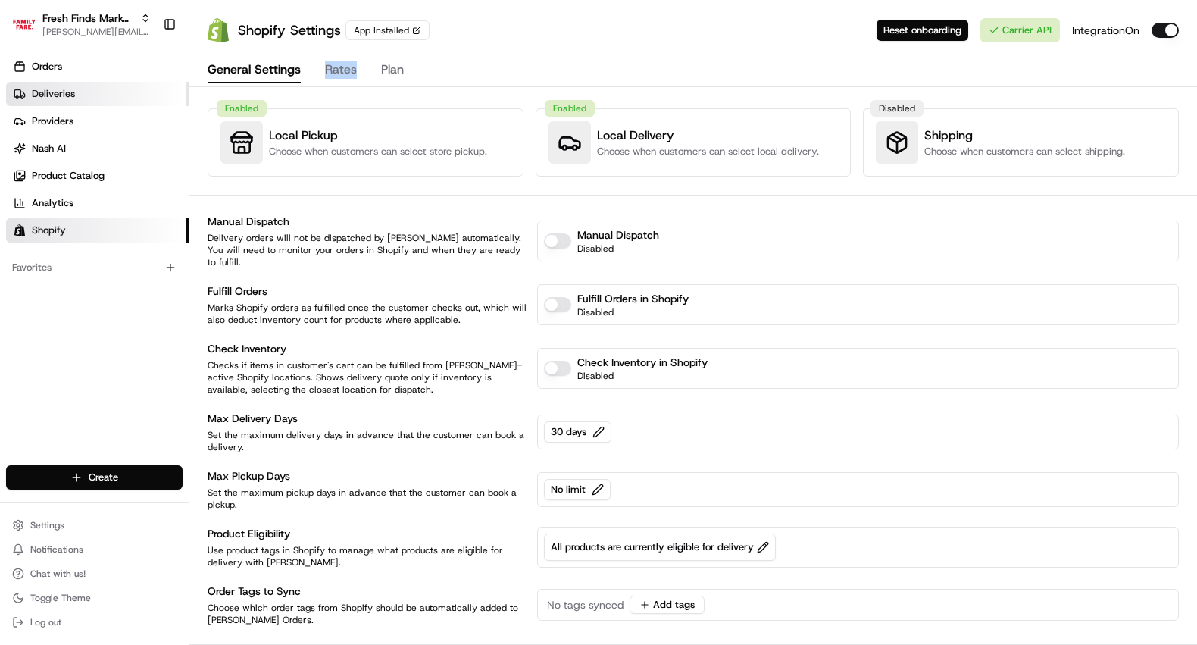
click at [55, 93] on span "Deliveries" at bounding box center [53, 94] width 43 height 14
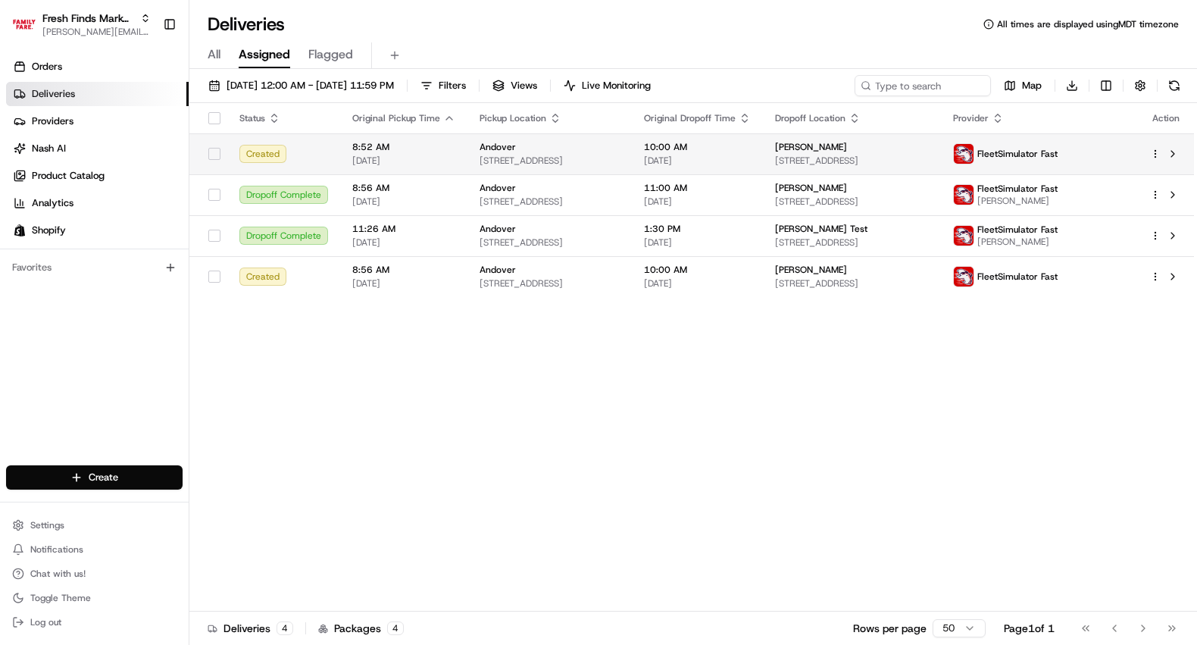
click at [314, 157] on div "Created" at bounding box center [283, 154] width 89 height 18
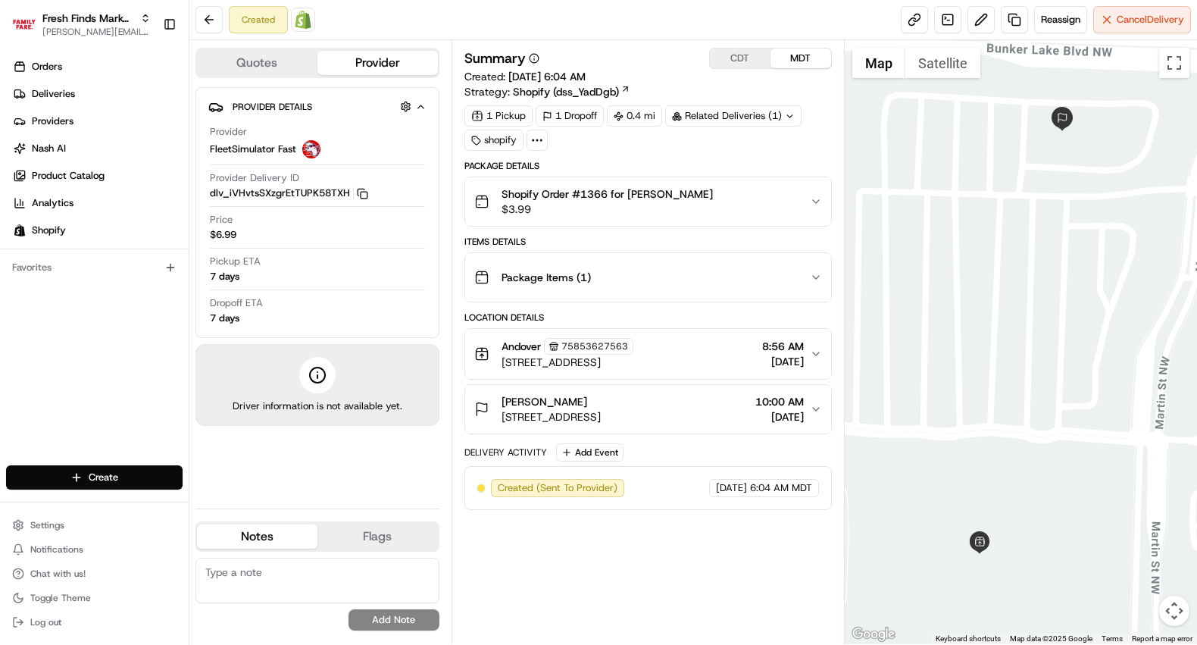
click at [813, 202] on icon "button" at bounding box center [816, 201] width 12 height 12
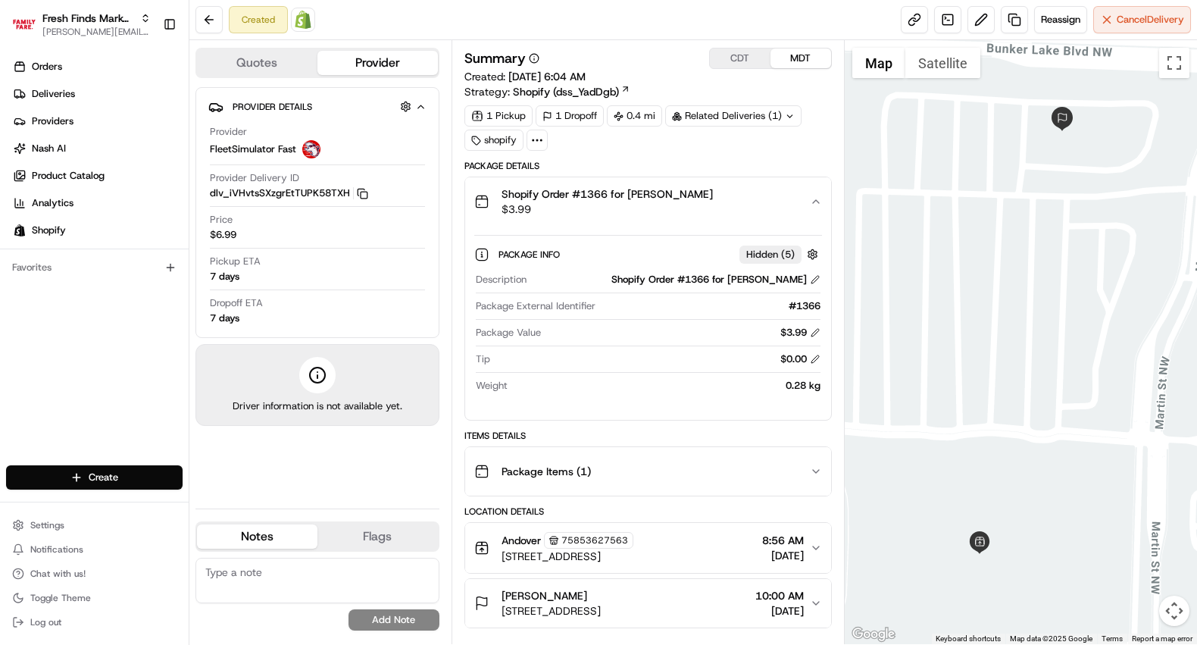
click at [820, 470] on icon "button" at bounding box center [816, 471] width 12 height 12
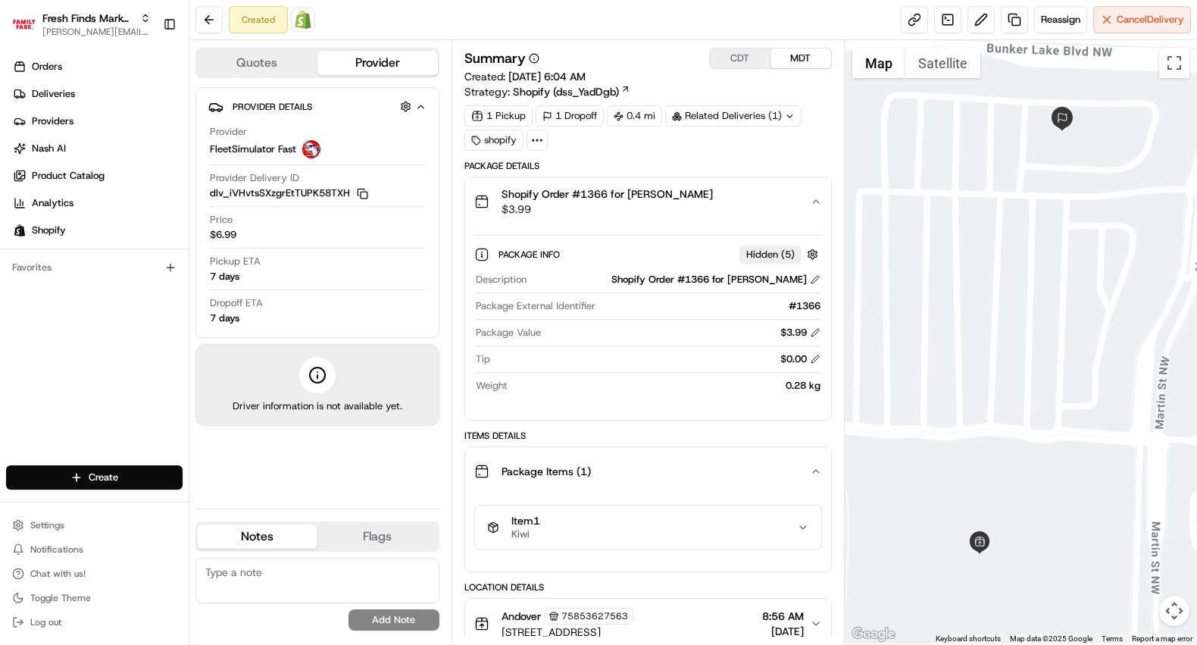
scroll to position [140, 0]
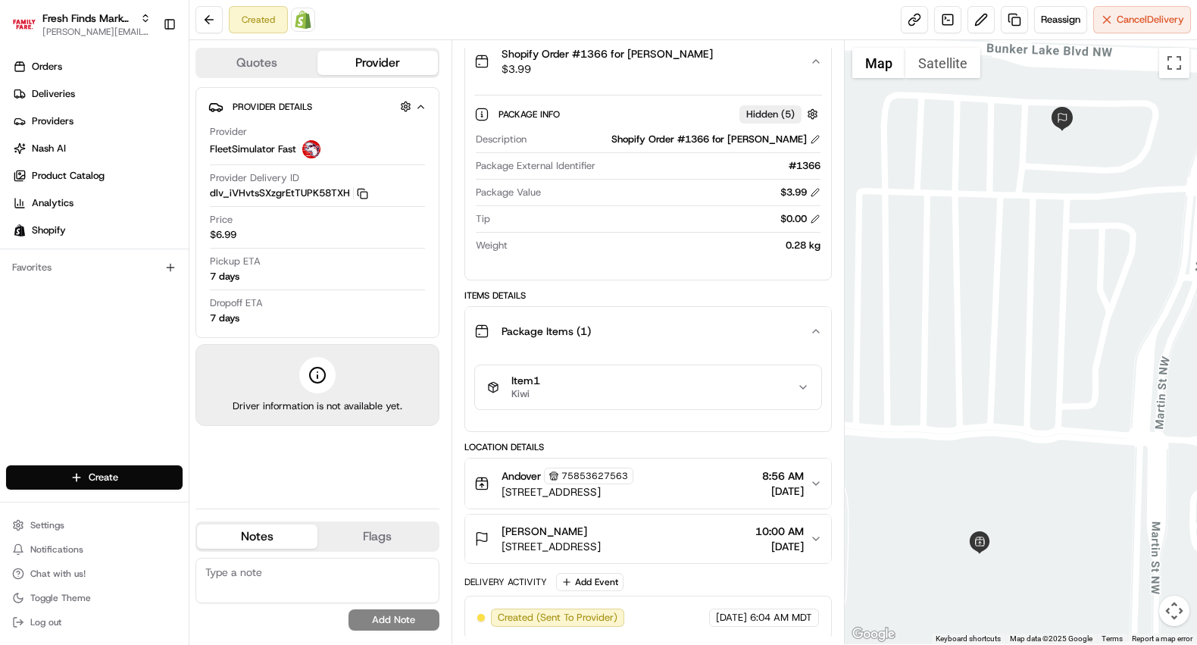
click at [818, 481] on icon "button" at bounding box center [816, 483] width 12 height 12
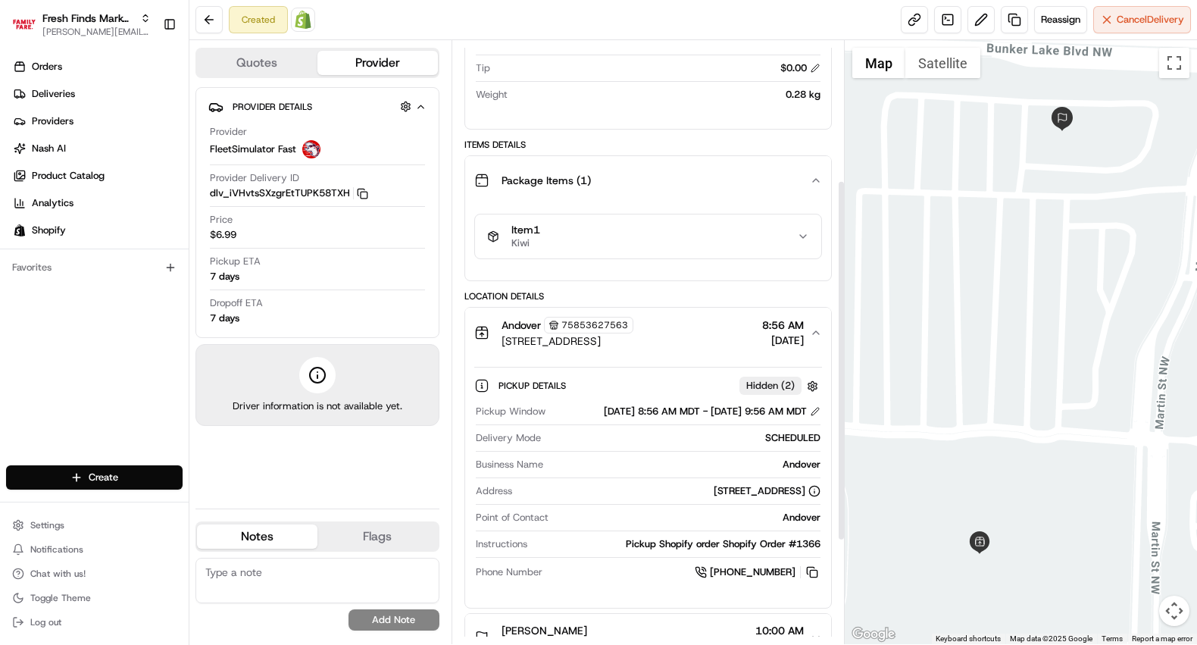
scroll to position [404, 0]
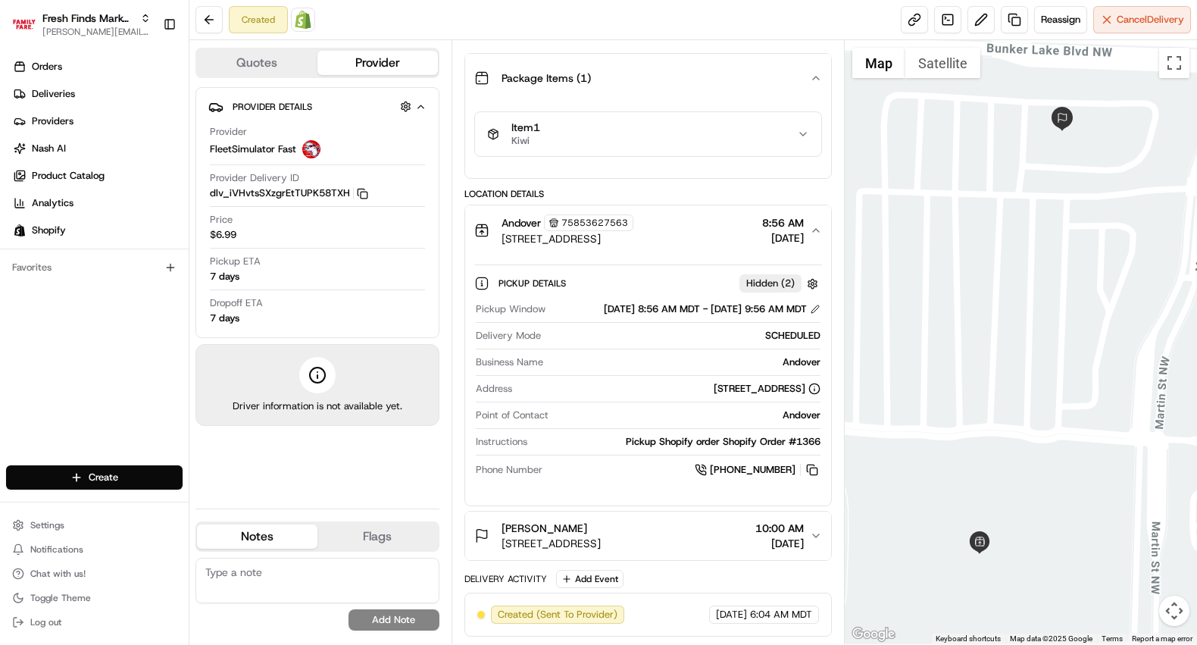
click at [817, 530] on icon "button" at bounding box center [816, 535] width 12 height 12
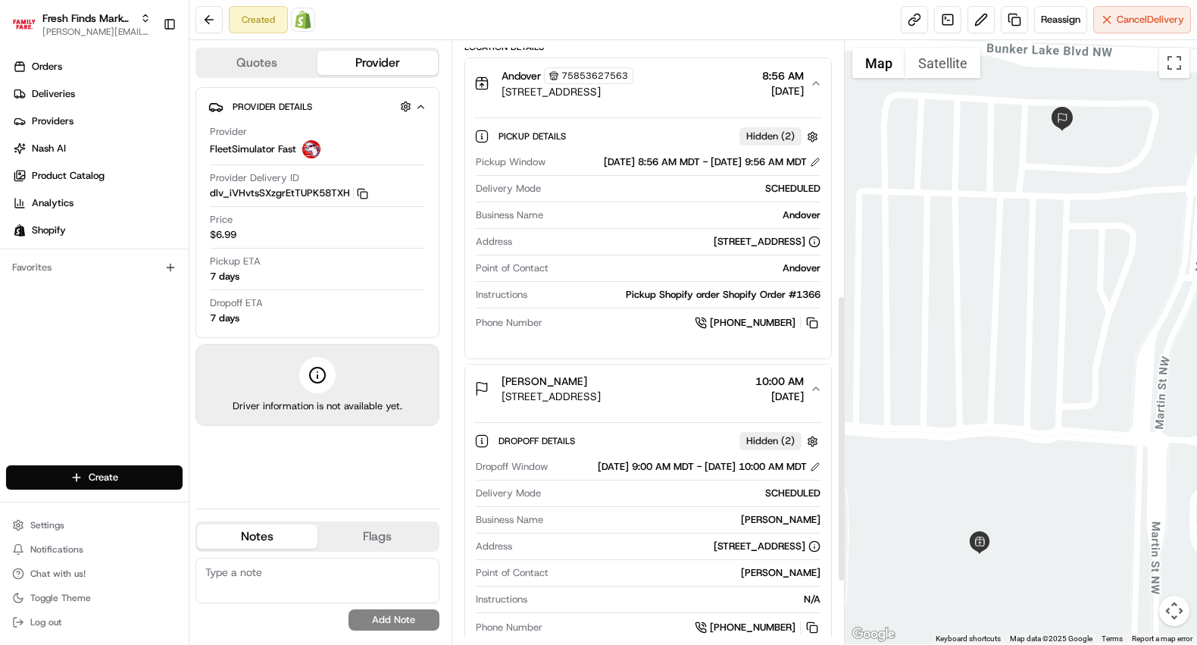
scroll to position [534, 0]
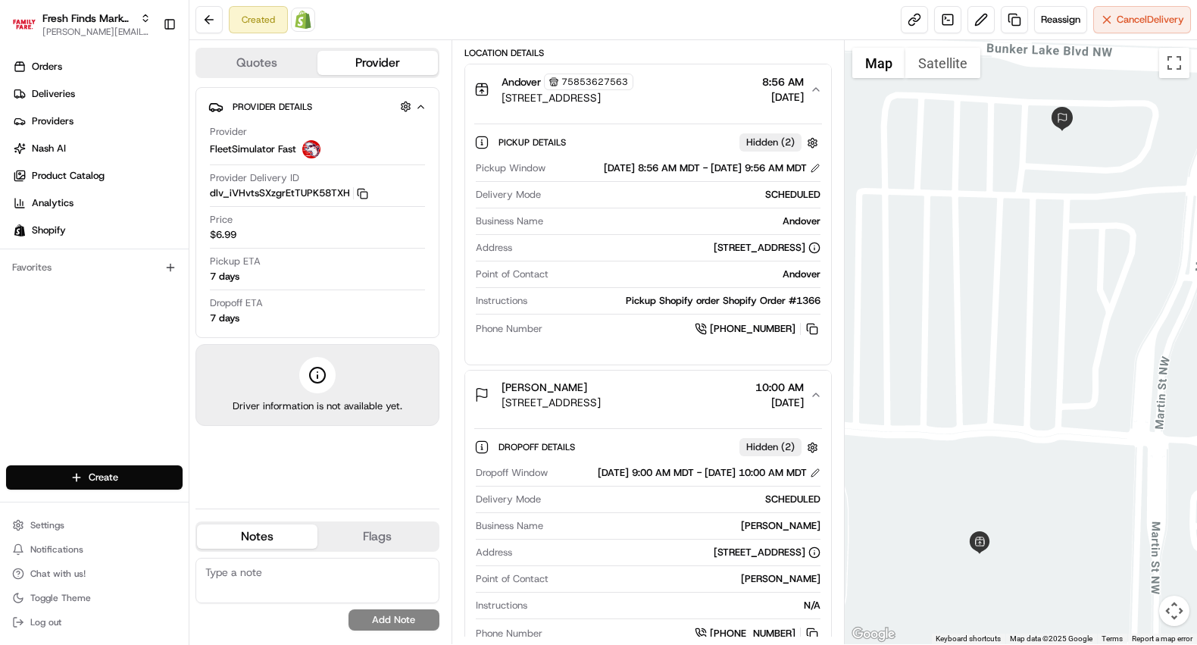
click at [774, 454] on span "Hidden ( 2 )" at bounding box center [770, 447] width 48 height 14
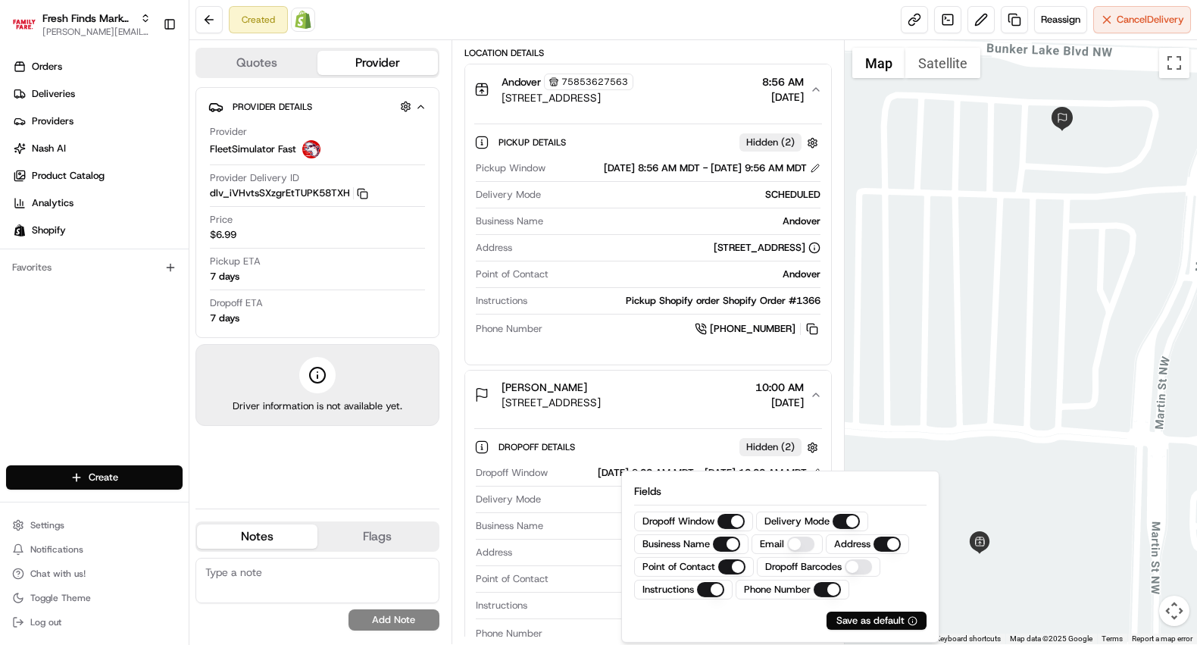
click at [774, 454] on span "Hidden ( 2 )" at bounding box center [770, 447] width 48 height 14
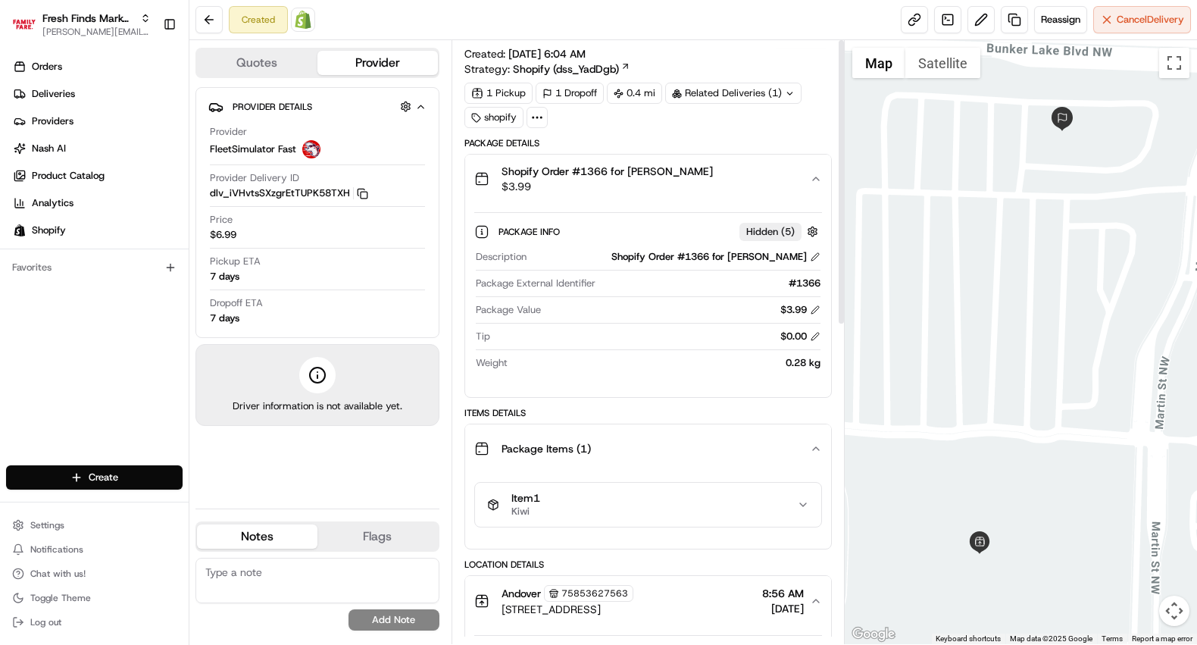
scroll to position [0, 0]
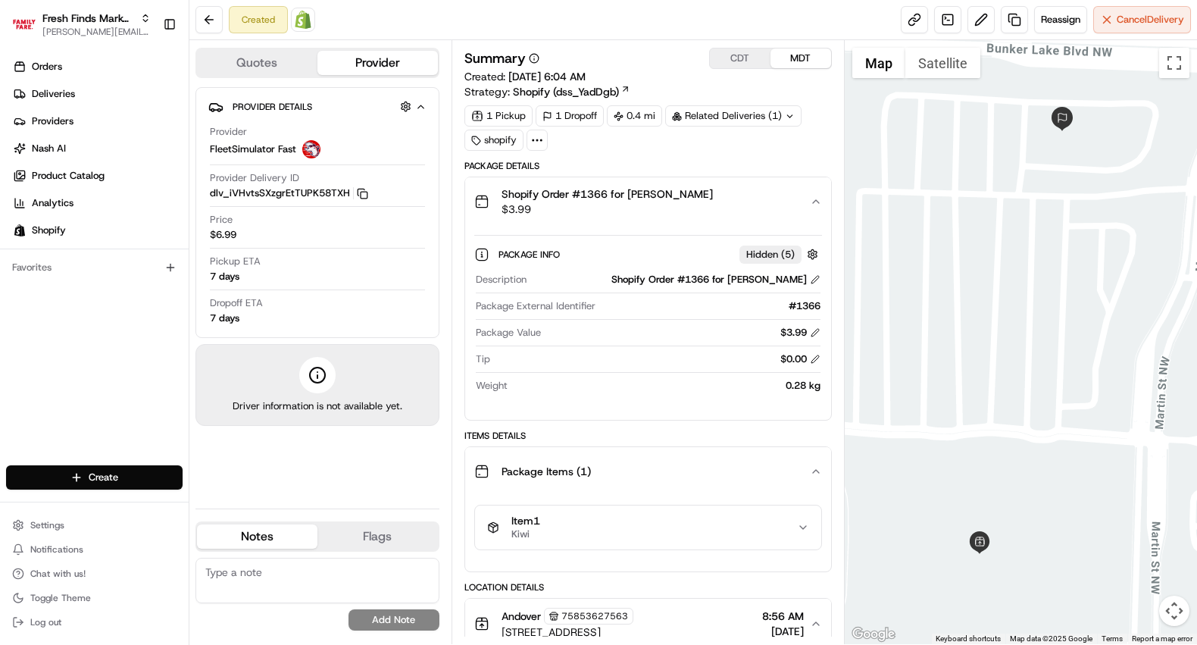
click at [268, 67] on button "Quotes" at bounding box center [257, 63] width 120 height 24
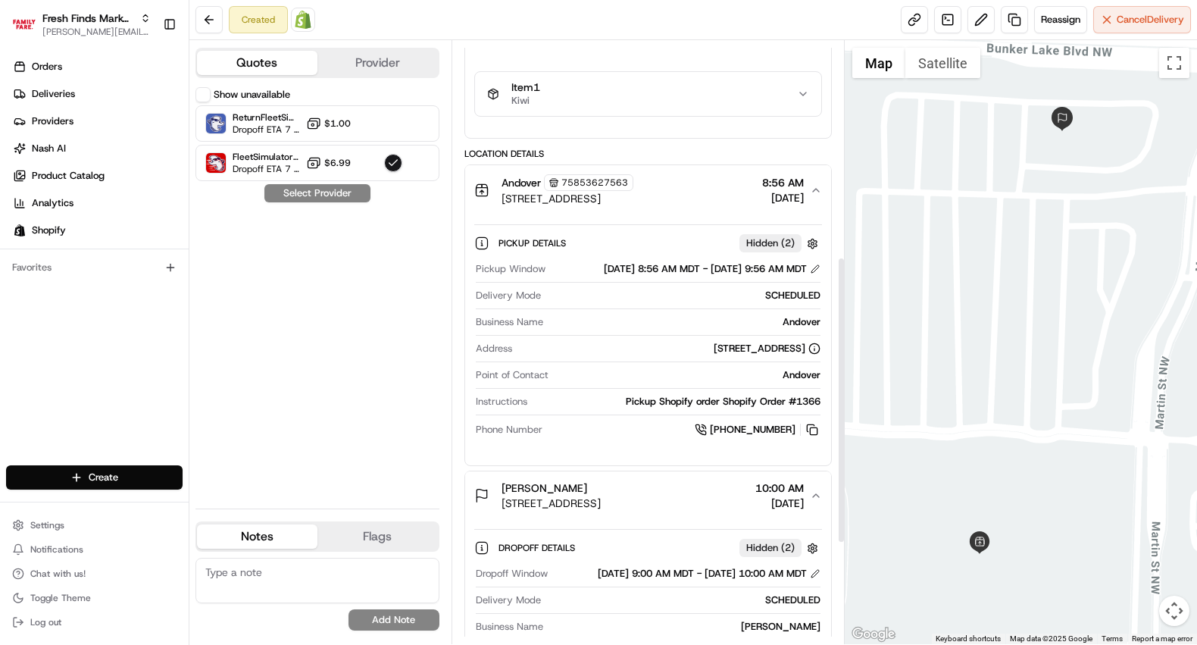
scroll to position [667, 0]
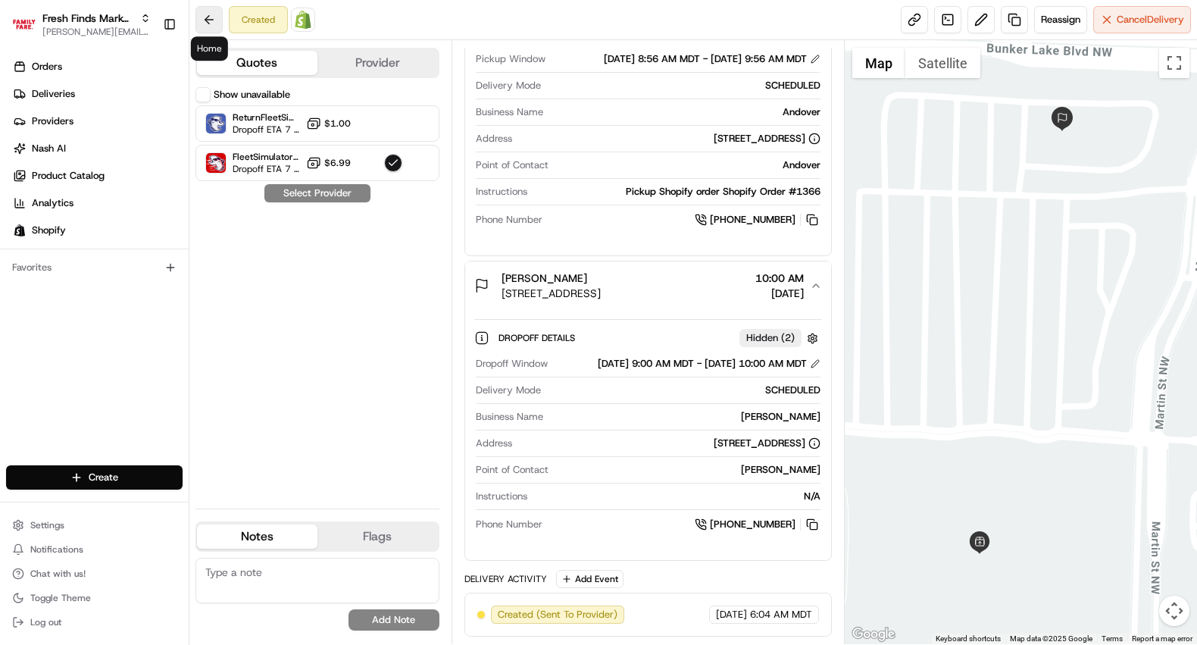
click at [211, 19] on button at bounding box center [208, 19] width 27 height 27
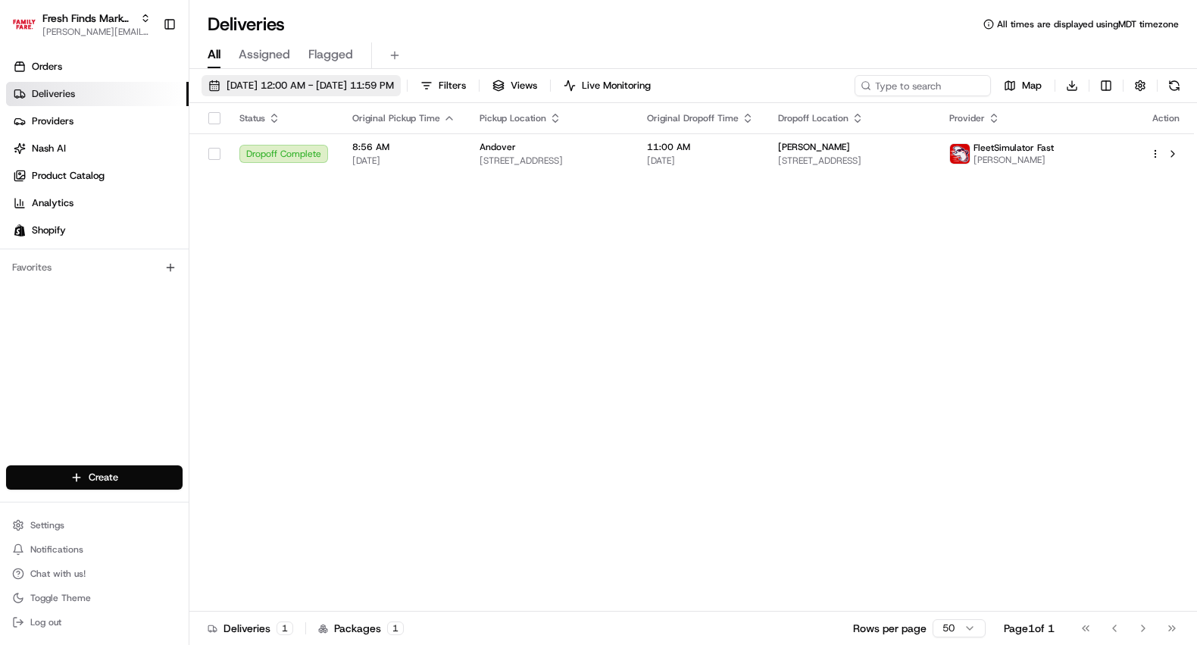
click at [301, 85] on span "[DATE] 12:00 AM - [DATE] 11:59 PM" at bounding box center [309, 86] width 167 height 14
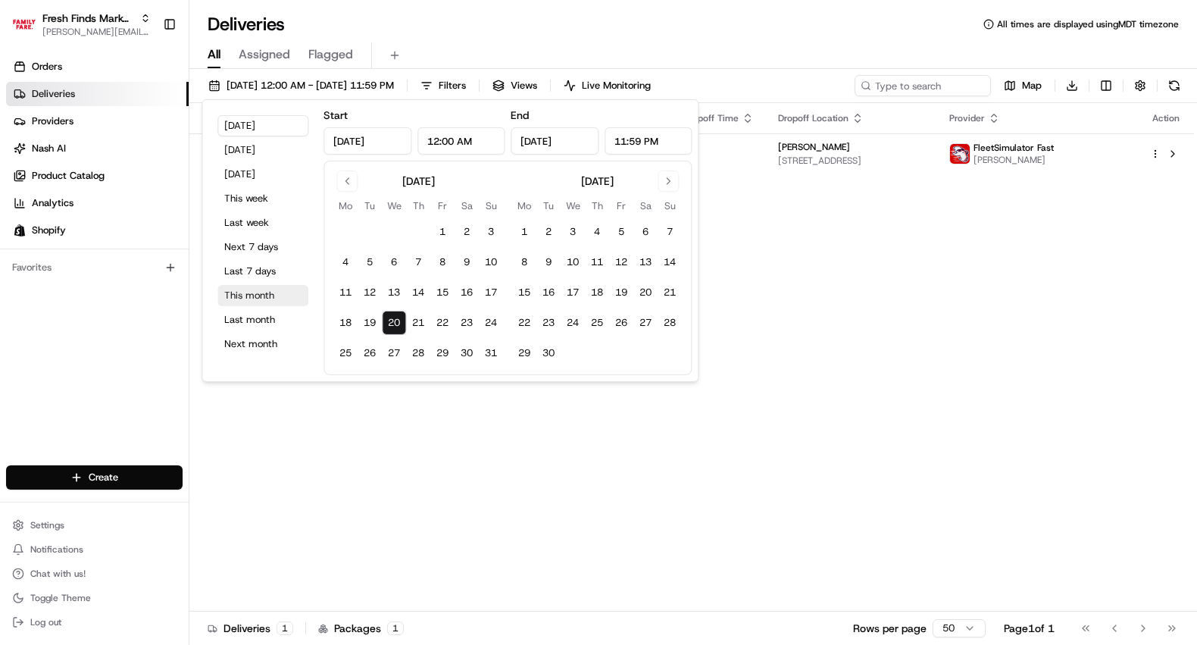
click at [267, 295] on button "This month" at bounding box center [262, 295] width 91 height 21
type input "Aug 1, 2025"
type input "Aug 31, 2025"
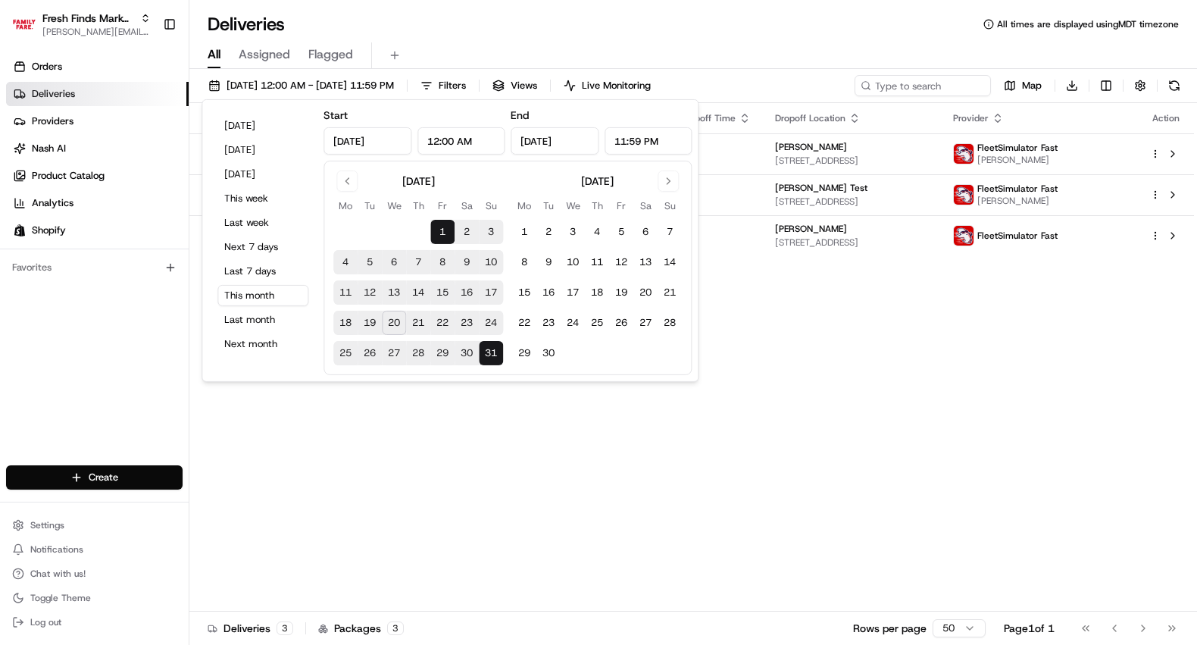
click at [868, 365] on div "Status Original Pickup Time Pickup Location Original Dropoff Time Dropoff Locat…" at bounding box center [691, 357] width 1004 height 508
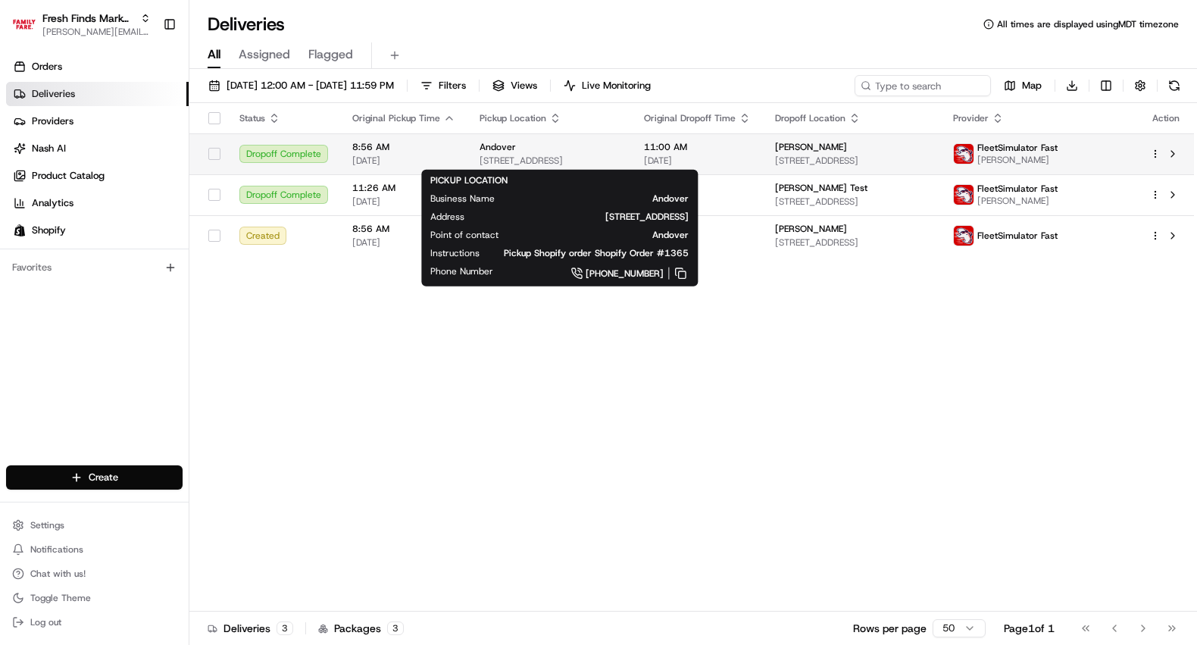
click at [575, 143] on div "Andover" at bounding box center [549, 147] width 140 height 12
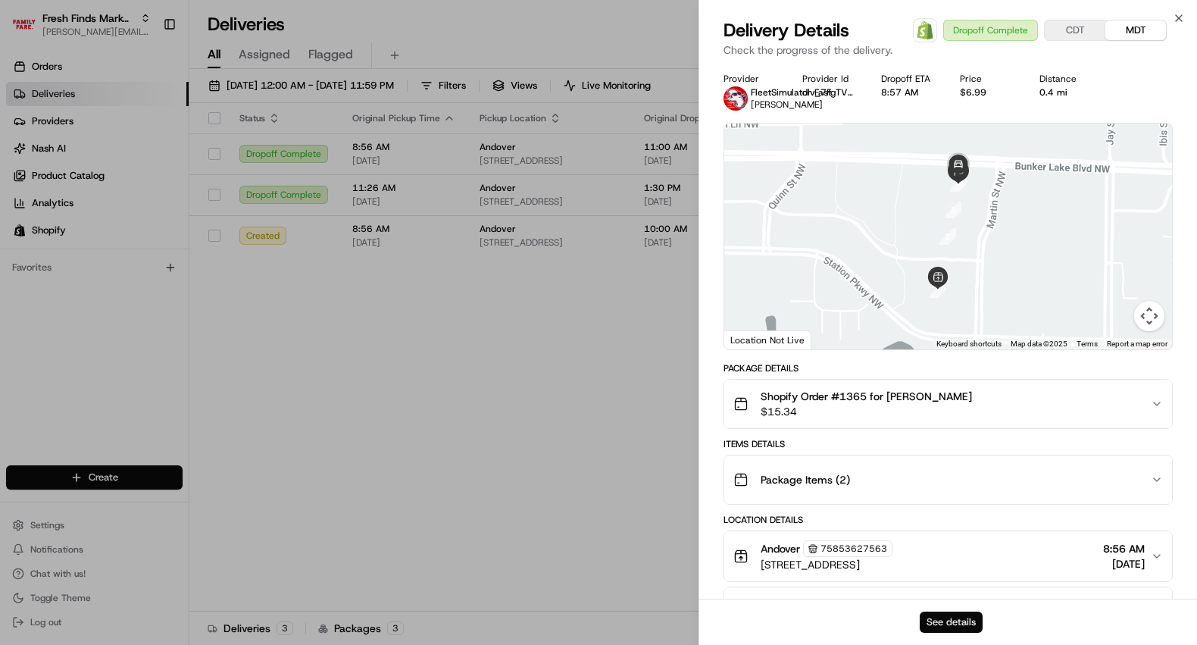
click at [977, 621] on button "See details" at bounding box center [951, 621] width 63 height 21
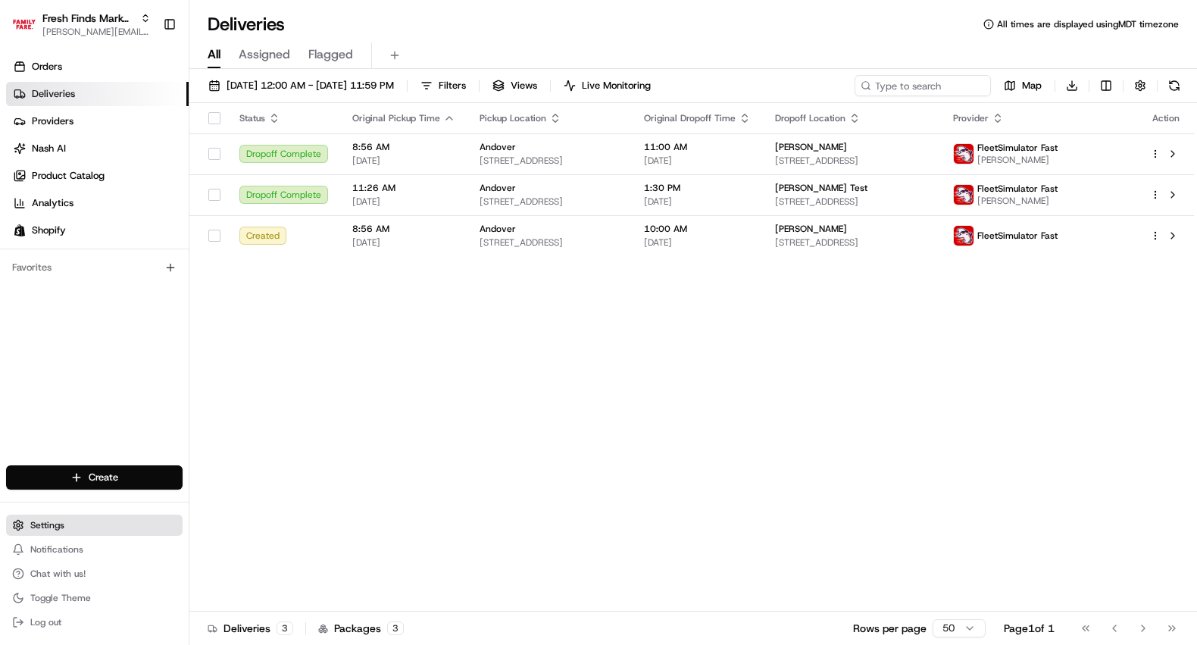
click at [42, 523] on span "Settings" at bounding box center [47, 525] width 34 height 12
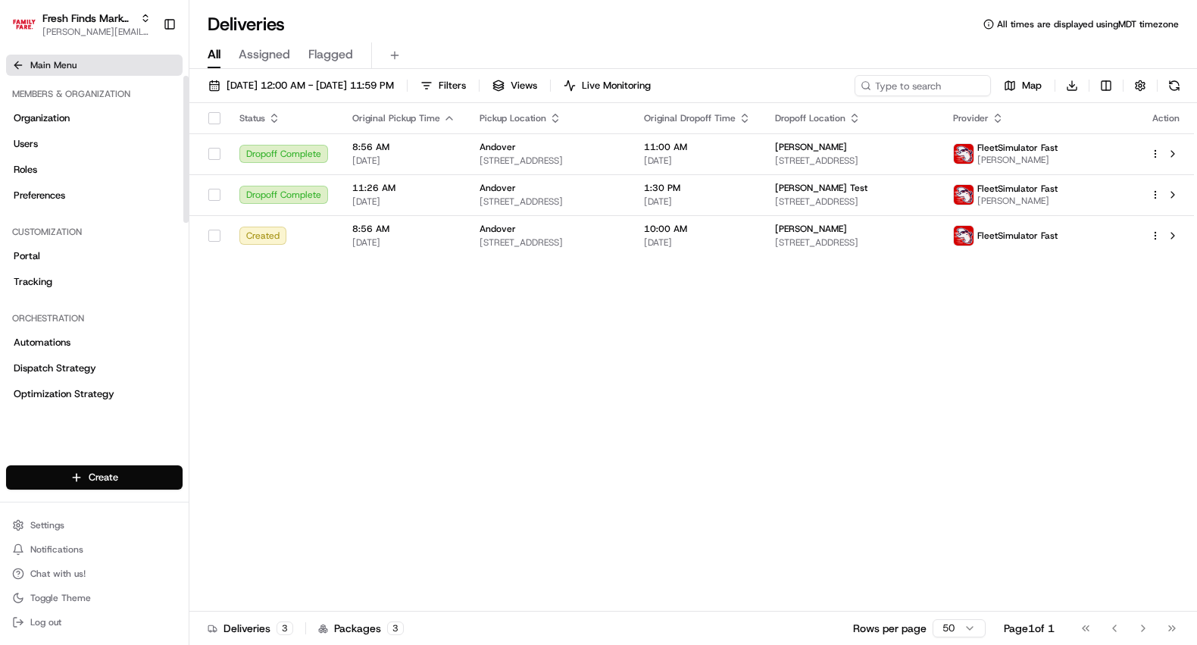
click at [14, 61] on icon at bounding box center [18, 65] width 12 height 12
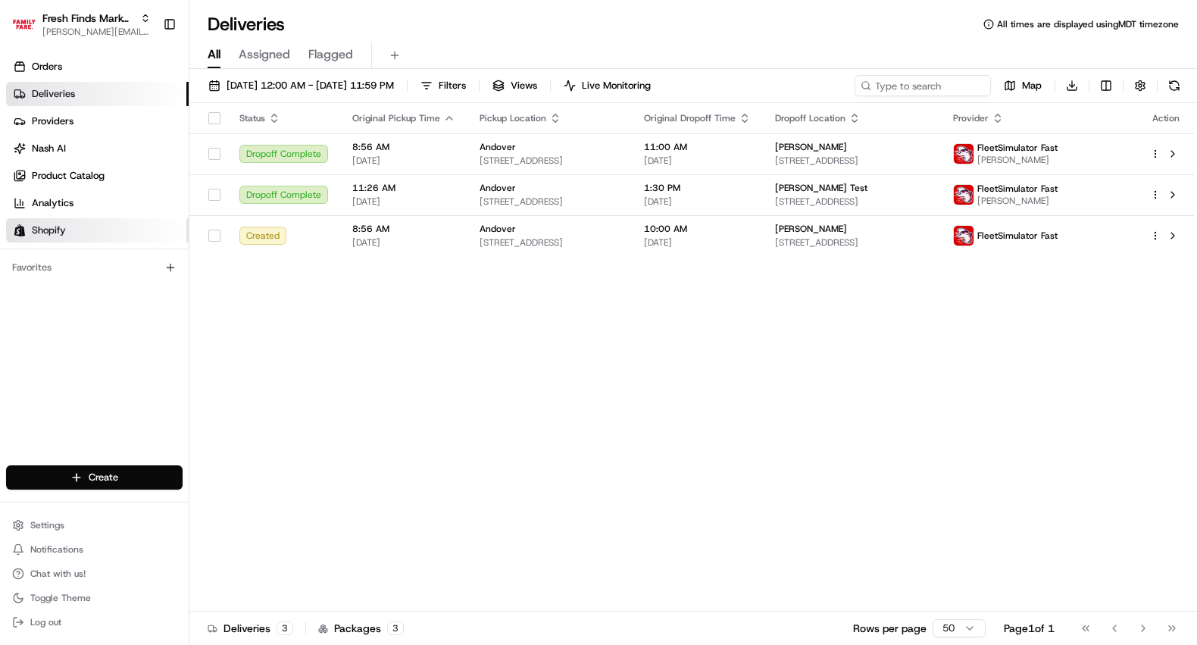
click at [43, 231] on span "Shopify" at bounding box center [49, 230] width 34 height 14
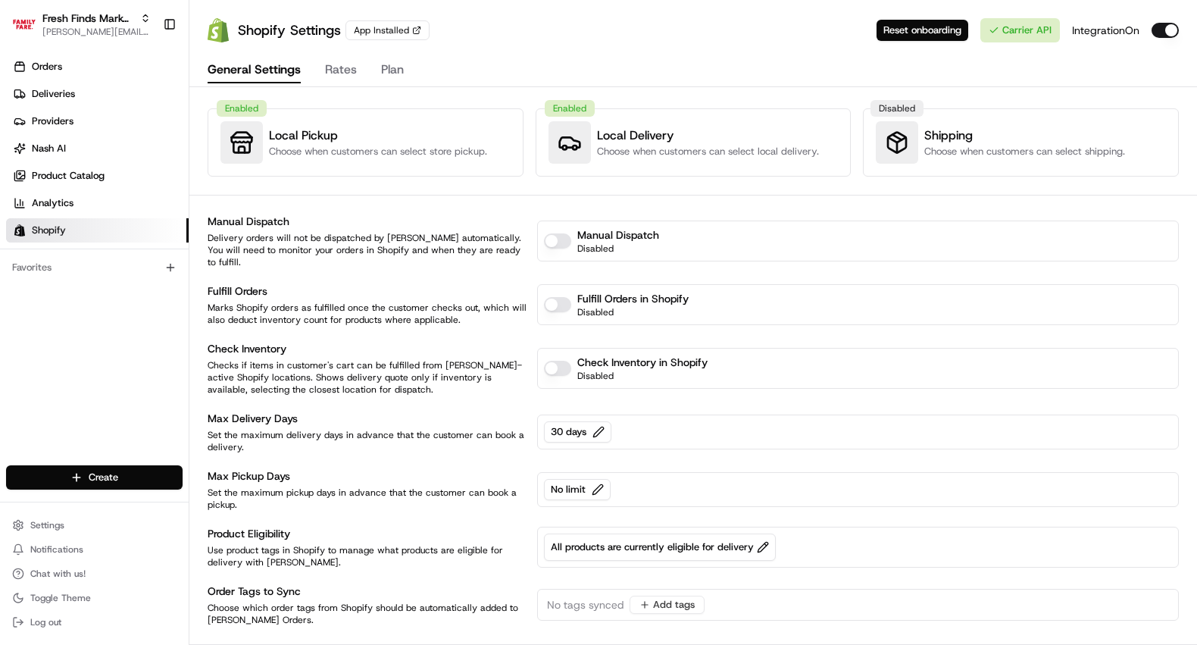
click at [573, 597] on span "No tags synced" at bounding box center [585, 604] width 77 height 15
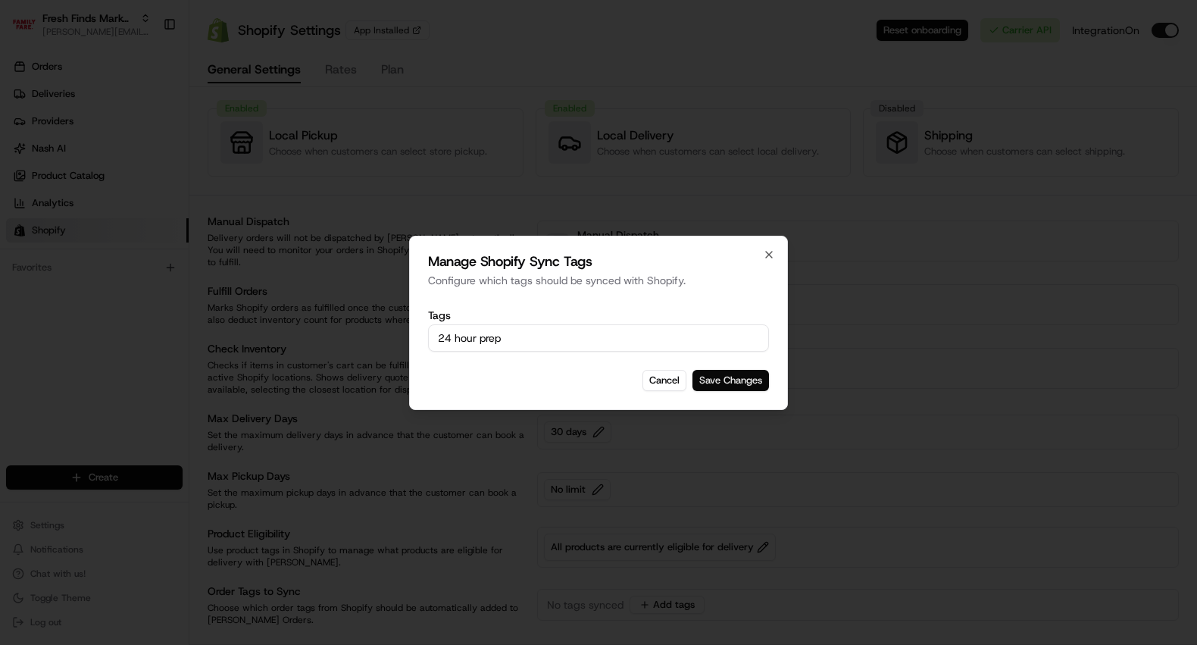
type input "24 hour prep"
click at [727, 376] on button "Save Changes" at bounding box center [730, 380] width 77 height 21
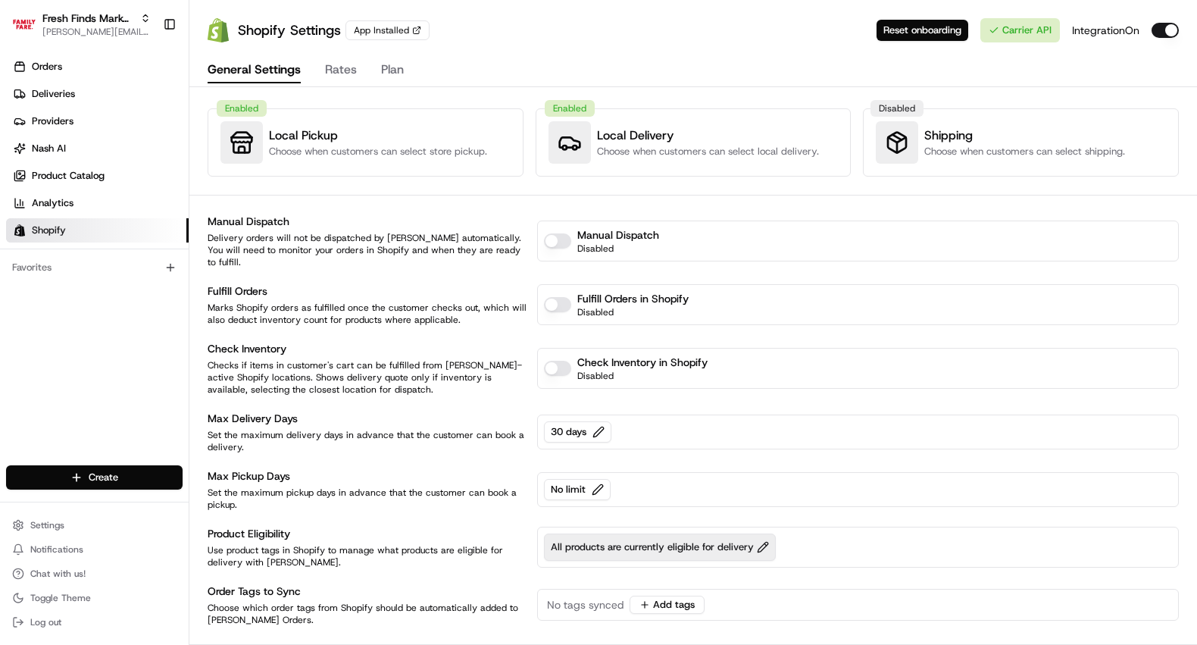
click at [595, 540] on span "All products are currently eligible for delivery" at bounding box center [660, 547] width 218 height 14
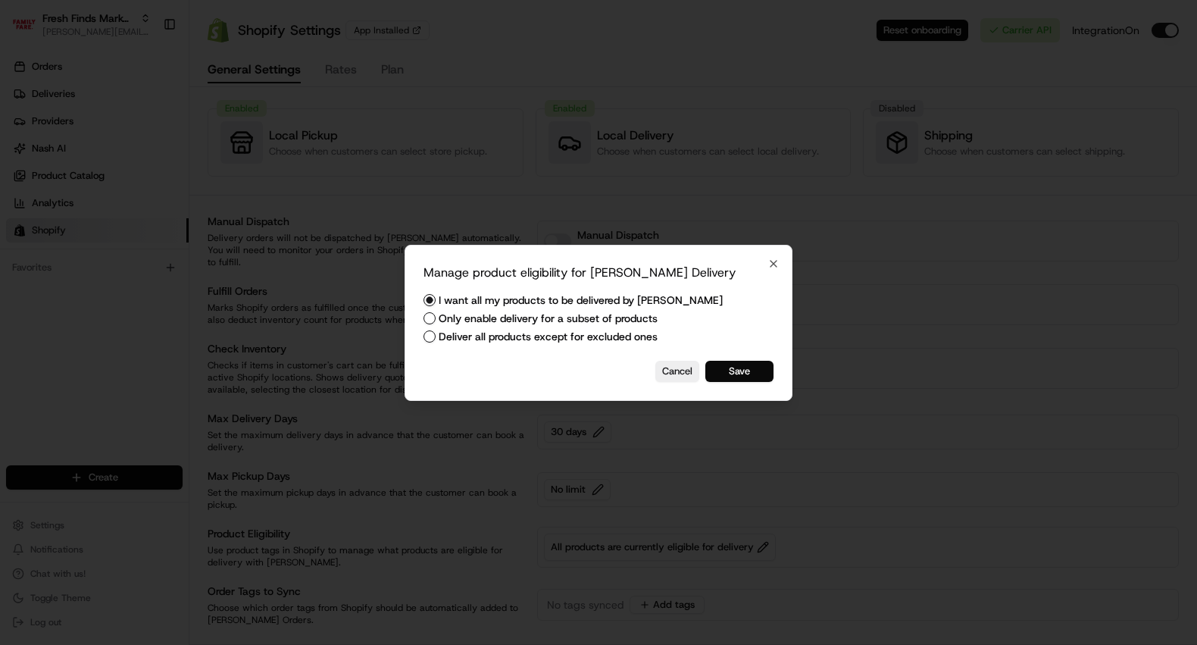
click at [509, 314] on label "Only enable delivery for a subset of products" at bounding box center [548, 318] width 219 height 11
click at [436, 314] on button "Only enable delivery for a subset of products" at bounding box center [429, 318] width 12 height 12
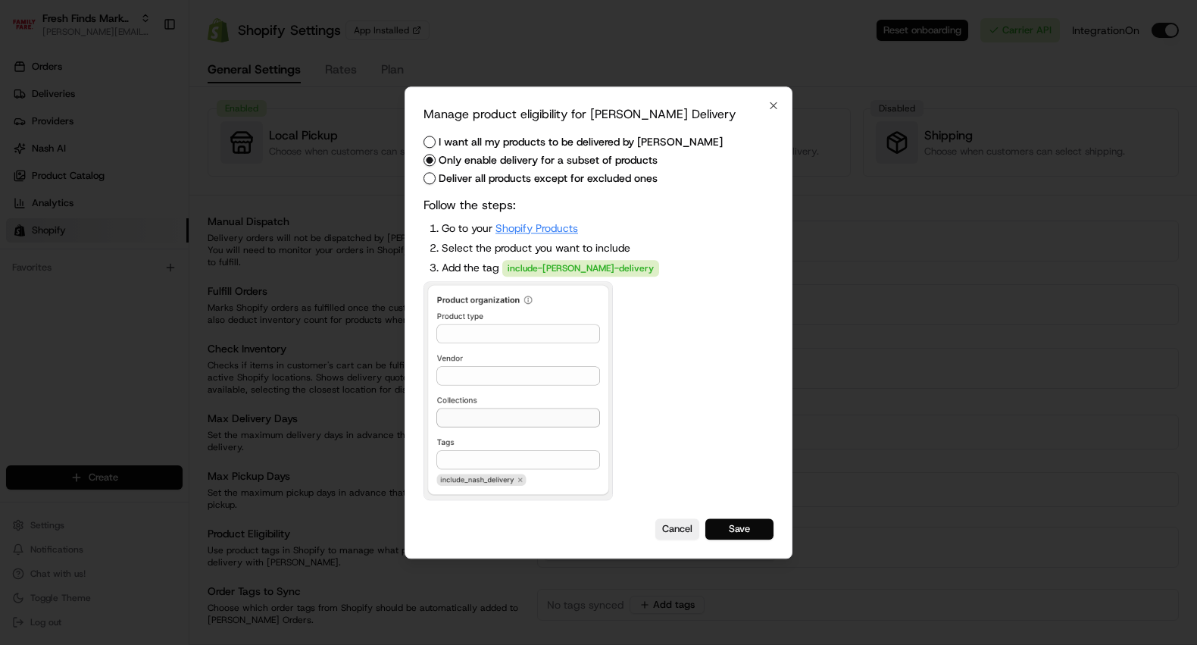
click at [548, 223] on link "Shopify Products" at bounding box center [536, 228] width 83 height 14
click at [773, 108] on icon "button" at bounding box center [773, 105] width 12 height 12
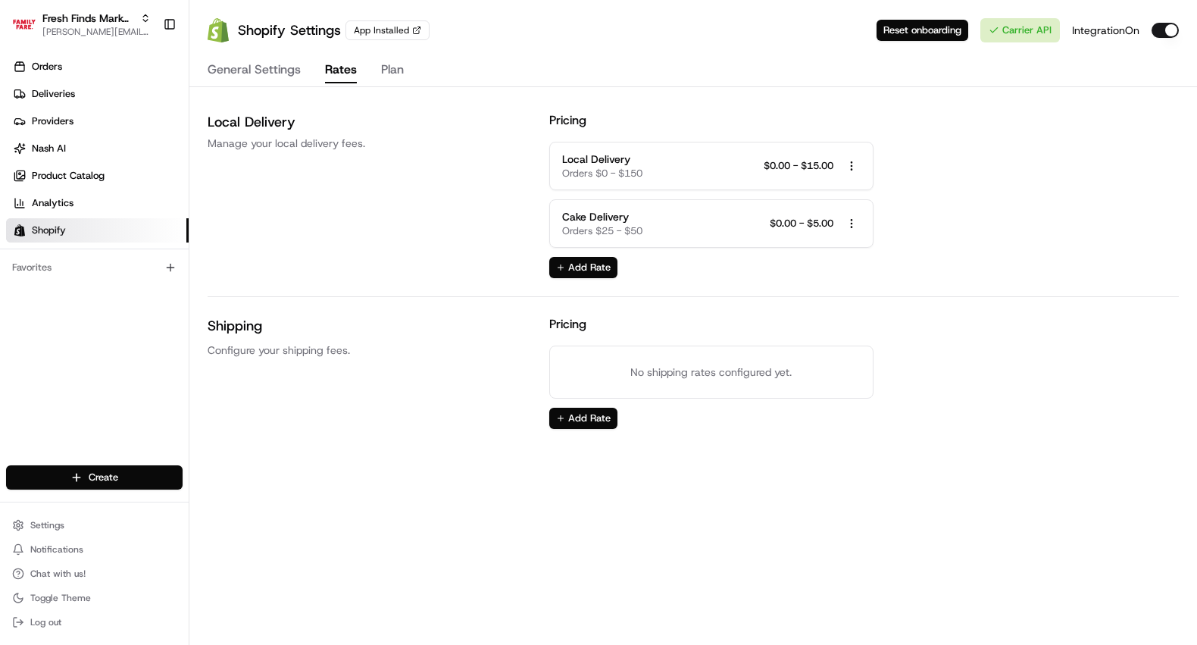
click at [325, 58] on button "Rates" at bounding box center [341, 71] width 32 height 26
click at [727, 176] on div "Local Delivery Orders $0 - $150 $0.00 - $15.00 Open menu" at bounding box center [711, 165] width 298 height 29
click at [729, 165] on div "Local Delivery Orders $0 - $150 $0.00 - $15.00 Open menu" at bounding box center [711, 165] width 298 height 29
click at [857, 170] on html "Fresh Finds Market Demo benny@usenash.com Toggle Sidebar Orders Deliveries Prov…" at bounding box center [598, 322] width 1197 height 645
click at [853, 187] on span "Edit Rate" at bounding box center [851, 193] width 41 height 14
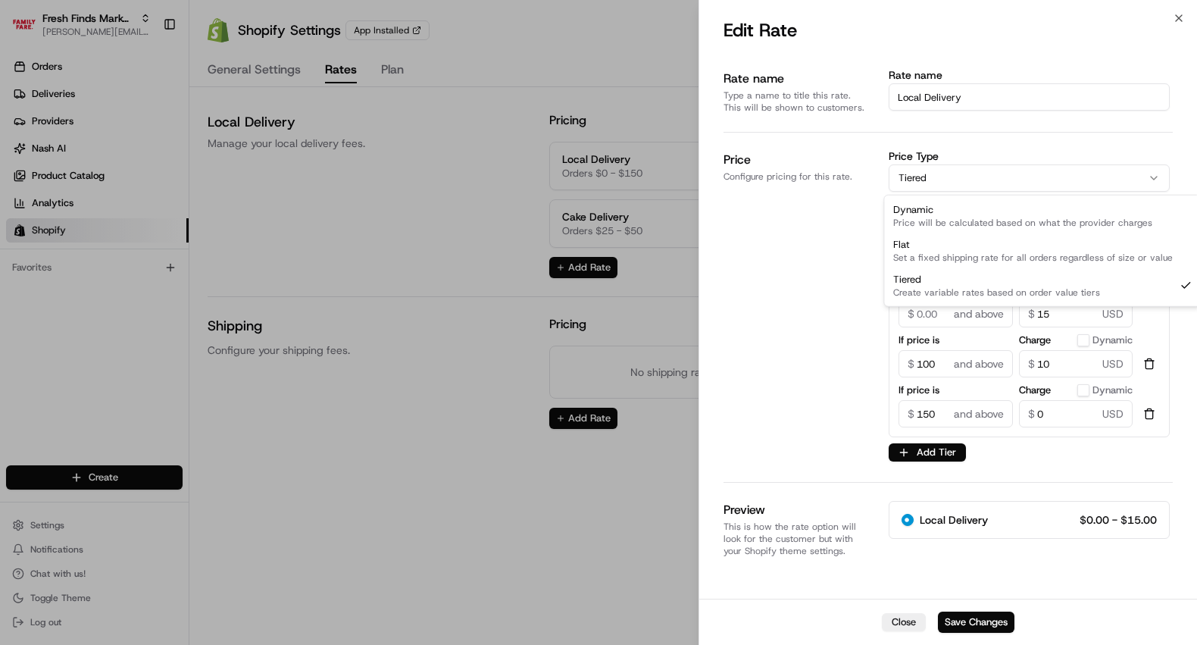
click at [962, 185] on button "Tiered" at bounding box center [1029, 177] width 282 height 27
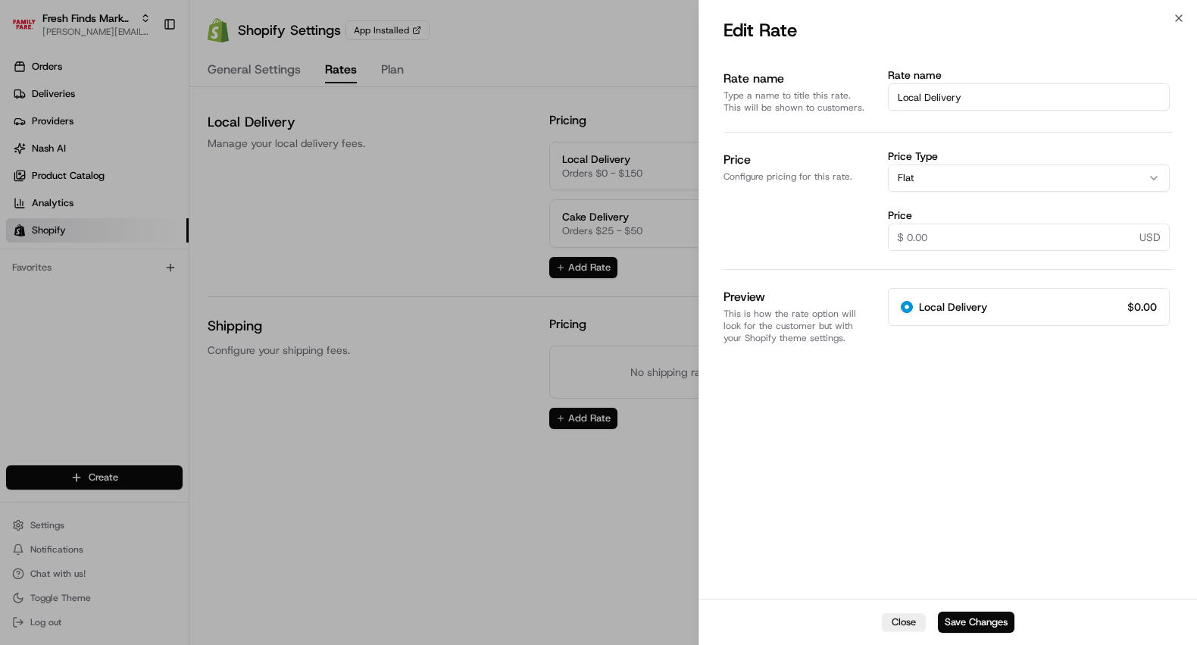
click at [968, 179] on button "Flat" at bounding box center [1029, 177] width 282 height 27
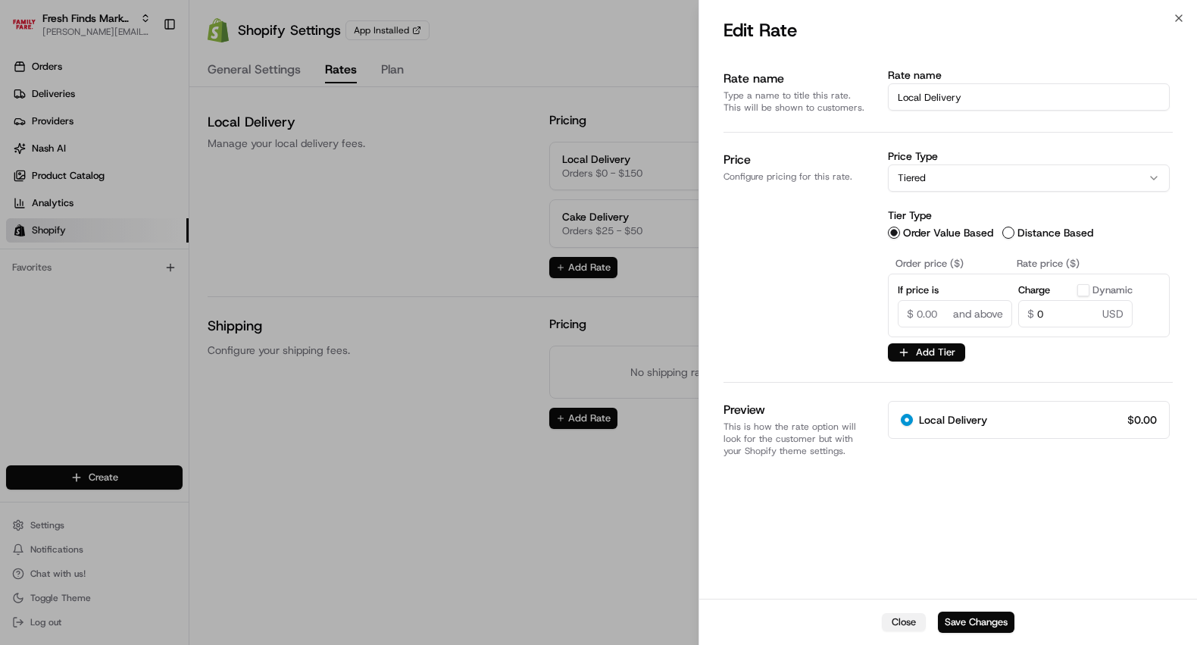
click at [904, 623] on button "Close" at bounding box center [904, 622] width 44 height 18
select select "flat"
radio input "true"
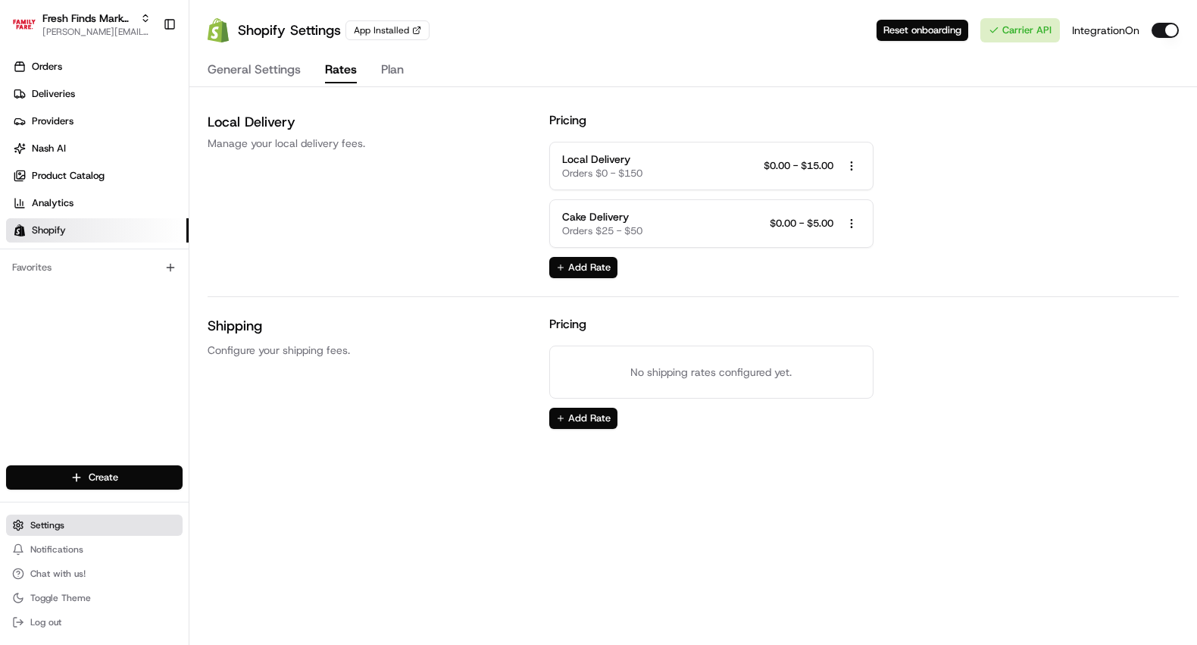
click at [31, 517] on button "Settings" at bounding box center [94, 524] width 176 height 21
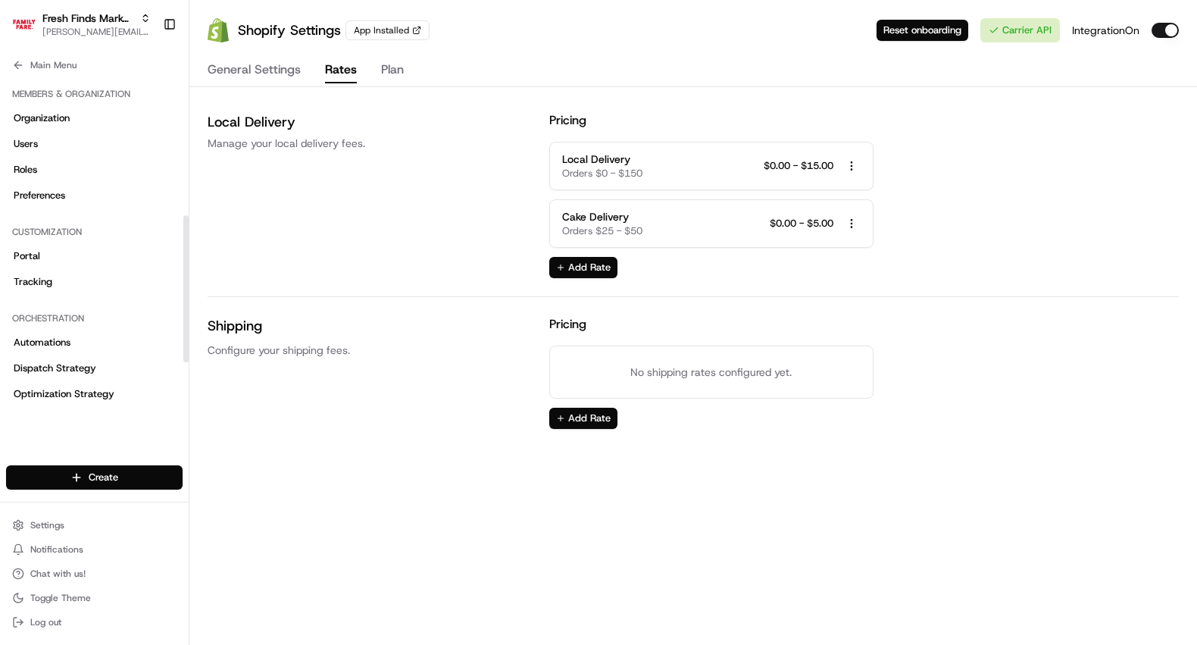
drag, startPoint x: 185, startPoint y: 207, endPoint x: 189, endPoint y: 120, distance: 87.2
click at [189, 215] on div at bounding box center [185, 288] width 5 height 147
click at [6, 66] on button "Main Menu" at bounding box center [94, 65] width 176 height 21
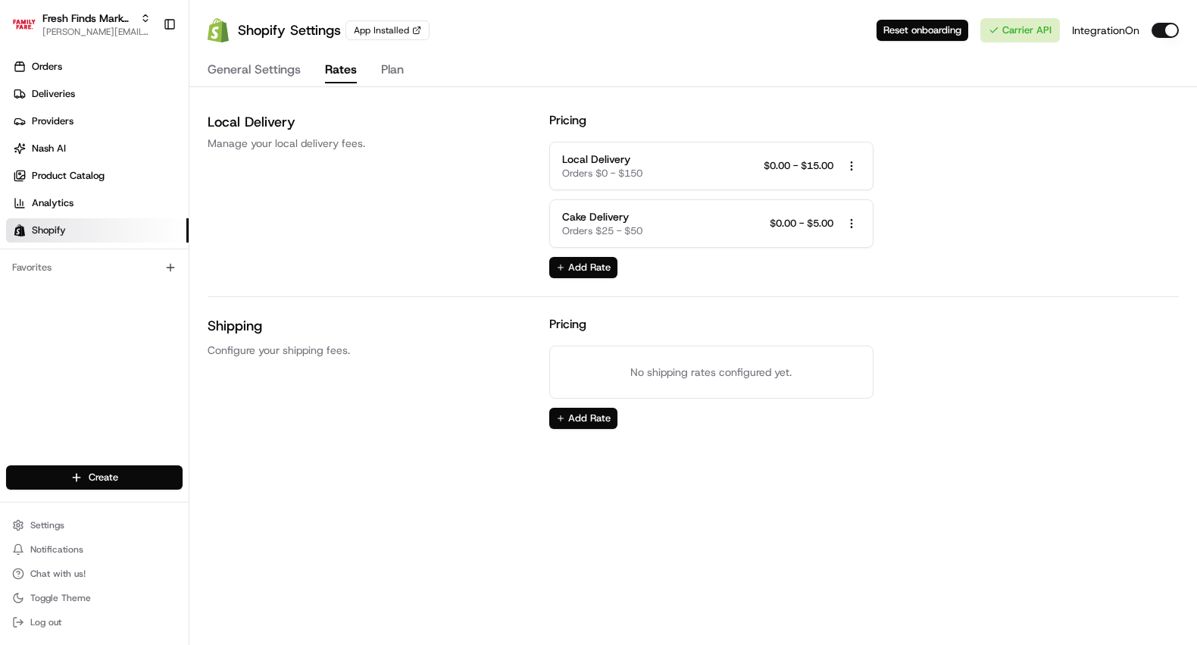
click at [64, 231] on span "Shopify" at bounding box center [49, 230] width 34 height 14
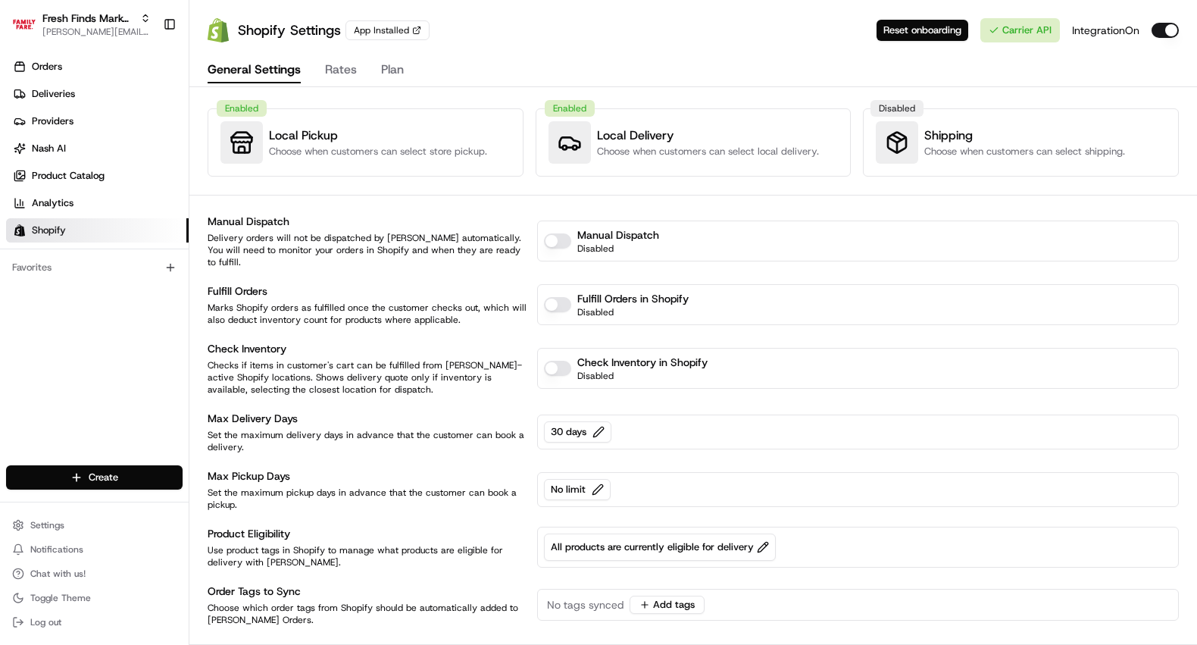
click at [240, 78] on button "General Settings" at bounding box center [254, 71] width 93 height 26
click at [38, 520] on span "Settings" at bounding box center [47, 525] width 34 height 12
click at [36, 519] on span "Settings" at bounding box center [47, 525] width 34 height 12
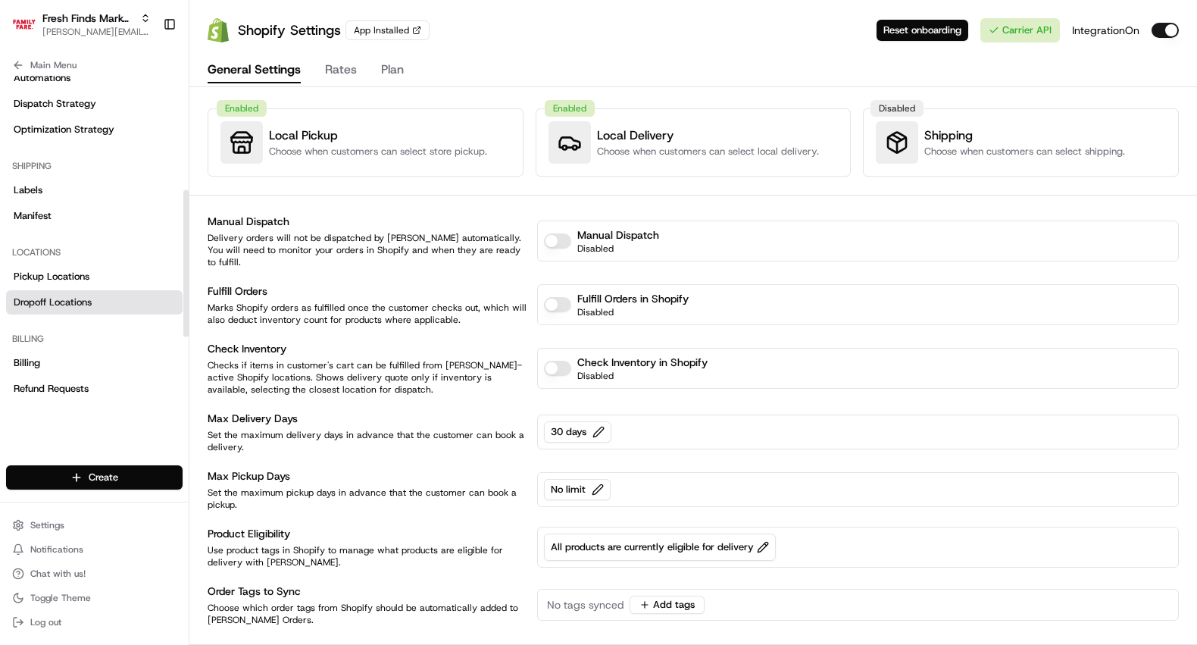
scroll to position [265, 0]
click at [65, 277] on span "Pickup Locations" at bounding box center [52, 276] width 76 height 14
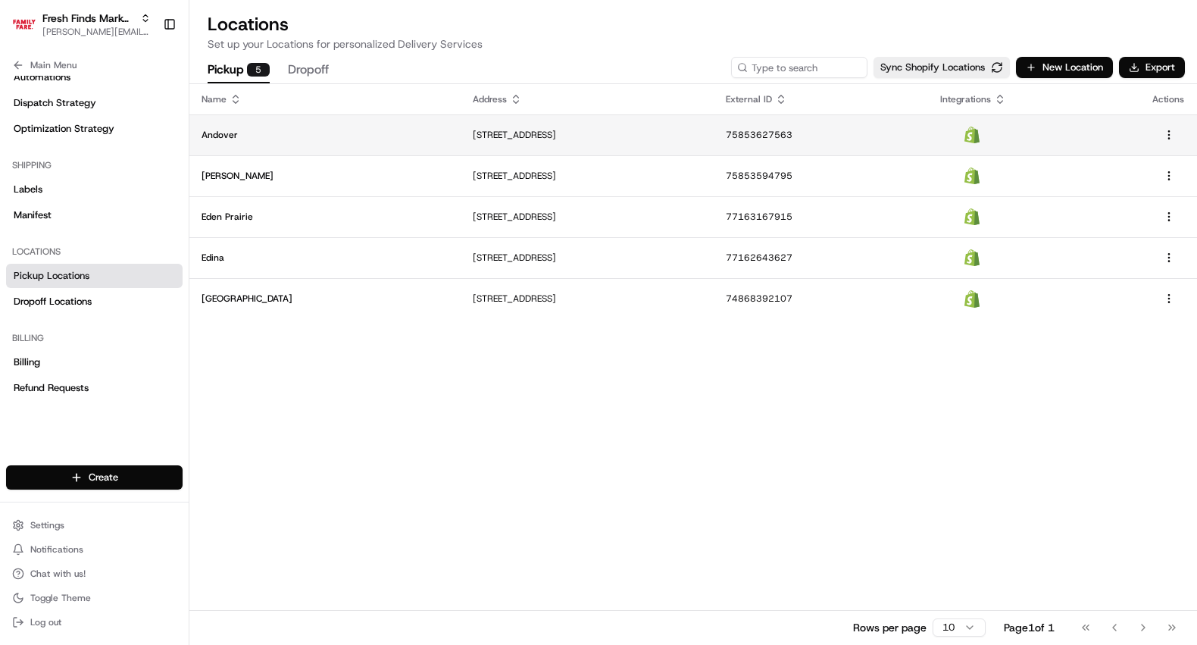
click at [289, 143] on td "Andover" at bounding box center [324, 134] width 271 height 41
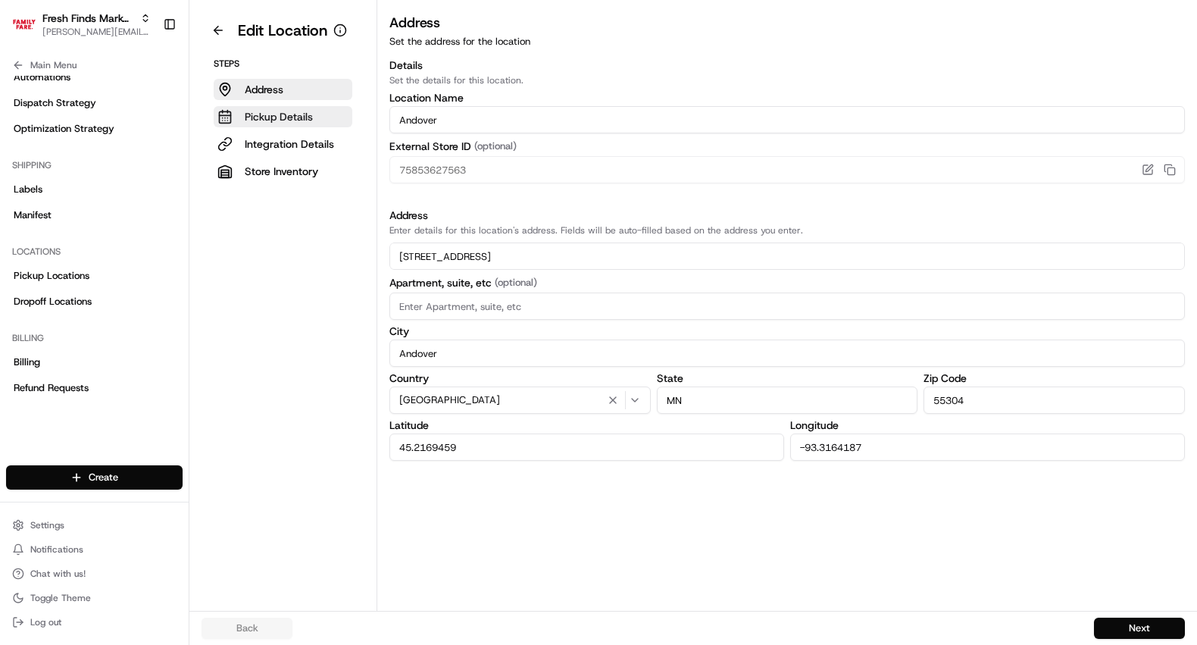
click at [295, 121] on p "Pickup Details" at bounding box center [279, 116] width 68 height 15
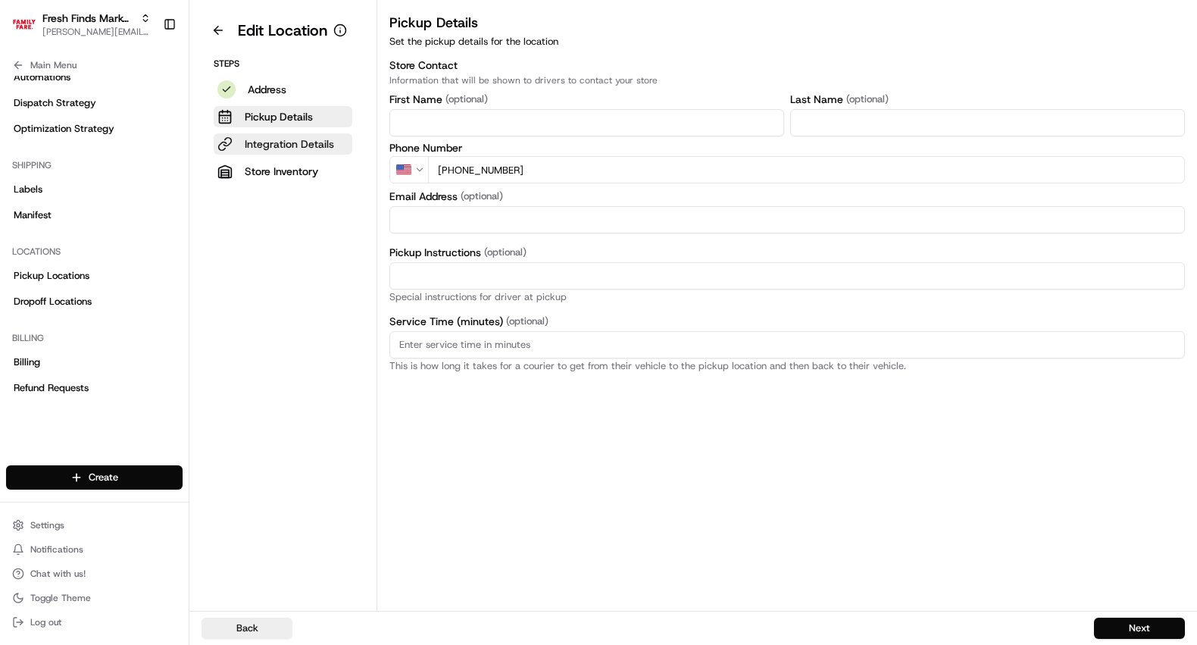
click at [296, 142] on p "Integration Details" at bounding box center [289, 143] width 89 height 15
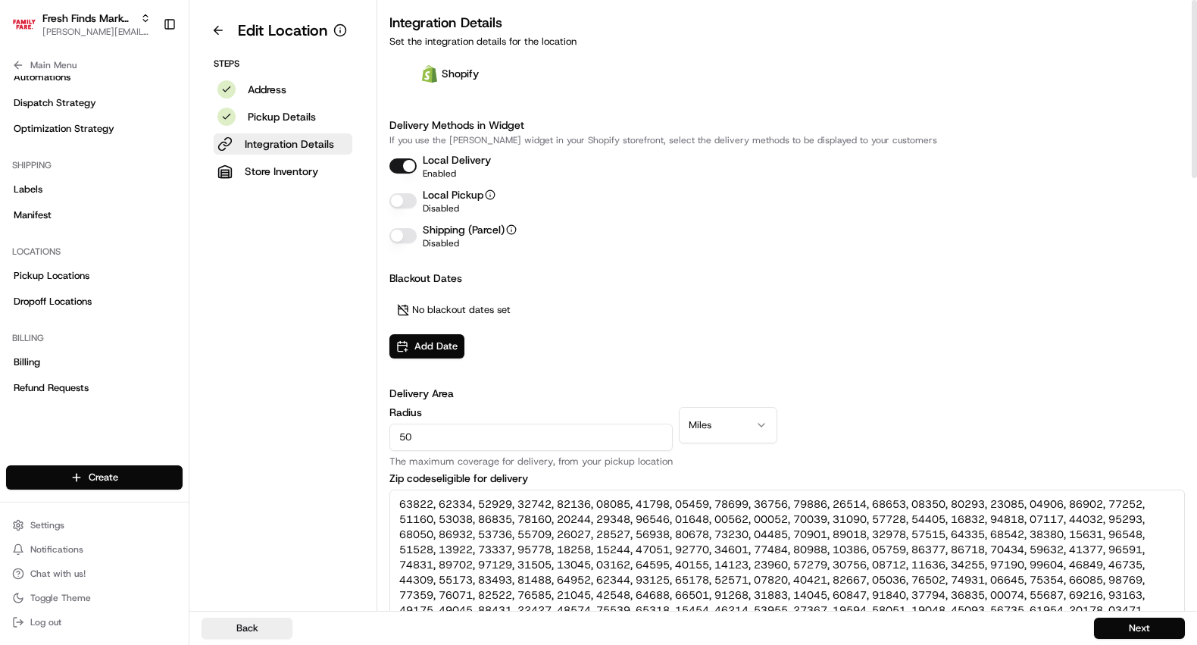
click at [399, 203] on button "Local Pickup" at bounding box center [402, 200] width 27 height 15
click at [399, 202] on button "Local Pickup" at bounding box center [402, 200] width 27 height 15
click at [403, 164] on button "Local Delivery" at bounding box center [402, 165] width 27 height 15
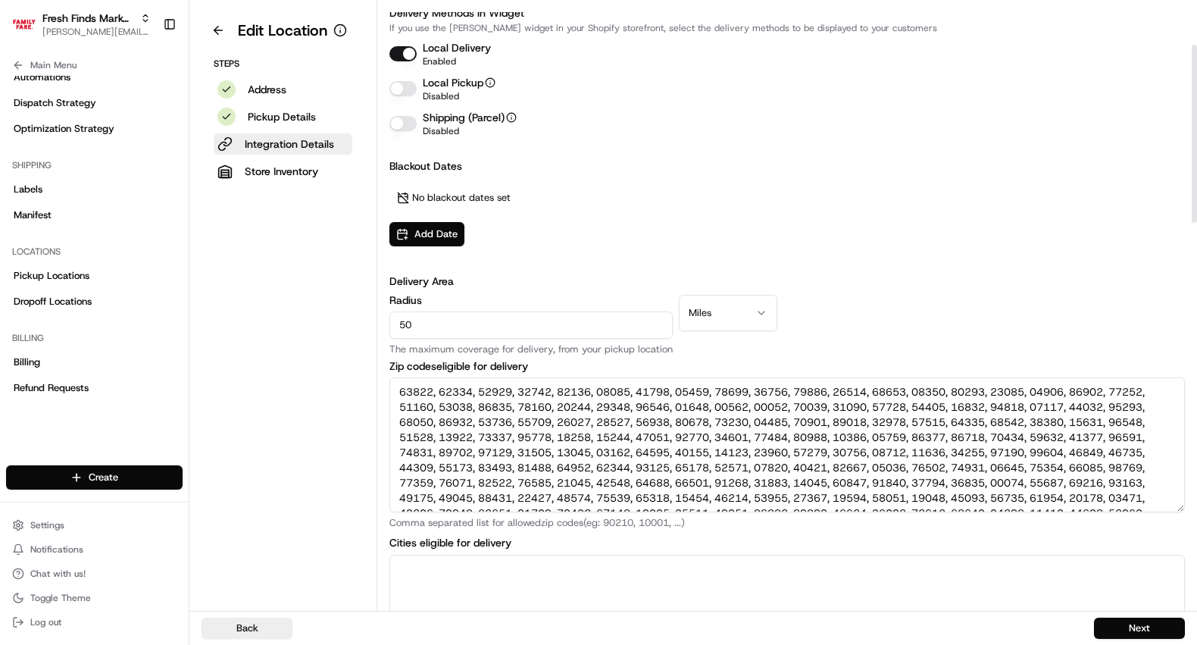
scroll to position [150, 0]
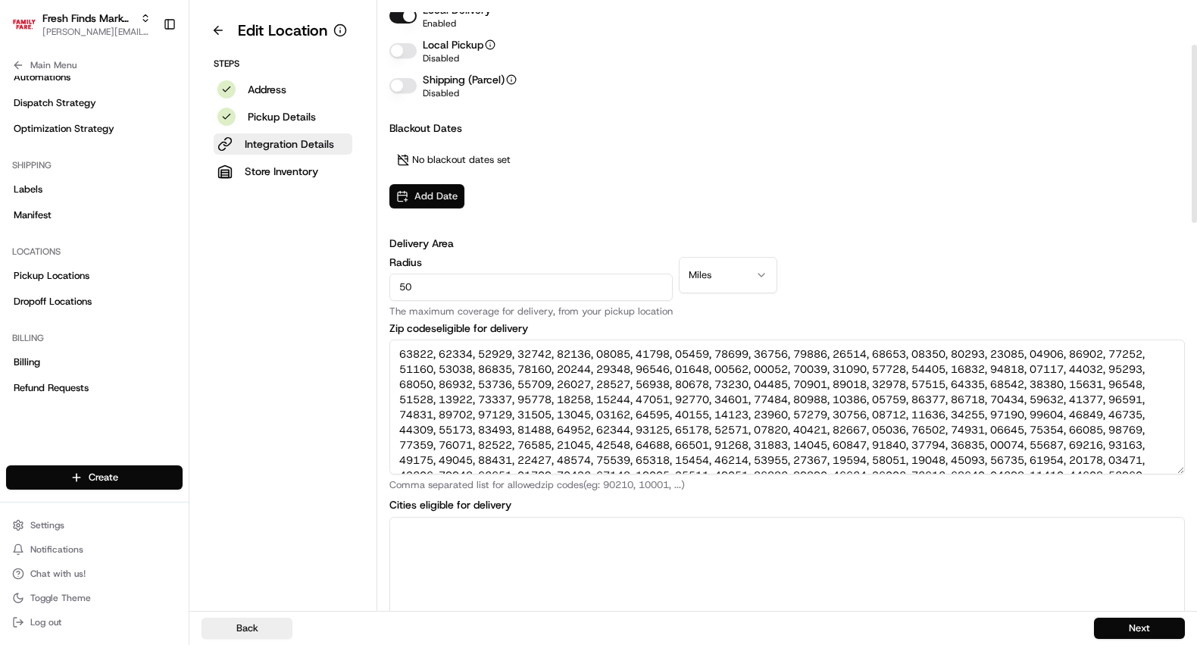
click at [421, 188] on button "Add Date" at bounding box center [426, 196] width 75 height 24
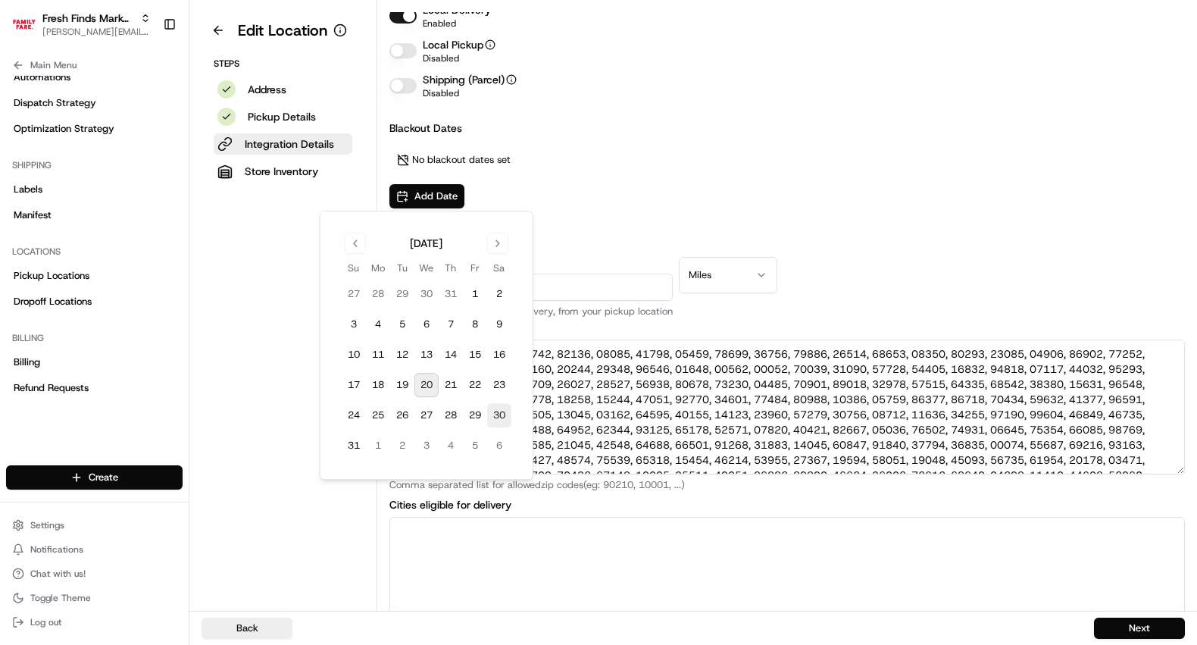
click at [498, 414] on button "30" at bounding box center [499, 415] width 24 height 24
click at [661, 176] on div "August 30, 2025 Remove" at bounding box center [667, 160] width 557 height 36
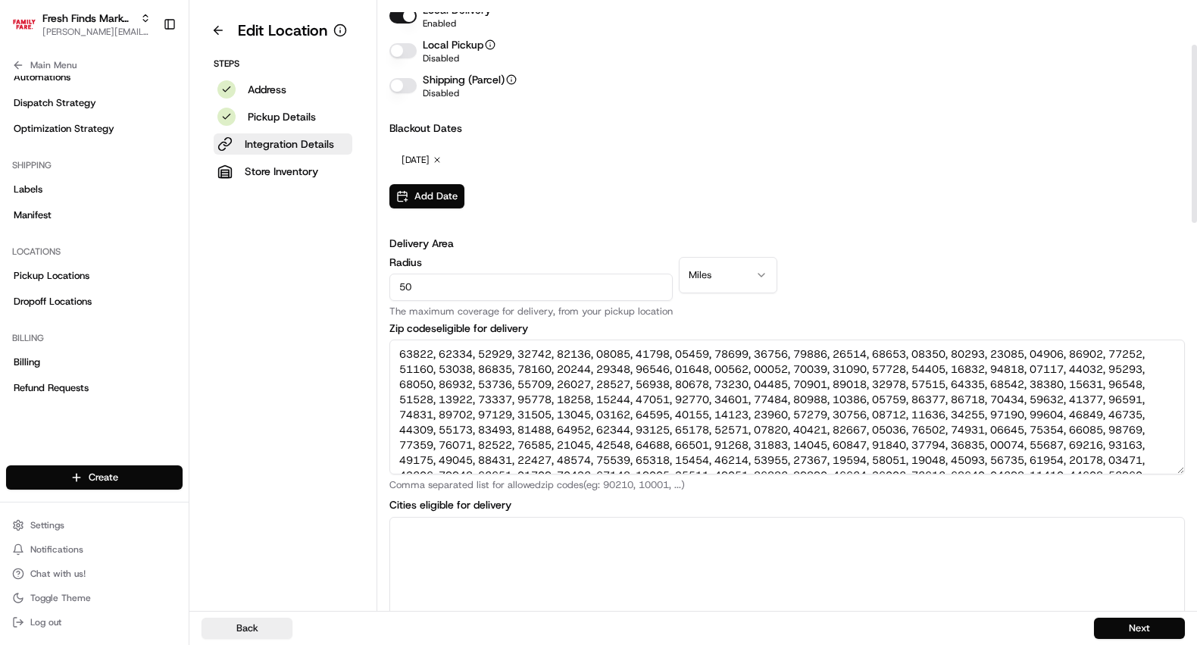
click at [572, 298] on input "50" at bounding box center [530, 286] width 283 height 27
type input "25"
click at [780, 191] on div "Blackout Dates August 30, 2025 Remove Add Date" at bounding box center [786, 164] width 795 height 88
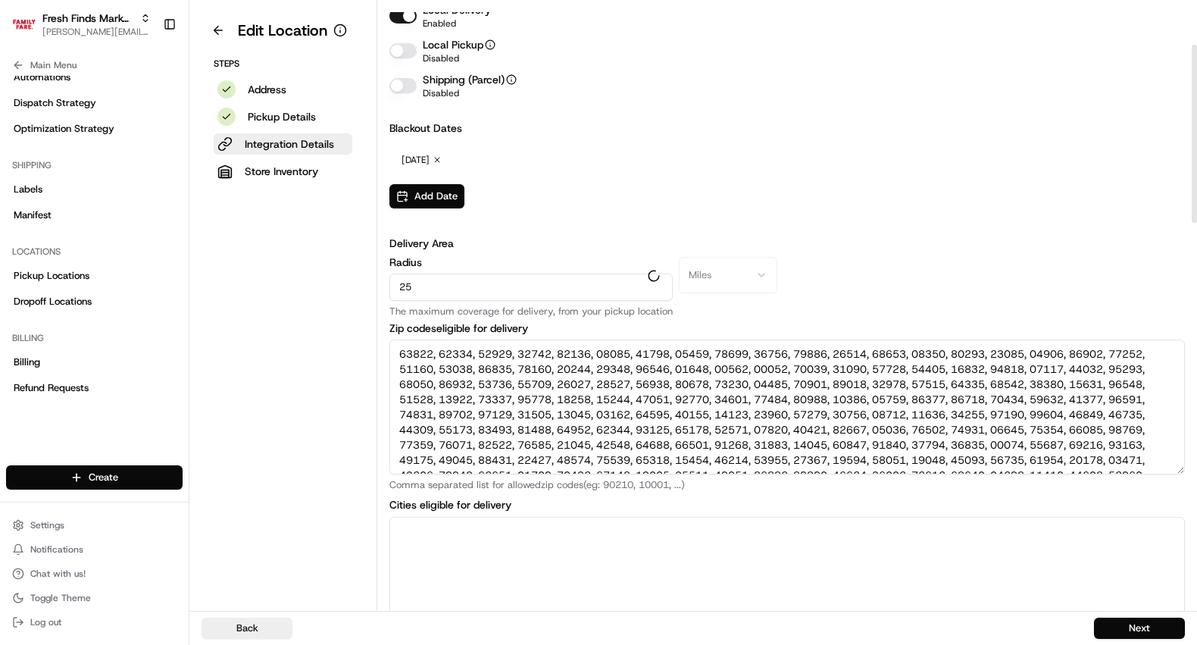
type textarea "55005, 55011, 55014, 55025, 55070, 55112, 55126, 55127, 55303, 55304, 55311, 55…"
type textarea "Bethel, Cedar, Circle Pines, Forest Lake, Saint Francis, Saint Paul, Anoka, And…"
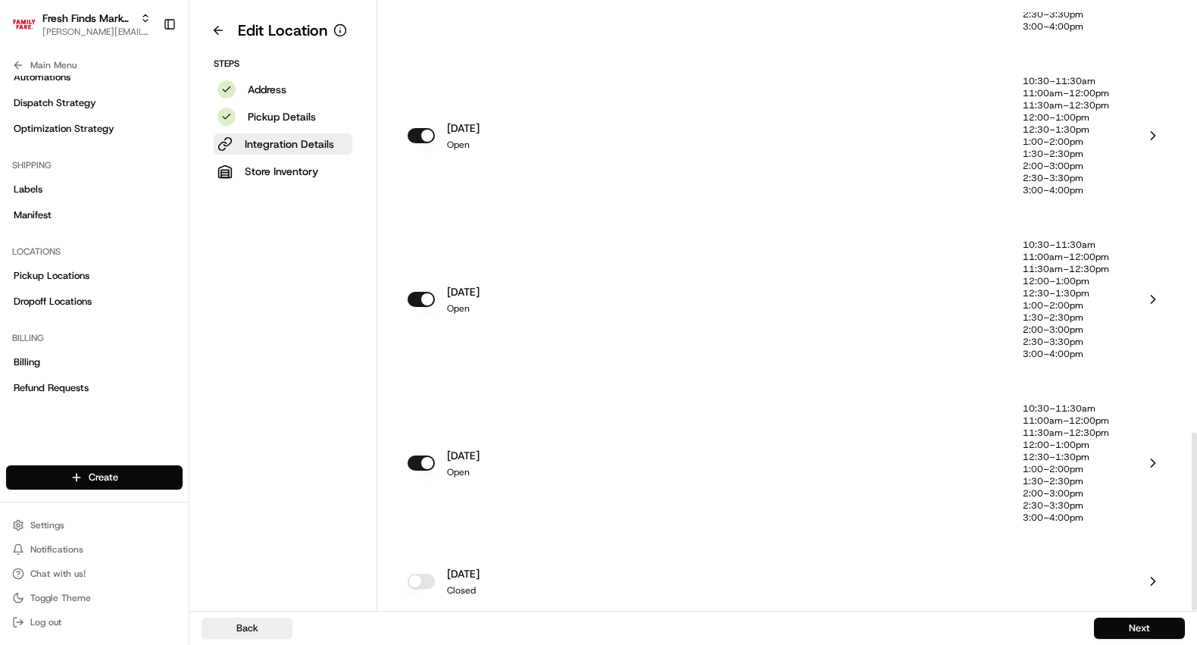
scroll to position [1450, 0]
click at [1128, 626] on button "Next" at bounding box center [1139, 627] width 91 height 21
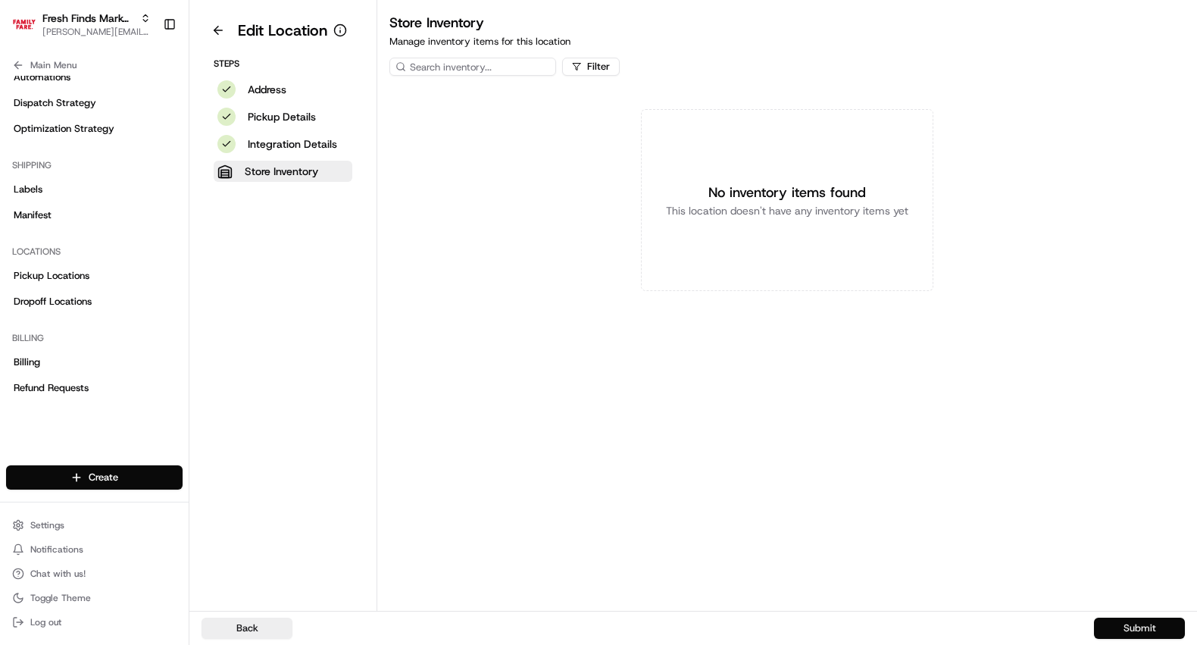
scroll to position [0, 0]
click at [1128, 626] on button "Submit" at bounding box center [1139, 627] width 91 height 21
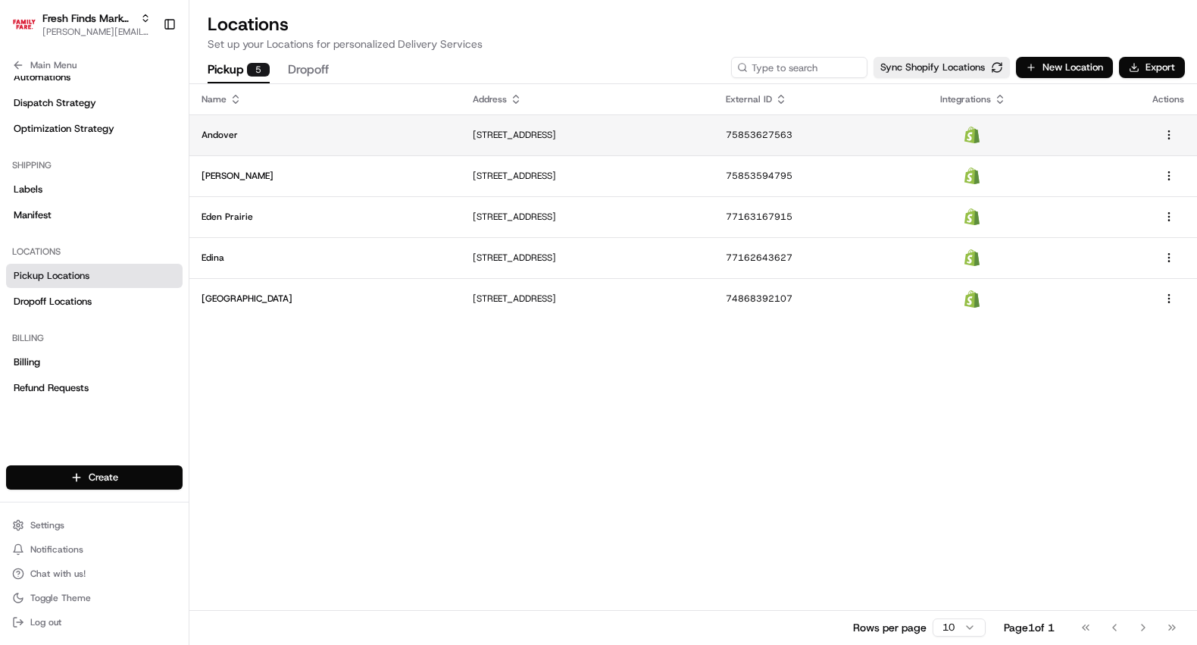
click at [473, 136] on p "[STREET_ADDRESS]" at bounding box center [587, 135] width 229 height 12
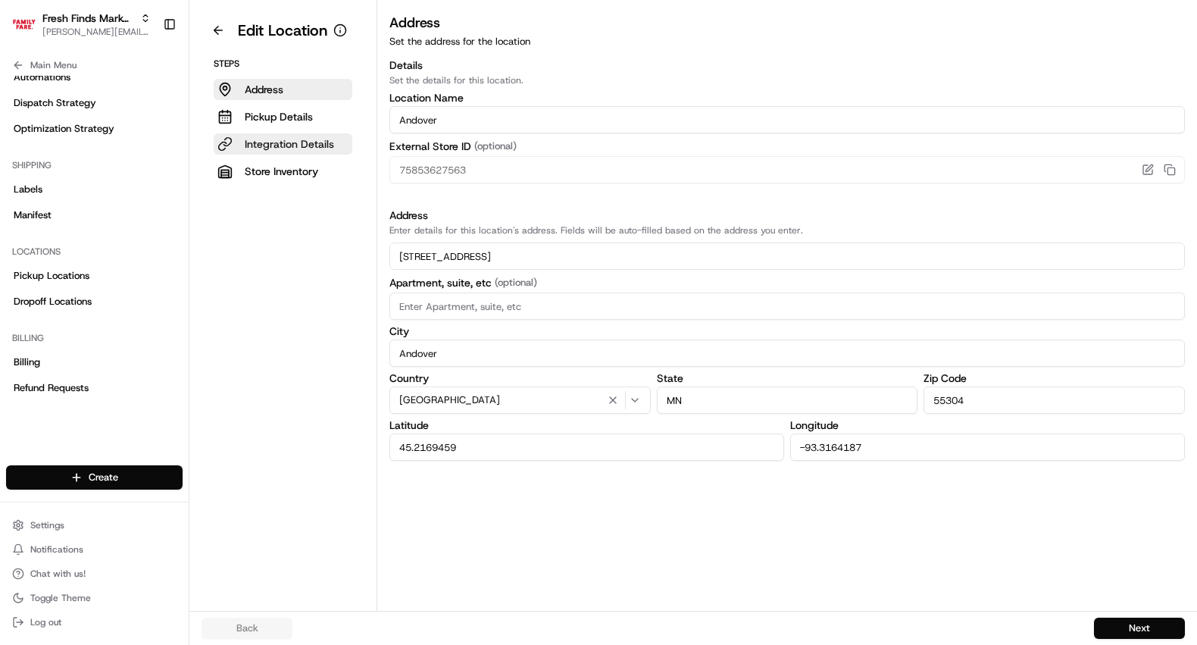
click at [308, 137] on p "Integration Details" at bounding box center [289, 143] width 89 height 15
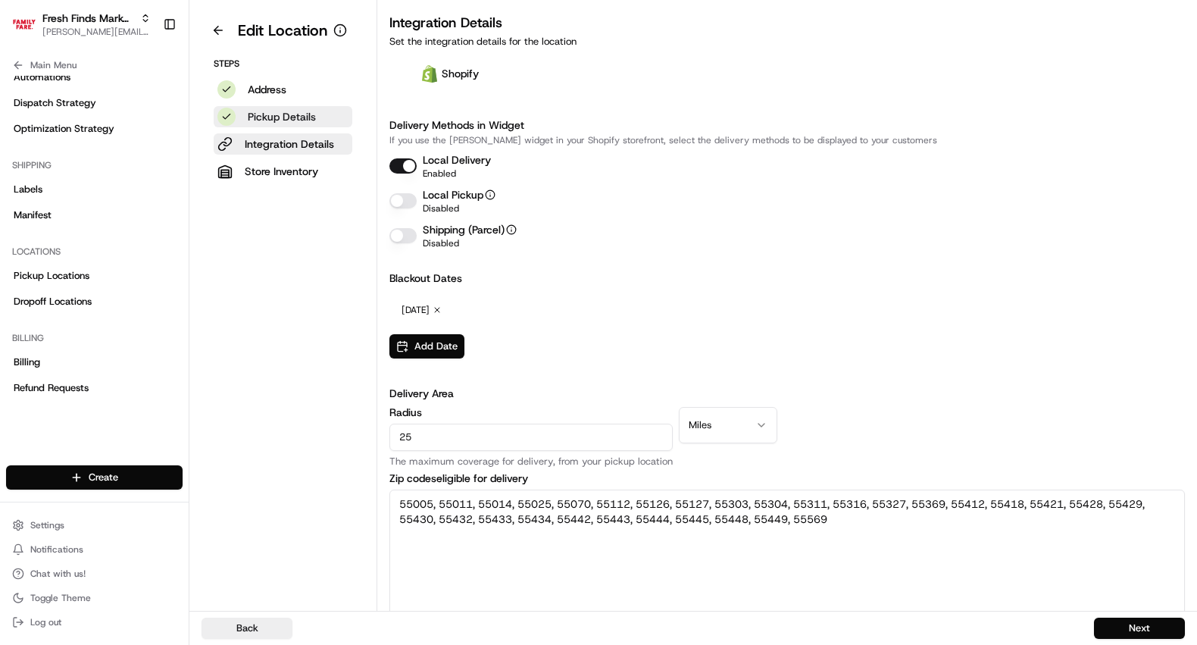
click at [305, 118] on p "Pickup Details" at bounding box center [282, 116] width 68 height 15
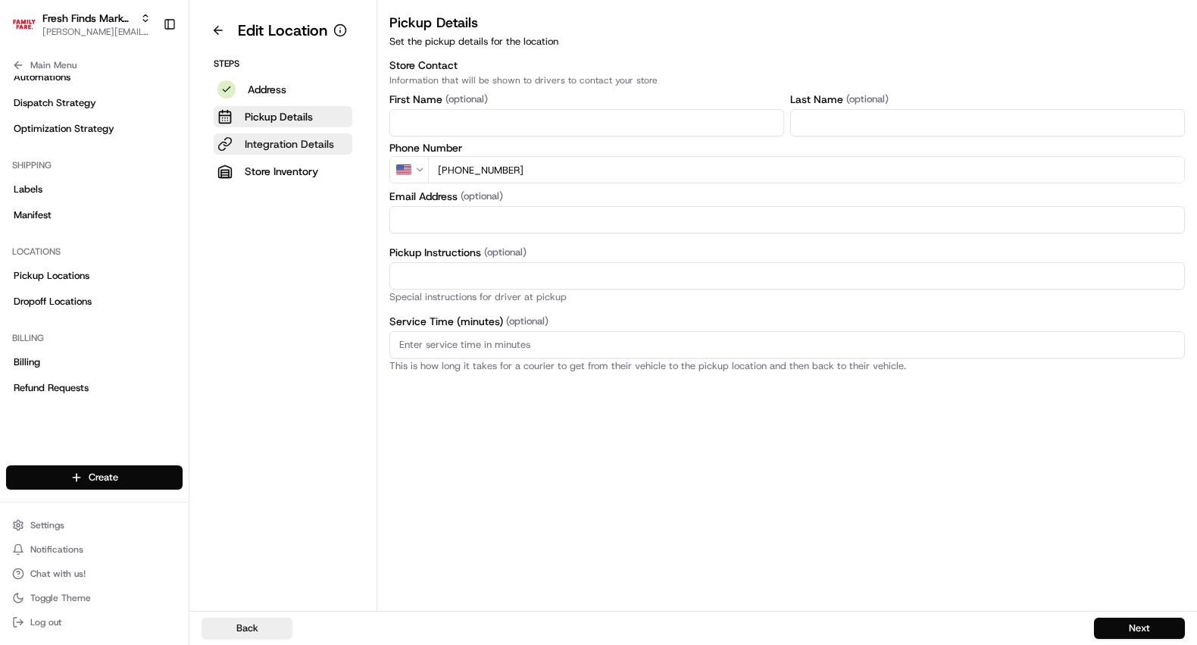
click at [274, 143] on p "Integration Details" at bounding box center [289, 143] width 89 height 15
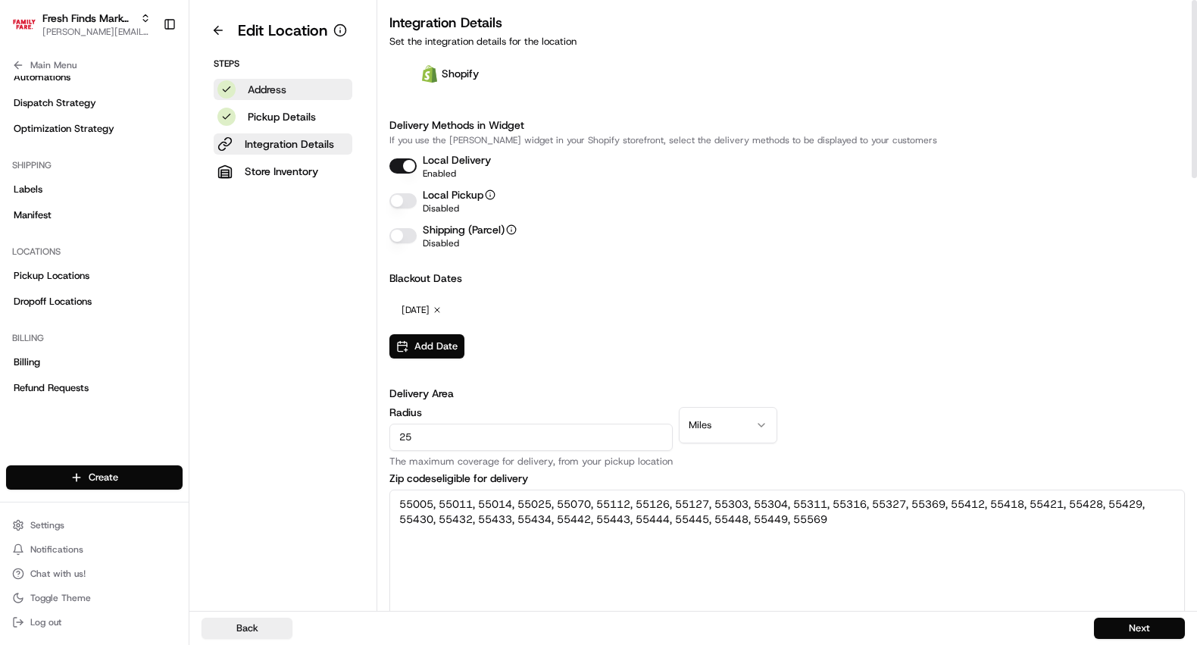
click at [267, 96] on p "Address" at bounding box center [267, 89] width 39 height 15
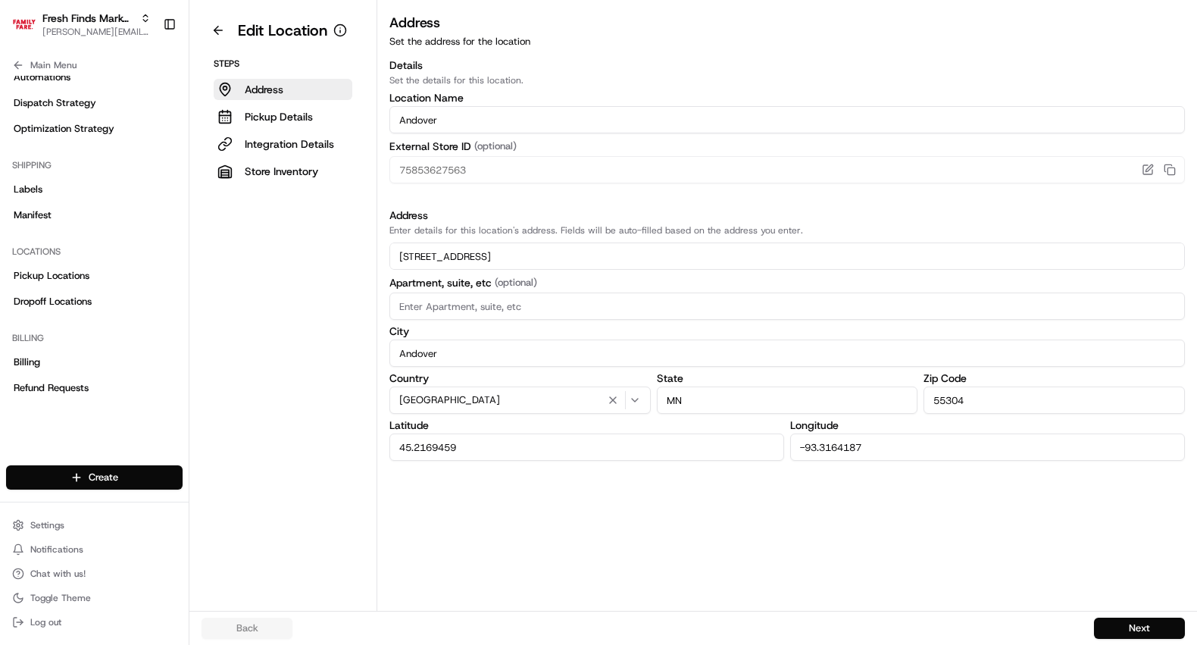
click at [526, 116] on input "Andover" at bounding box center [786, 119] width 795 height 27
click at [301, 139] on p "Integration Details" at bounding box center [289, 143] width 89 height 15
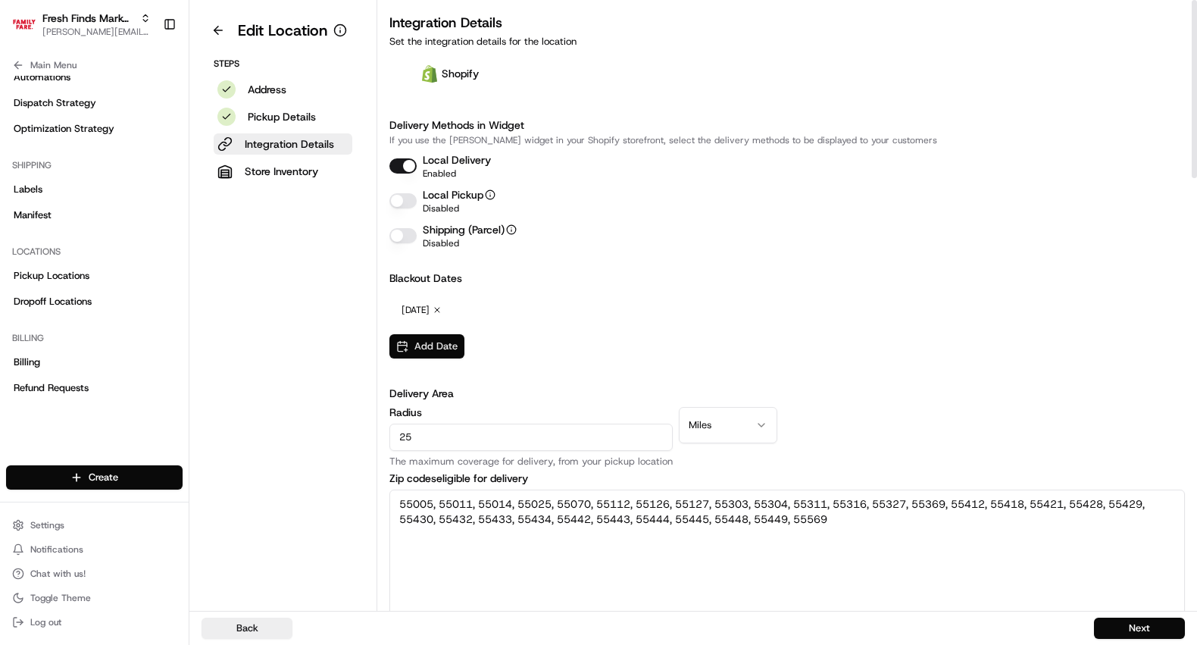
click at [439, 344] on button "Add Date" at bounding box center [426, 346] width 75 height 24
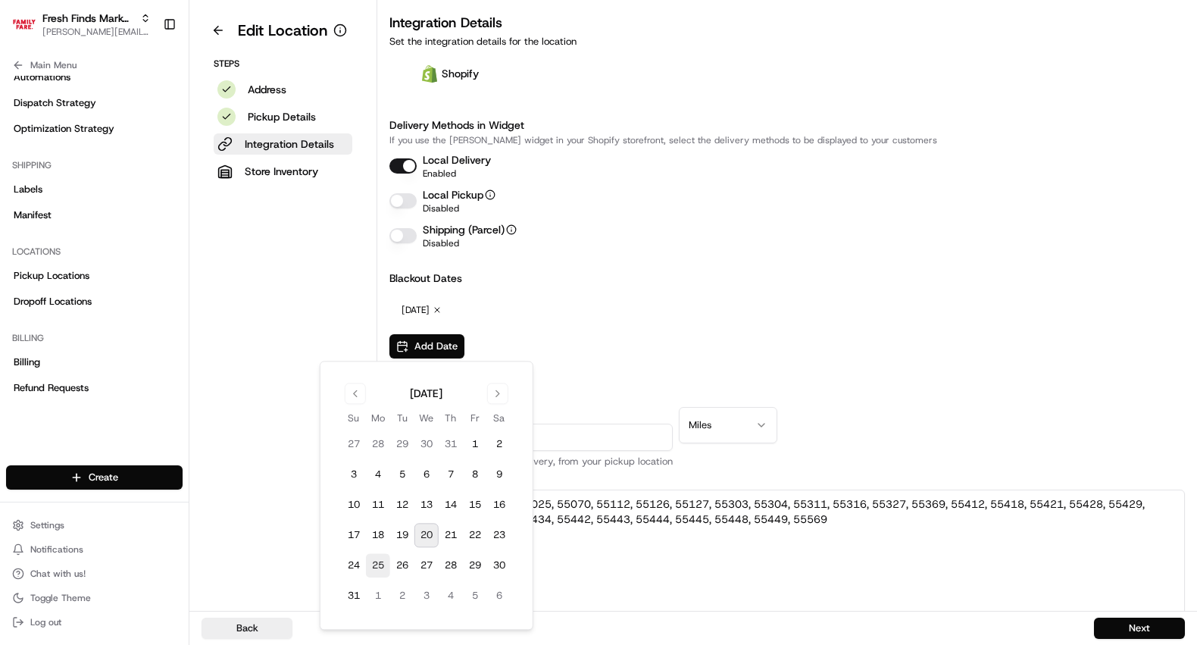
click at [383, 564] on button "25" at bounding box center [378, 566] width 24 height 24
click at [789, 273] on h3 "Blackout Dates" at bounding box center [786, 277] width 795 height 15
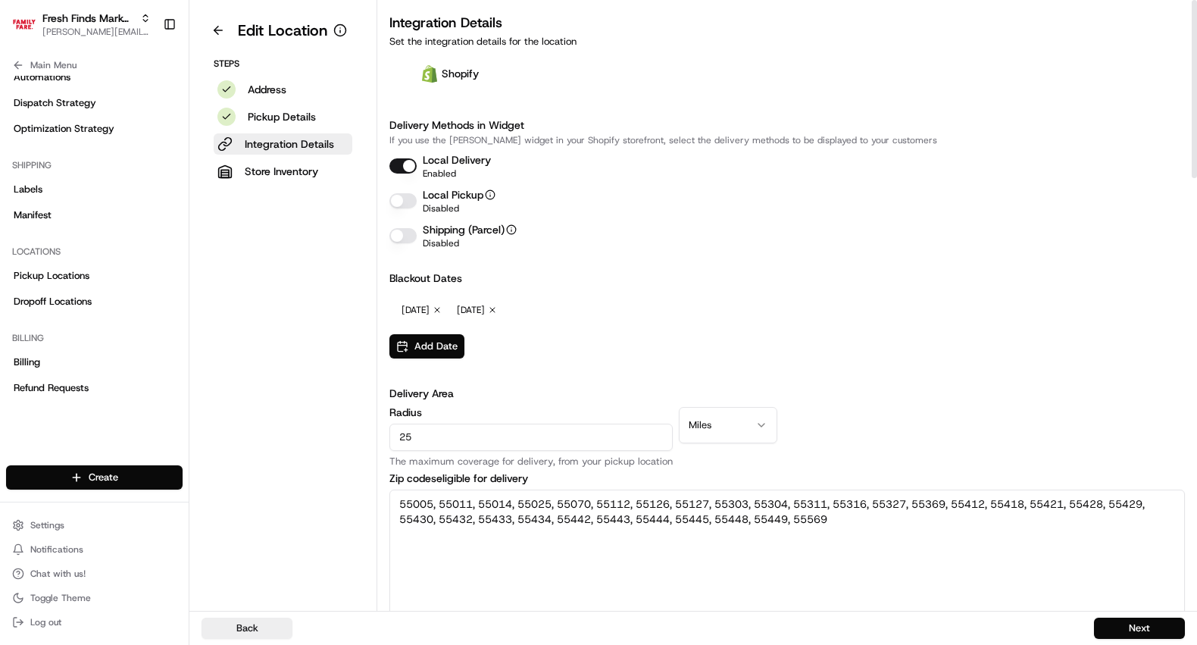
click at [568, 437] on input "25" at bounding box center [530, 436] width 283 height 27
type input "30"
click at [939, 393] on h3 "Delivery Area" at bounding box center [786, 393] width 795 height 15
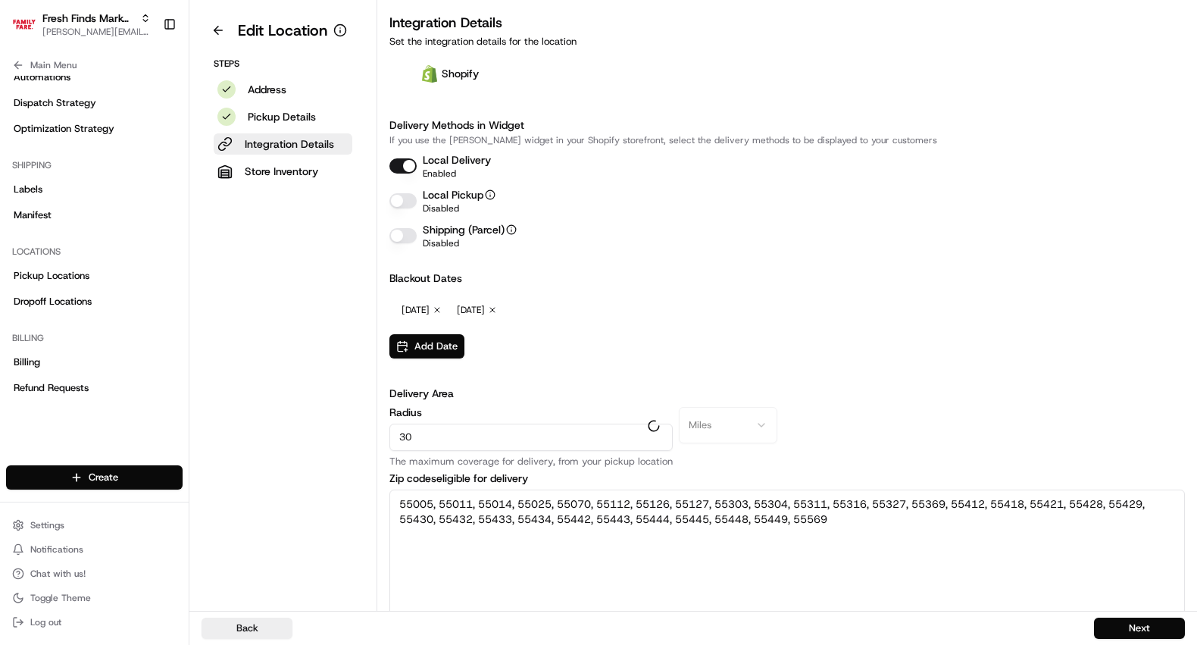
type textarea "55005, 55011, 55014, 55025, 55038, 55040, 55070, 55078, 55079, 55092, 55108, 55…"
type textarea "Bethel, Cedar, Circle Pines, Forest Lake, Hugo, Isanti, Saint Francis, Stacy, W…"
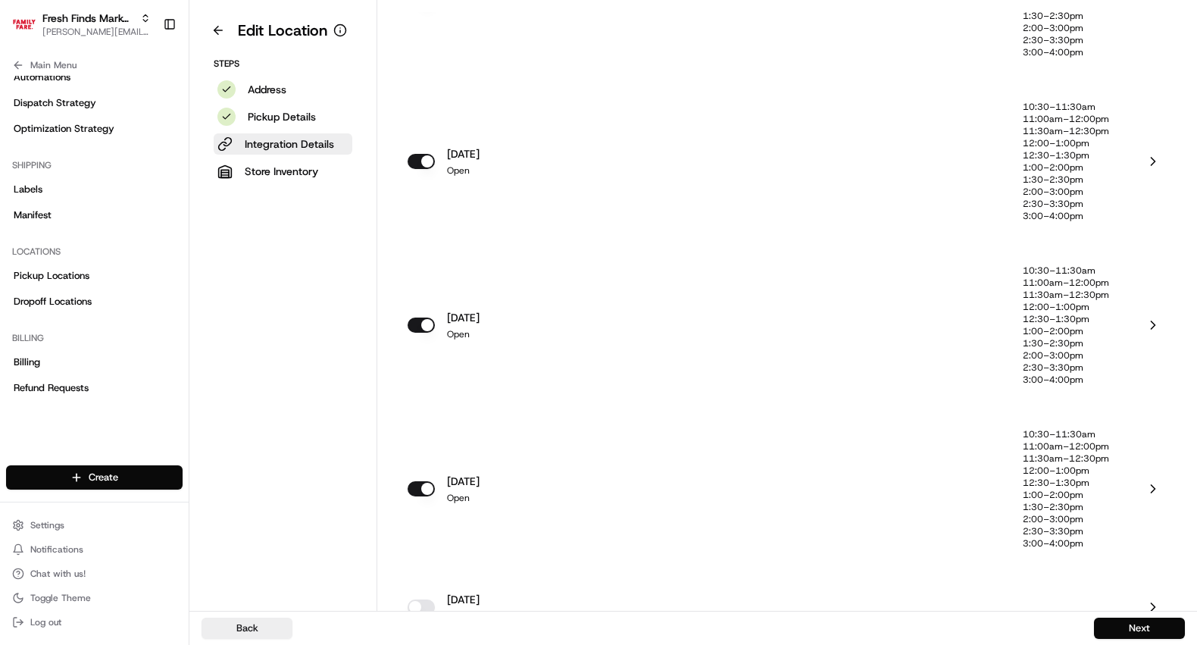
scroll to position [1432, 0]
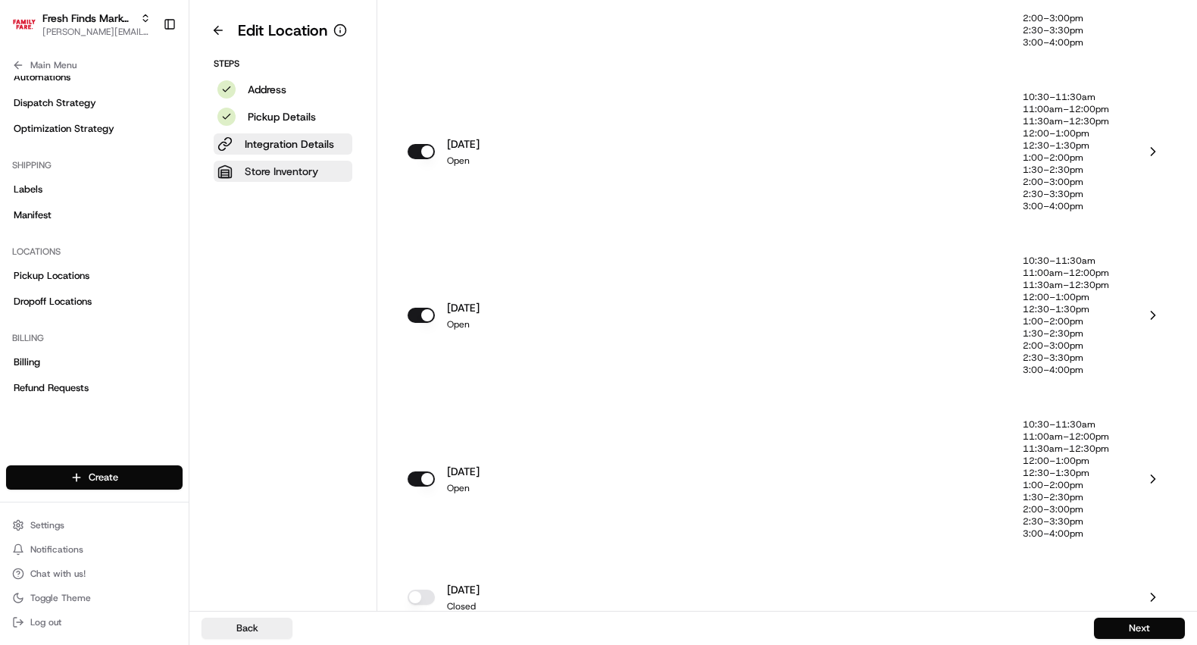
click at [327, 170] on button "Store Inventory" at bounding box center [283, 171] width 139 height 21
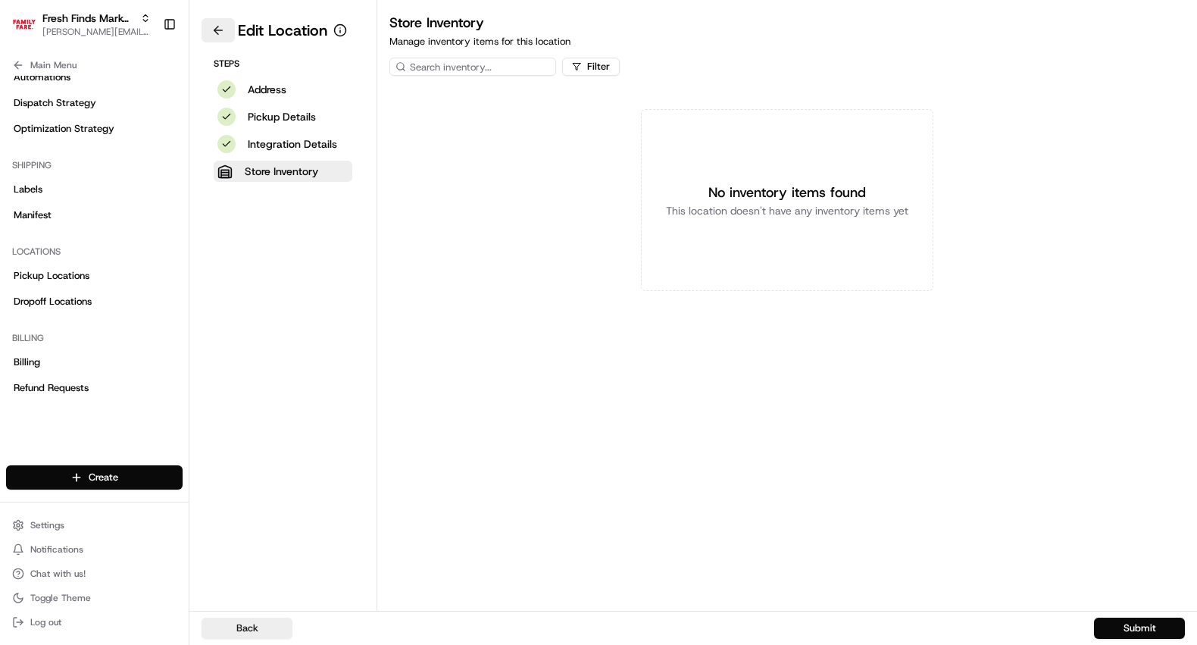
click at [218, 24] on button at bounding box center [217, 30] width 33 height 24
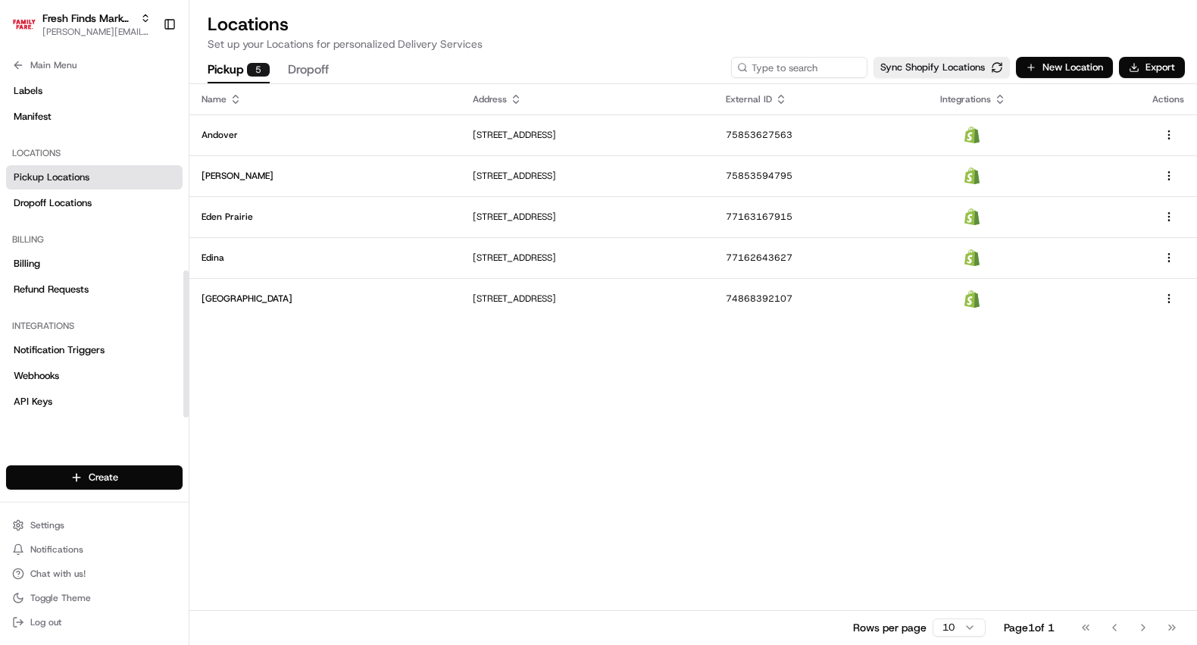
scroll to position [451, 0]
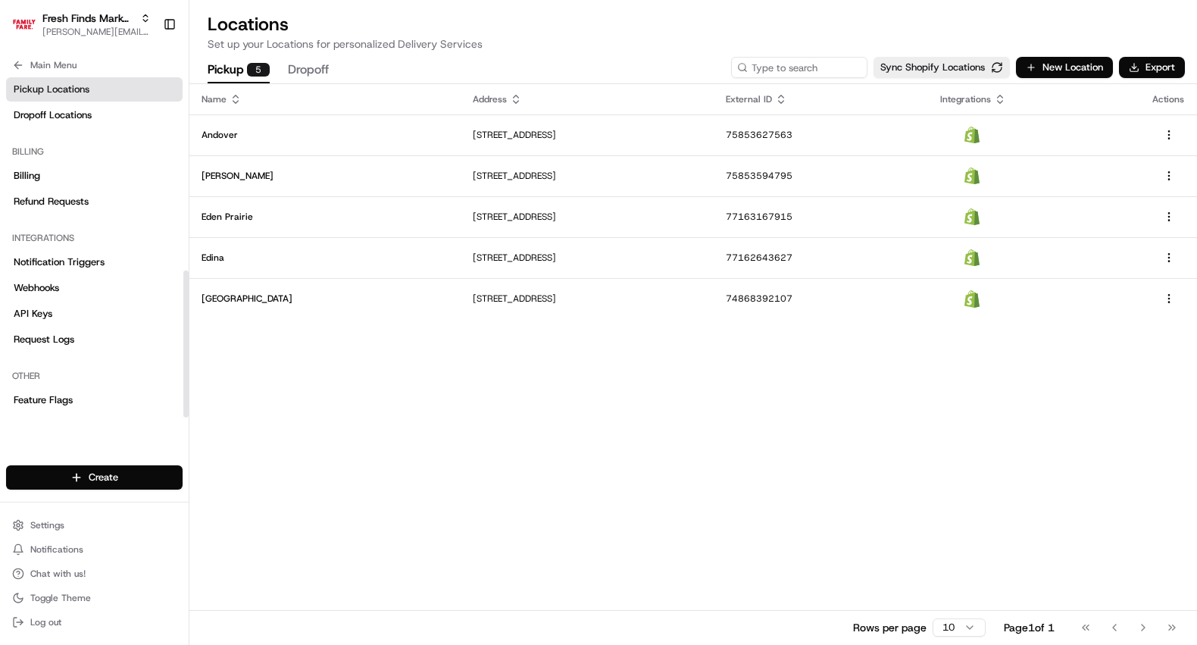
drag, startPoint x: 186, startPoint y: 320, endPoint x: 180, endPoint y: 408, distance: 88.1
click at [183, 408] on div at bounding box center [185, 343] width 5 height 147
click at [22, 64] on icon at bounding box center [18, 65] width 12 height 12
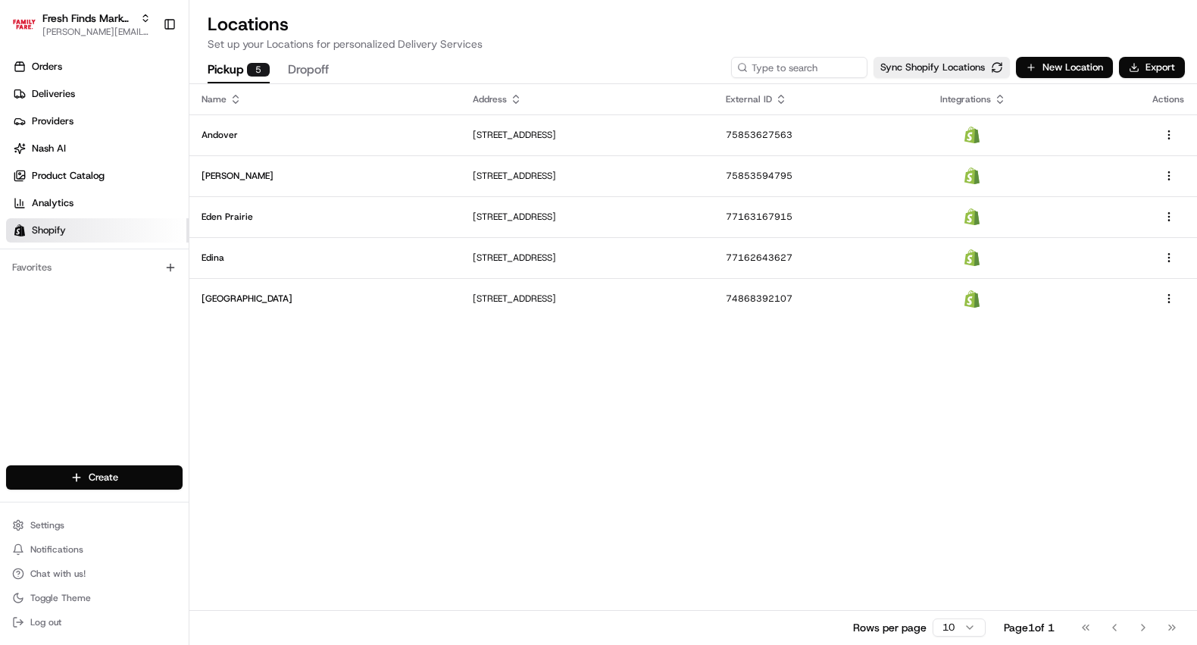
click at [62, 230] on span "Shopify" at bounding box center [49, 230] width 34 height 14
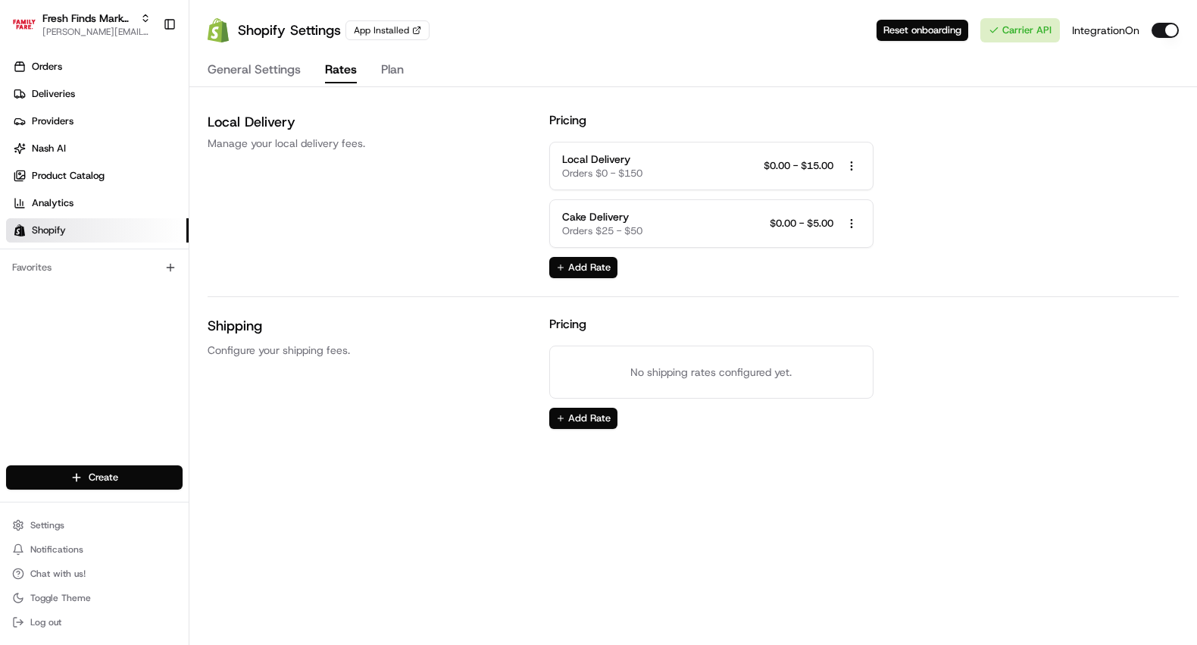
click at [340, 66] on button "Rates" at bounding box center [341, 71] width 32 height 26
click at [854, 163] on html "Fresh Finds Market Demo benny@usenash.com Toggle Sidebar Orders Deliveries Prov…" at bounding box center [598, 322] width 1197 height 645
click at [844, 197] on span "Edit Rate" at bounding box center [851, 193] width 41 height 14
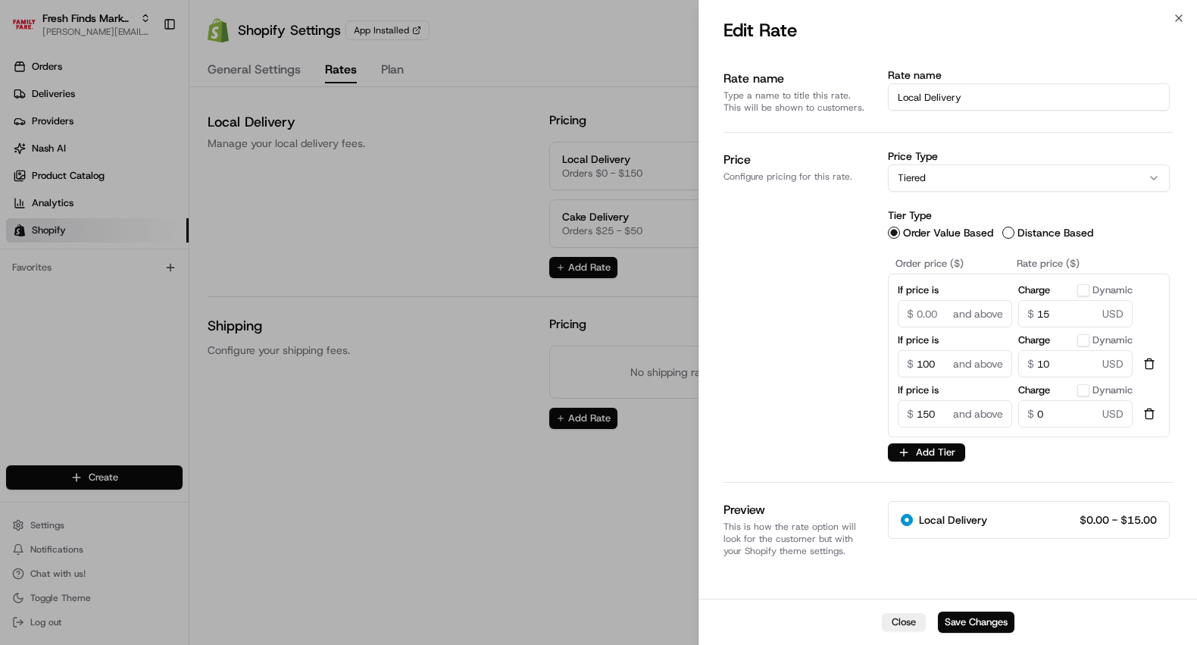
drag, startPoint x: 954, startPoint y: 617, endPoint x: 917, endPoint y: 608, distance: 38.0
click at [954, 617] on button "Save Changes" at bounding box center [976, 621] width 77 height 21
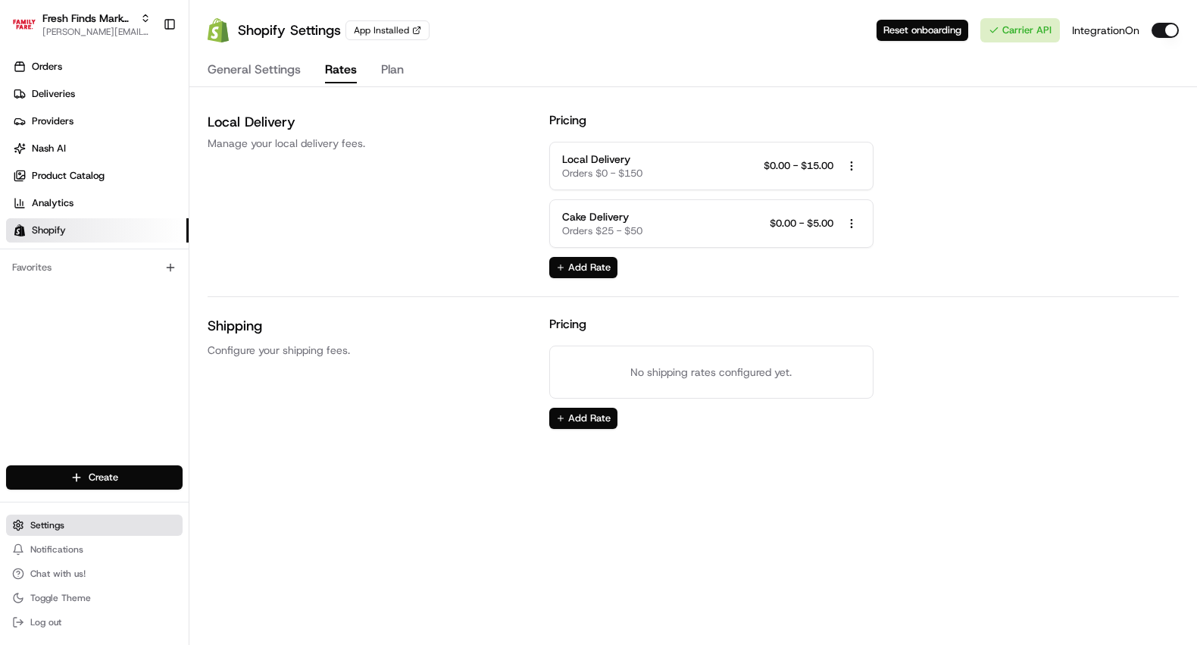
click at [30, 527] on span "Settings" at bounding box center [47, 525] width 34 height 12
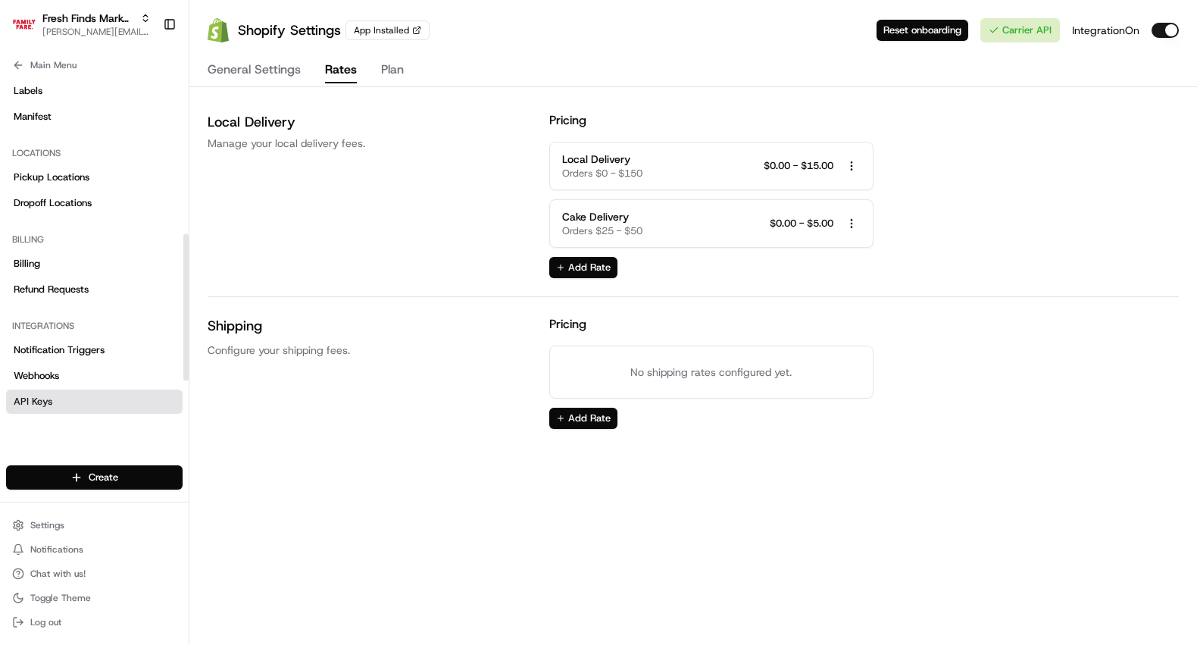
scroll to position [348, 0]
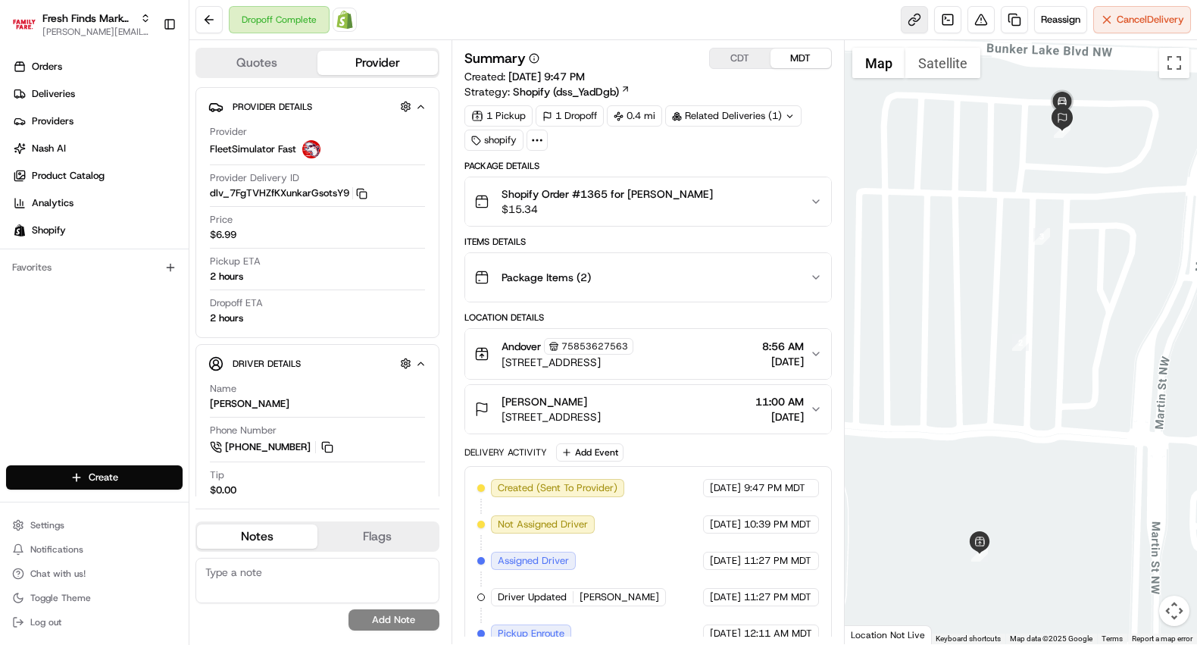
click at [921, 17] on link at bounding box center [914, 19] width 27 height 27
click at [205, 22] on button at bounding box center [208, 19] width 27 height 27
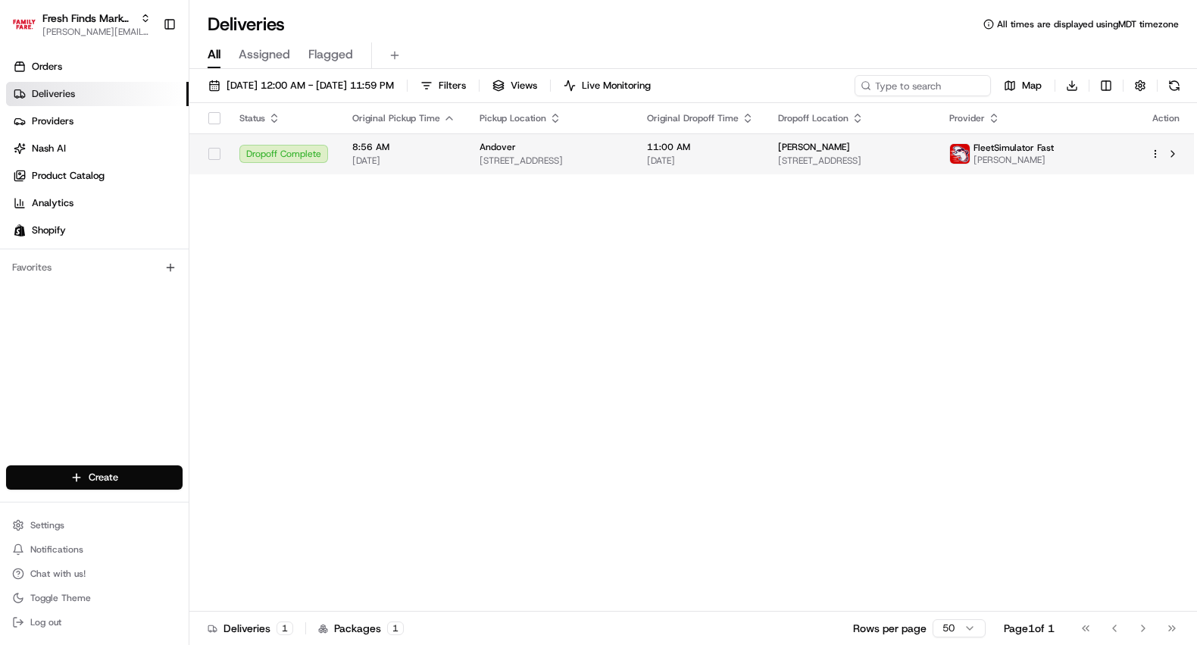
click at [378, 144] on span "8:56 AM" at bounding box center [403, 147] width 103 height 12
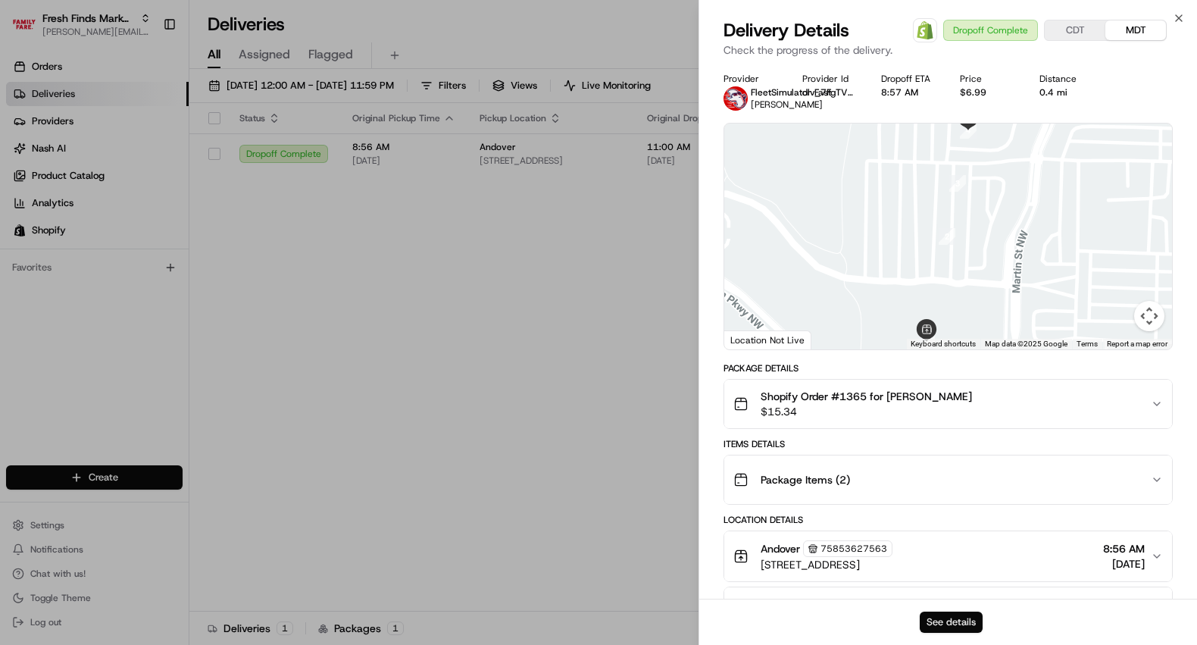
click at [933, 620] on button "See details" at bounding box center [951, 621] width 63 height 21
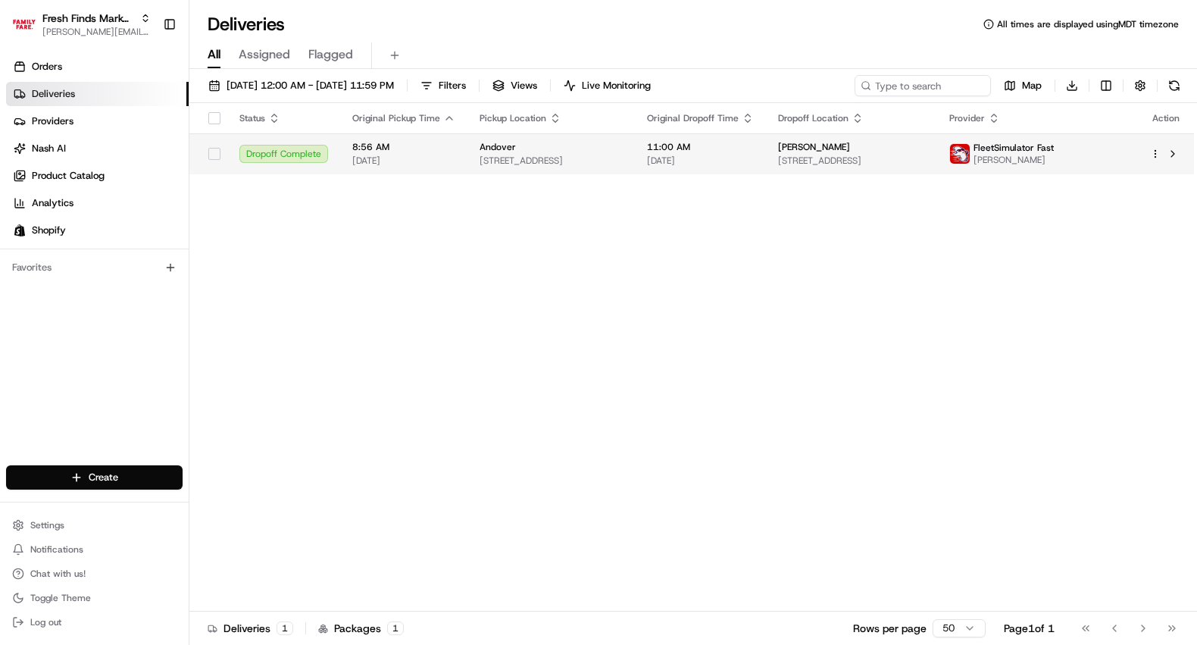
click at [436, 159] on span "[DATE]" at bounding box center [403, 161] width 103 height 12
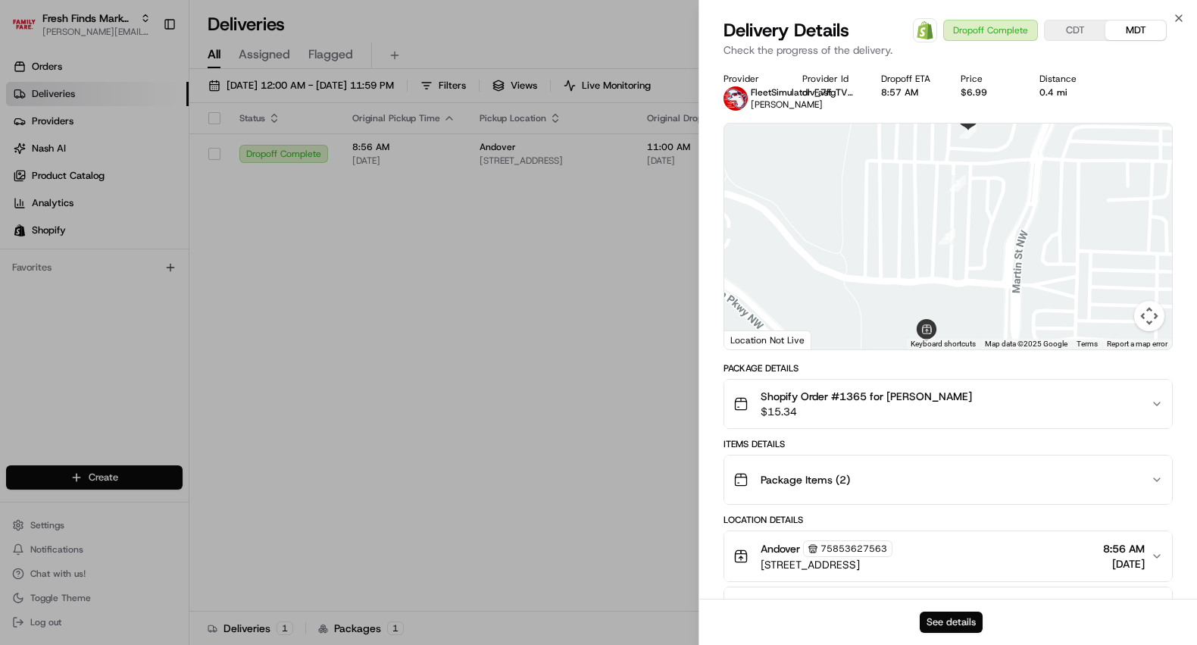
click at [937, 623] on button "See details" at bounding box center [951, 621] width 63 height 21
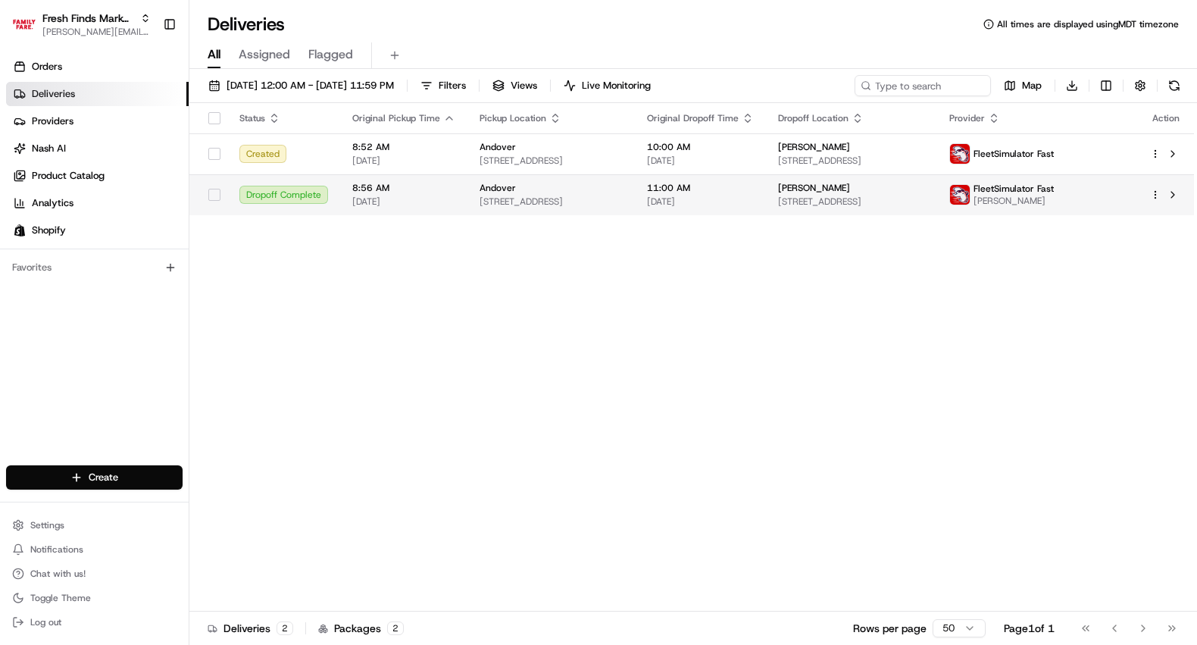
click at [323, 194] on div "Dropoff Complete" at bounding box center [283, 195] width 89 height 18
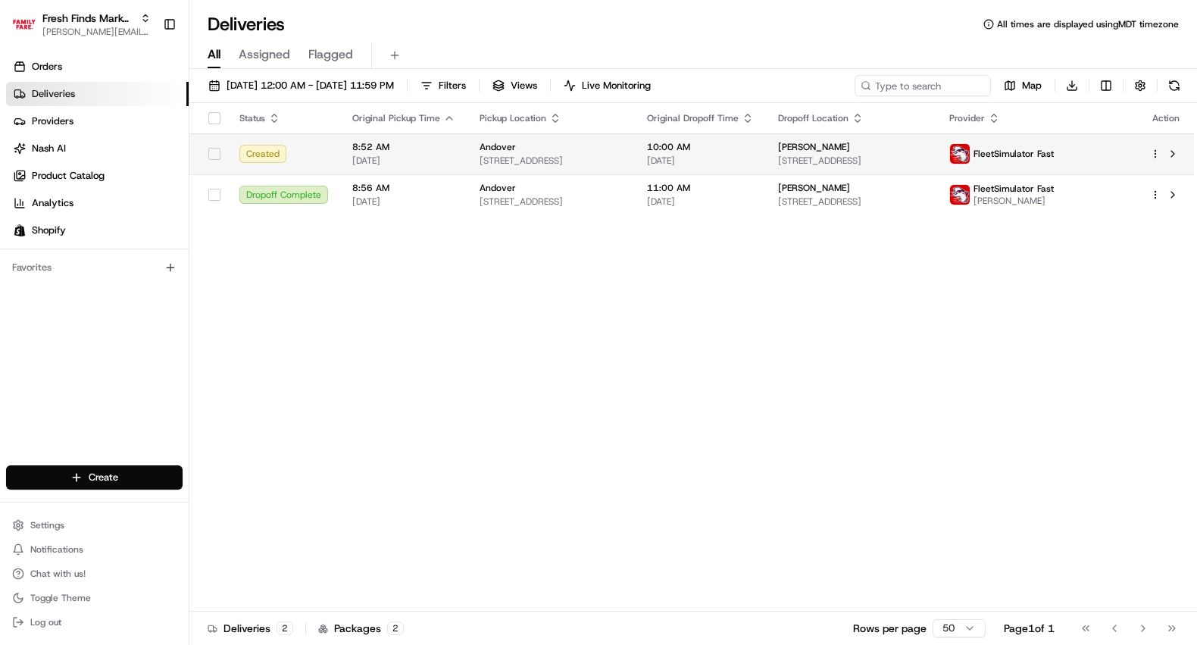
click at [526, 151] on div "Andover" at bounding box center [550, 147] width 143 height 12
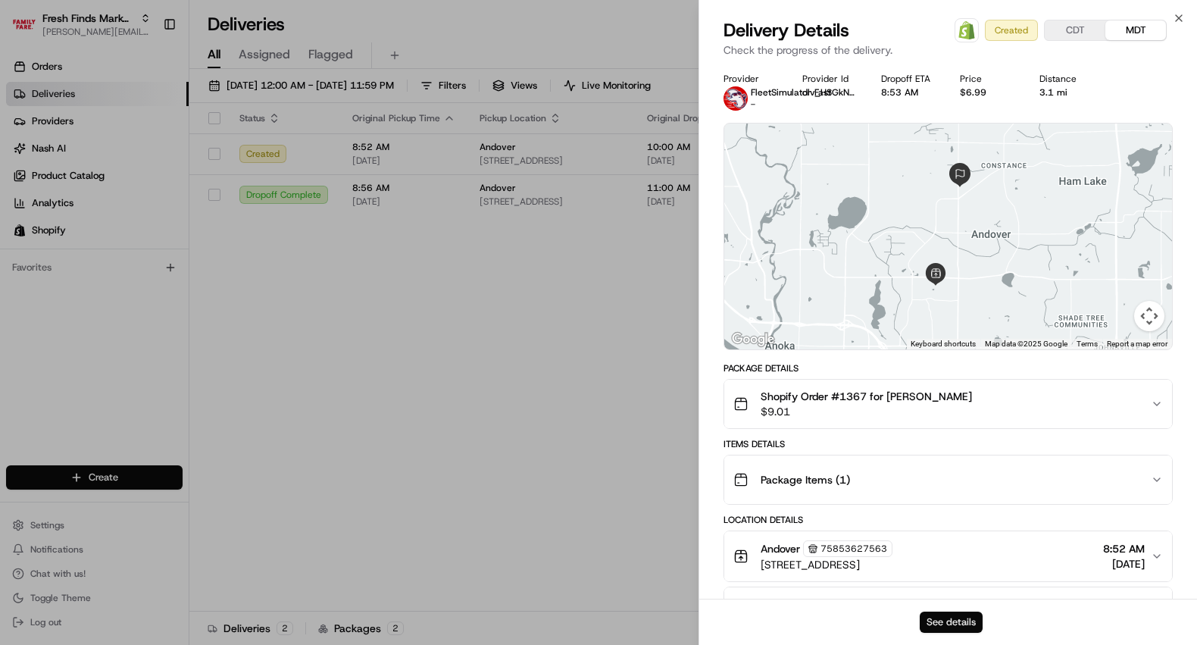
click at [938, 618] on button "See details" at bounding box center [951, 621] width 63 height 21
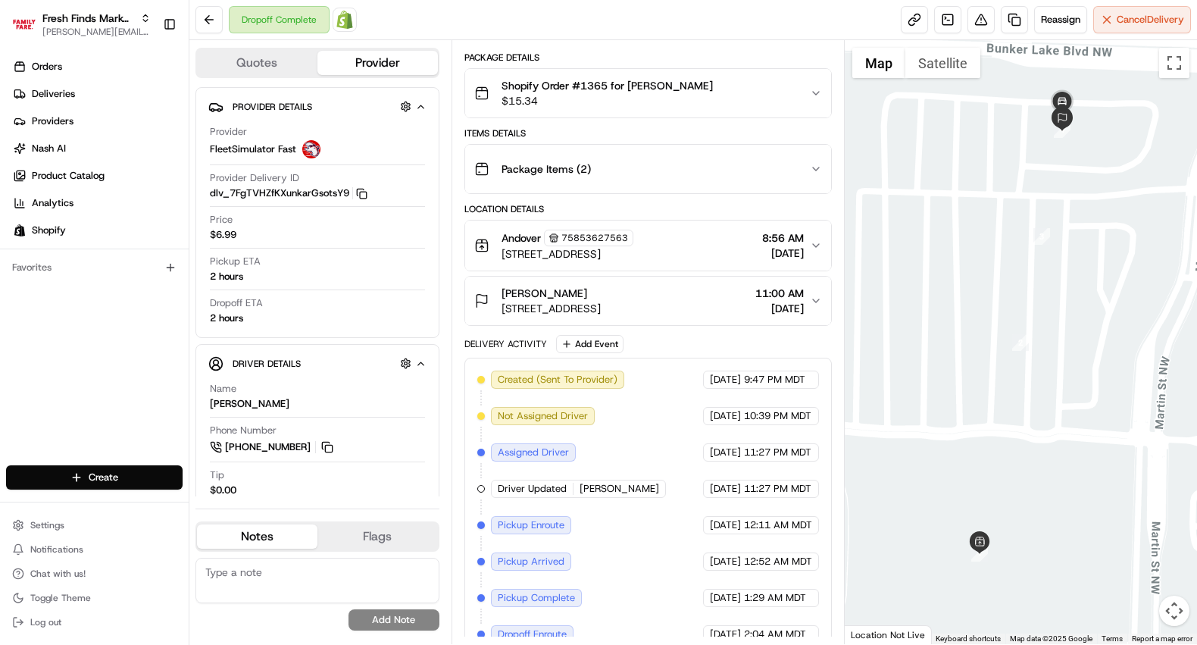
scroll to position [197, 0]
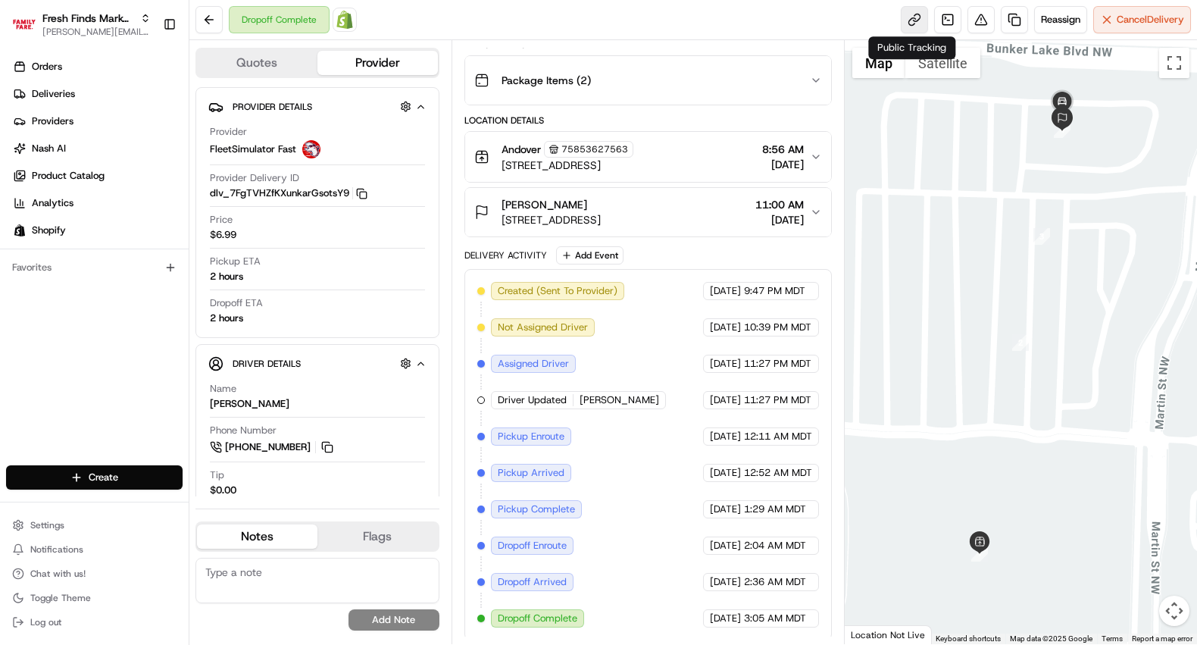
click at [910, 20] on link at bounding box center [914, 19] width 27 height 27
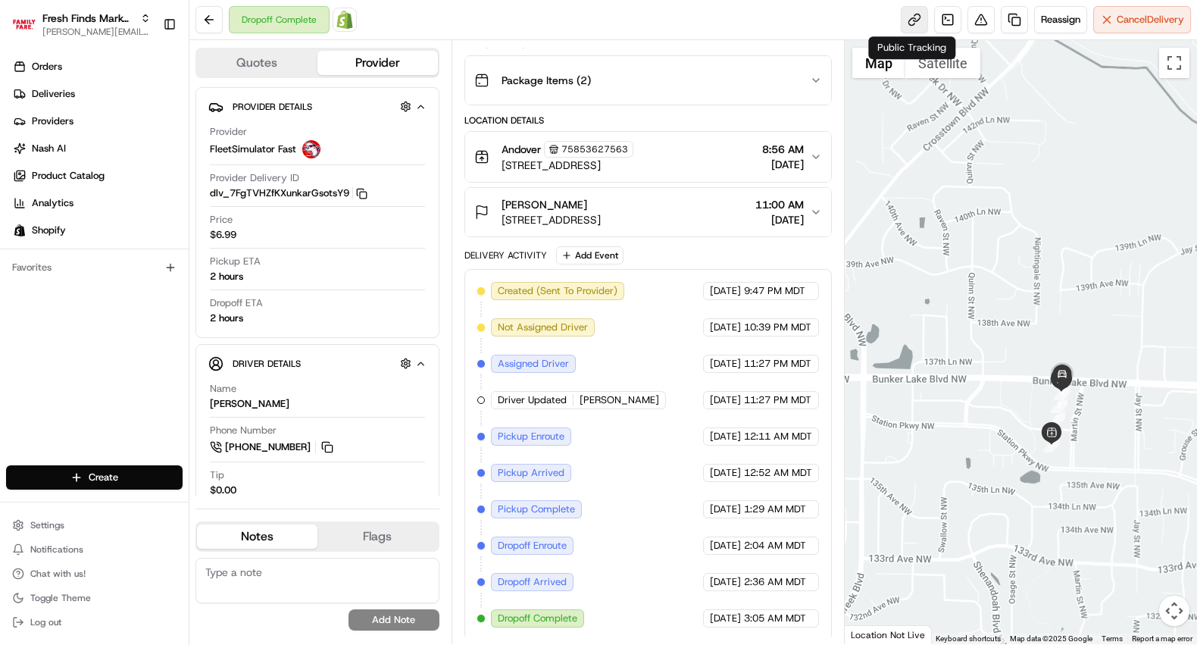
click at [914, 17] on link at bounding box center [914, 19] width 27 height 27
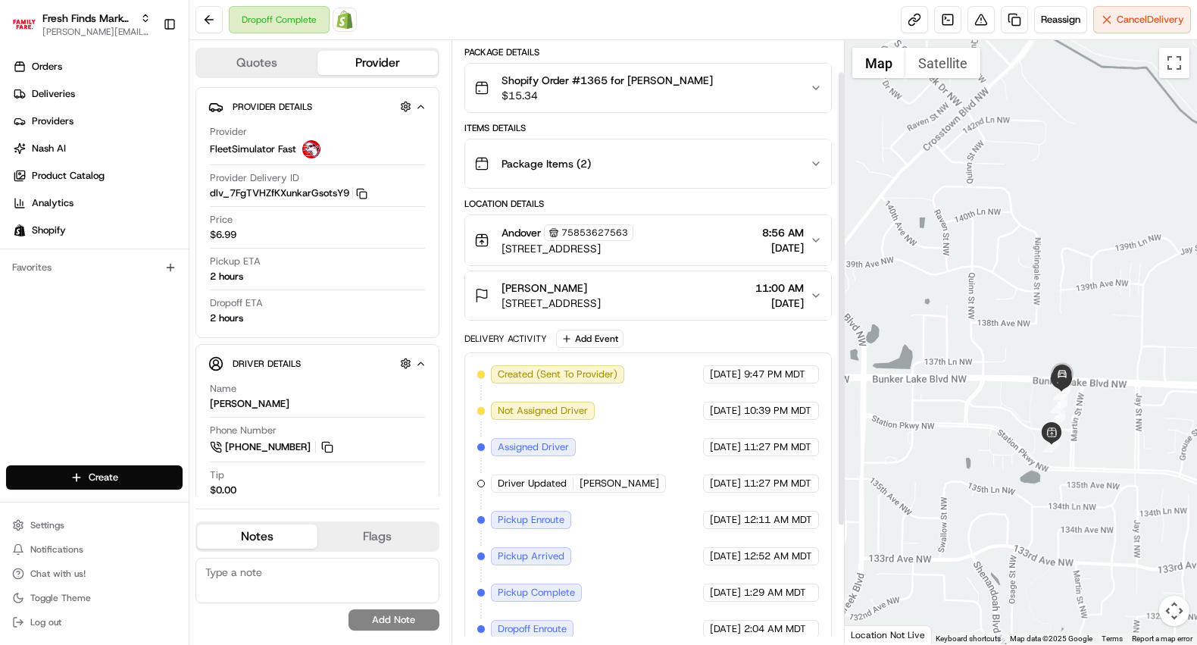
scroll to position [42, 0]
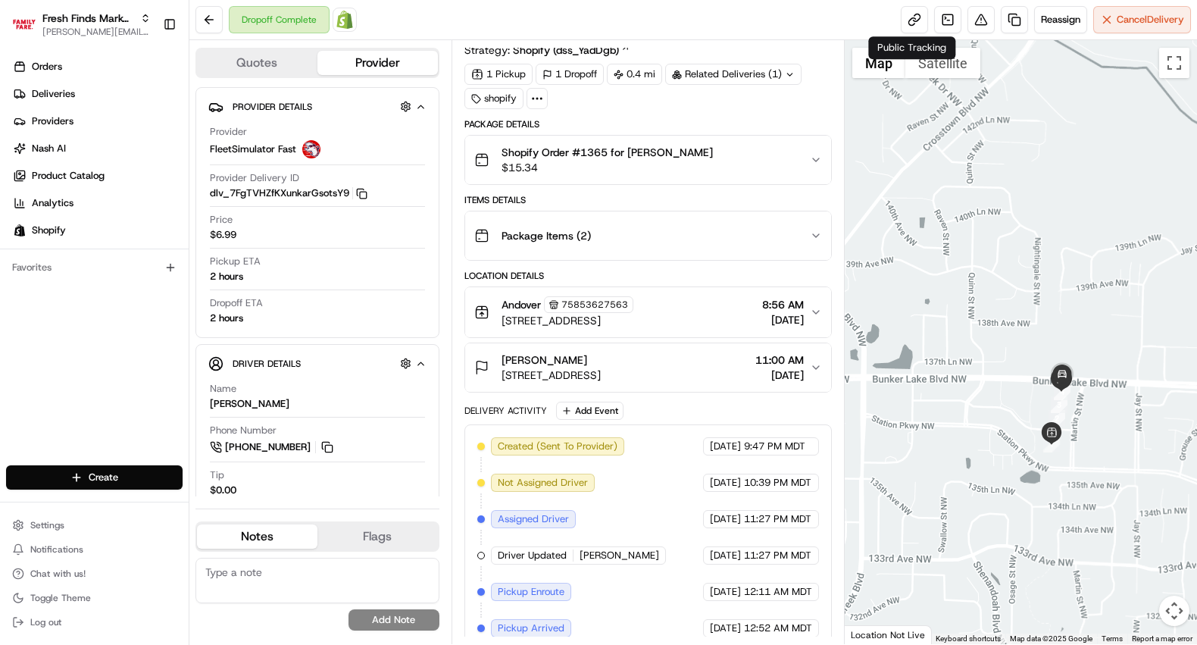
click at [808, 233] on div "Package Items ( 2 )" at bounding box center [642, 235] width 336 height 30
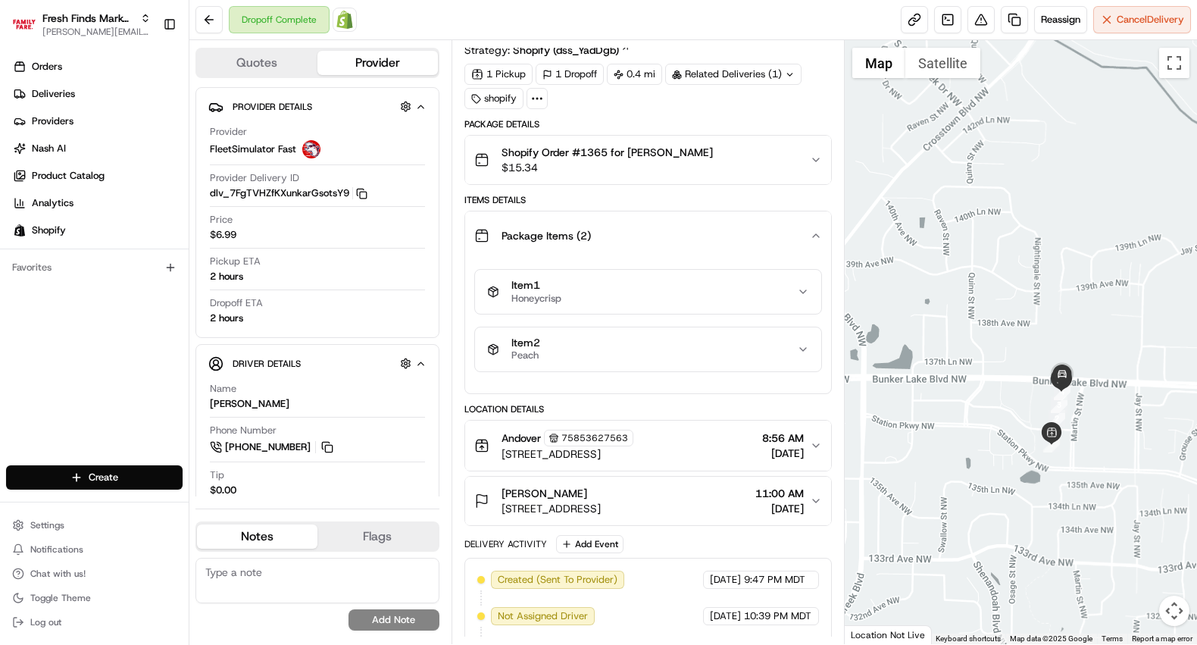
click at [808, 233] on div "Package Items ( 2 )" at bounding box center [642, 235] width 336 height 30
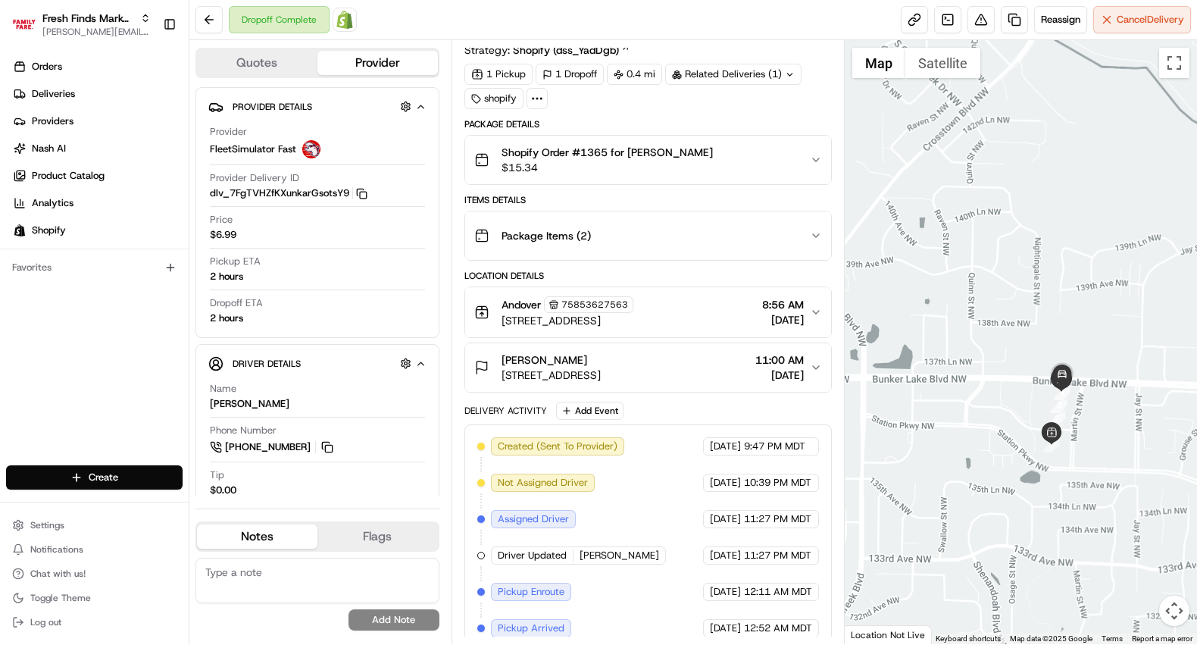
click at [816, 161] on icon "button" at bounding box center [816, 160] width 12 height 12
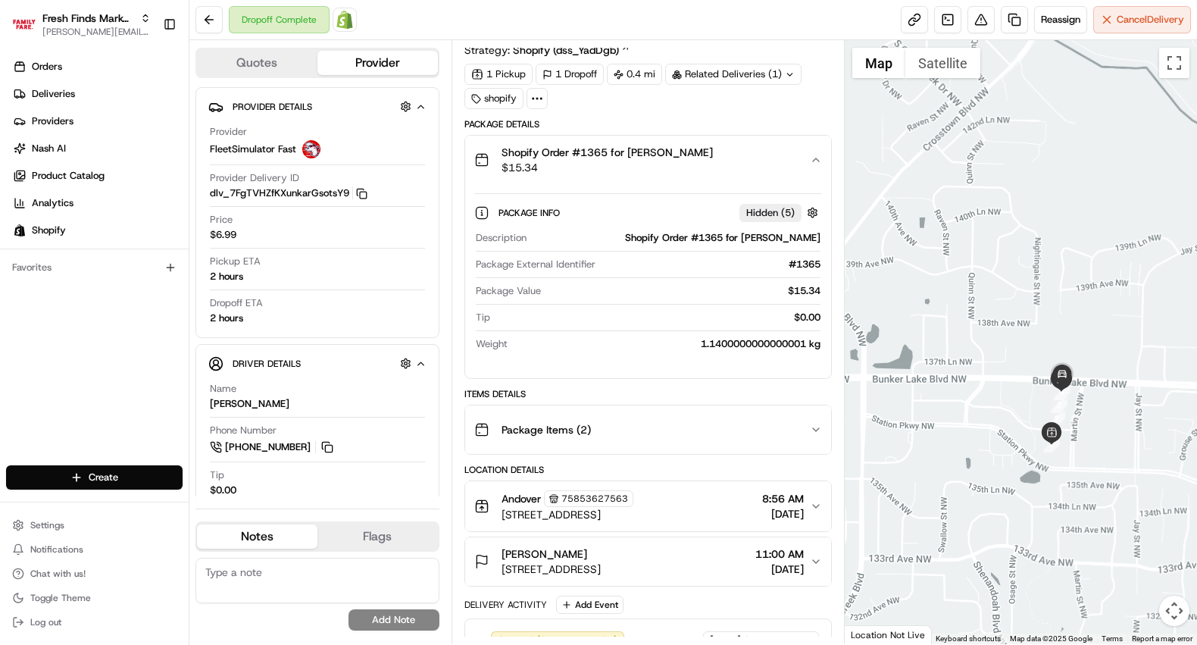
click at [816, 161] on icon "button" at bounding box center [816, 160] width 12 height 12
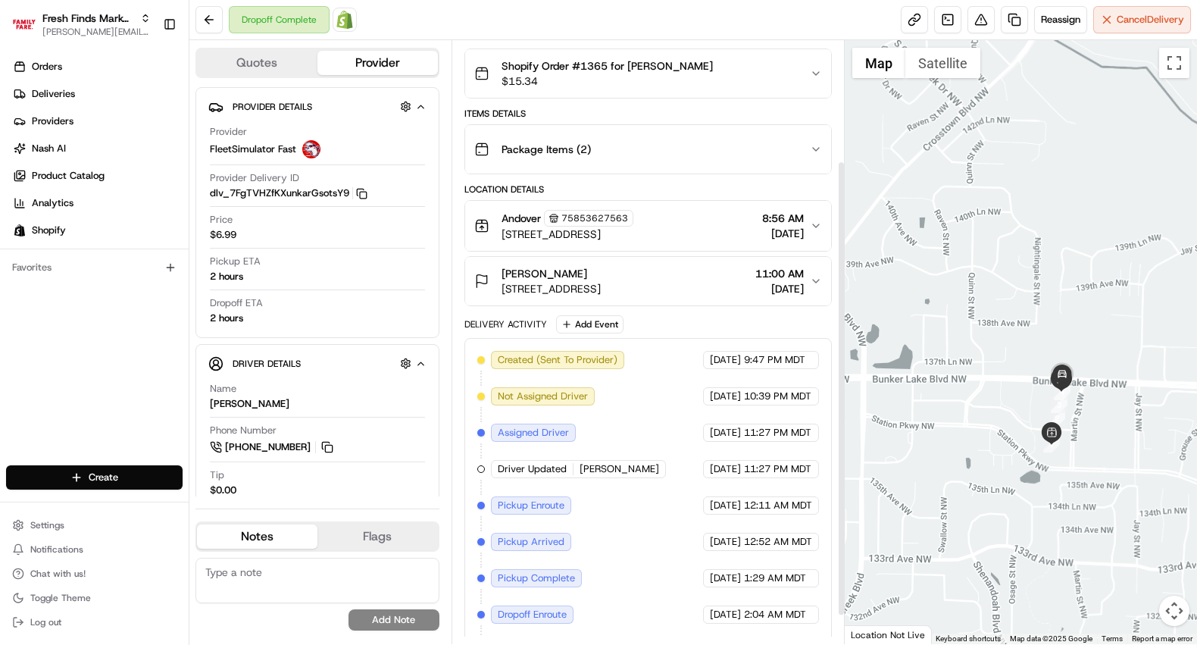
scroll to position [197, 0]
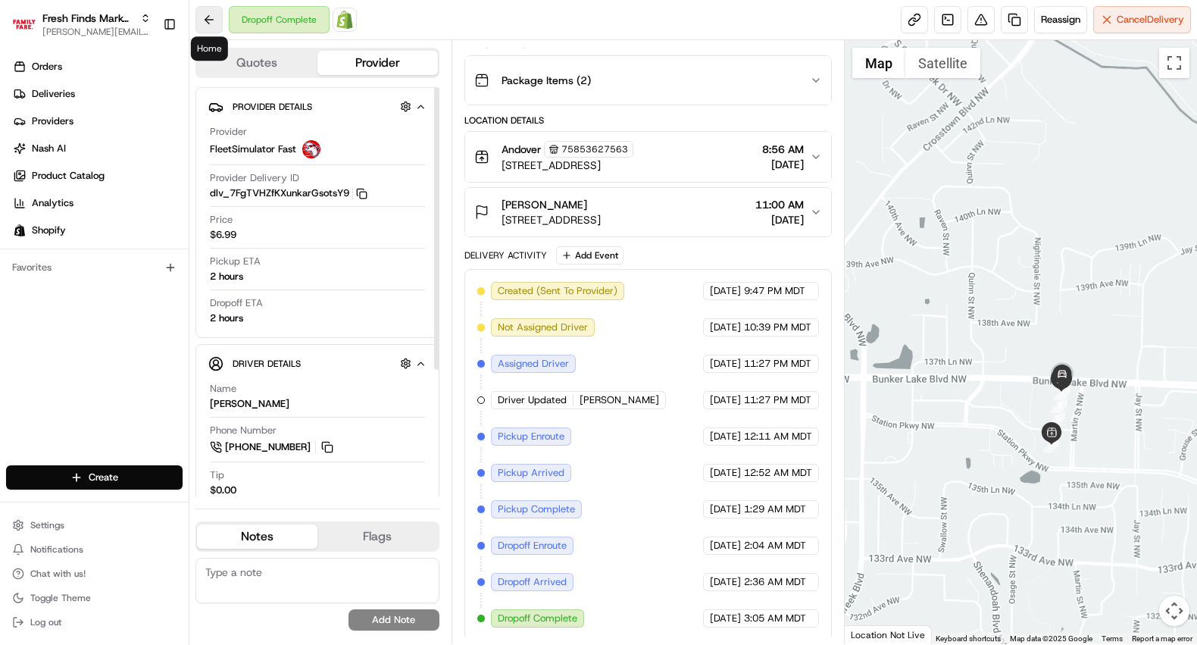
click at [213, 20] on button at bounding box center [208, 19] width 27 height 27
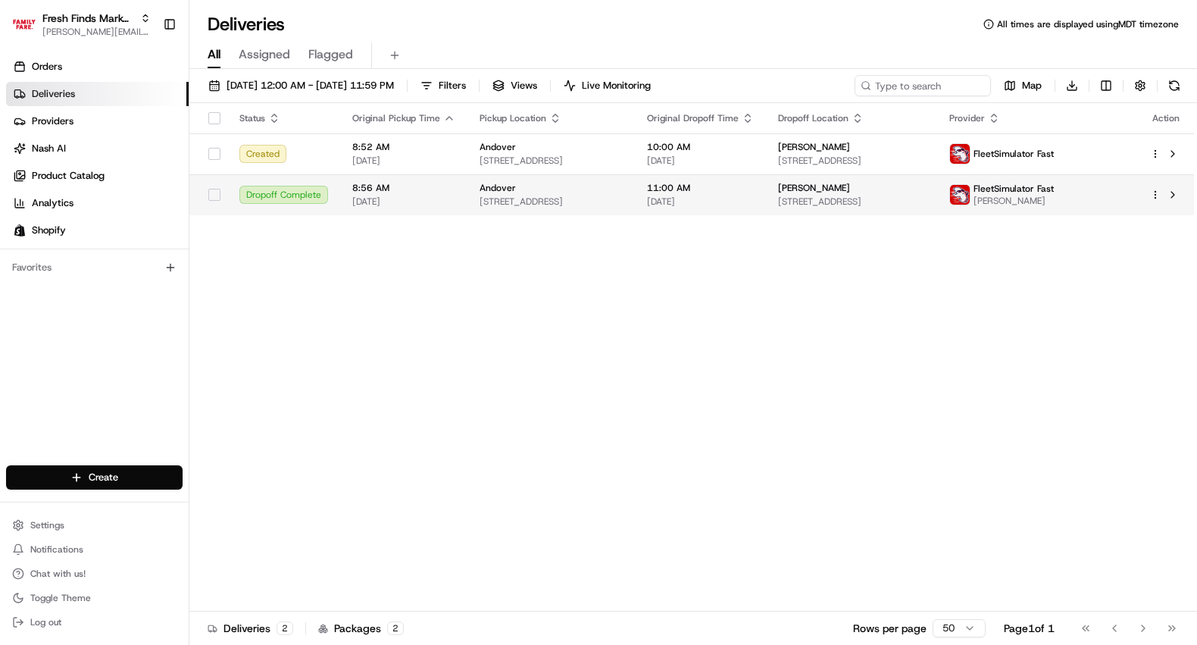
click at [363, 186] on span "8:56 AM" at bounding box center [403, 188] width 103 height 12
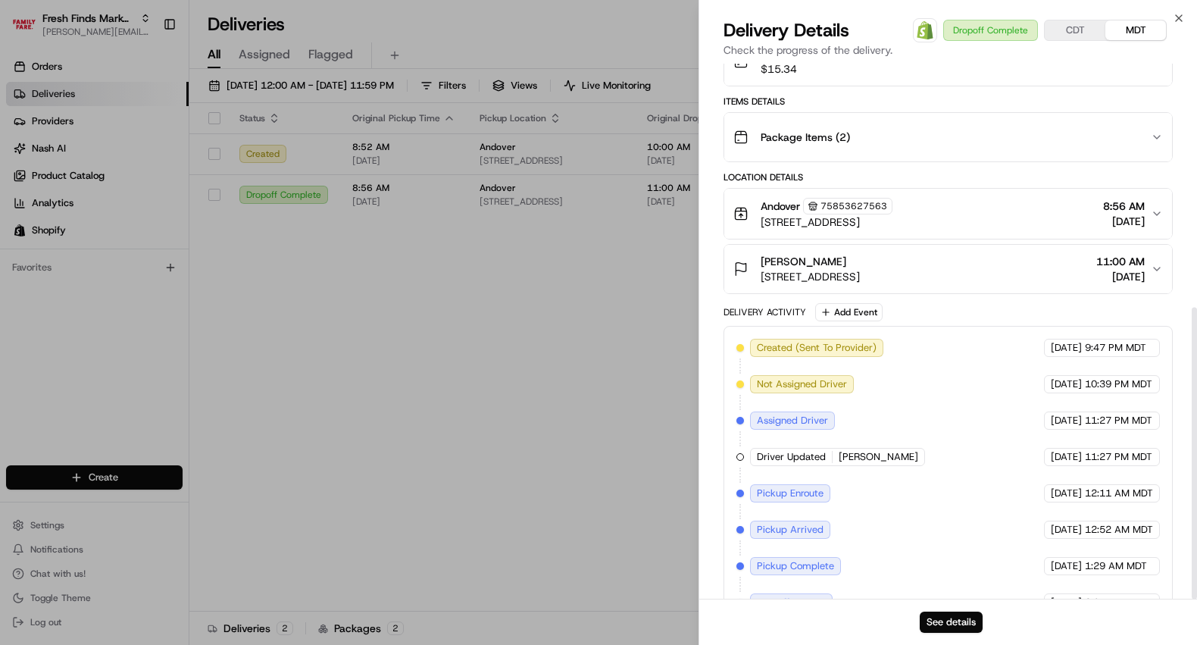
scroll to position [447, 0]
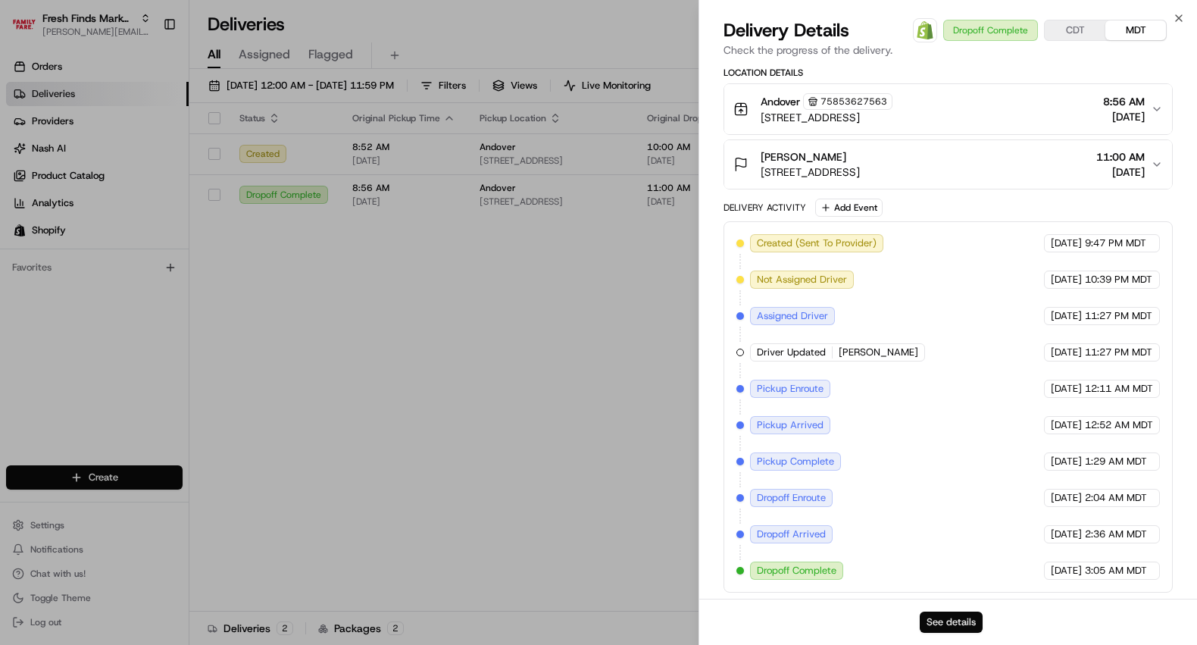
click at [956, 625] on button "See details" at bounding box center [951, 621] width 63 height 21
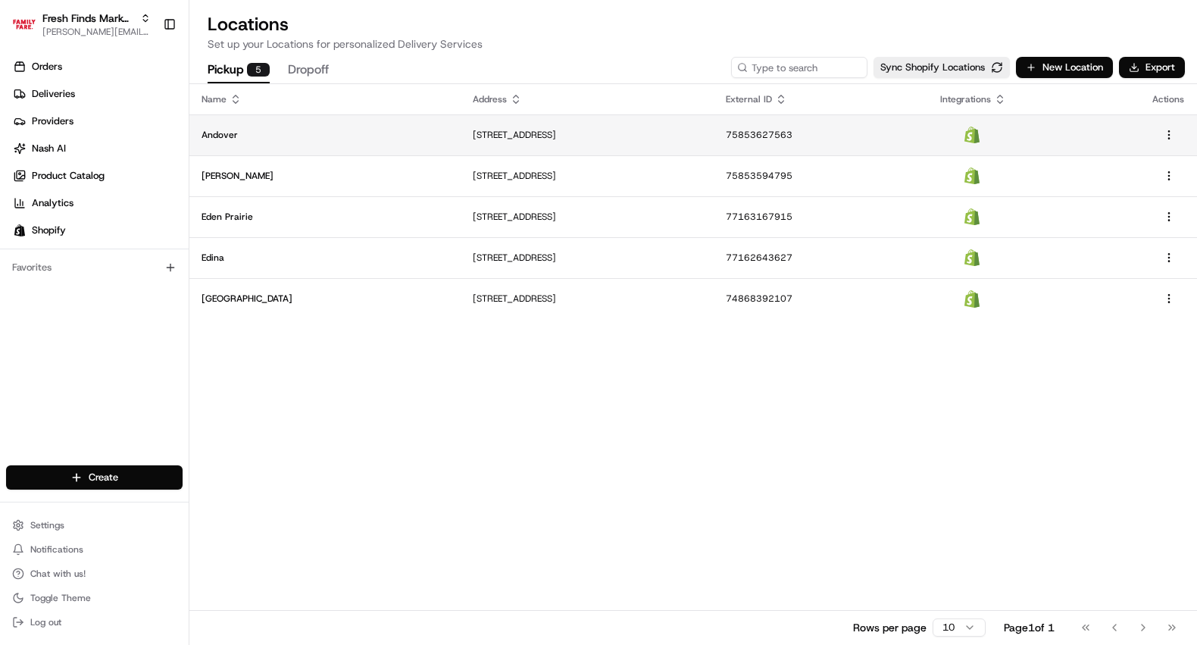
click at [349, 142] on td "Andover" at bounding box center [324, 134] width 271 height 41
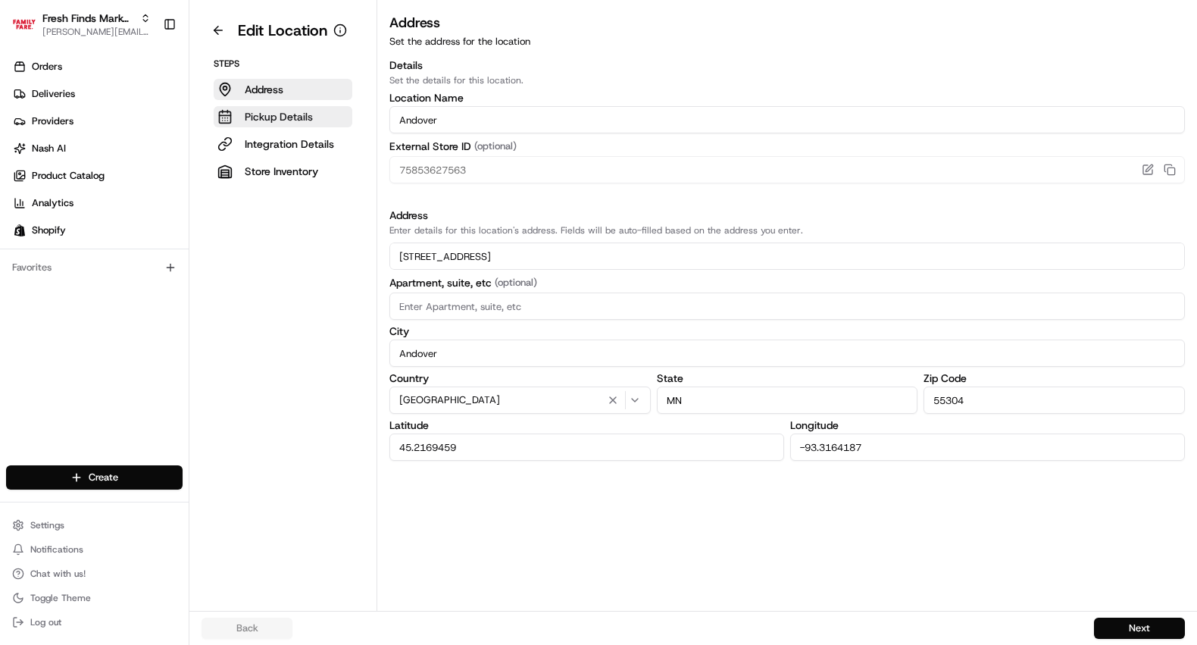
click at [292, 118] on p "Pickup Details" at bounding box center [279, 116] width 68 height 15
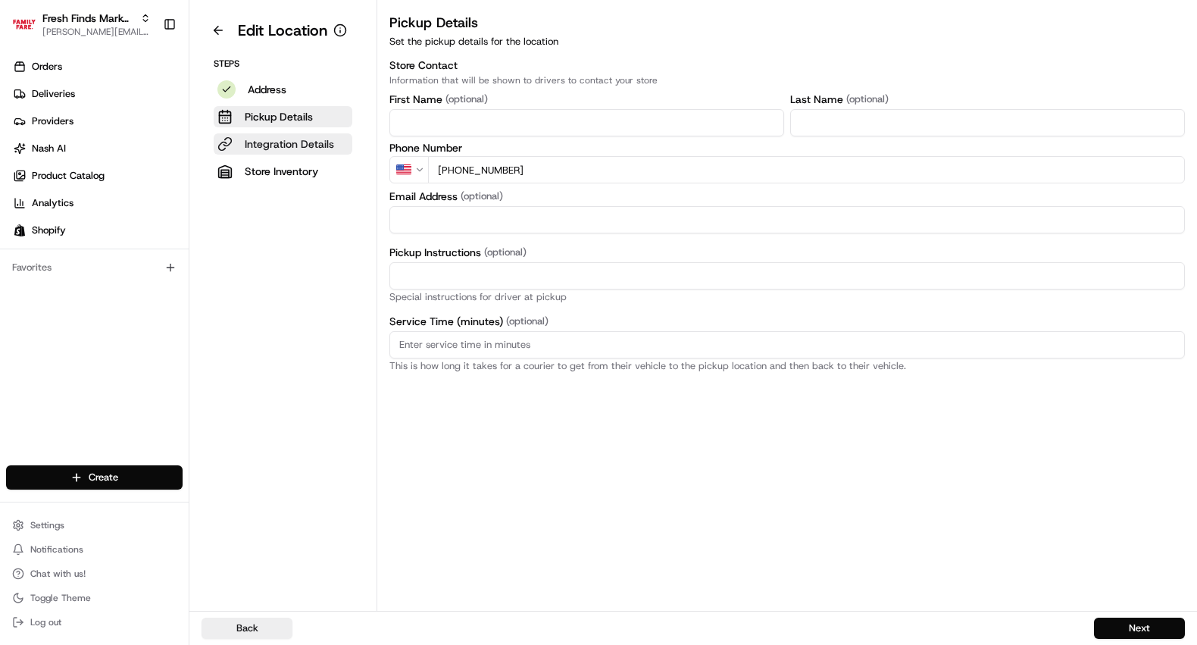
click at [287, 139] on p "Integration Details" at bounding box center [289, 143] width 89 height 15
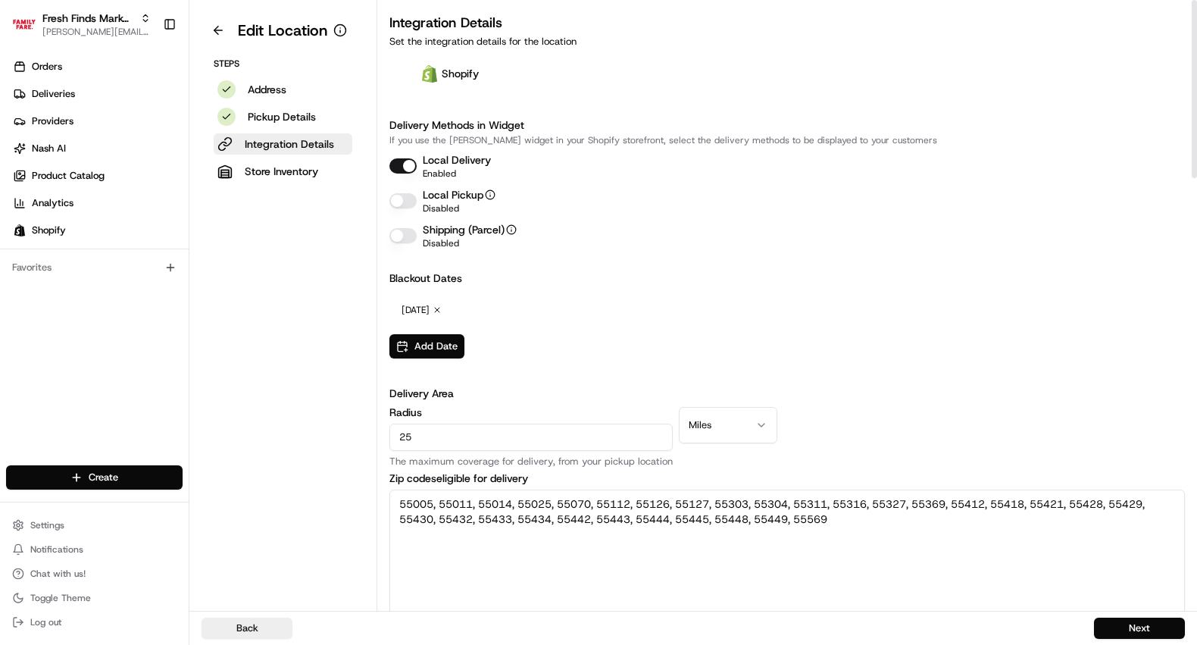
click at [401, 200] on button "Local Pickup" at bounding box center [402, 200] width 27 height 15
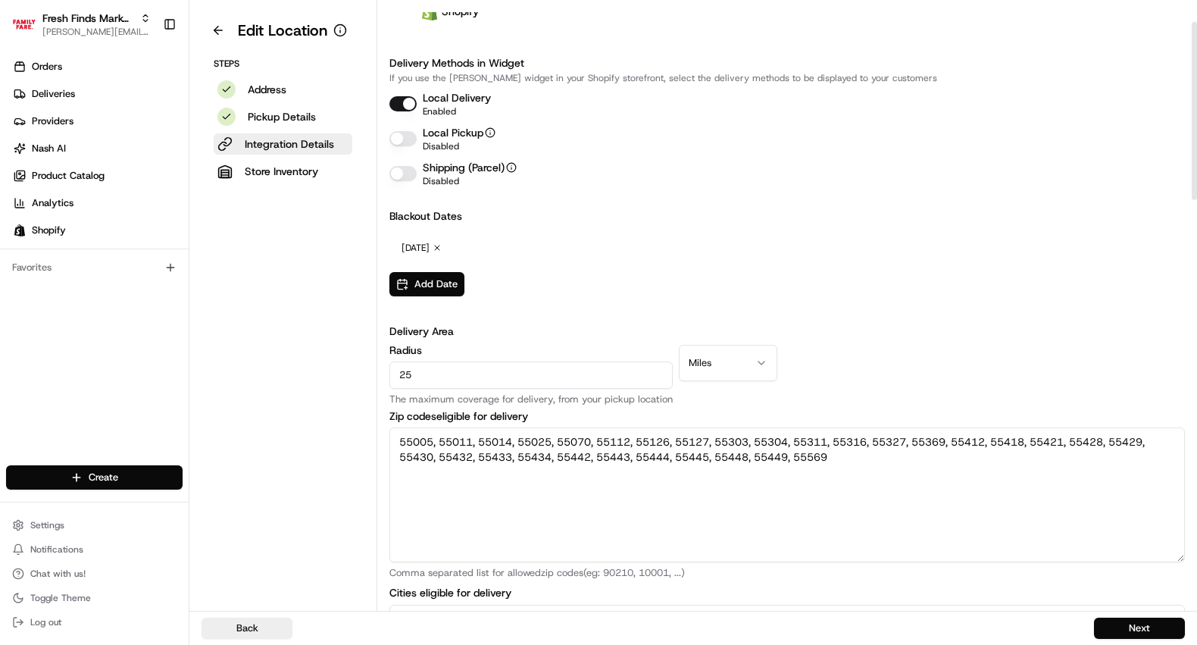
scroll to position [73, 0]
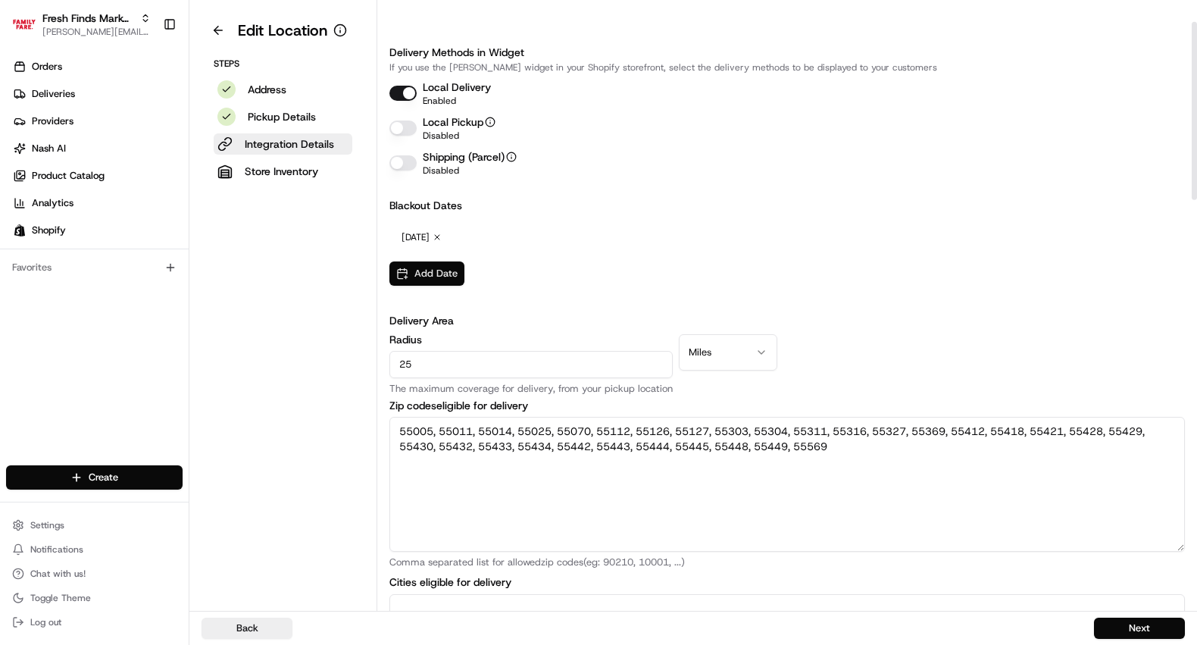
click at [448, 268] on button "Add Date" at bounding box center [426, 273] width 75 height 24
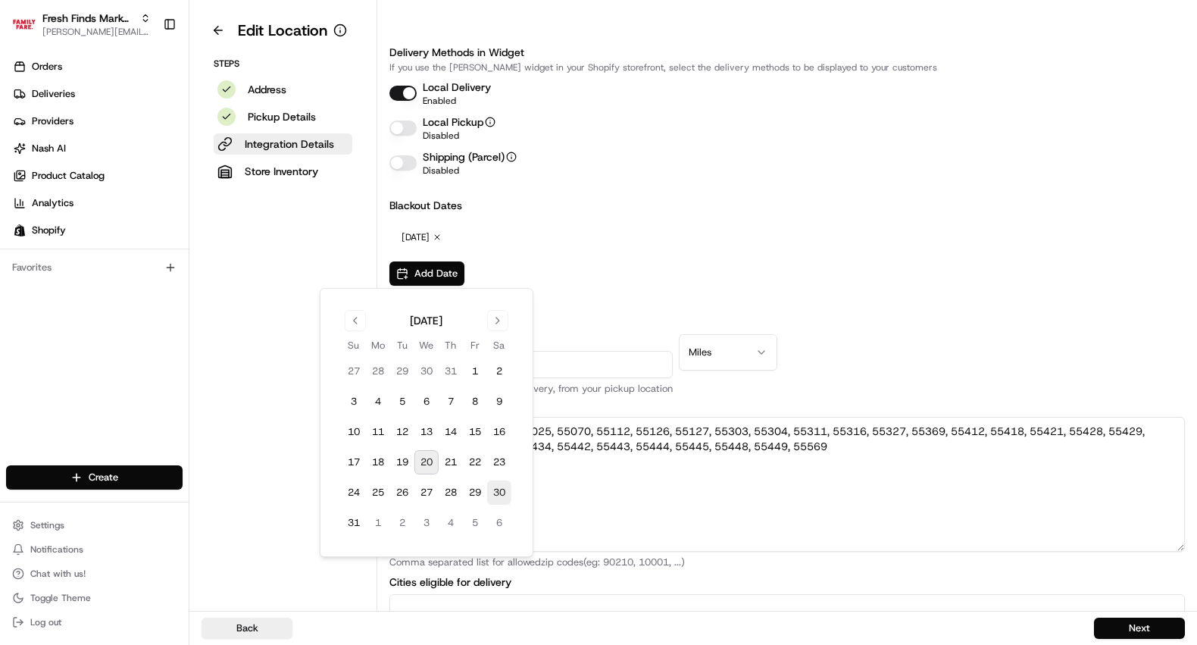
click at [497, 490] on button "30" at bounding box center [499, 492] width 24 height 24
click at [497, 321] on button "Go to next month" at bounding box center [497, 320] width 21 height 21
click at [498, 321] on button "Go to next month" at bounding box center [497, 320] width 21 height 21
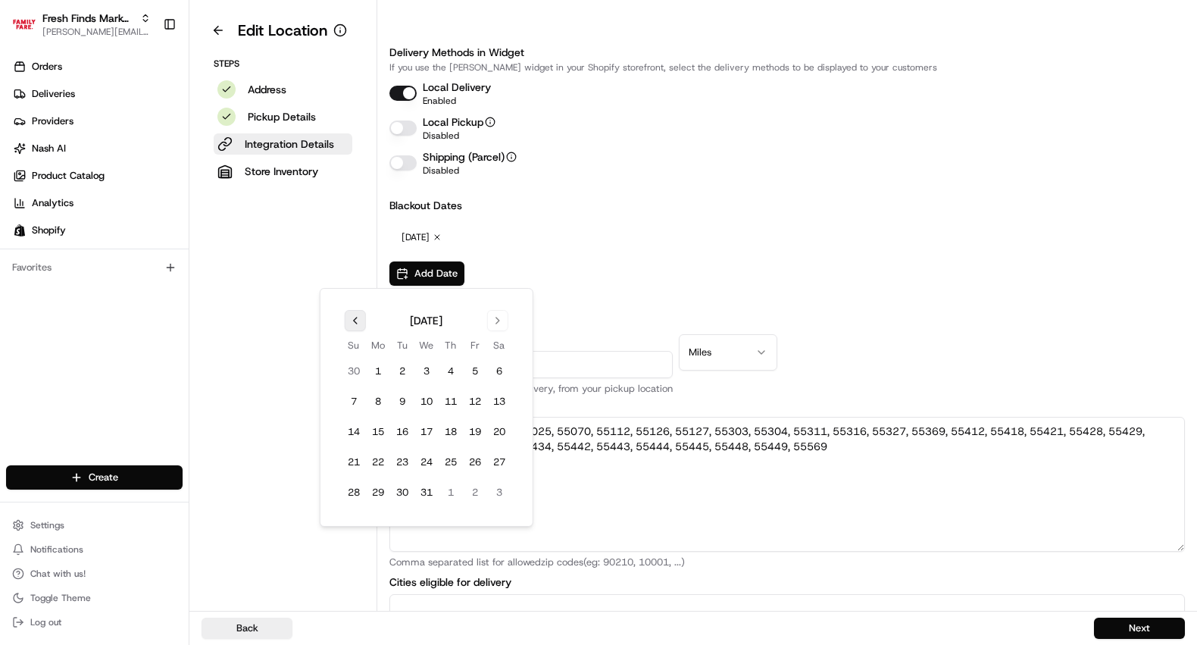
click at [351, 327] on button "Go to previous month" at bounding box center [355, 320] width 21 height 21
click at [473, 489] on button "31" at bounding box center [475, 492] width 24 height 24
click at [780, 212] on div "Blackout Dates August 30, 2025 Remove October 31, 2025 Remove Add Date" at bounding box center [786, 242] width 795 height 88
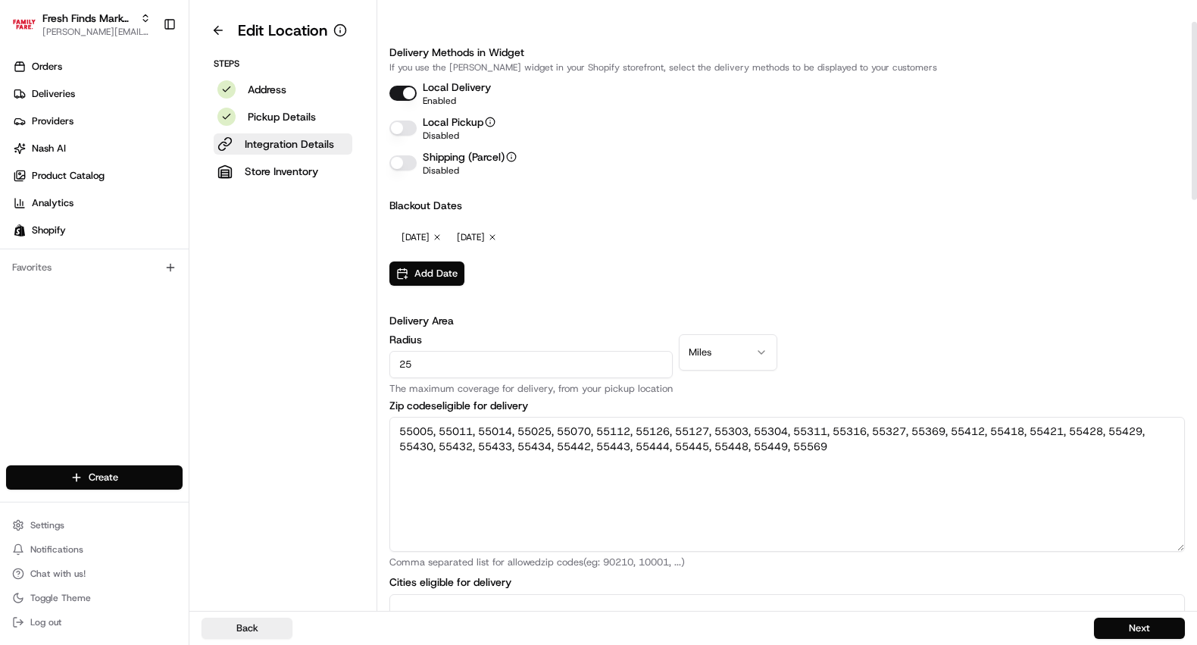
click at [513, 364] on input "25" at bounding box center [530, 364] width 283 height 27
type input "30"
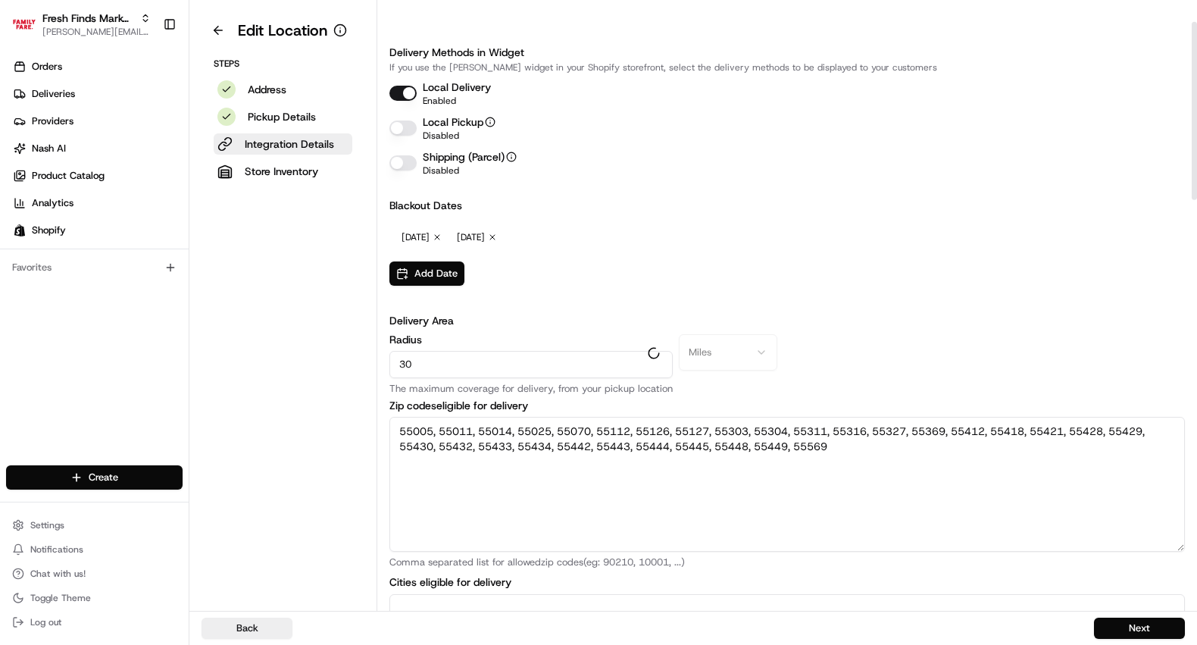
type textarea "55005, 55011, 55014, 55025, 55038, 55040, 55070, 55078, 55079, 55092, 55108, 55…"
type textarea "Bethel, Cedar, Circle Pines, Forest Lake, Hugo, Isanti, Saint Francis, Stacy, W…"
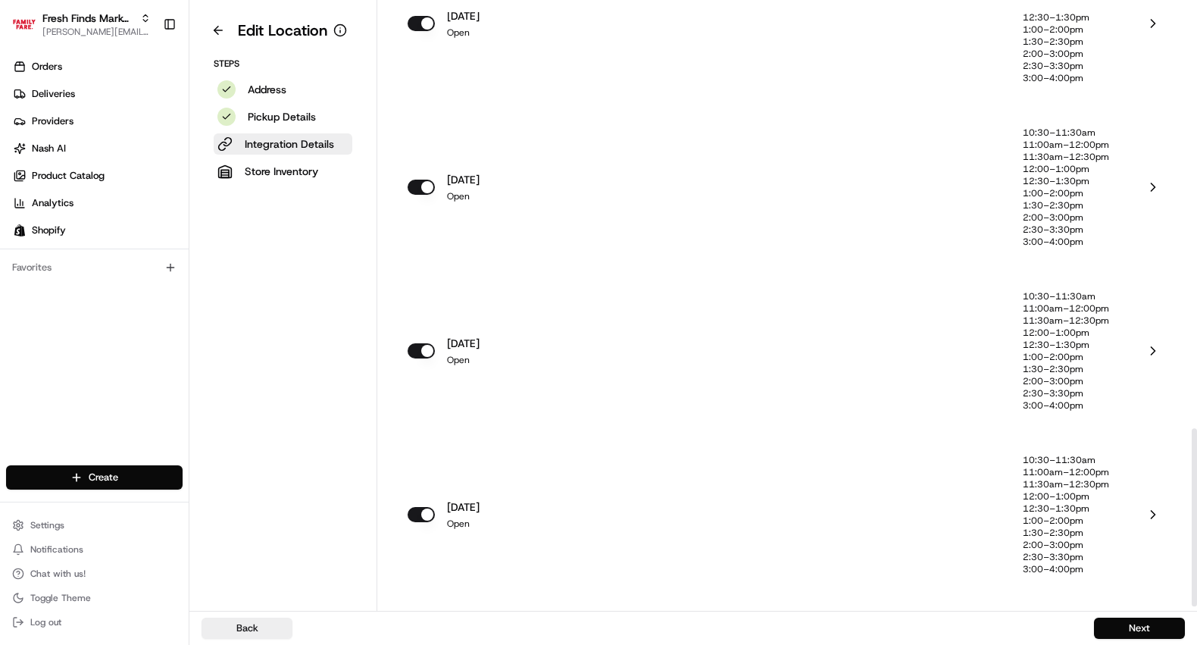
scroll to position [1450, 0]
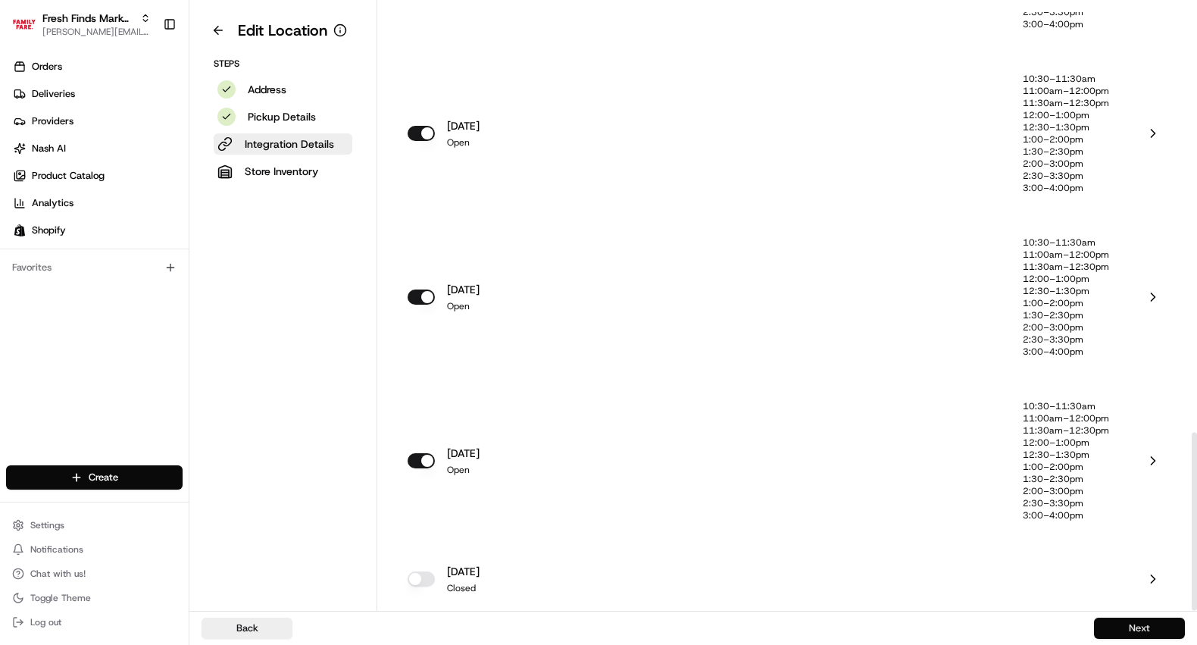
click at [1153, 627] on button "Next" at bounding box center [1139, 627] width 91 height 21
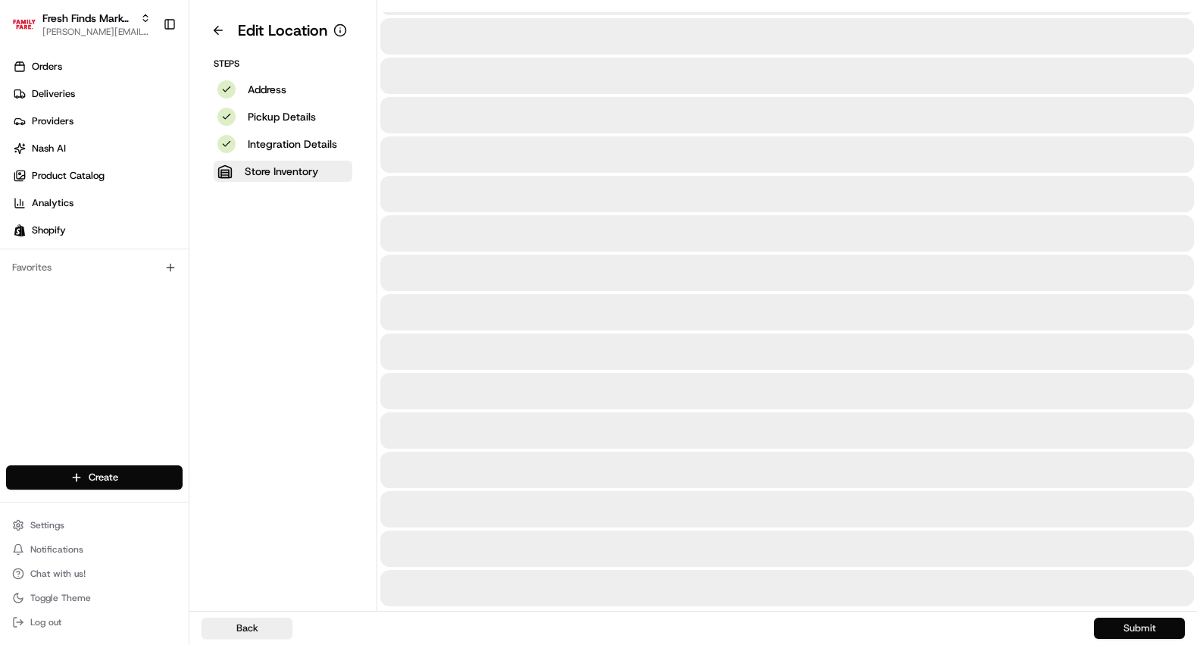
scroll to position [0, 0]
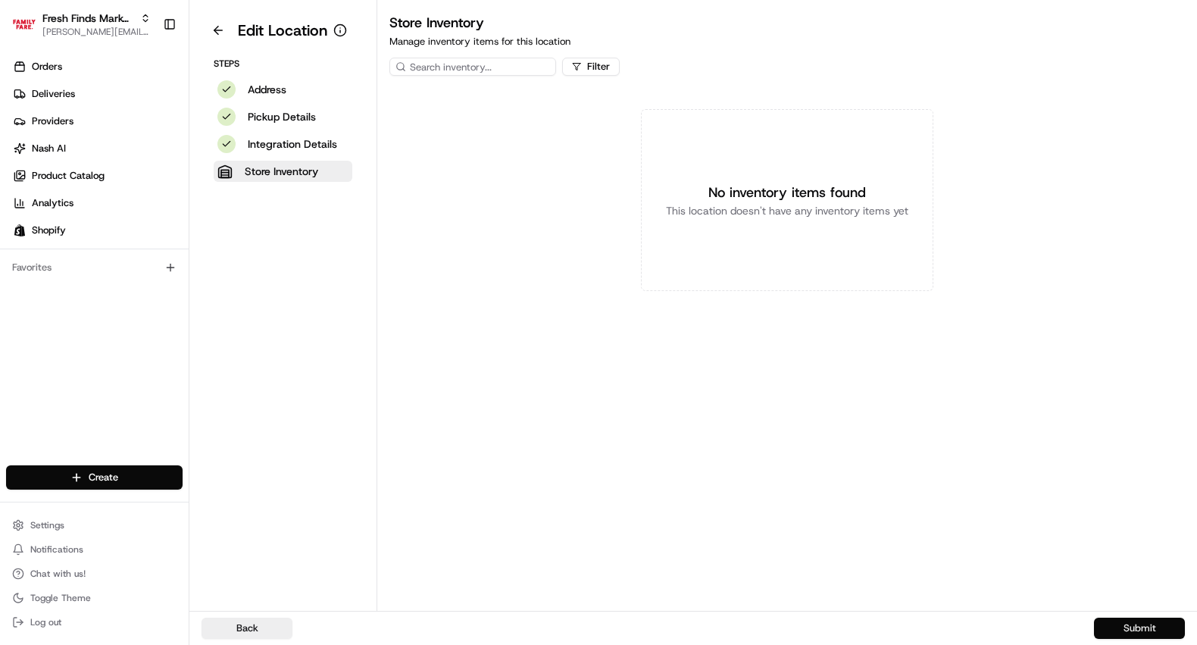
click at [1153, 627] on button "Submit" at bounding box center [1139, 627] width 91 height 21
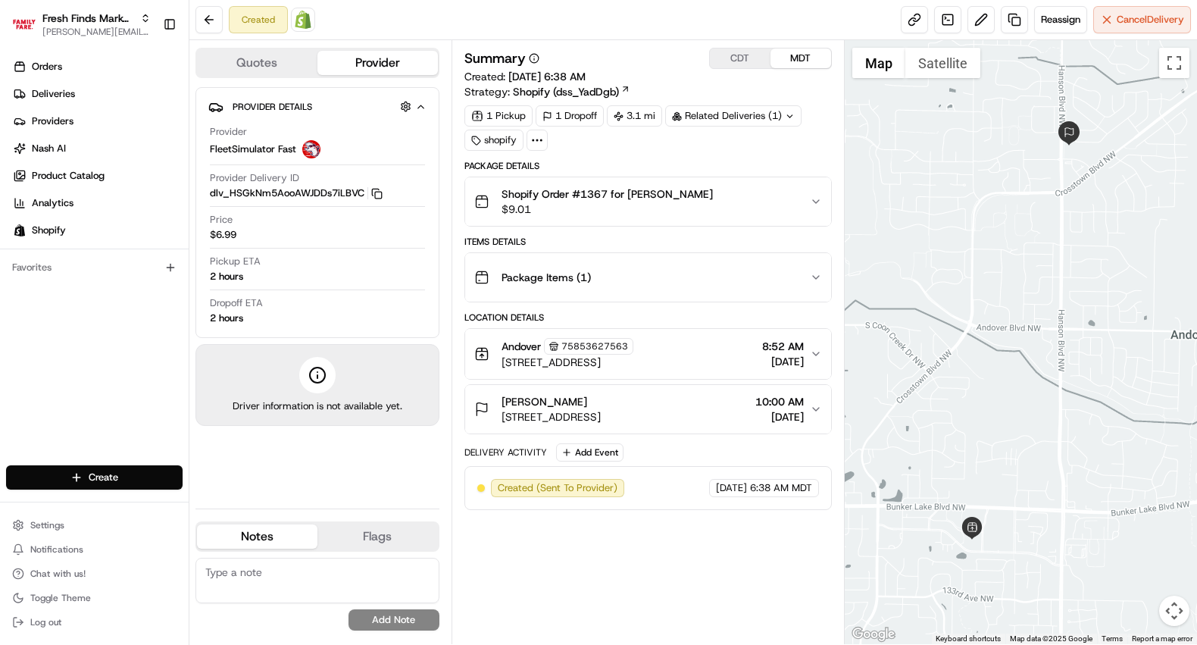
click at [812, 353] on icon "button" at bounding box center [816, 354] width 12 height 12
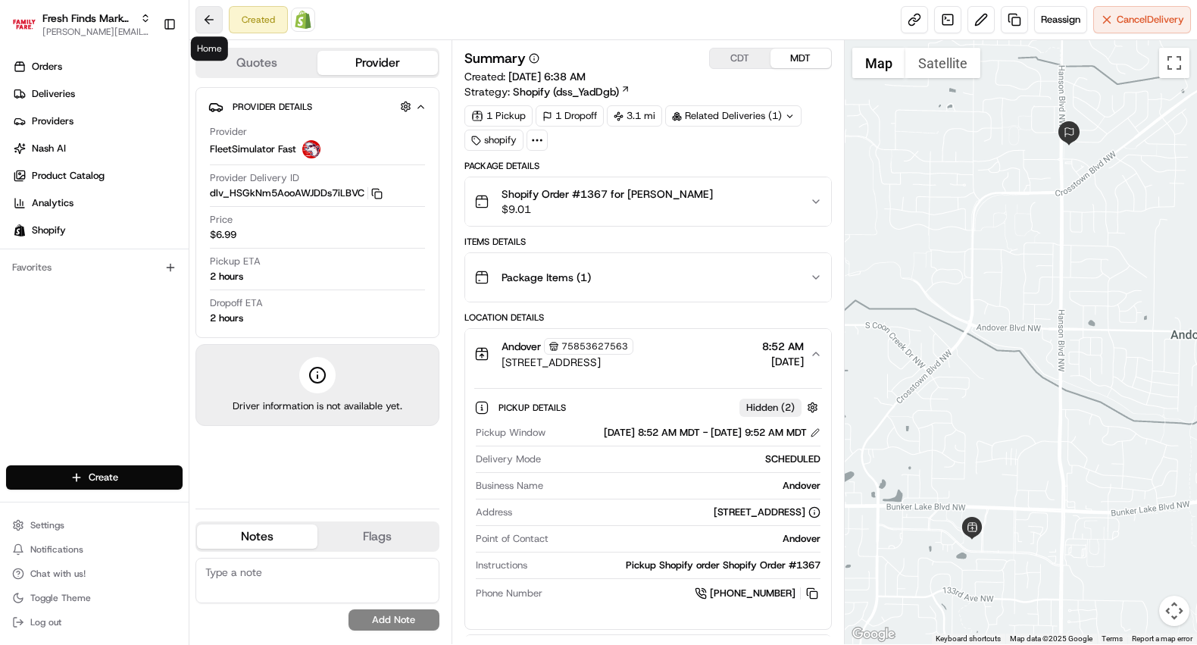
click at [208, 21] on button at bounding box center [208, 19] width 27 height 27
